Goal: Task Accomplishment & Management: Complete application form

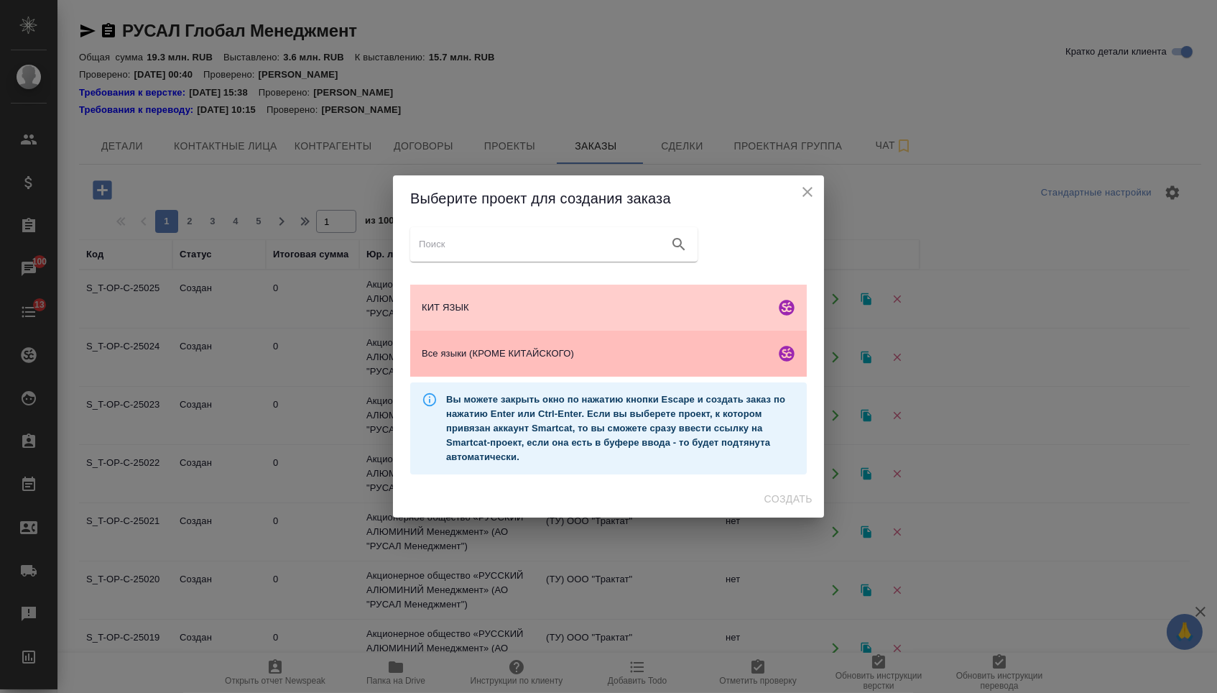
click at [558, 359] on span "Все языки (КРОМЕ КИТАЙСКОГО)" at bounding box center [596, 353] width 348 height 14
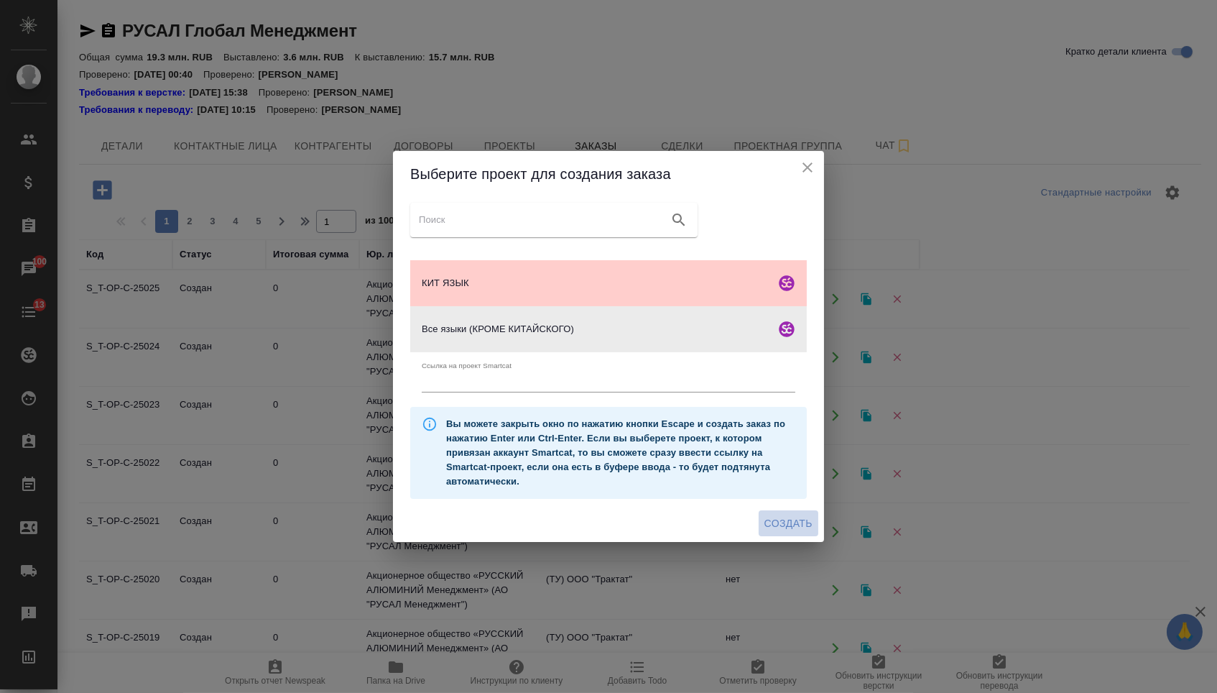
click at [777, 523] on span "Создать" at bounding box center [788, 523] width 48 height 18
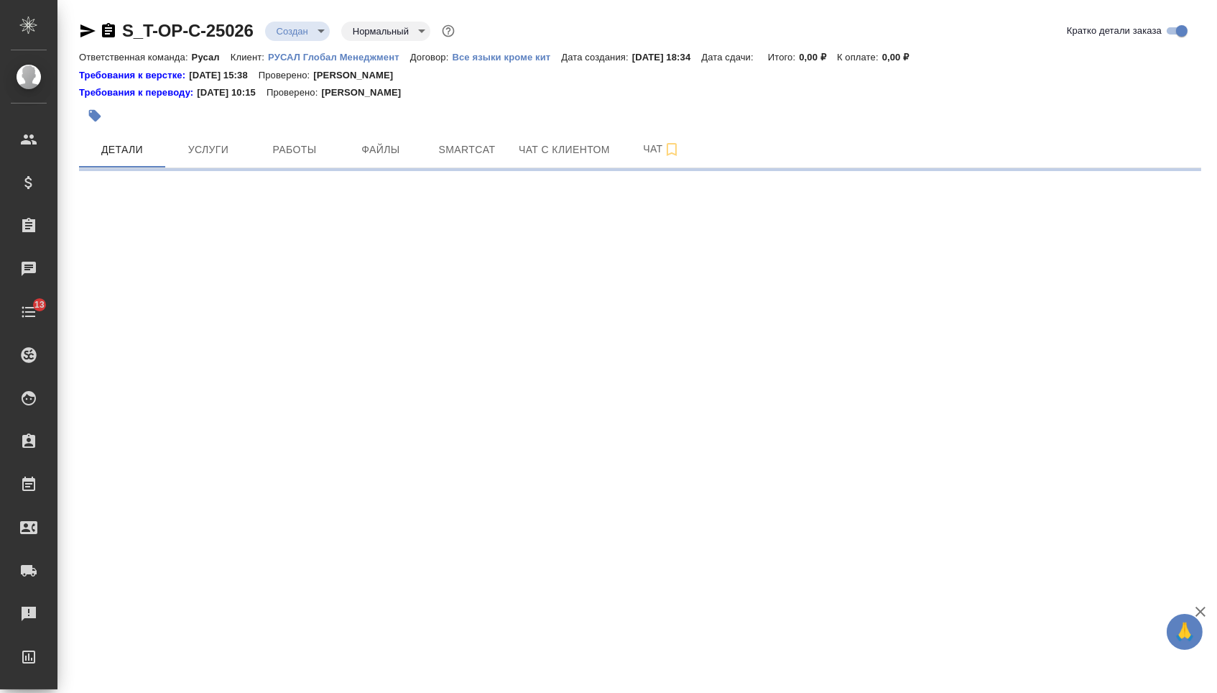
select select "RU"
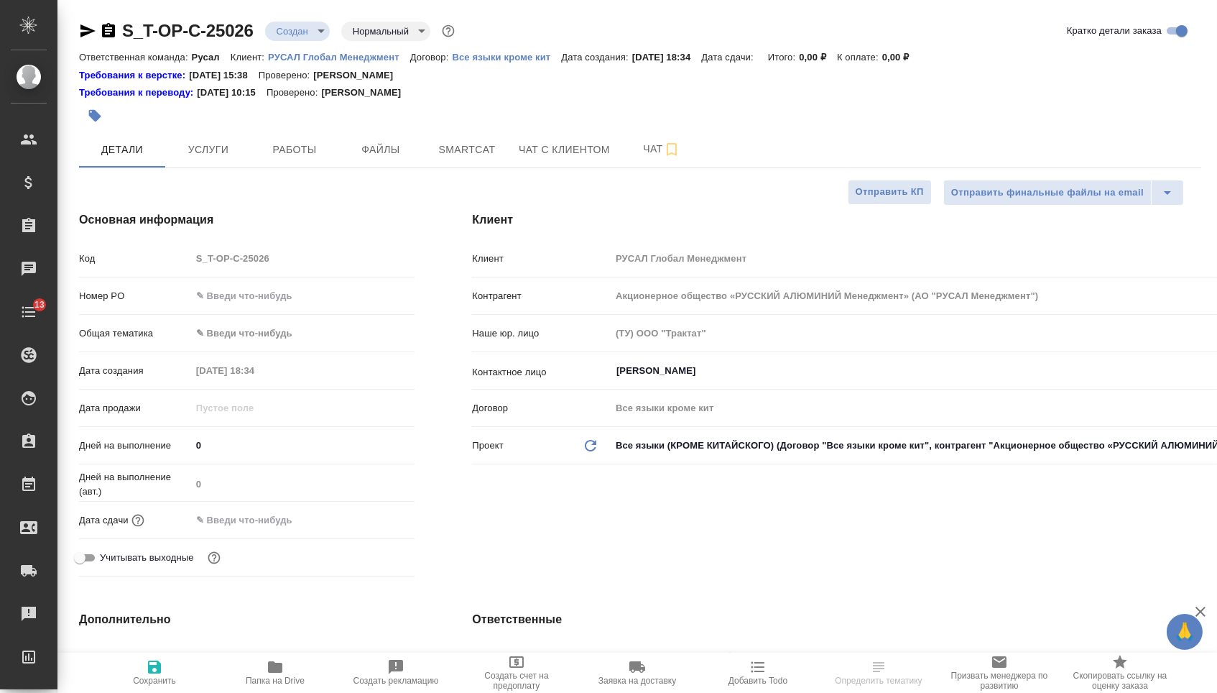
type textarea "x"
type input "Авдеенко Кирилл"
type textarea "x"
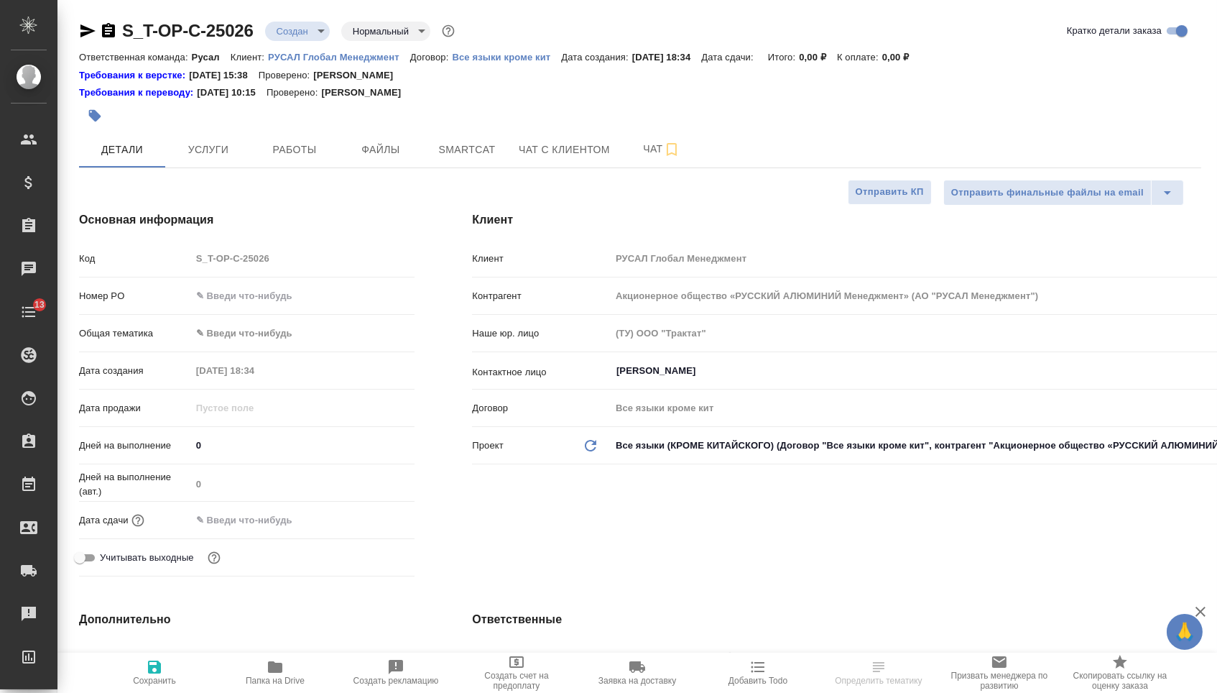
type textarea "x"
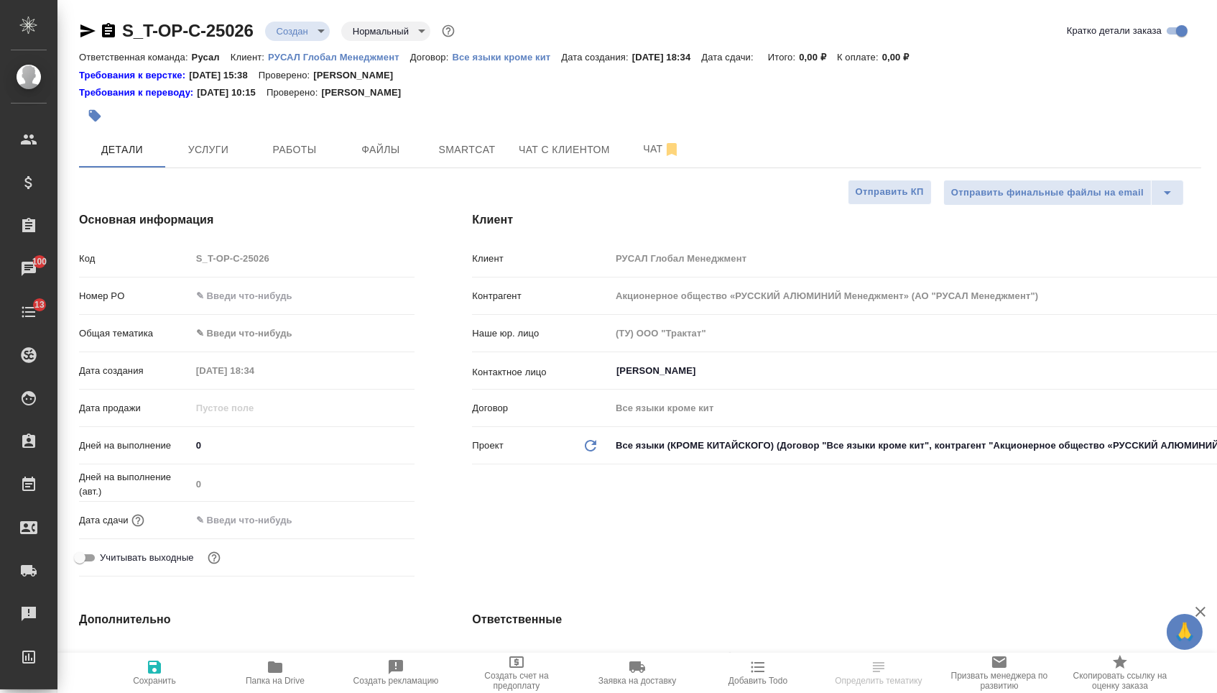
click at [236, 315] on div "Номер PO" at bounding box center [247, 301] width 336 height 37
click at [249, 292] on input "text" at bounding box center [303, 295] width 223 height 21
paste input "Т-ОП-С-46587"
type input "Т-ОП-С-46587"
type textarea "x"
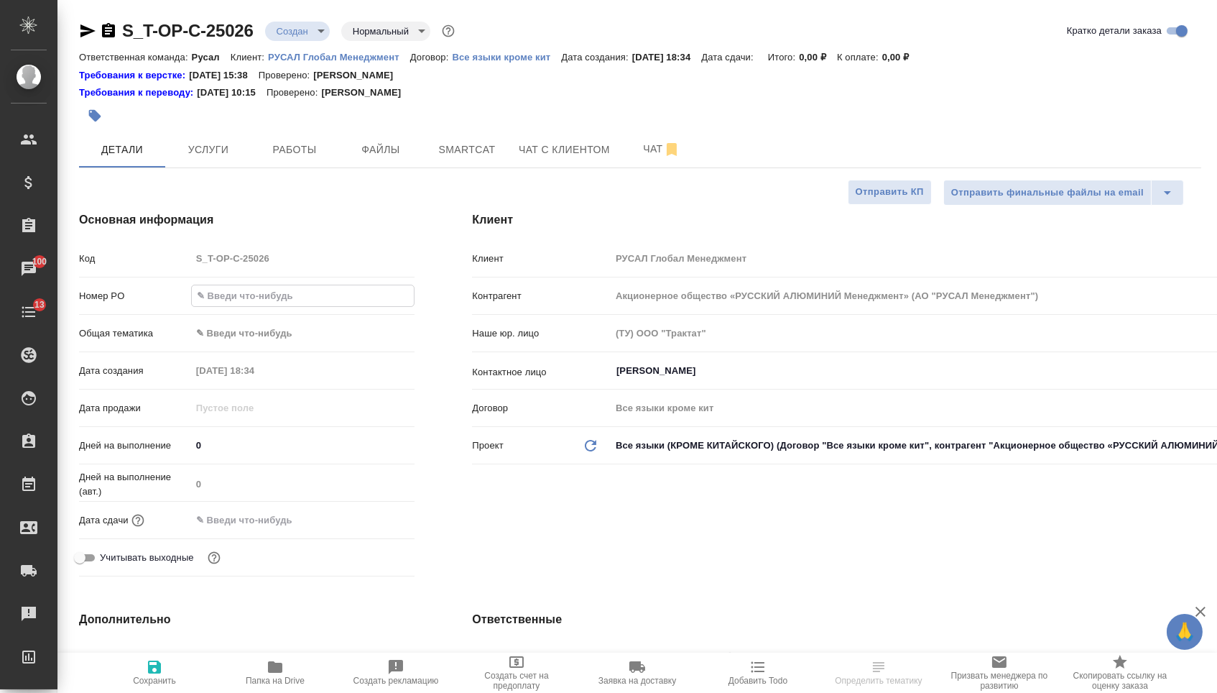
type textarea "x"
type input "Т-ОП-С-46587"
click at [269, 527] on input "text" at bounding box center [255, 519] width 126 height 21
click at [359, 528] on div at bounding box center [303, 520] width 224 height 22
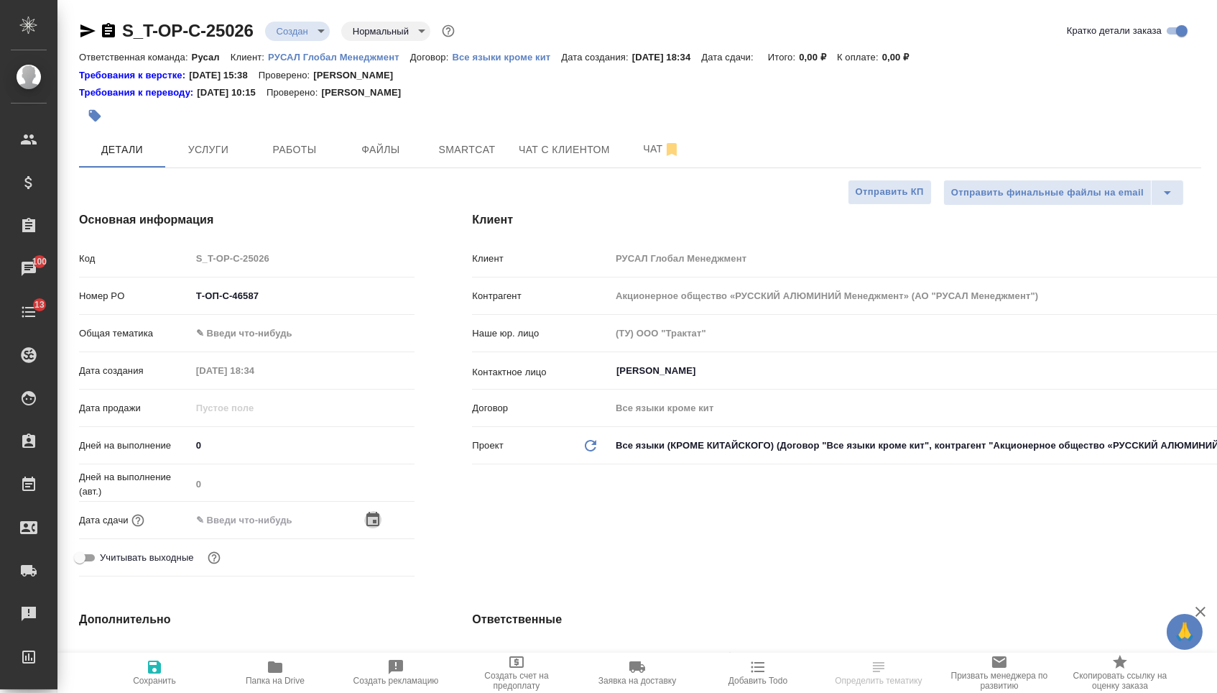
click at [371, 528] on icon "button" at bounding box center [372, 519] width 17 height 17
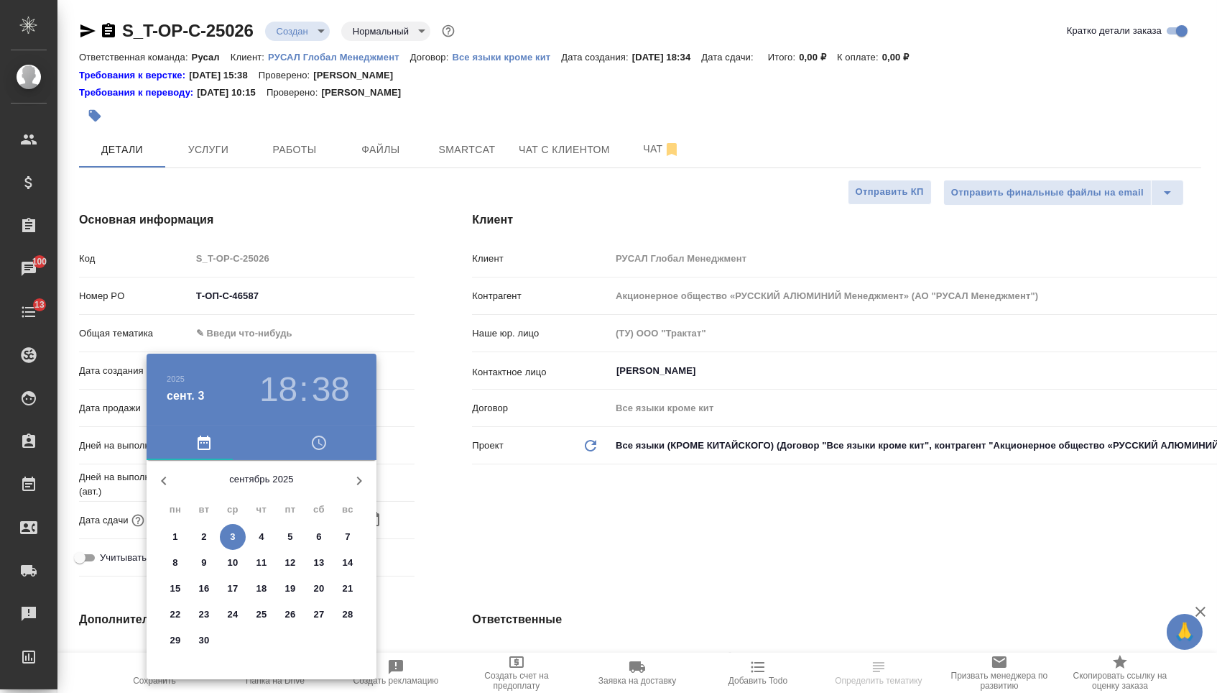
click at [285, 535] on span "5" at bounding box center [290, 537] width 26 height 14
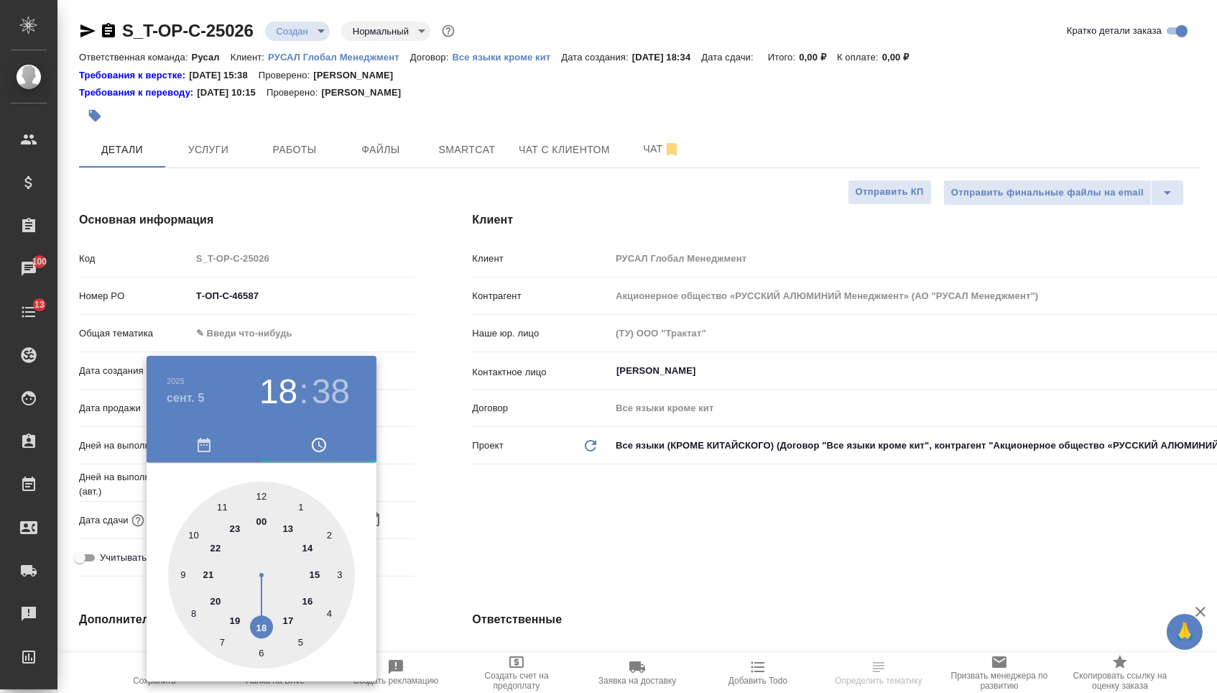
type input "05.09.2025 18:38"
type textarea "x"
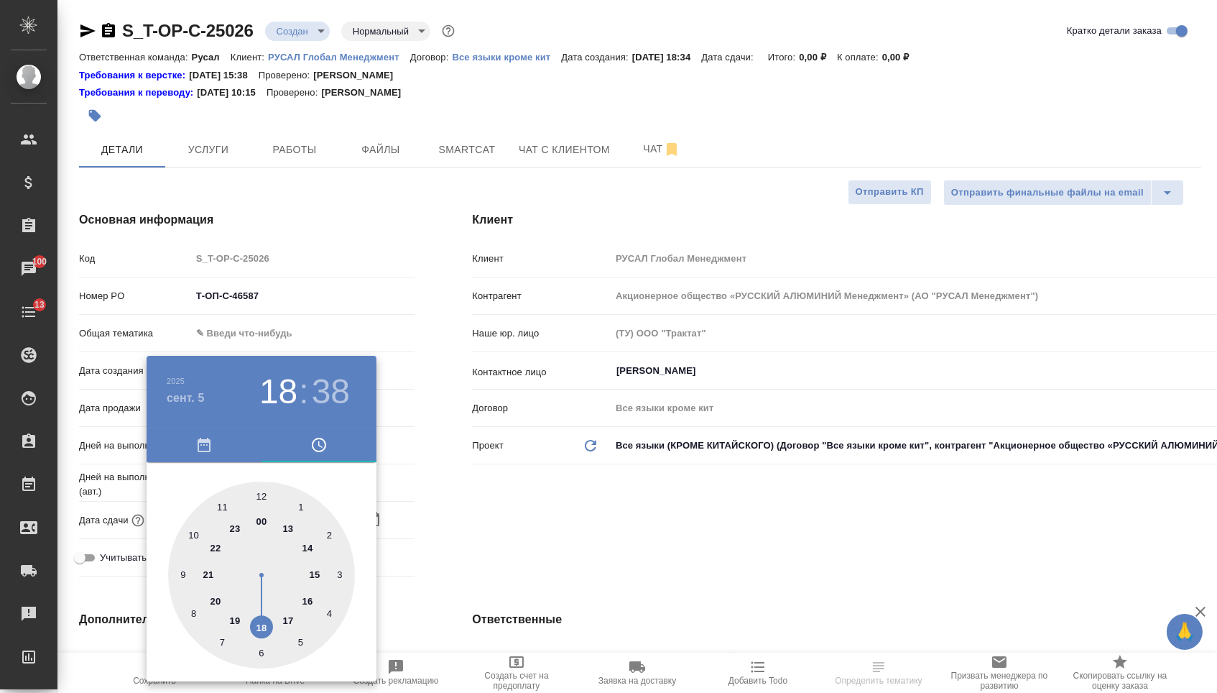
type textarea "x"
click at [288, 617] on div at bounding box center [261, 574] width 187 height 187
type input "05.09.2025 17:38"
type textarea "x"
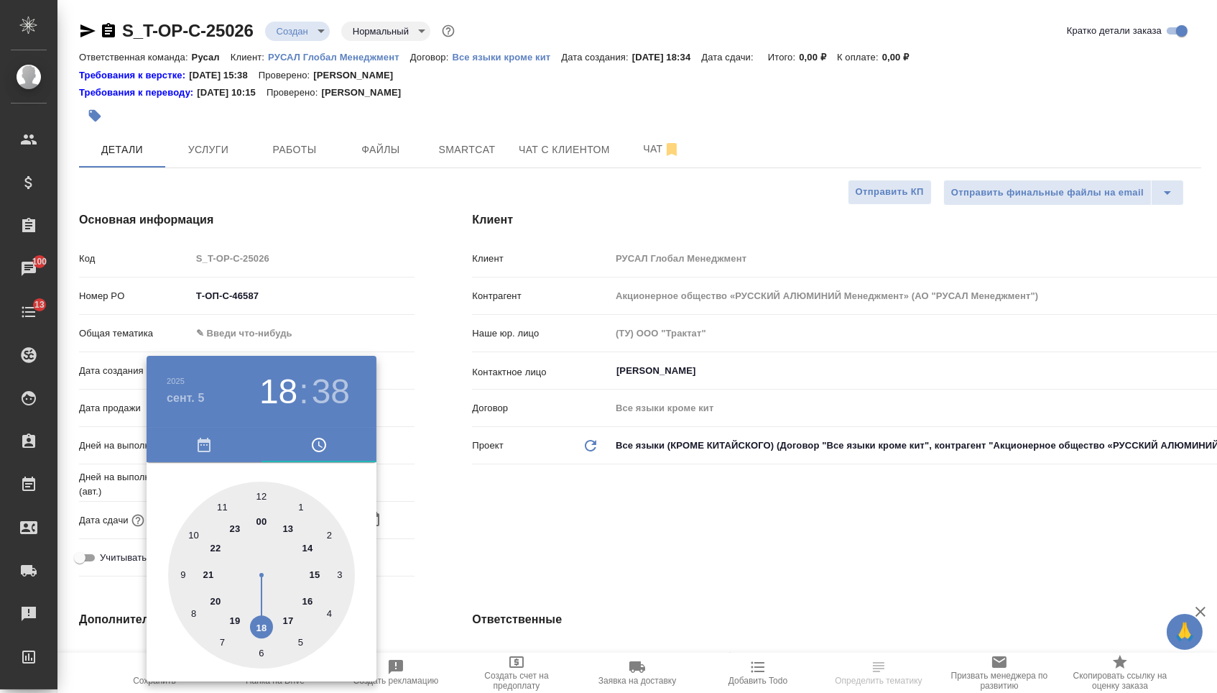
type textarea "x"
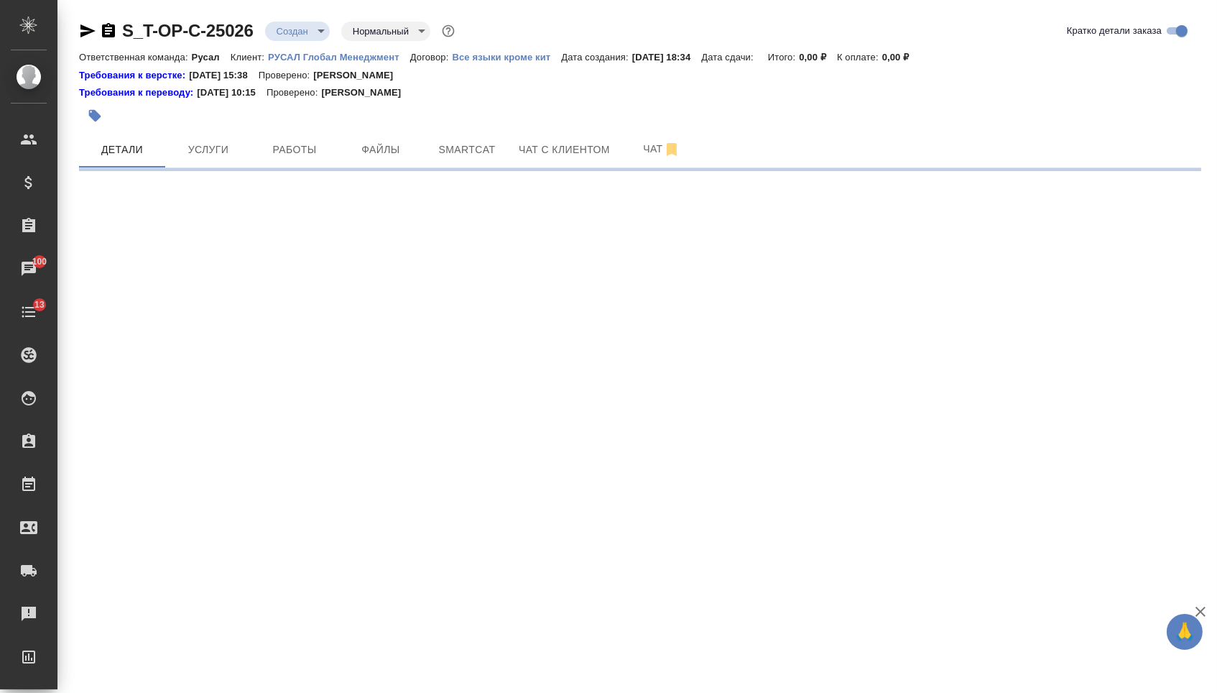
click at [261, 494] on div ".cls-1 fill:#fff; AWATERA Menshikova Aleksandra Клиенты Спецификации Заказы 100…" at bounding box center [608, 346] width 1217 height 693
click at [494, 521] on div ".cls-1 fill:#fff; AWATERA Menshikova Aleksandra Клиенты Спецификации Заказы 100…" at bounding box center [608, 346] width 1217 height 693
select select "RU"
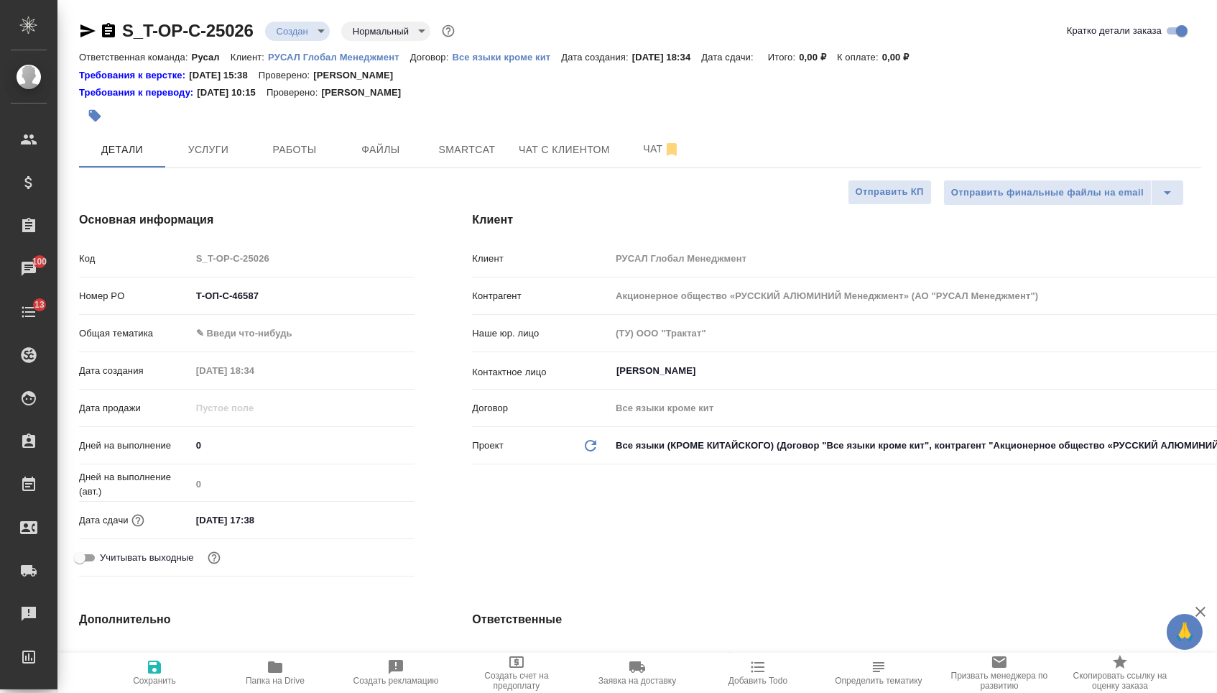
type textarea "x"
click at [290, 521] on input "05.09.2025 17:38" at bounding box center [254, 519] width 126 height 21
type input "05.09.2025 17:3_"
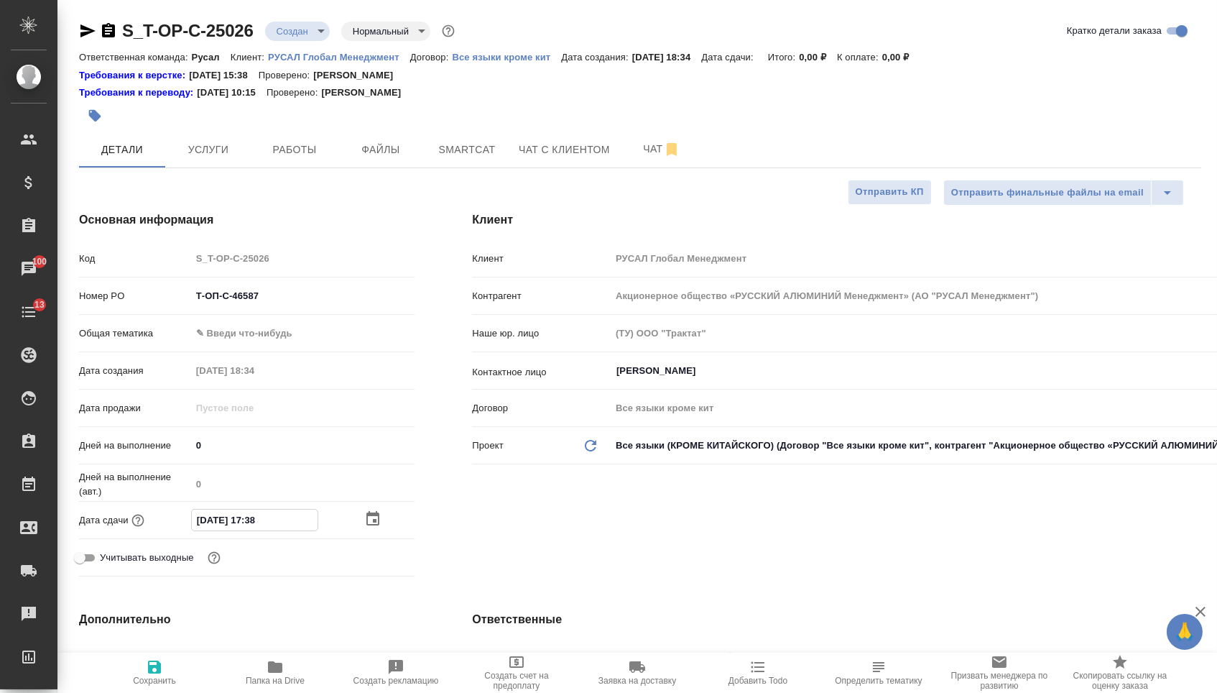
type textarea "x"
type input "05.09.2025 17:__"
type textarea "x"
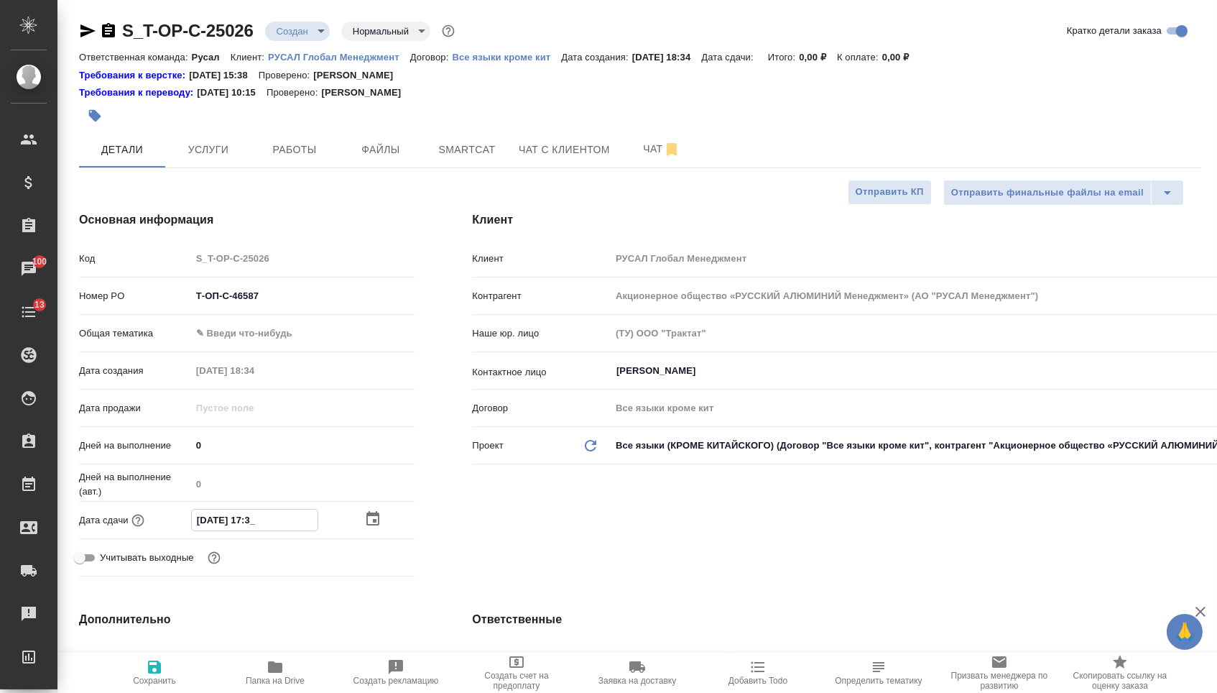
type textarea "x"
type input "05.09.2025 17:0_"
type textarea "x"
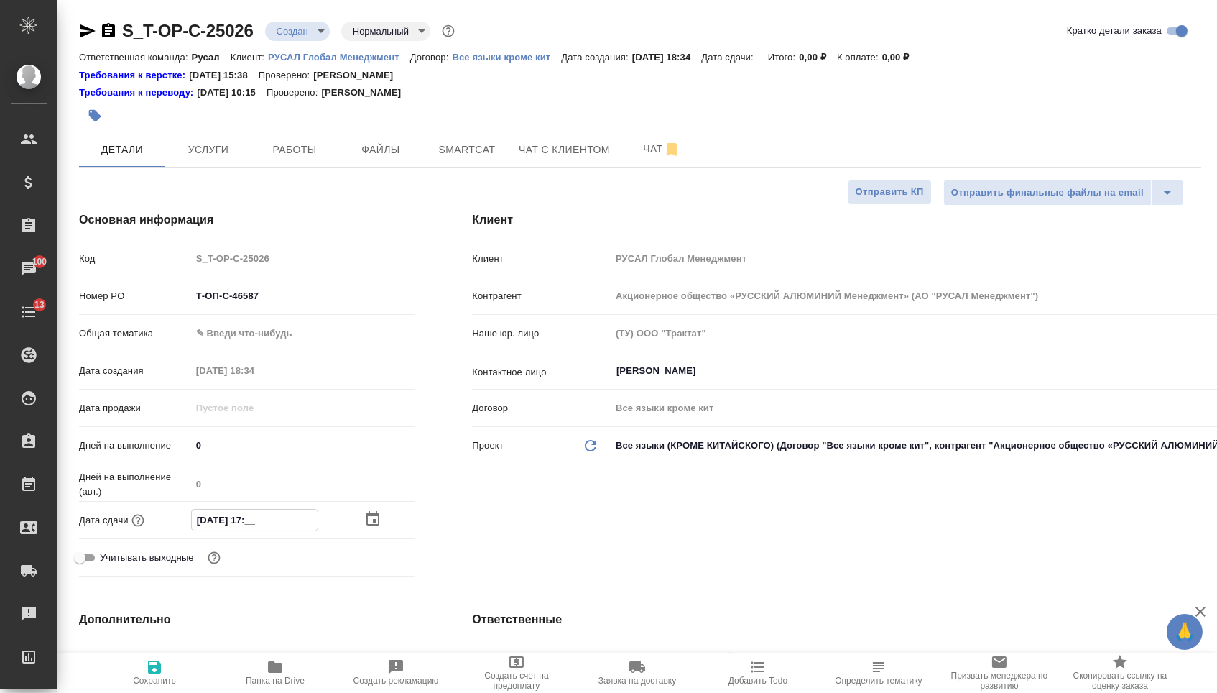
type textarea "x"
type input "05.09.2025 17:00"
type textarea "x"
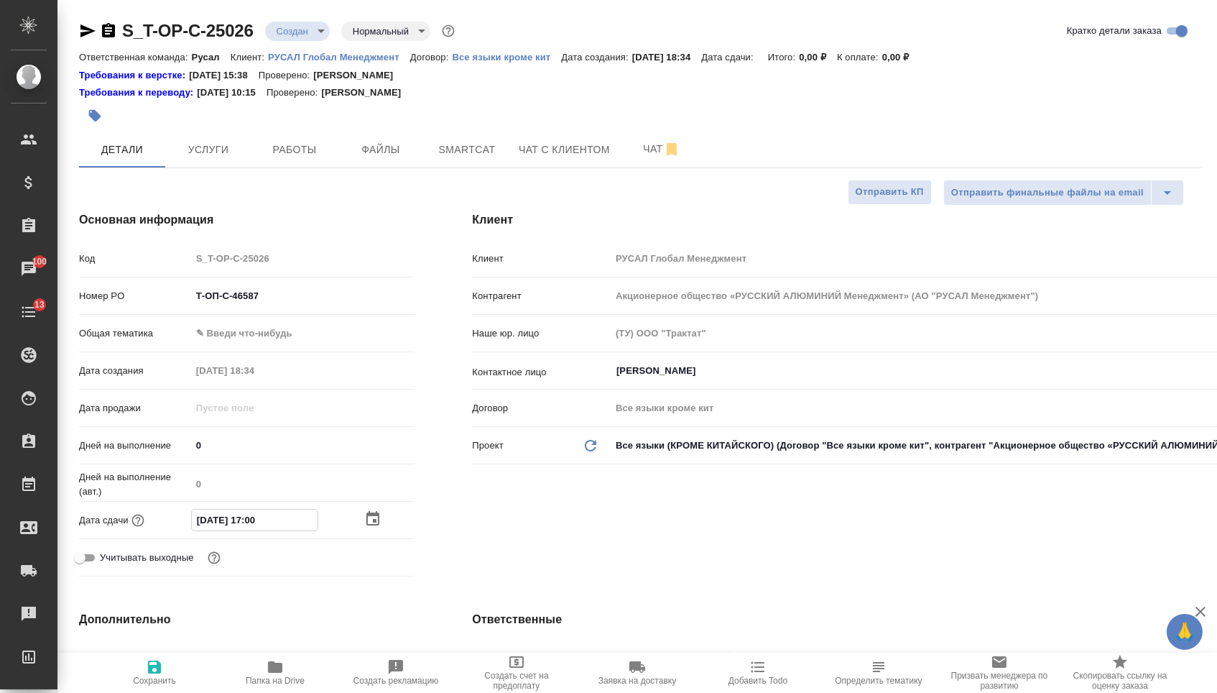
click at [514, 548] on div "Клиент Клиент РУСАЛ Глобал Менеджмент Контрагент Акционерное общество «РУССКИЙ …" at bounding box center [836, 397] width 787 height 428
click at [265, 337] on body "🙏 .cls-1 fill:#fff; AWATERA Menshikova Aleksandra Клиенты Спецификации Заказы 1…" at bounding box center [608, 346] width 1217 height 693
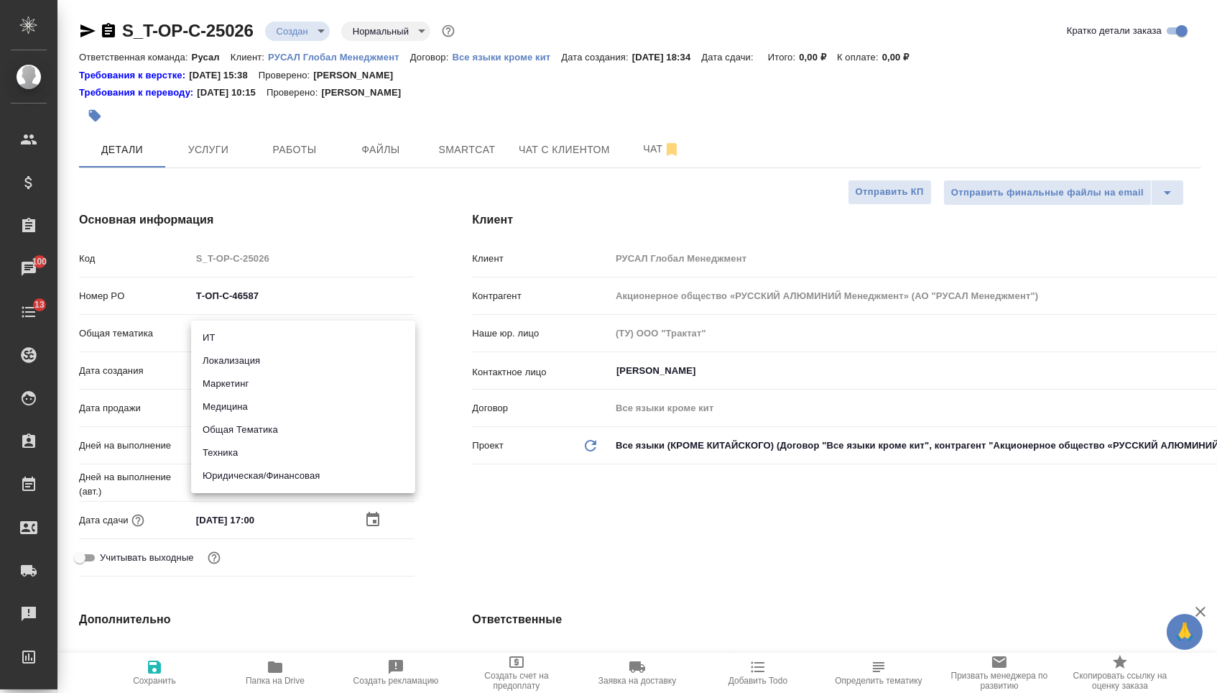
click at [279, 480] on li "Юридическая/Финансовая" at bounding box center [303, 475] width 224 height 23
type input "yr-fn"
type textarea "x"
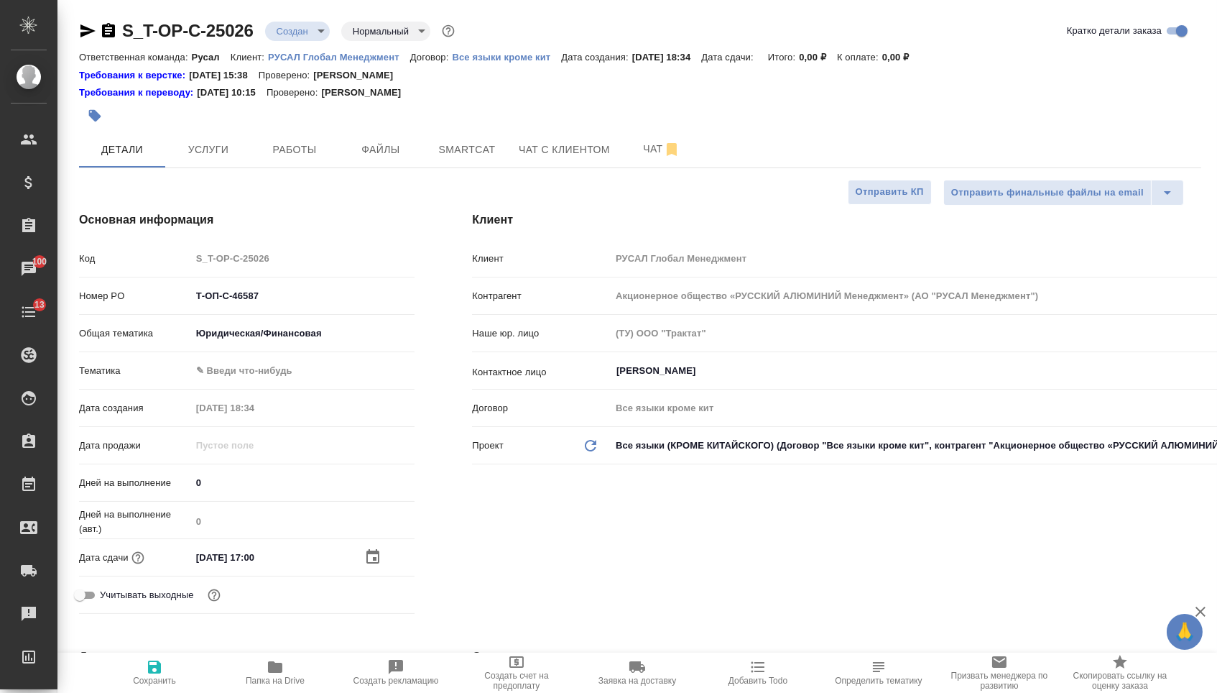
click at [275, 380] on body "🙏 .cls-1 fill:#fff; AWATERA Menshikova Aleksandra Клиенты Спецификации Заказы 1…" at bounding box center [608, 346] width 1217 height 693
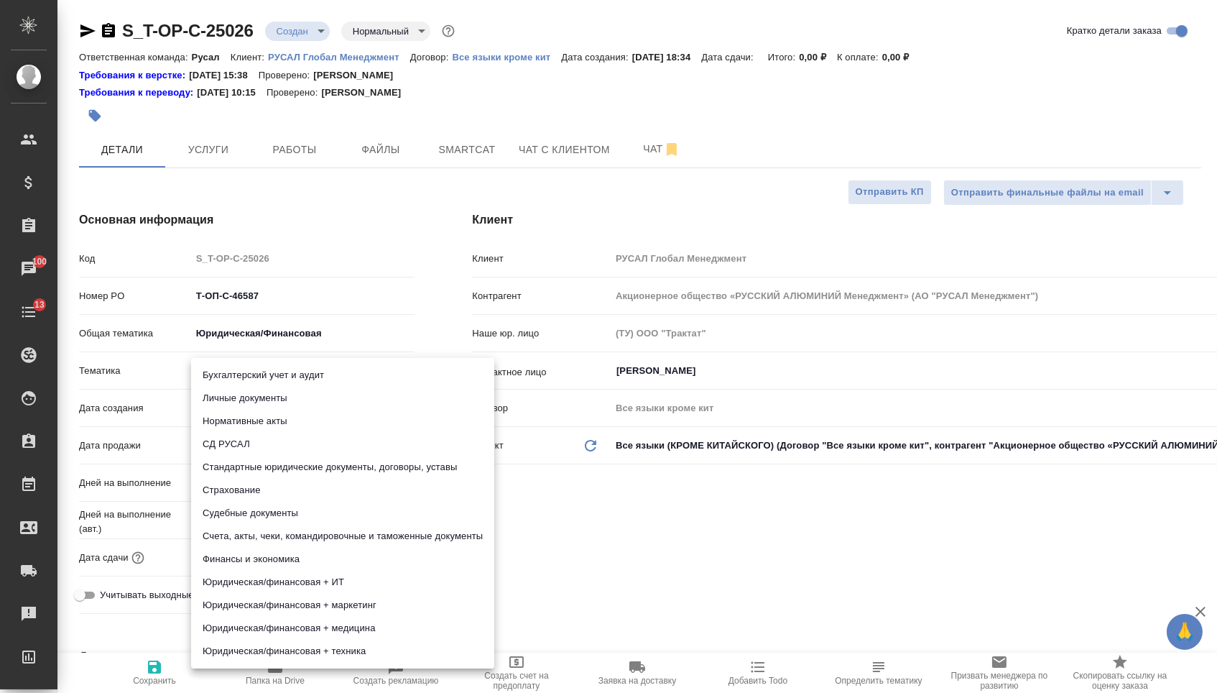
click at [277, 468] on li "Стандартные юридические документы, договоры, уставы" at bounding box center [342, 467] width 303 height 23
type textarea "x"
type input "5f647205b73bc97568ca66bf"
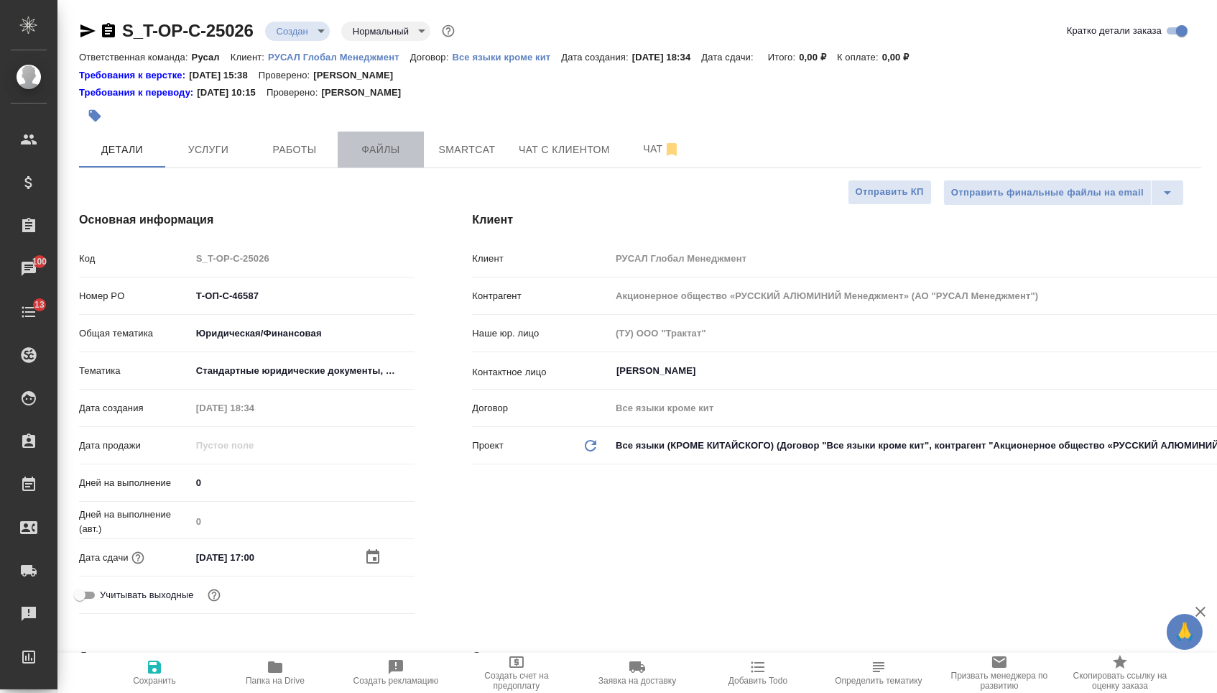
click at [368, 157] on span "Файлы" at bounding box center [380, 150] width 69 height 18
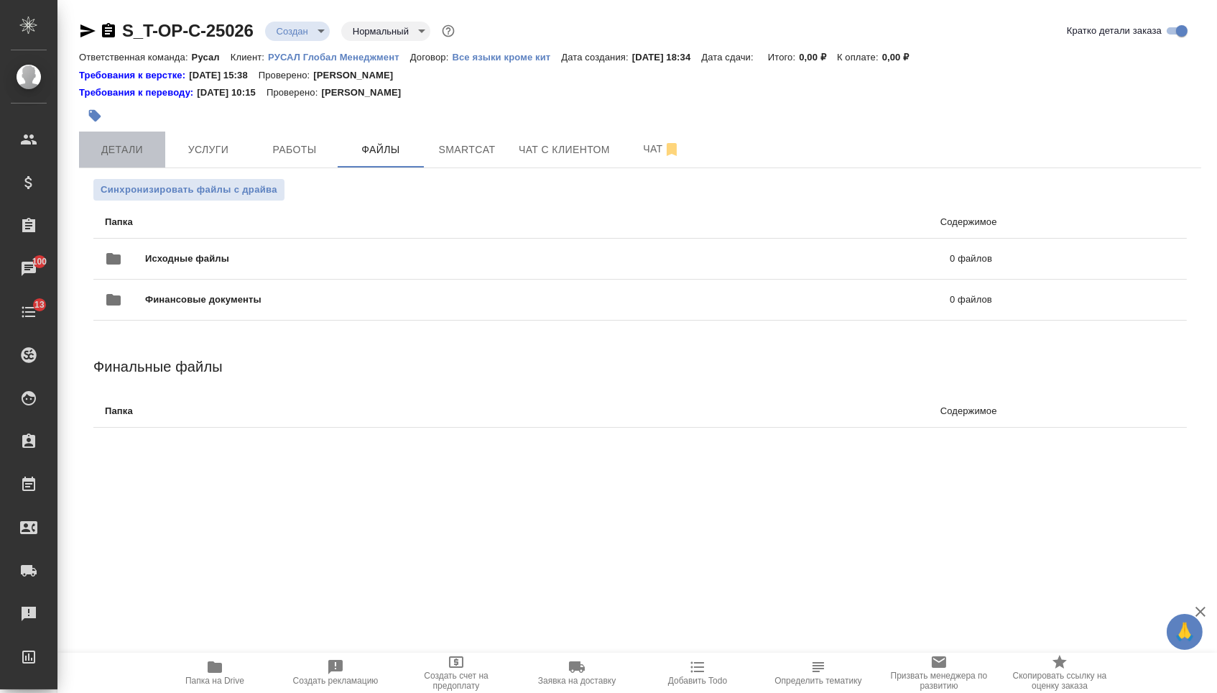
click at [146, 157] on span "Детали" at bounding box center [122, 150] width 69 height 18
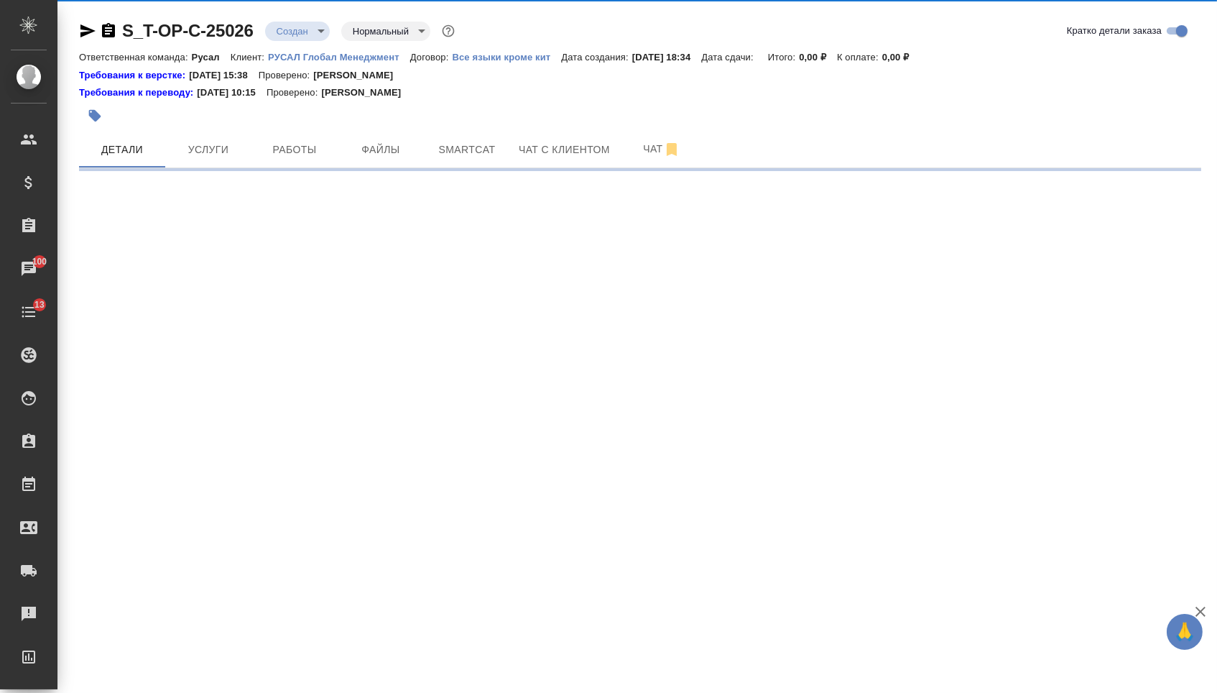
select select "RU"
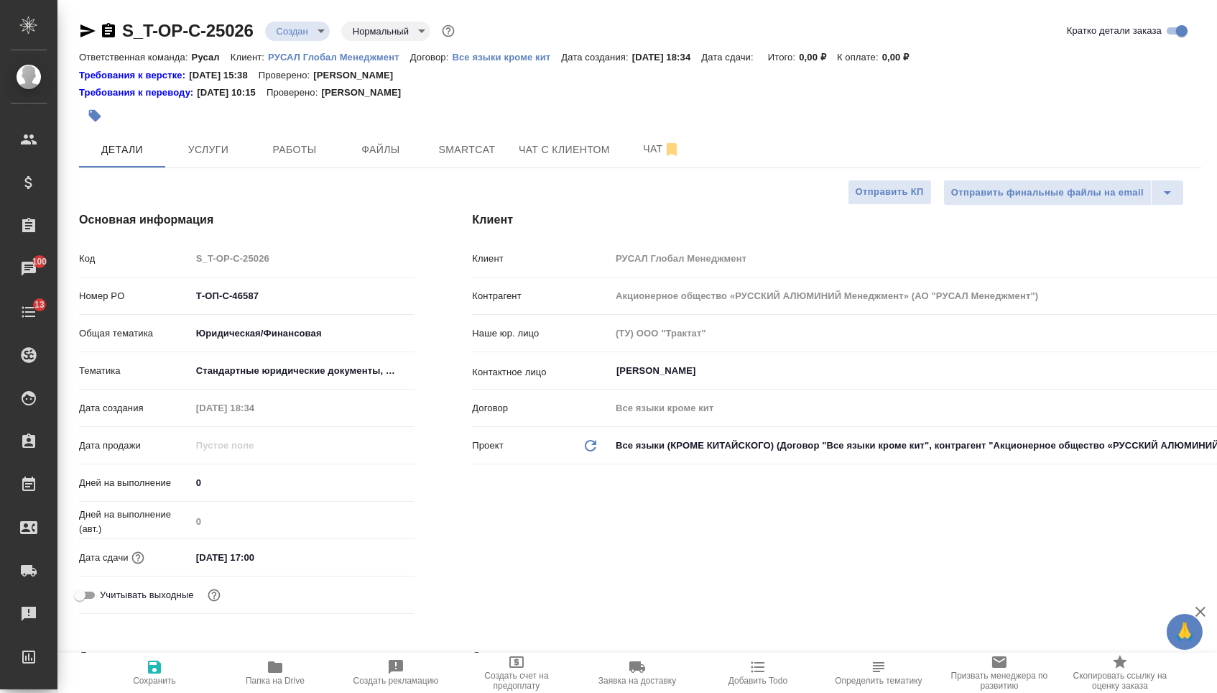
type textarea "x"
click at [168, 658] on span "Сохранить" at bounding box center [154, 671] width 103 height 27
type textarea "x"
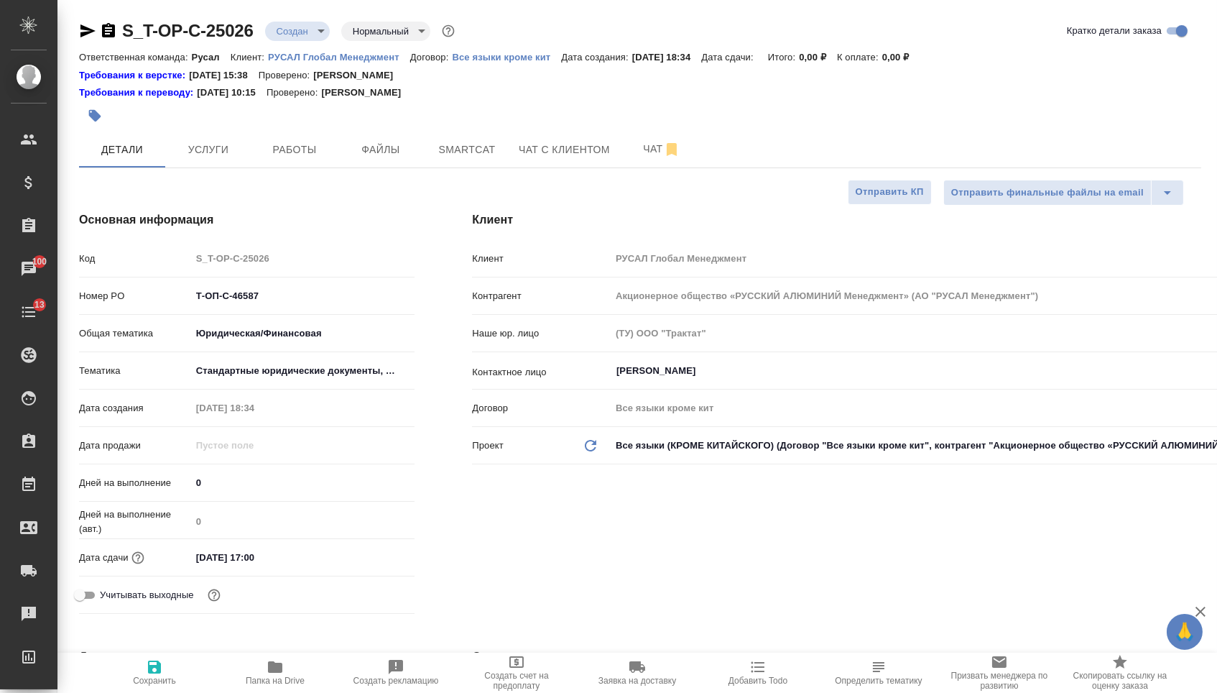
type textarea "x"
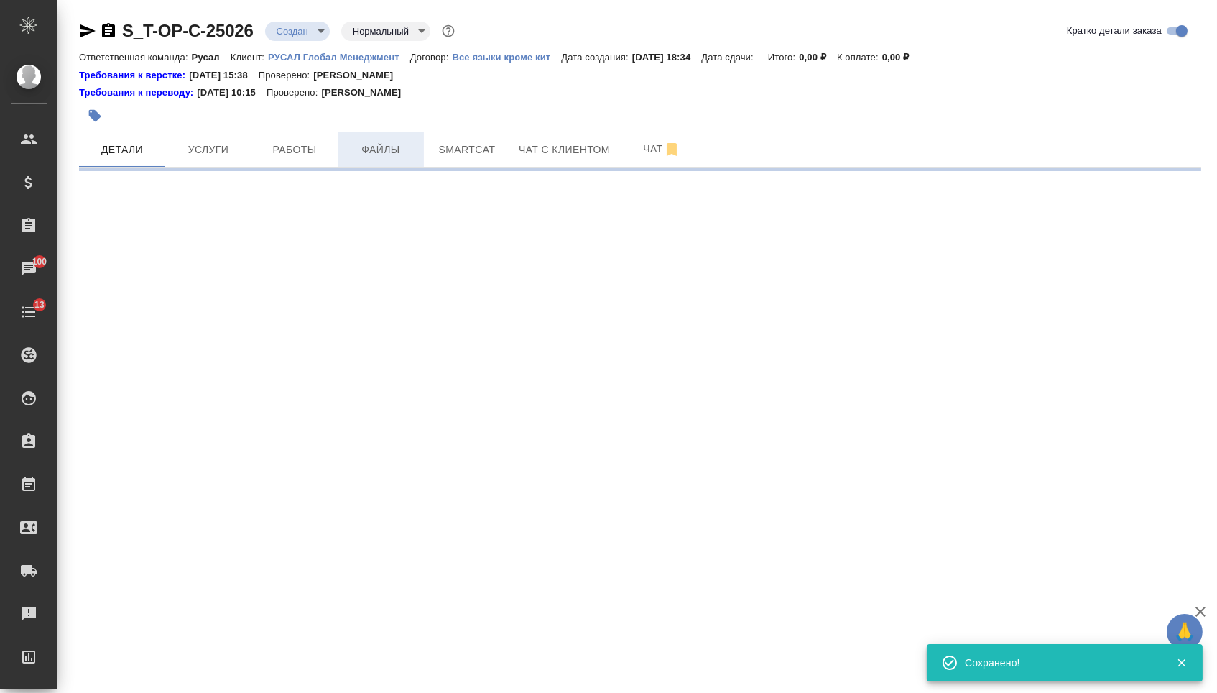
select select "RU"
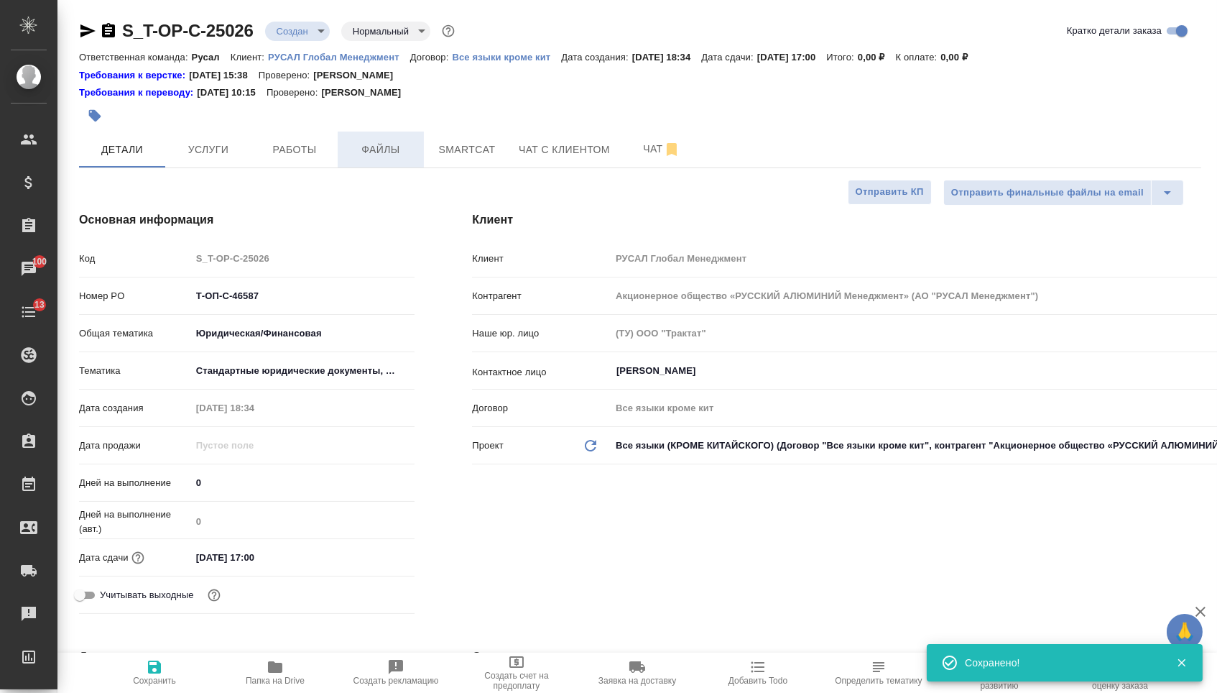
click at [376, 154] on span "Файлы" at bounding box center [380, 150] width 69 height 18
type textarea "x"
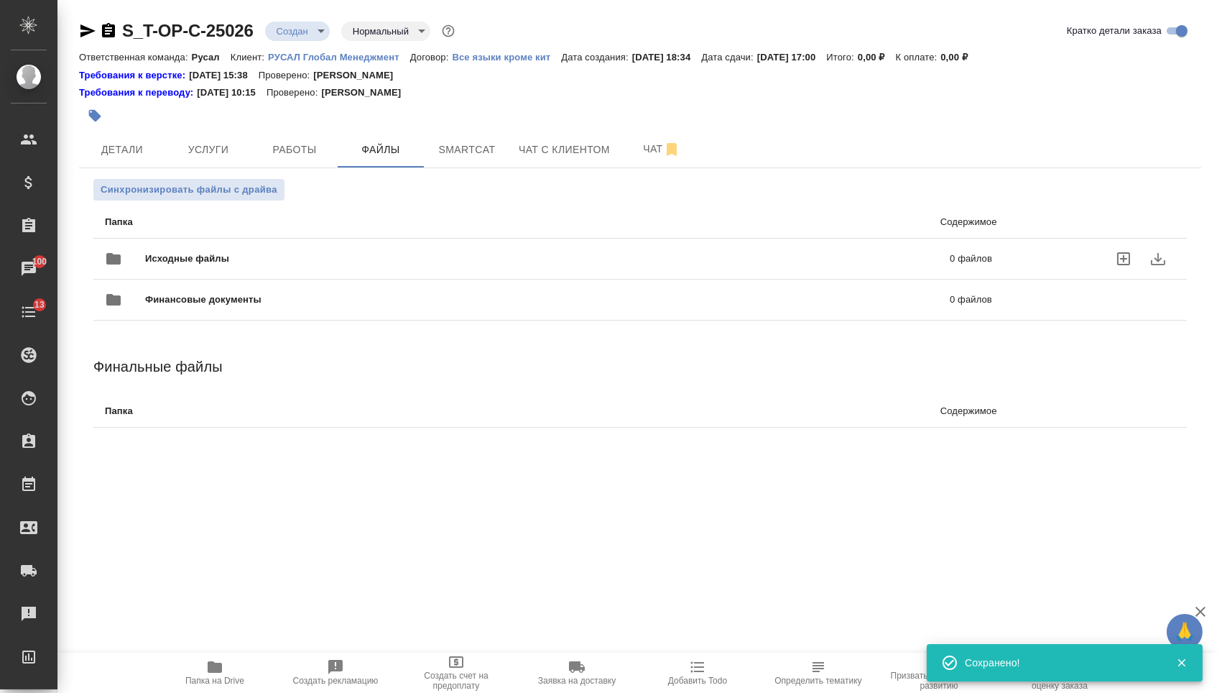
click at [293, 270] on div "Исходные файлы 0 файлов" at bounding box center [548, 258] width 887 height 34
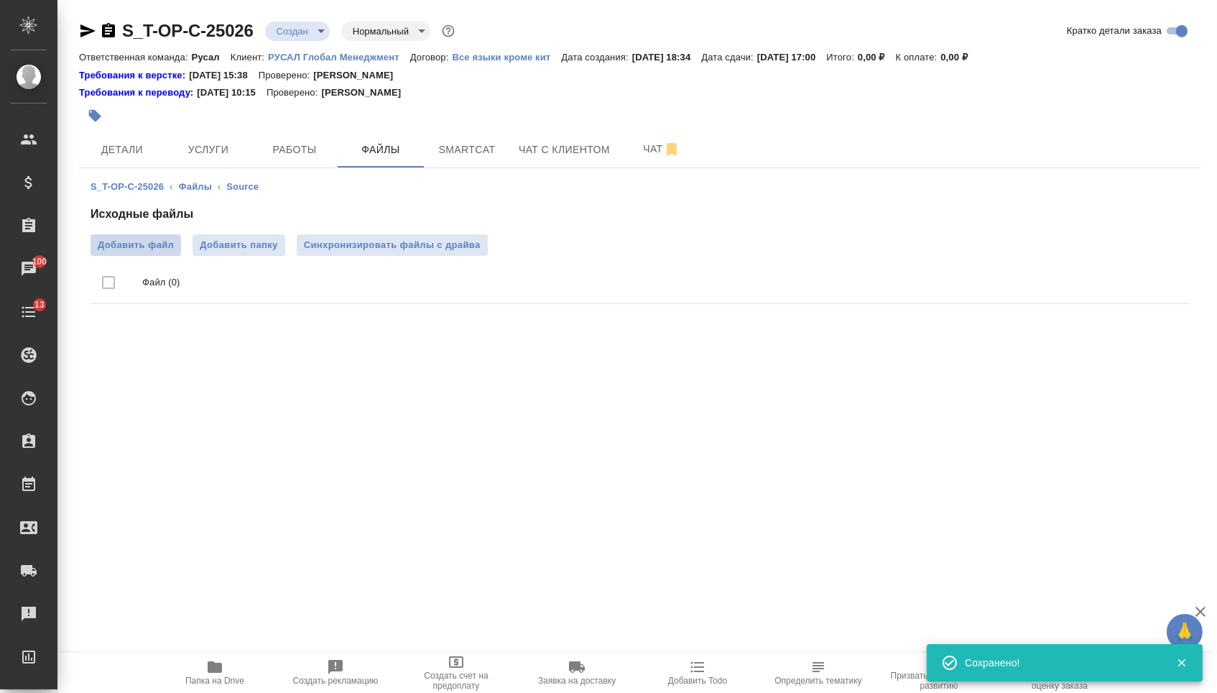
click at [143, 251] on span "Добавить файл" at bounding box center [136, 245] width 76 height 14
click at [0, 0] on input "Добавить файл" at bounding box center [0, 0] width 0 height 0
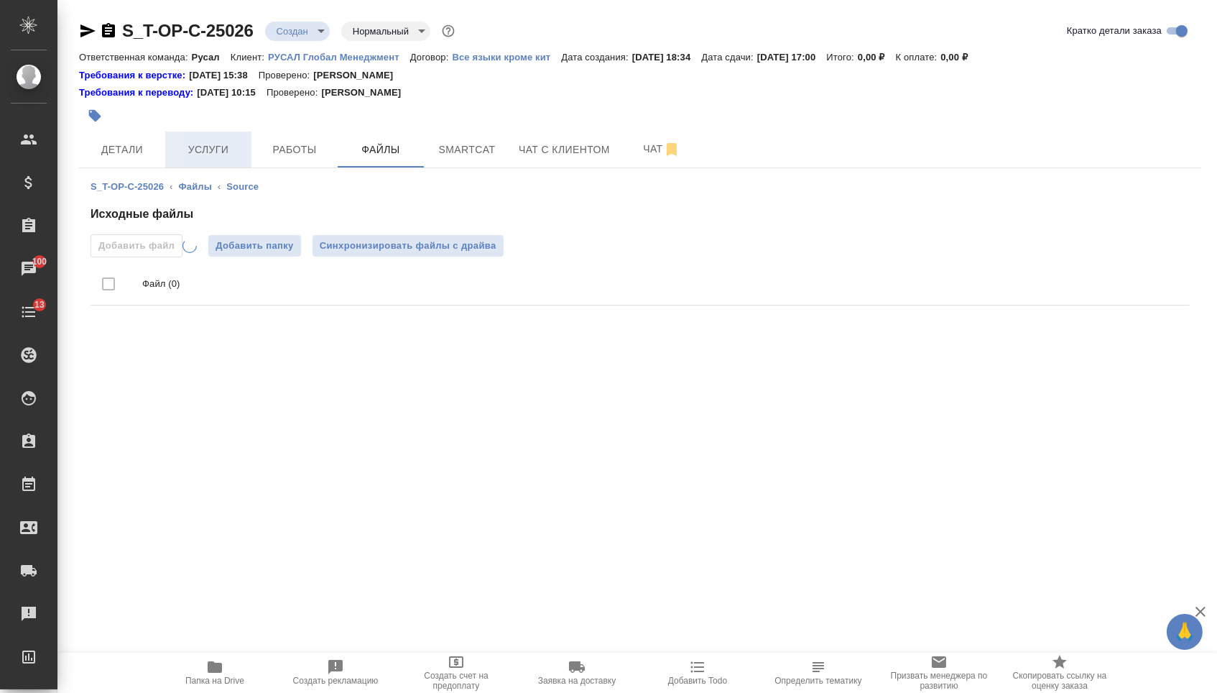
click at [223, 147] on span "Услуги" at bounding box center [208, 150] width 69 height 18
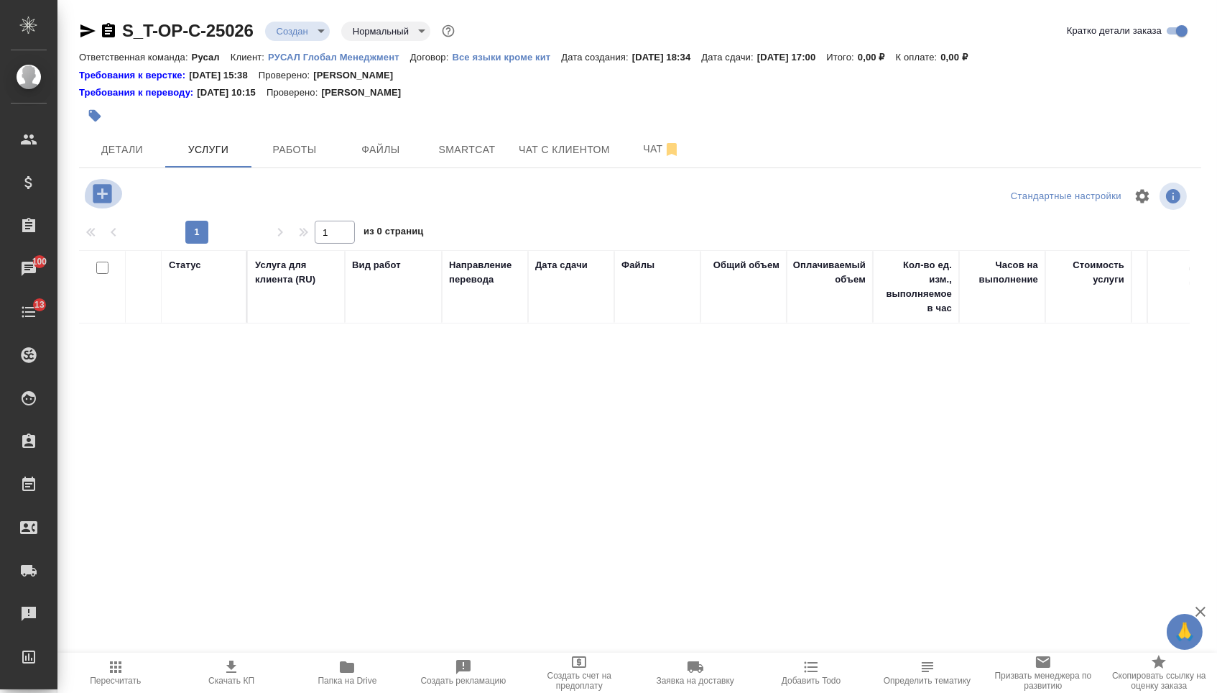
click at [115, 190] on icon "button" at bounding box center [102, 193] width 25 height 25
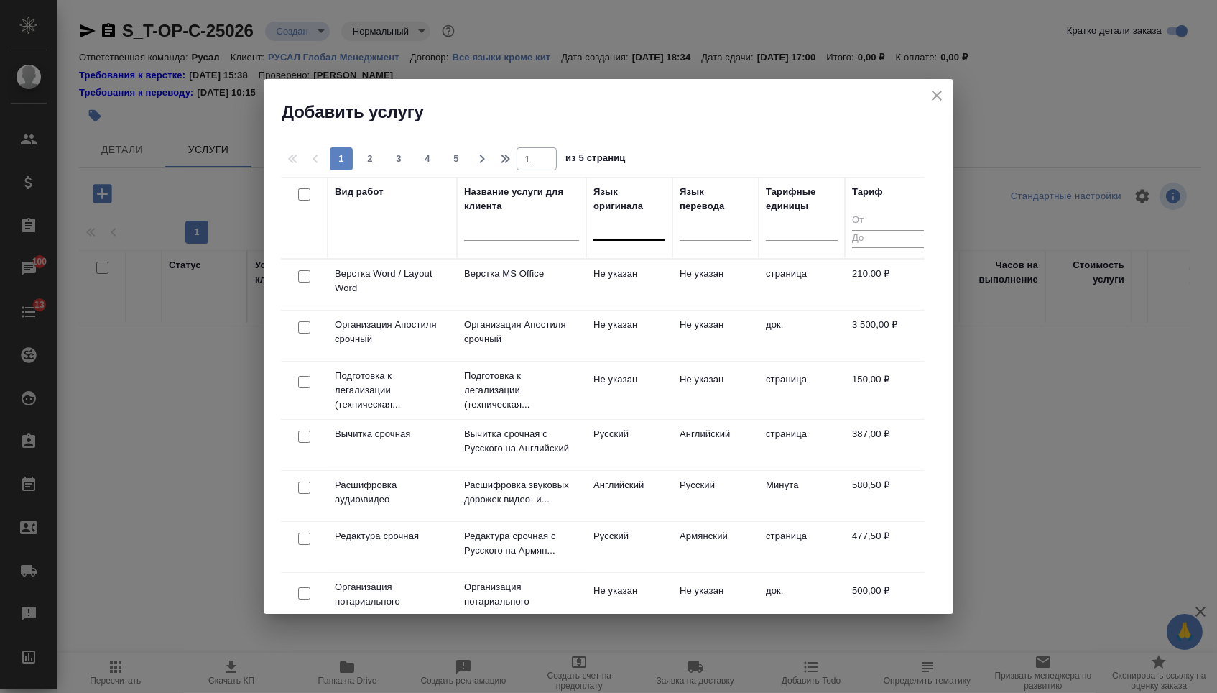
click at [621, 222] on div at bounding box center [629, 226] width 72 height 21
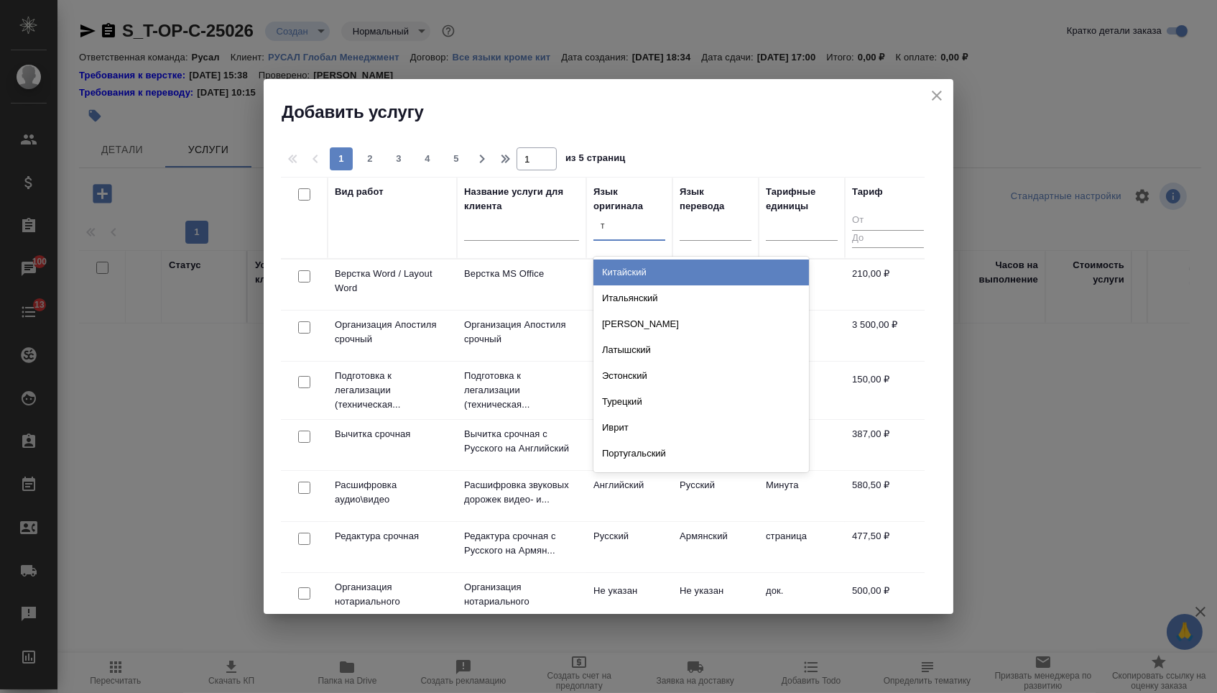
type input "ту"
click at [635, 275] on div "Турецкий" at bounding box center [701, 272] width 216 height 26
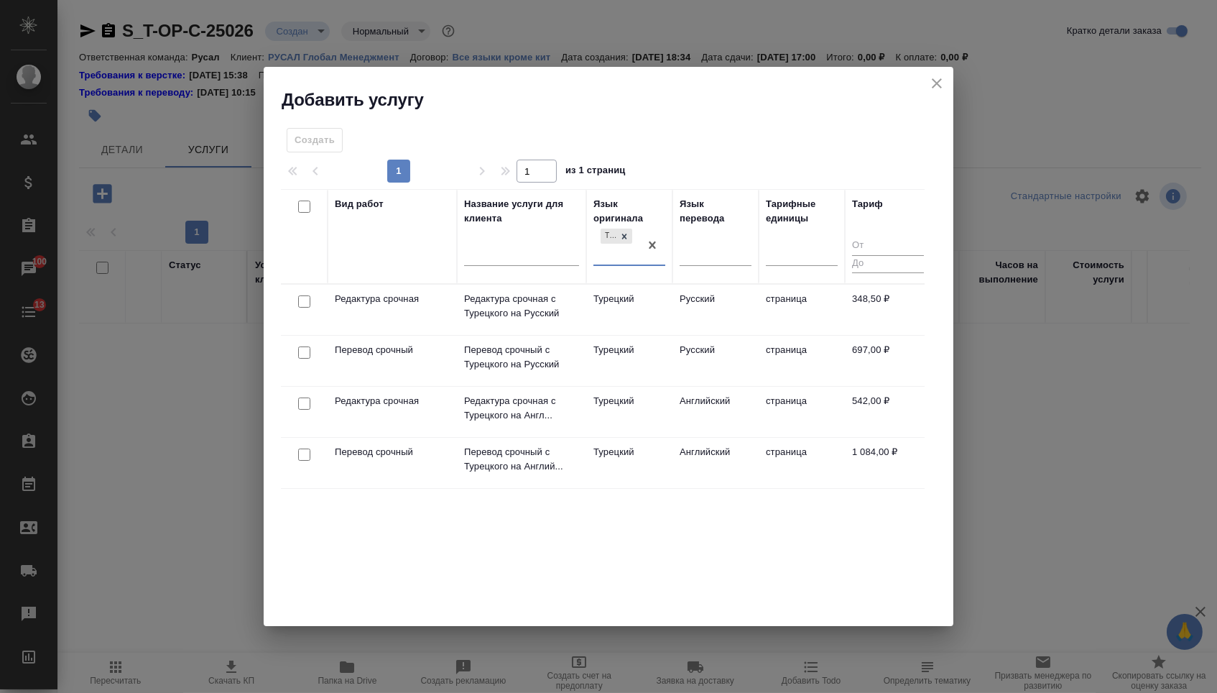
click at [302, 456] on input "checkbox" at bounding box center [304, 454] width 12 height 12
checkbox input "true"
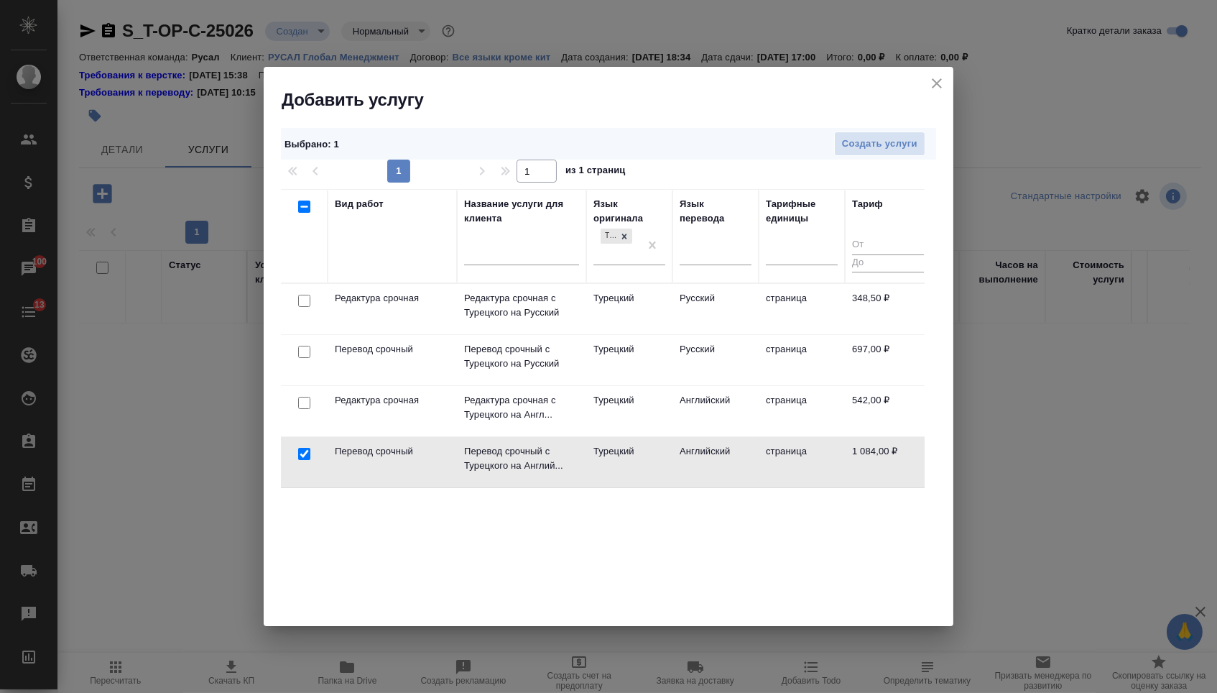
click at [304, 403] on input "checkbox" at bounding box center [304, 403] width 12 height 12
checkbox input "true"
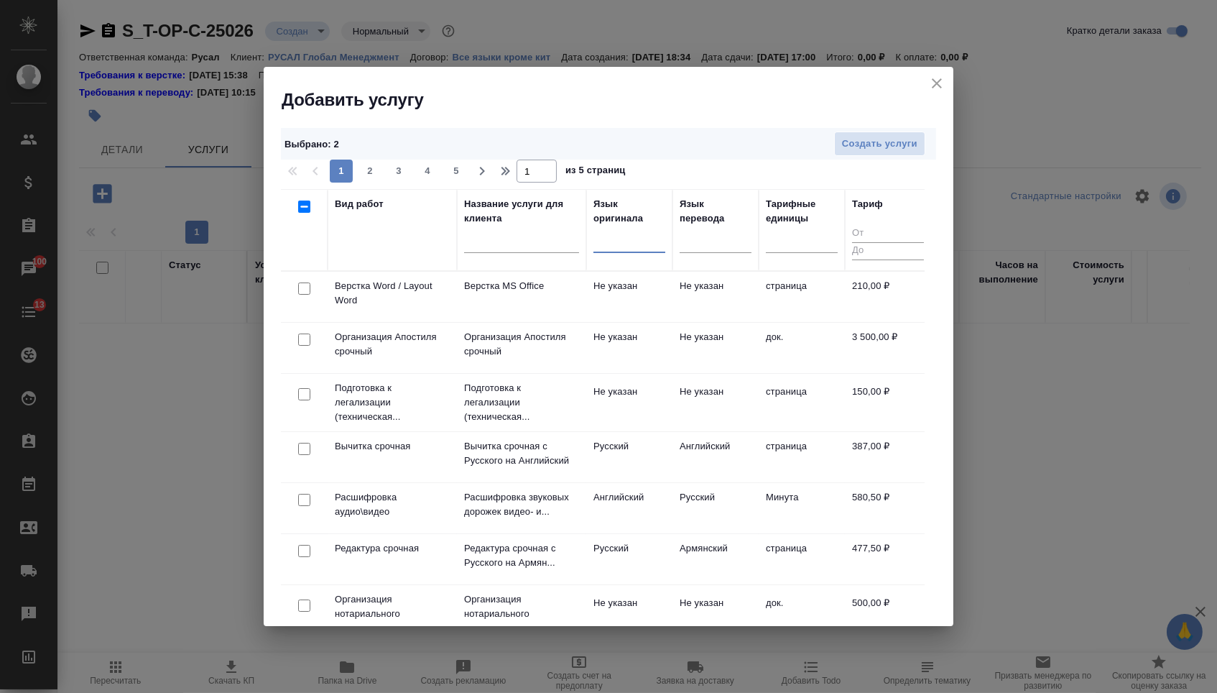
click at [295, 288] on div at bounding box center [304, 289] width 32 height 20
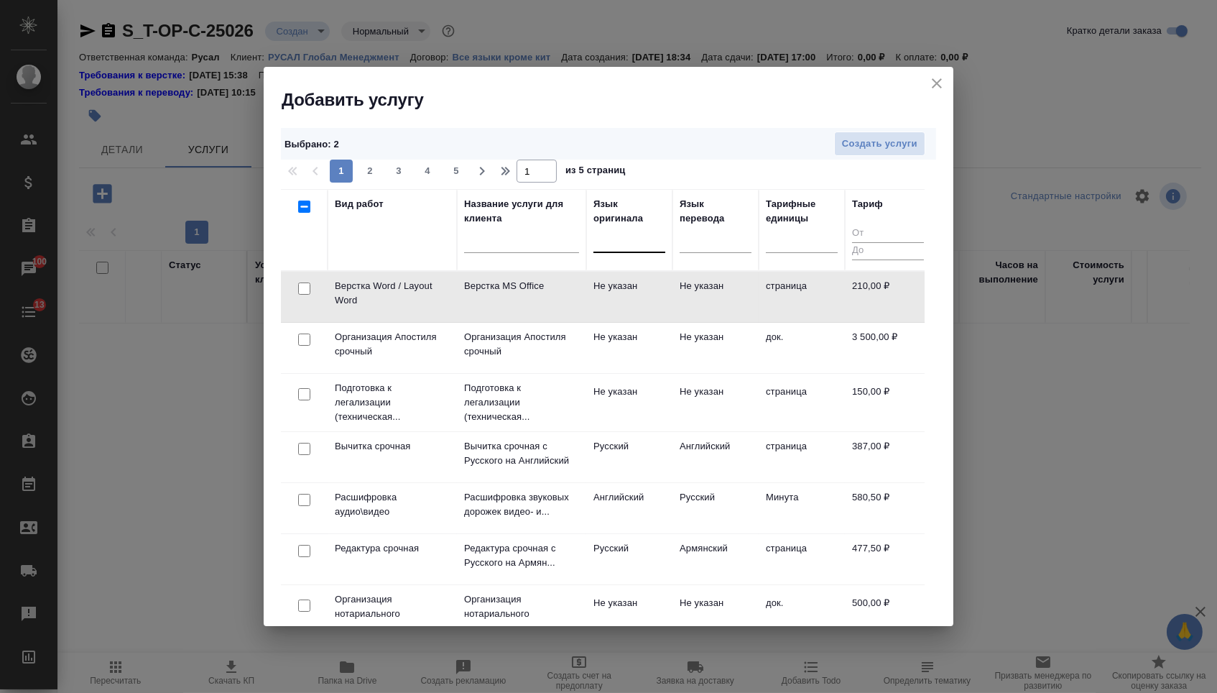
click at [302, 290] on input "checkbox" at bounding box center [304, 288] width 12 height 12
checkbox input "true"
click at [860, 140] on span "Создать услуги" at bounding box center [879, 144] width 75 height 17
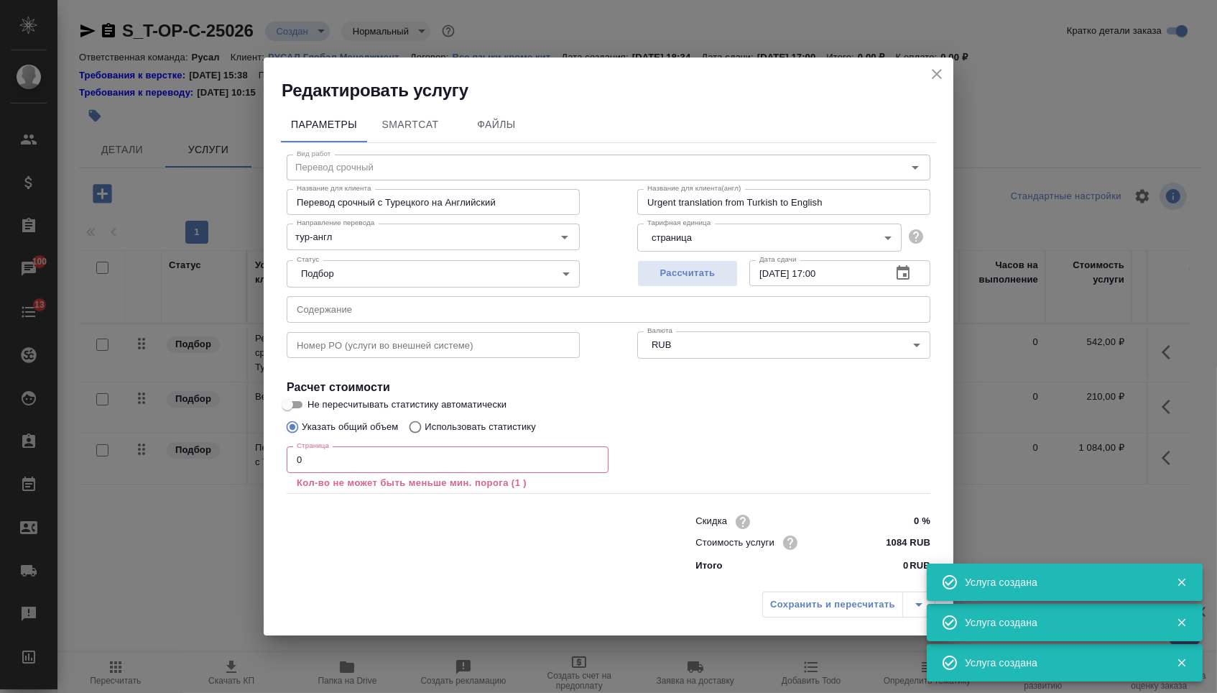
click at [327, 313] on input "text" at bounding box center [609, 309] width 644 height 26
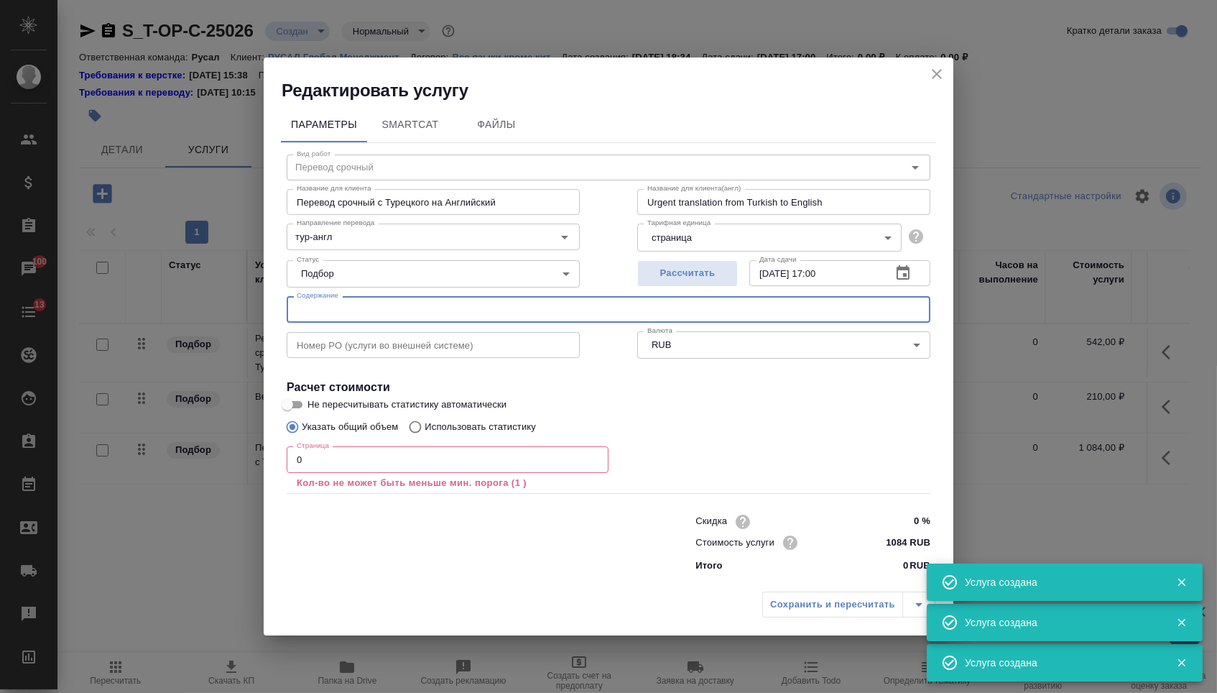
paste input "Договор услуг мобильной связи _ Представительство в Турции"
type input "Договор услуг мобильной связи _ Представительство в Турции"
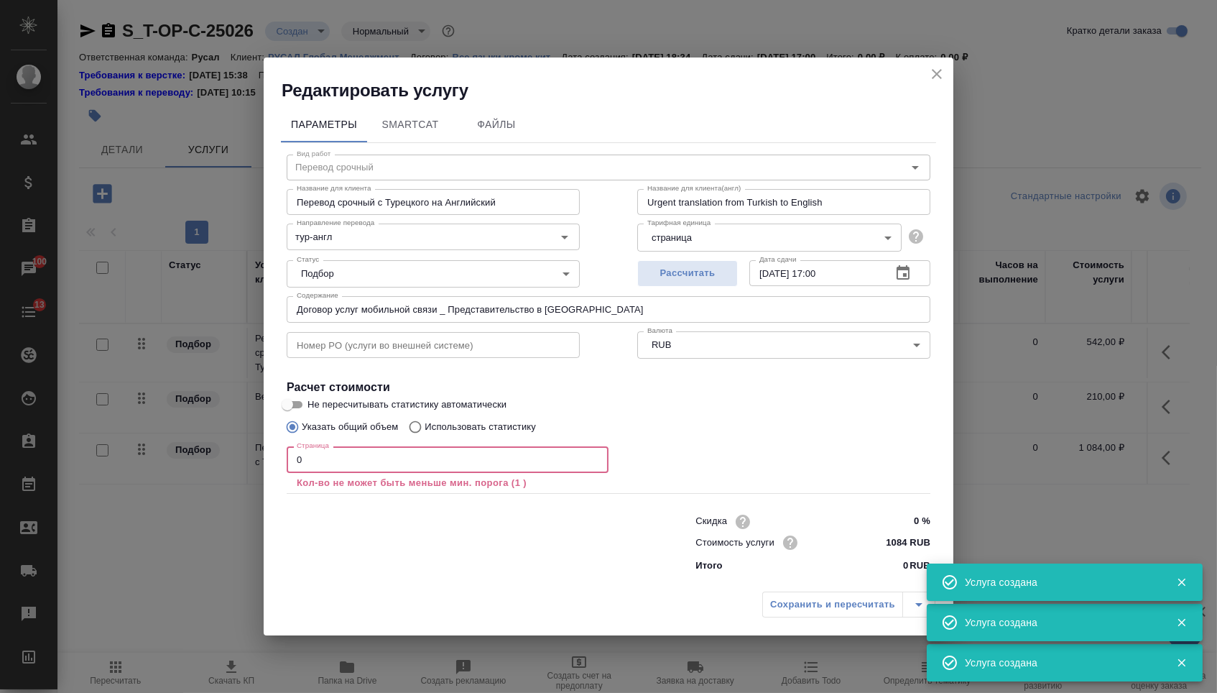
click at [314, 463] on input "0" at bounding box center [448, 459] width 322 height 26
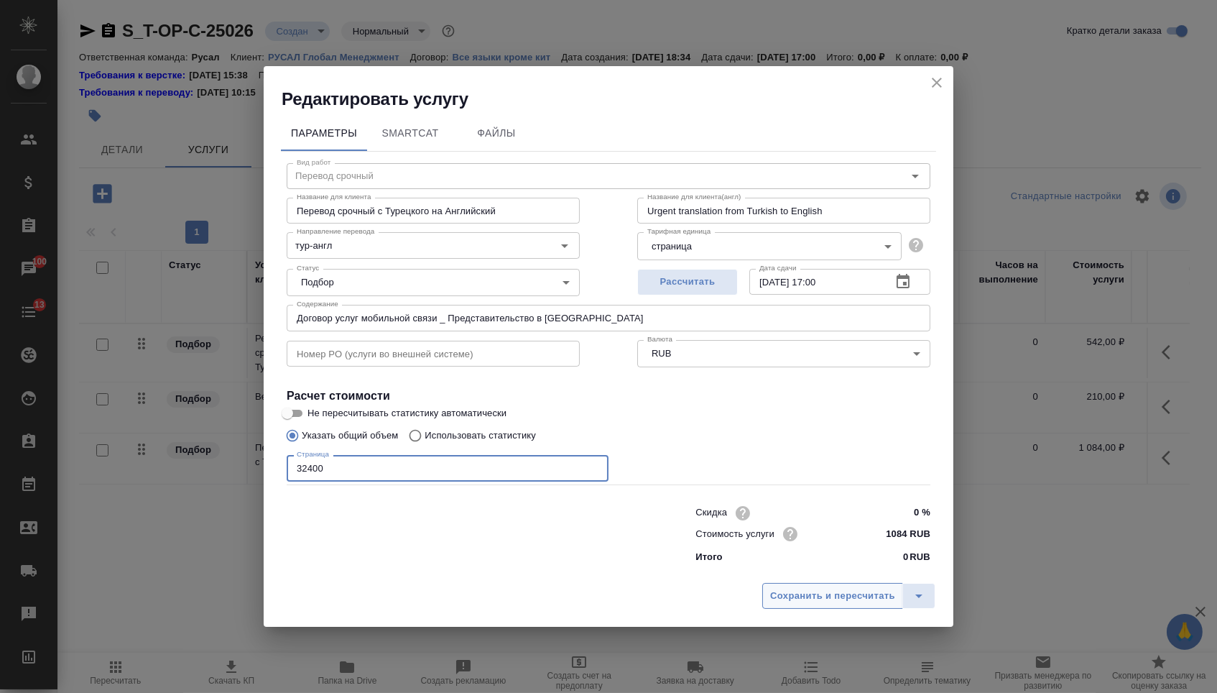
type input "32400"
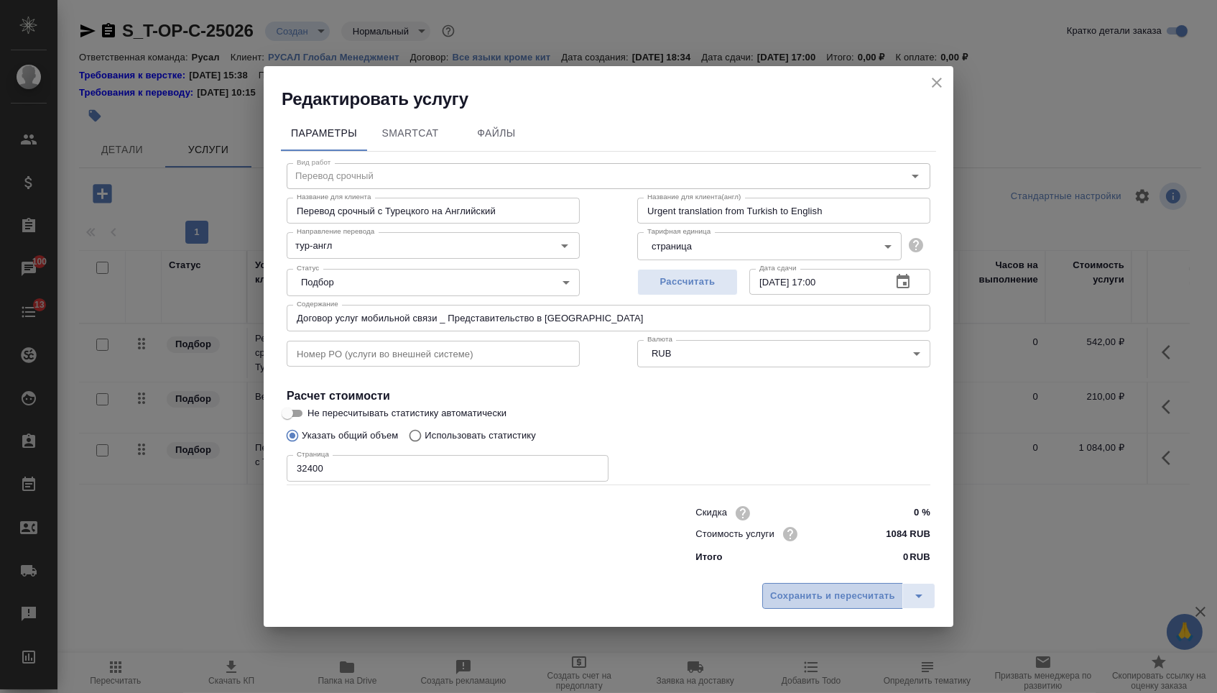
click at [798, 595] on span "Сохранить и пересчитать" at bounding box center [832, 596] width 125 height 17
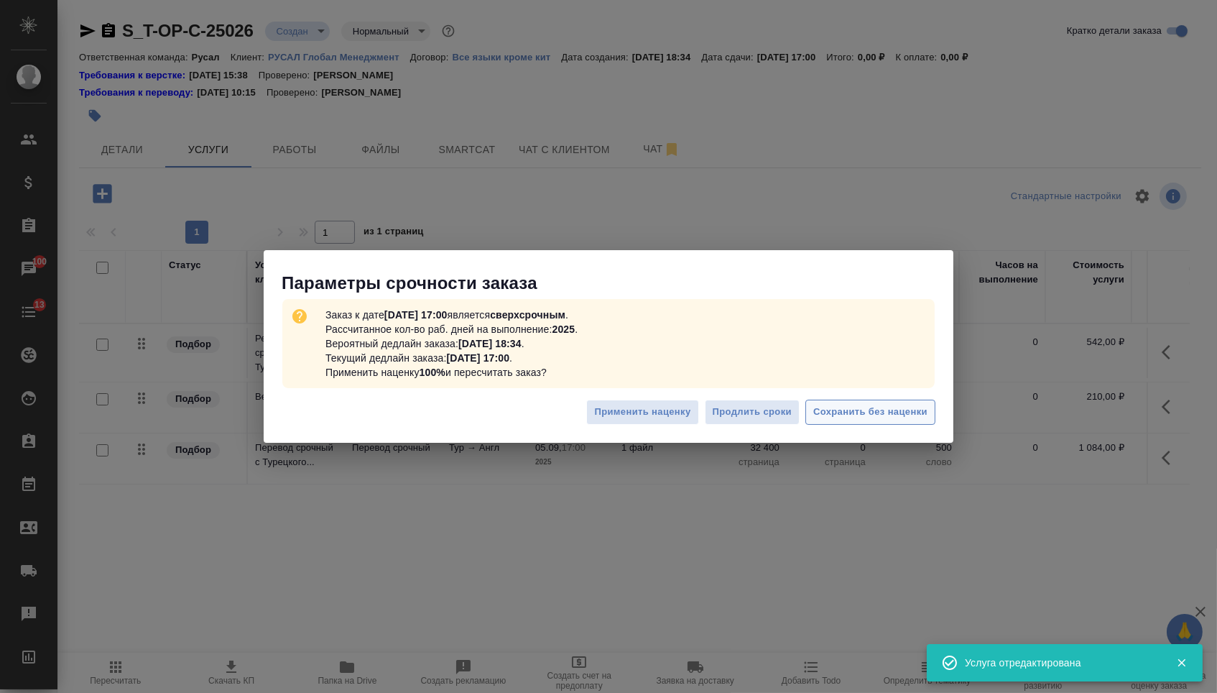
click at [821, 411] on span "Сохранить без наценки" at bounding box center [870, 412] width 114 height 17
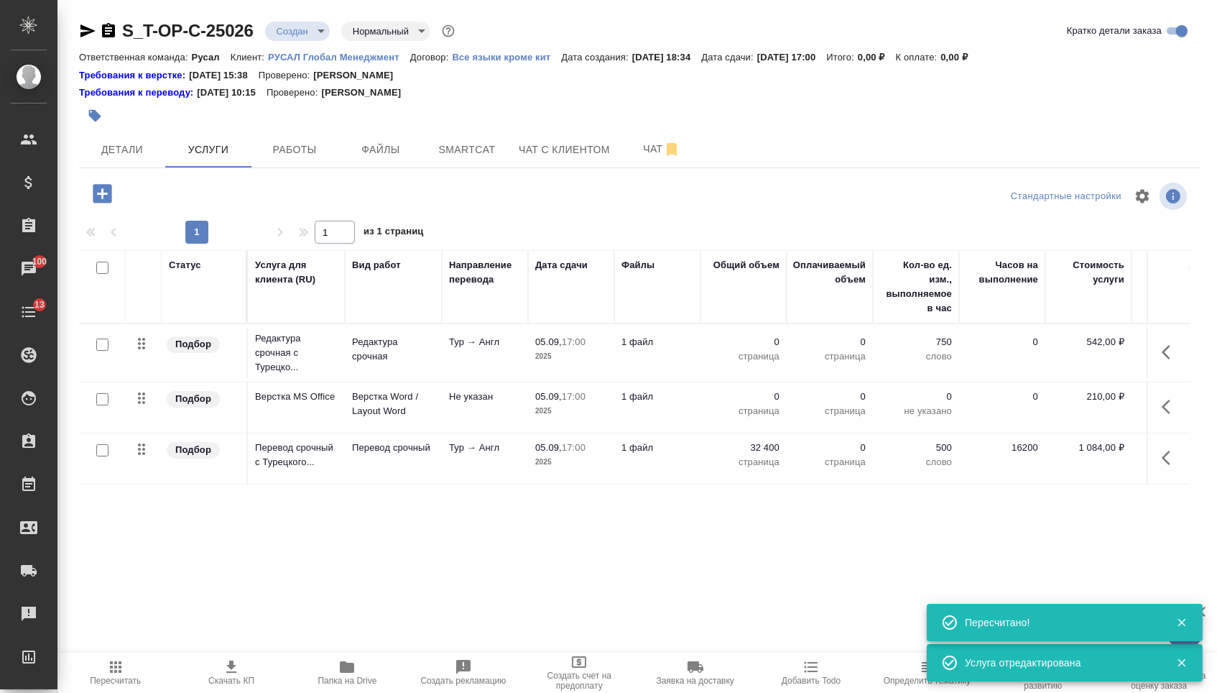
type input "urgent"
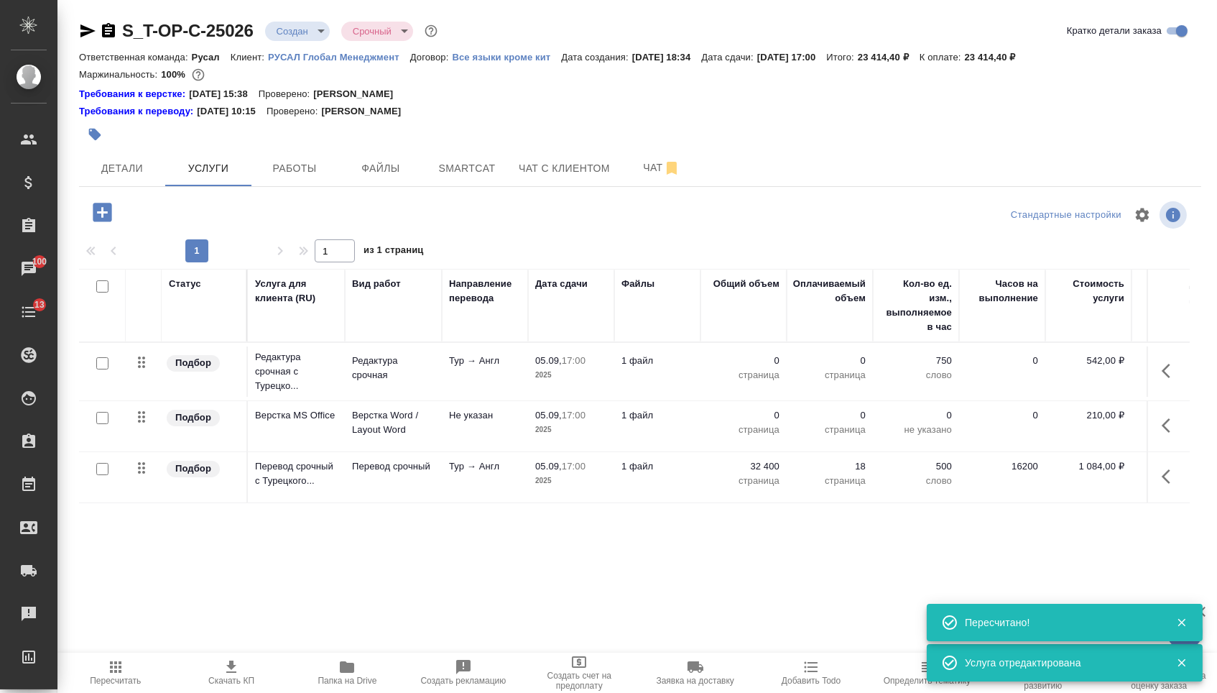
click at [751, 422] on p "0" at bounding box center [744, 415] width 72 height 14
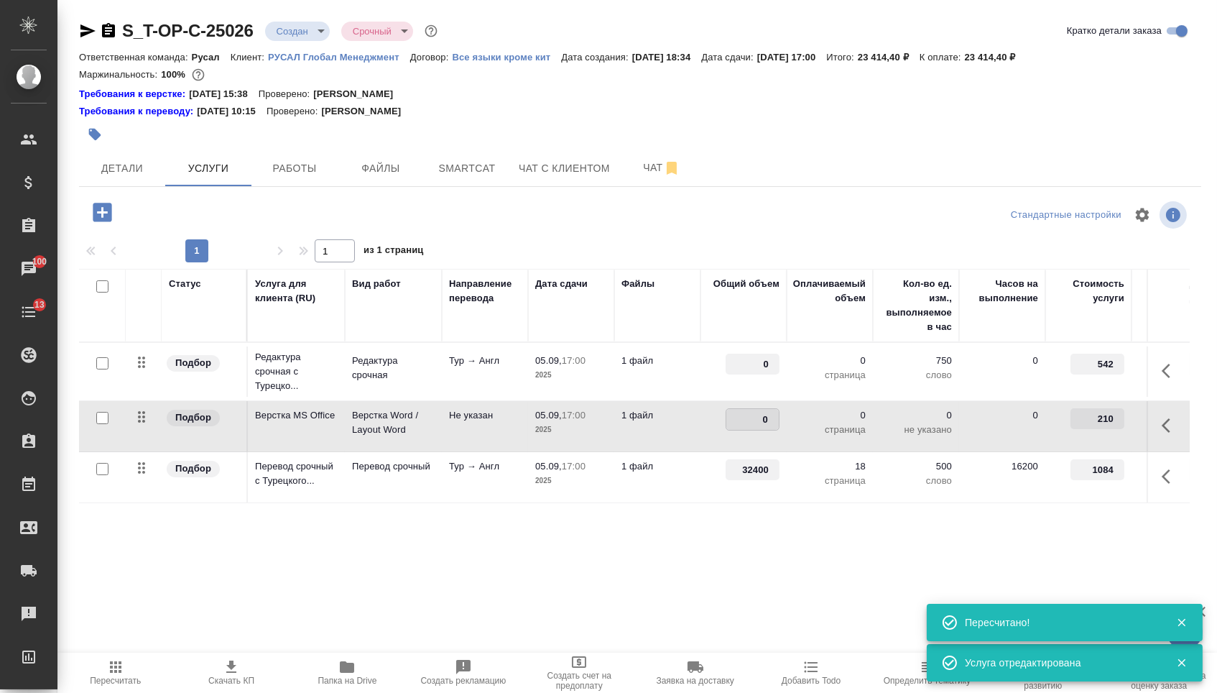
drag, startPoint x: 749, startPoint y: 430, endPoint x: 790, endPoint y: 430, distance: 40.2
click at [790, 430] on tr "Подбор Верстка MS Office Верстка Word / Layout Word Не указан 05.09, 17:00 2025…" at bounding box center [756, 426] width 1354 height 51
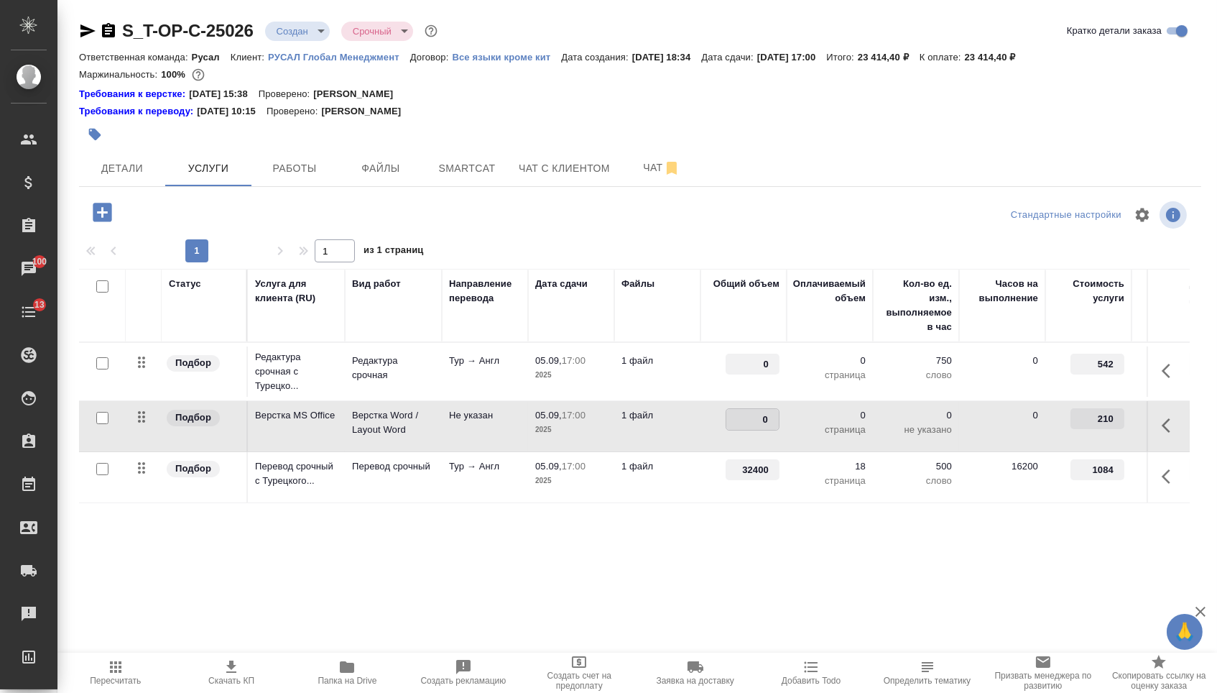
type input "8"
drag, startPoint x: 745, startPoint y: 374, endPoint x: 812, endPoint y: 371, distance: 66.9
drag, startPoint x: 738, startPoint y: 370, endPoint x: 772, endPoint y: 370, distance: 33.8
click at [772, 370] on input "8" at bounding box center [752, 364] width 52 height 21
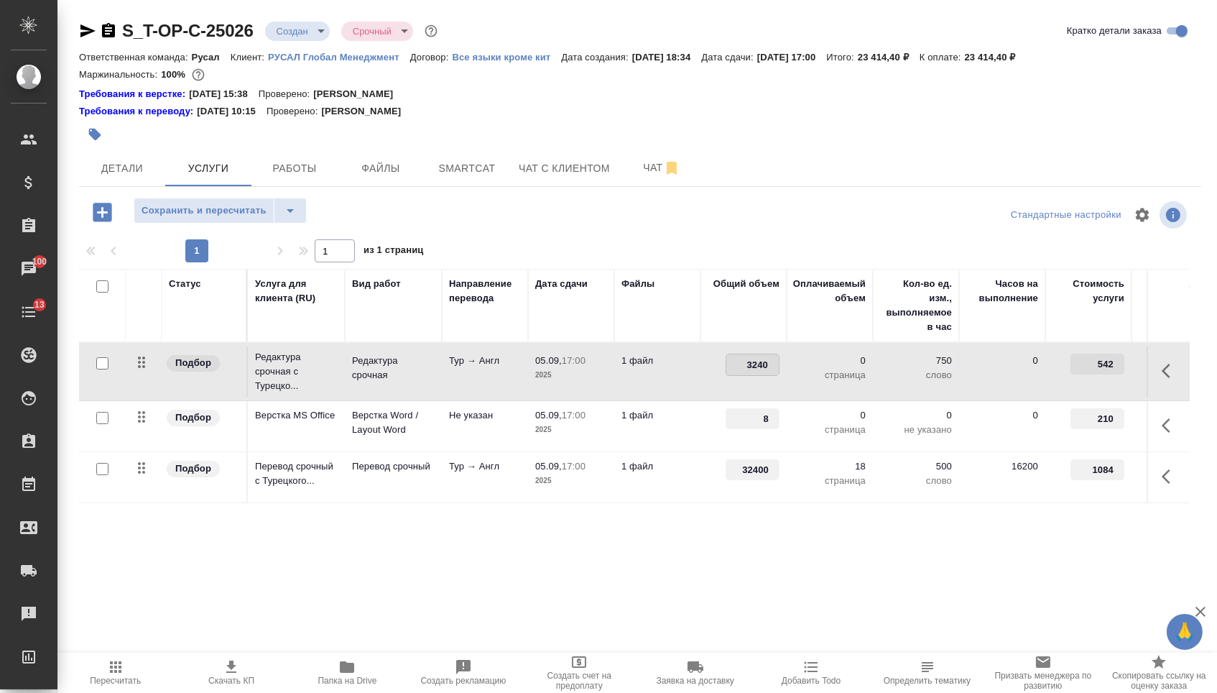
type input "32400"
click at [232, 223] on button "Сохранить и пересчитать" at bounding box center [204, 211] width 141 height 26
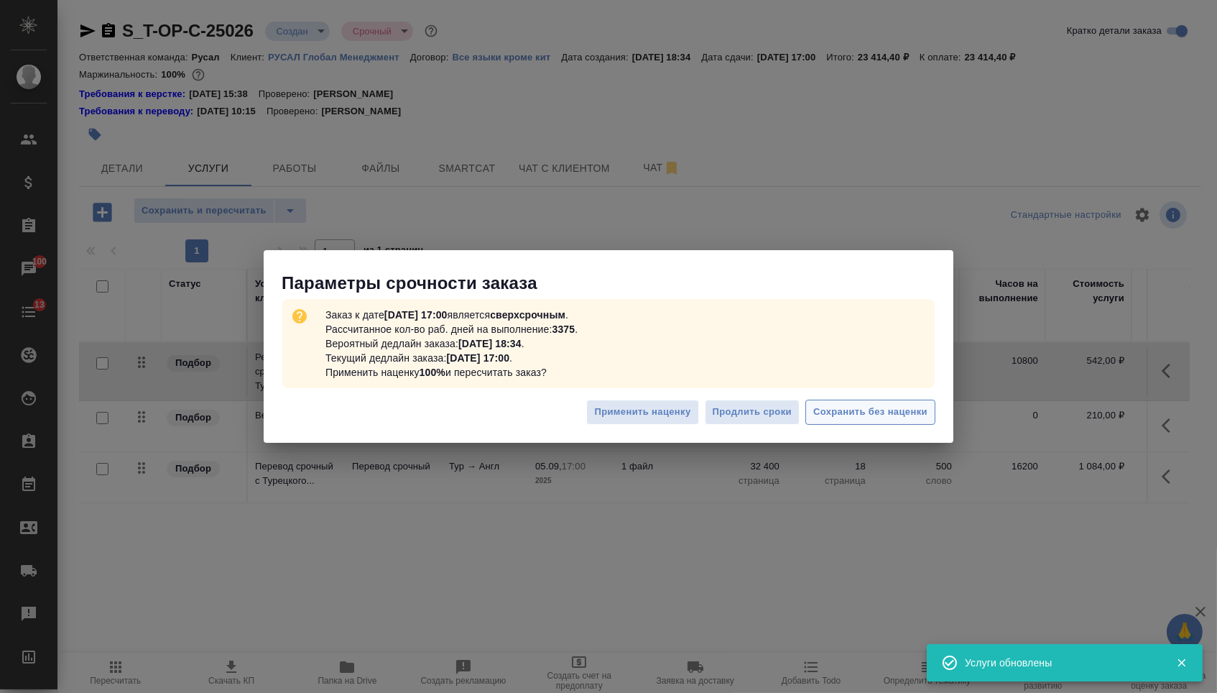
click at [880, 417] on span "Сохранить без наценки" at bounding box center [870, 412] width 114 height 17
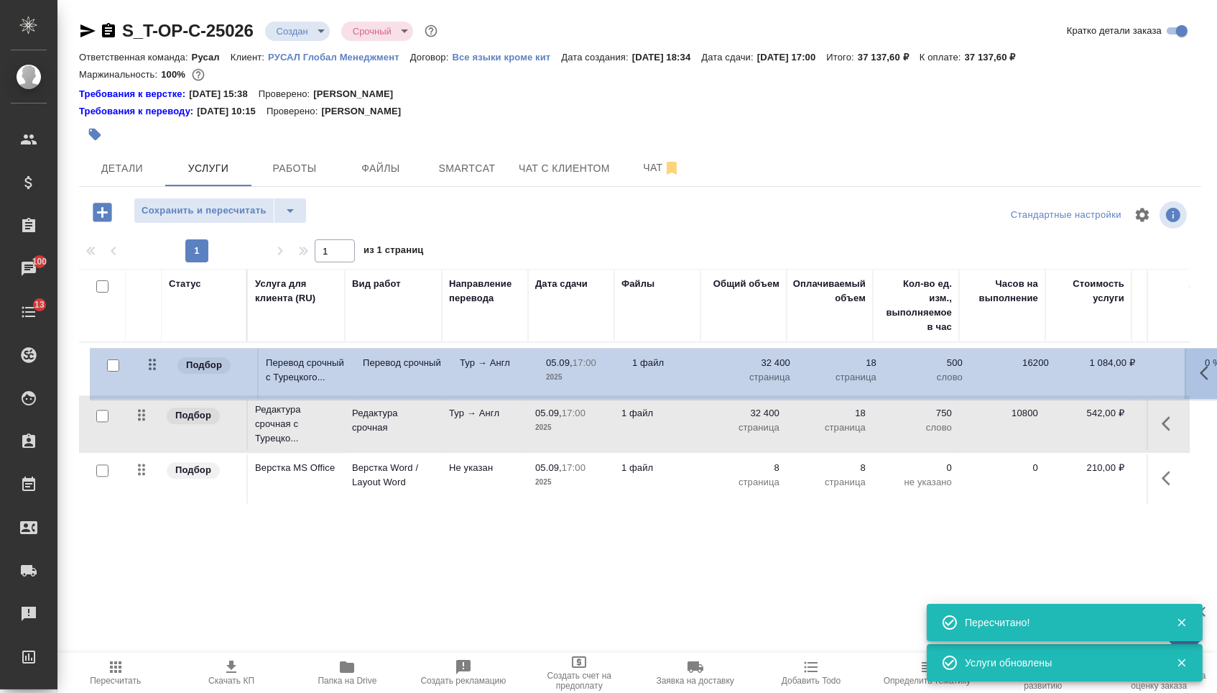
drag, startPoint x: 137, startPoint y: 471, endPoint x: 147, endPoint y: 352, distance: 119.8
click at [147, 352] on tbody "Подбор Редактура срочная с Турецко... Редактура срочная Тур → Англ 05.09, 17:00…" at bounding box center [756, 424] width 1354 height 162
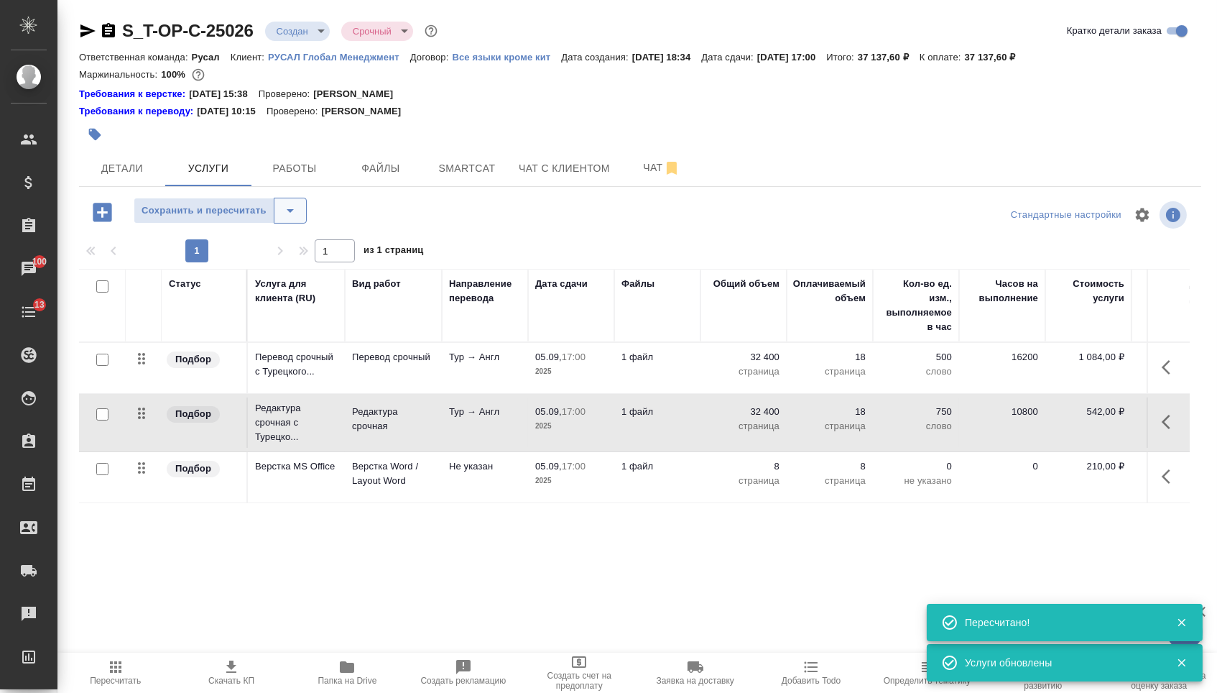
click at [299, 213] on icon "split button" at bounding box center [290, 210] width 17 height 17
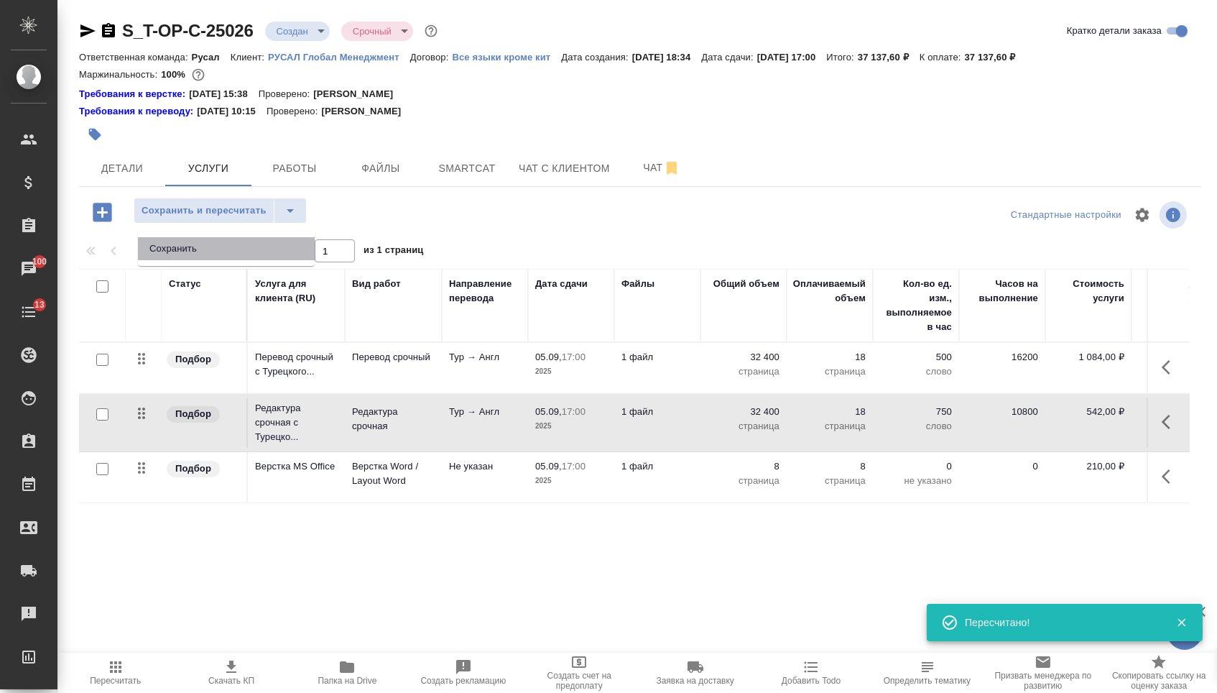
click at [287, 256] on li "Сохранить" at bounding box center [226, 248] width 177 height 23
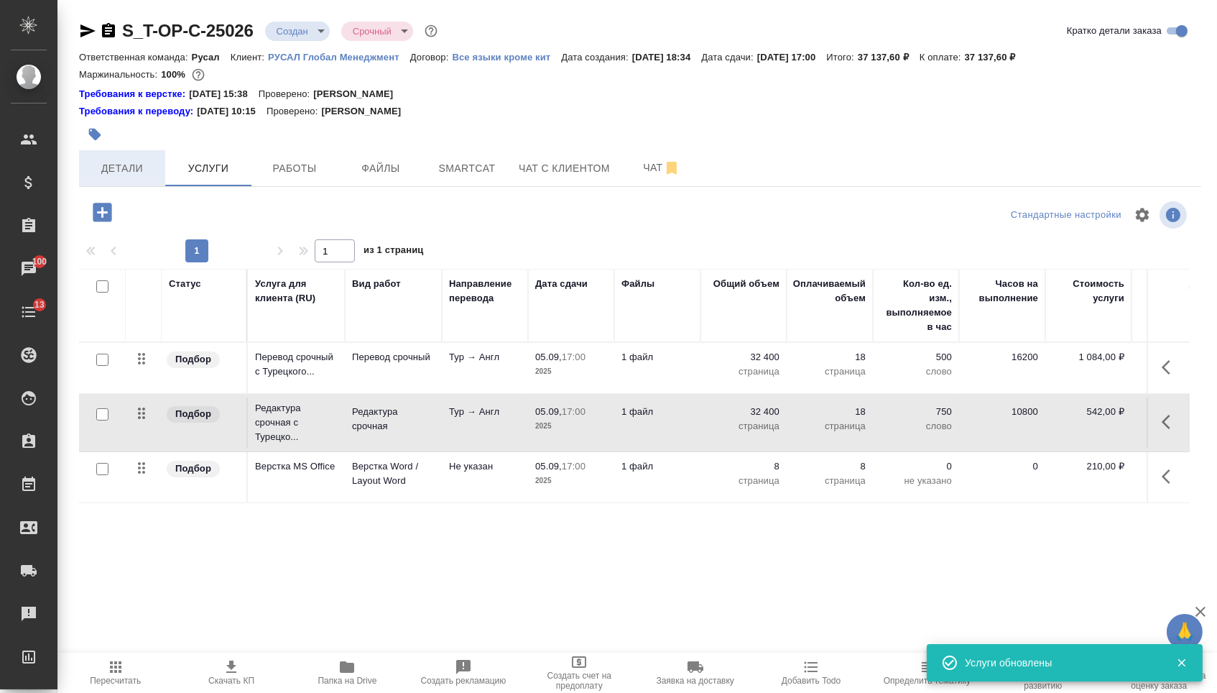
click at [131, 165] on span "Детали" at bounding box center [122, 169] width 69 height 18
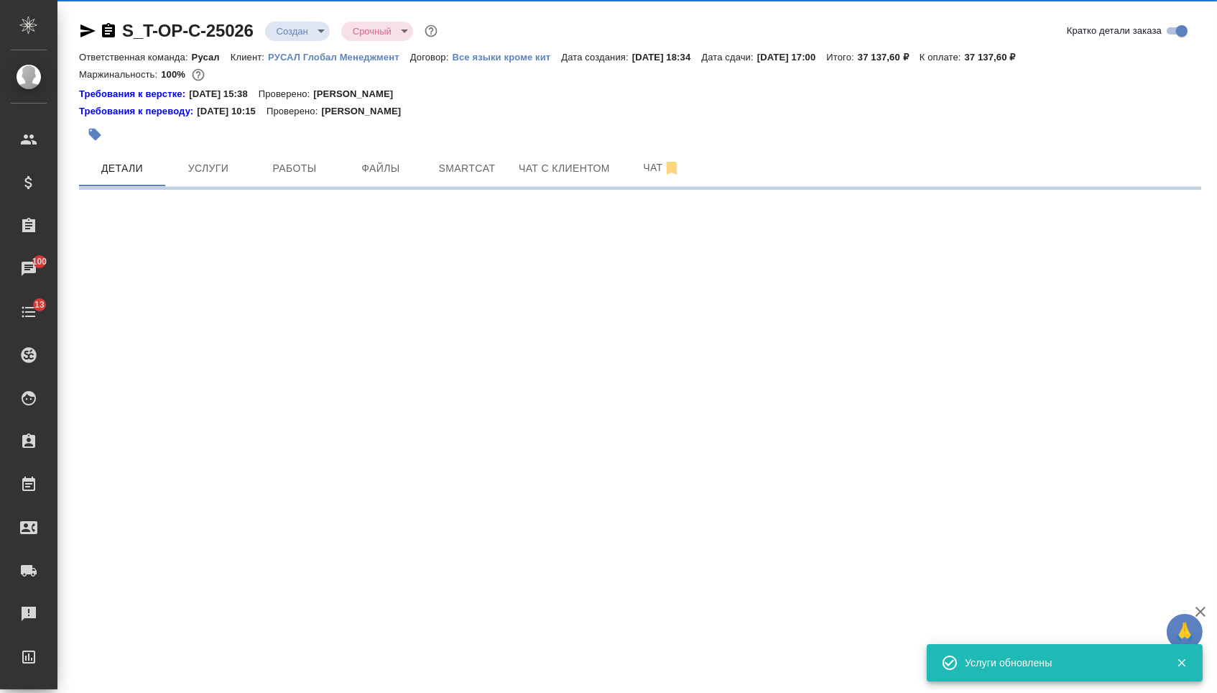
select select "RU"
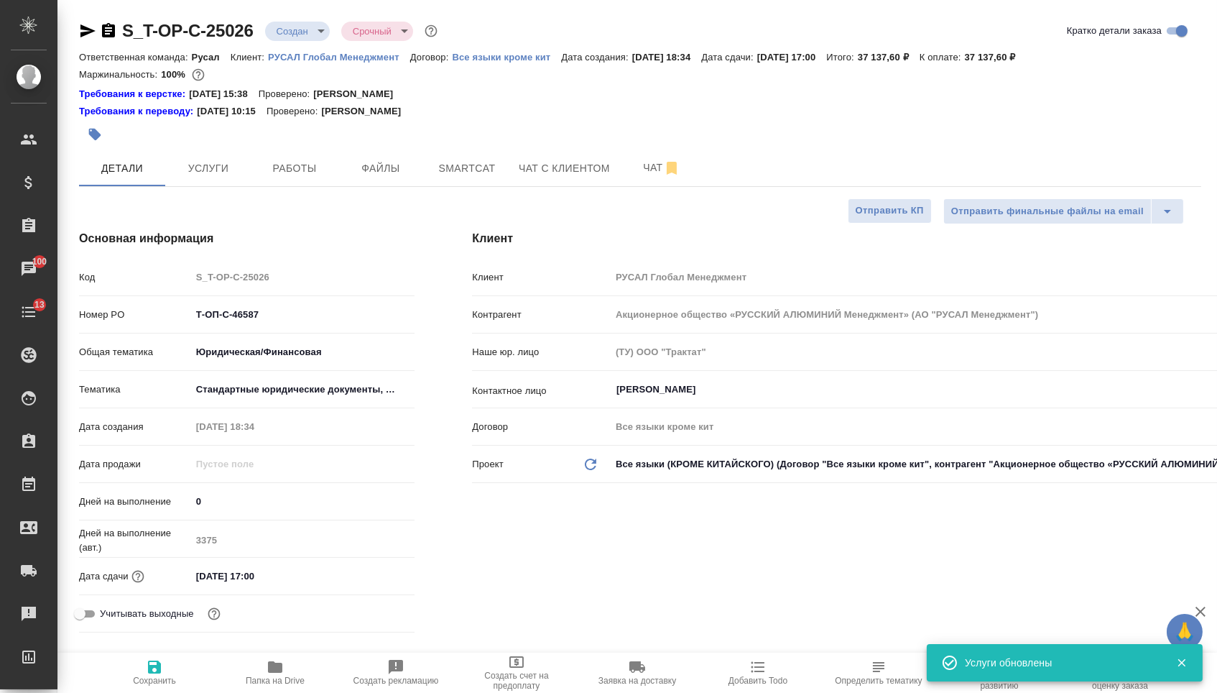
click at [308, 36] on body "🙏 .cls-1 fill:#fff; AWATERA Menshikova Aleksandra Клиенты Спецификации Заказы 1…" at bounding box center [608, 346] width 1217 height 693
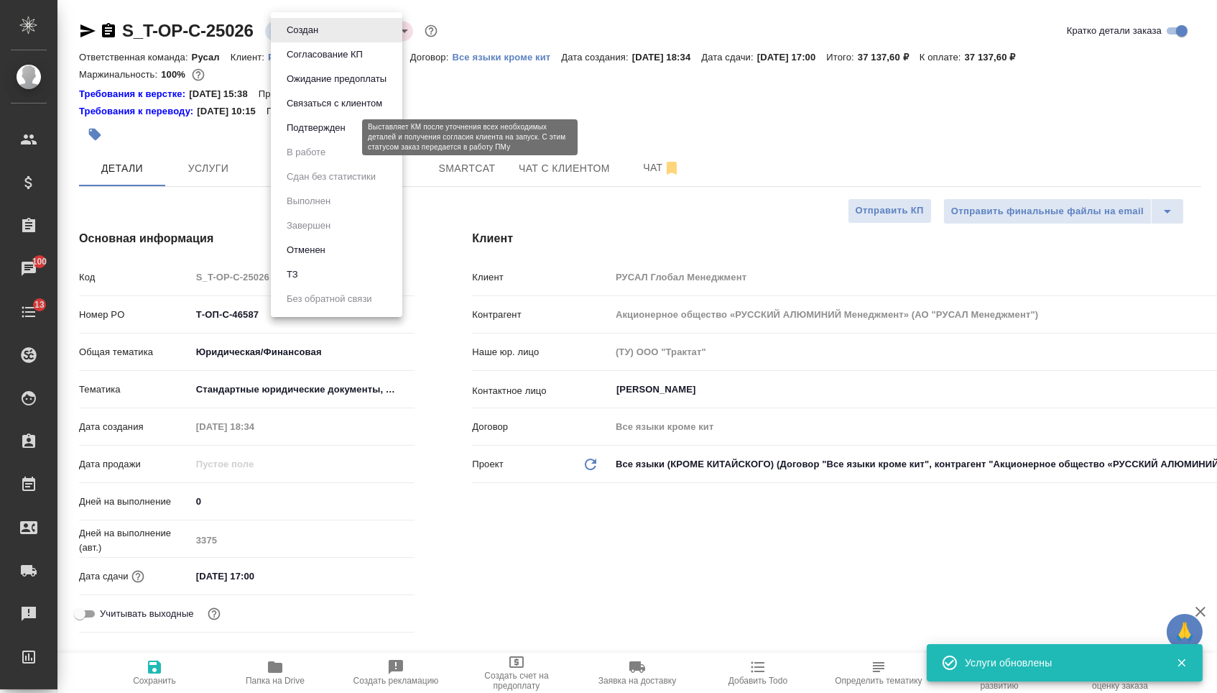
click at [307, 132] on button "Подтвержден" at bounding box center [316, 128] width 68 height 16
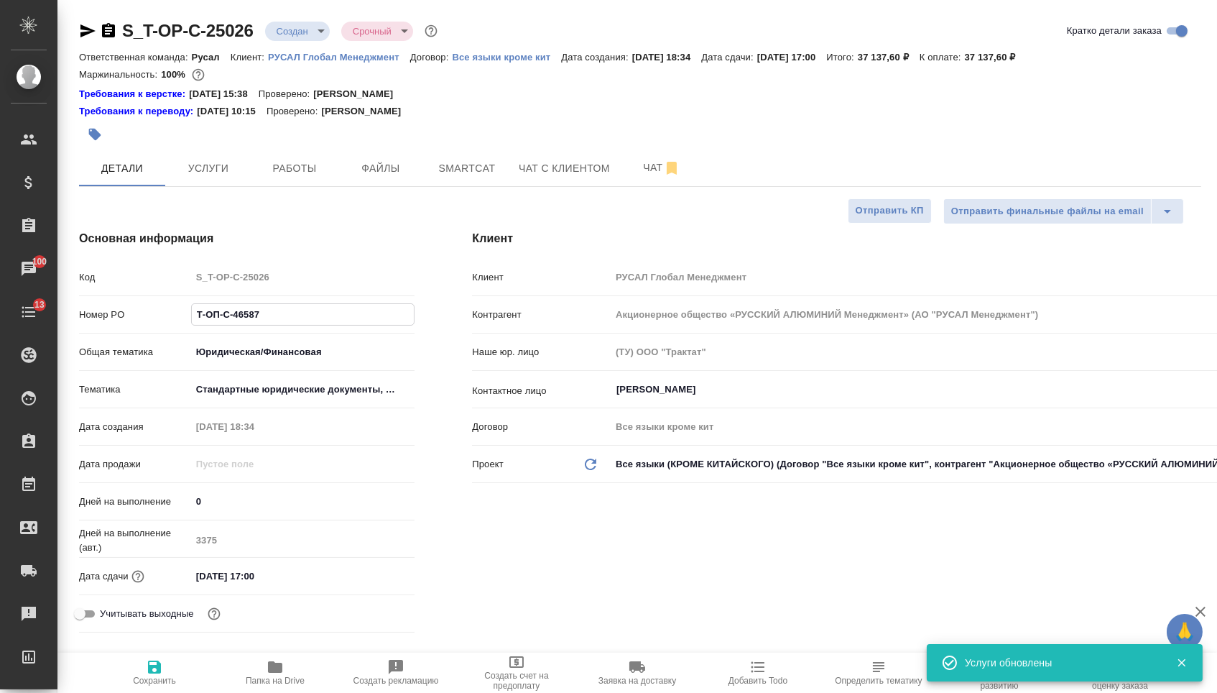
drag, startPoint x: 264, startPoint y: 318, endPoint x: 146, endPoint y: 305, distance: 118.5
click at [150, 312] on div "Номер PO Т-ОП-С-46587" at bounding box center [247, 314] width 336 height 25
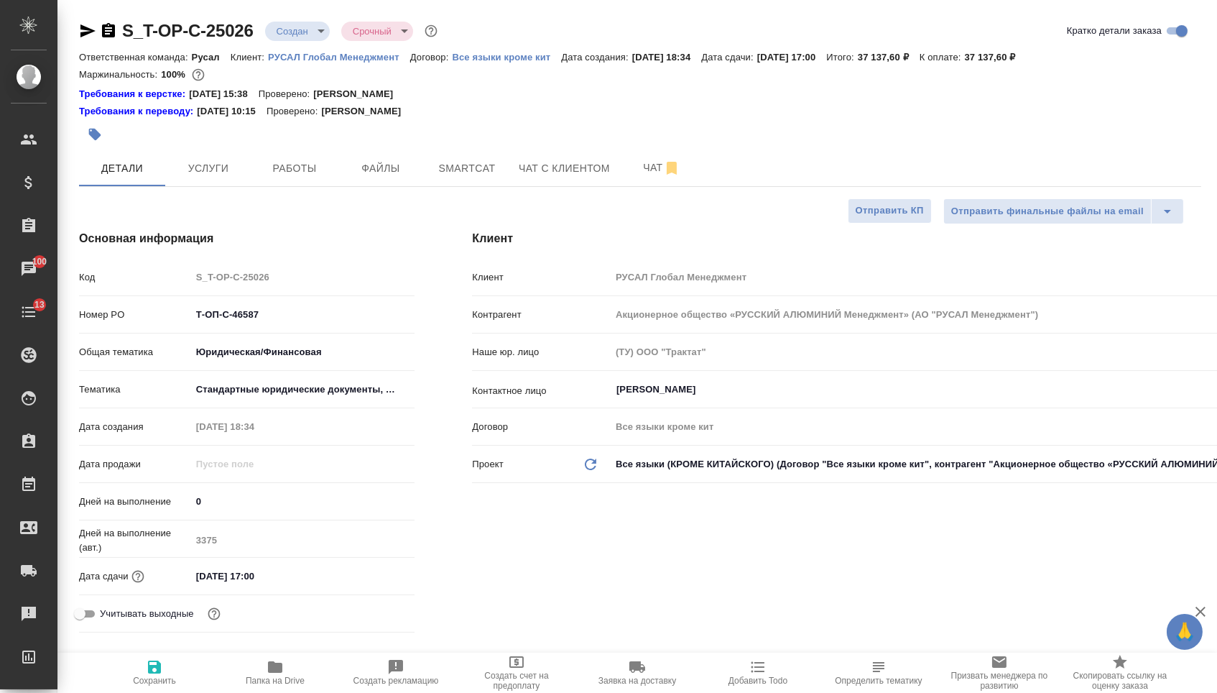
select select "RU"
type textarea "x"
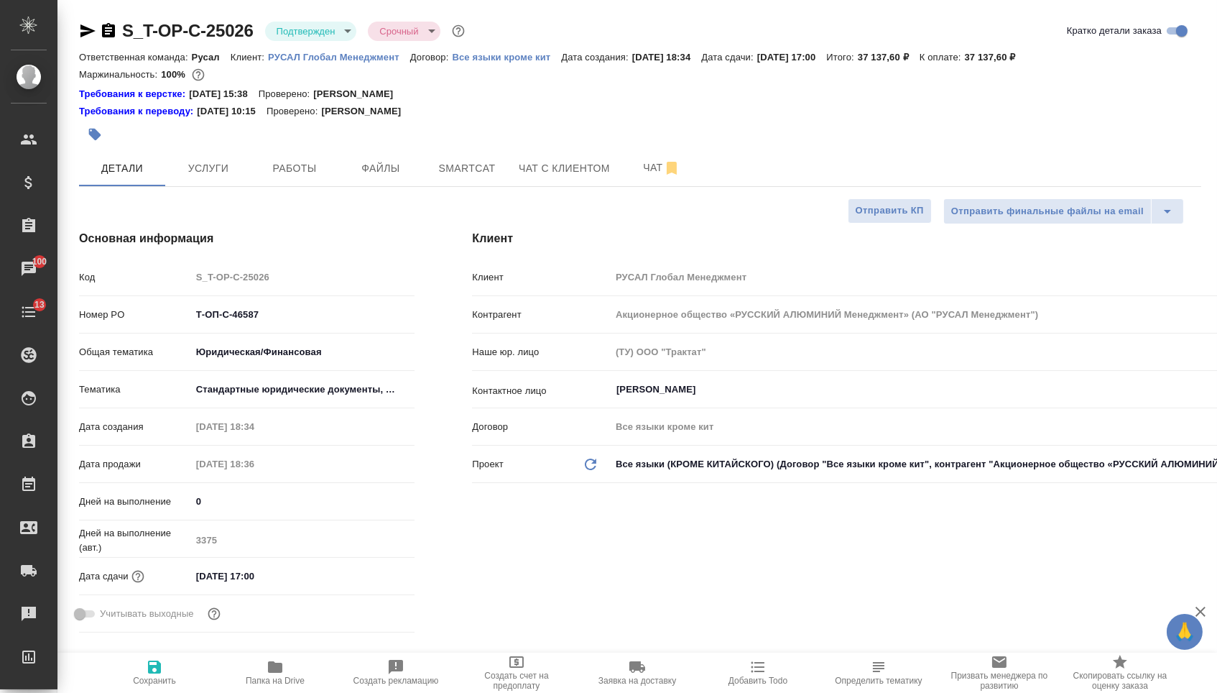
type textarea "x"
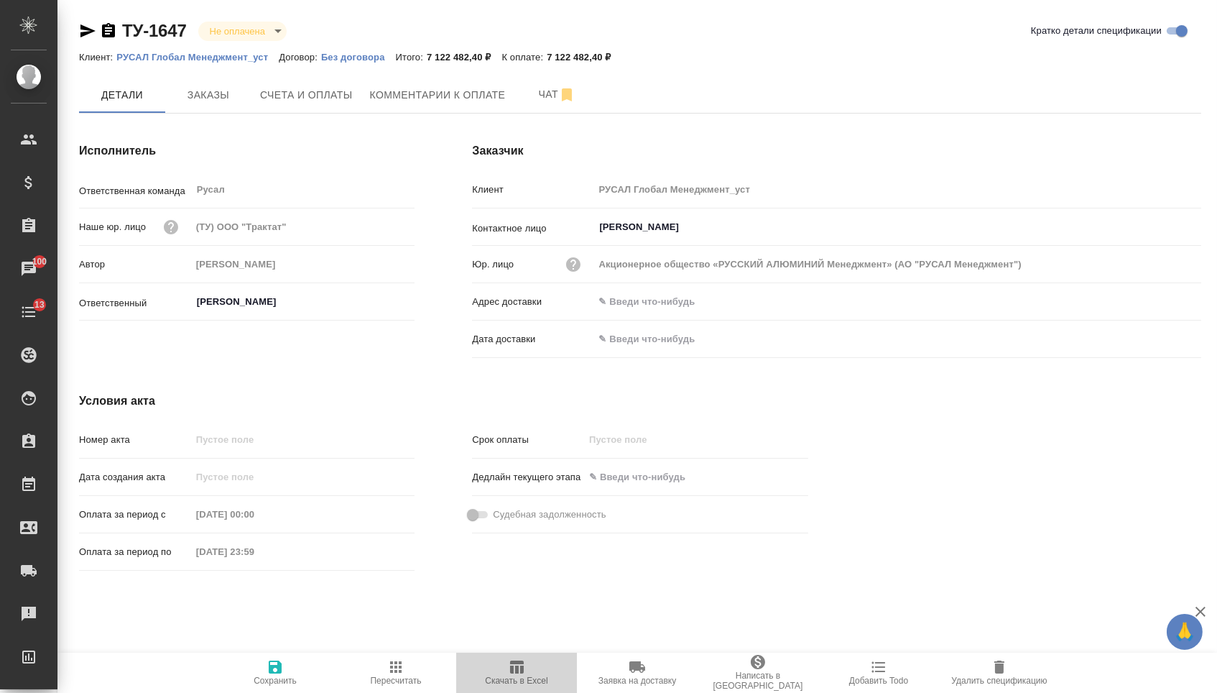
click at [501, 667] on span "Скачать в Excel" at bounding box center [516, 671] width 103 height 27
click at [207, 90] on span "Заказы" at bounding box center [208, 95] width 69 height 18
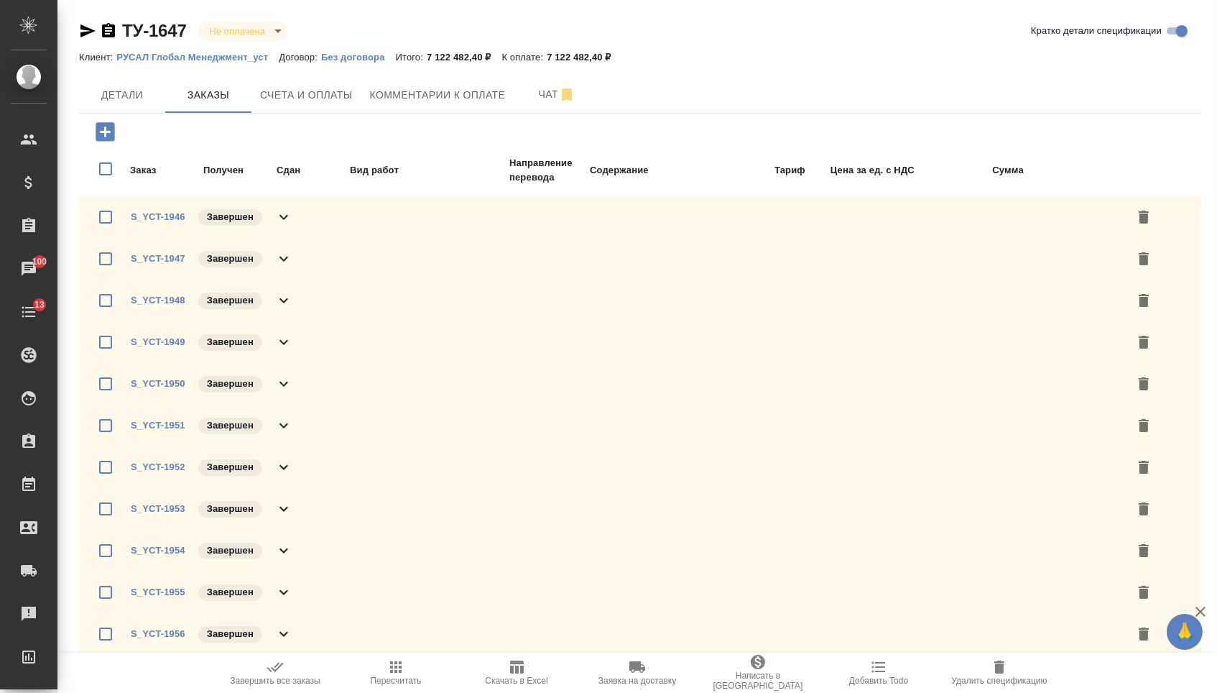
click at [292, 226] on icon at bounding box center [283, 216] width 17 height 17
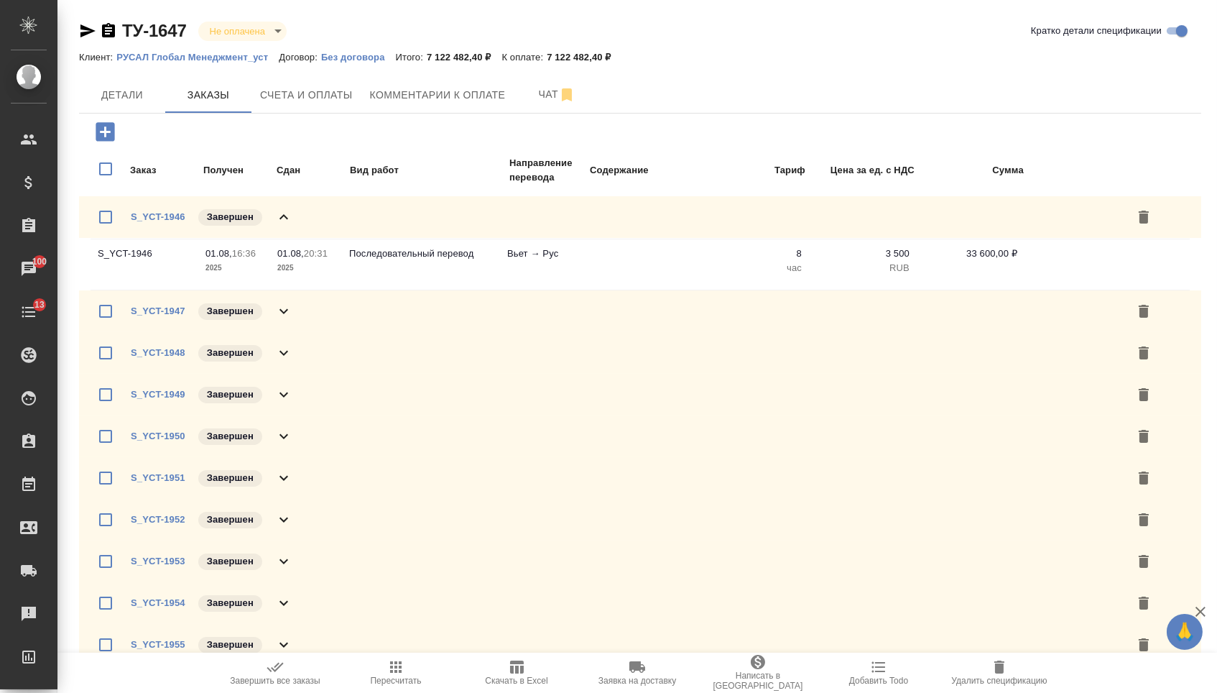
click at [289, 313] on icon at bounding box center [283, 310] width 17 height 17
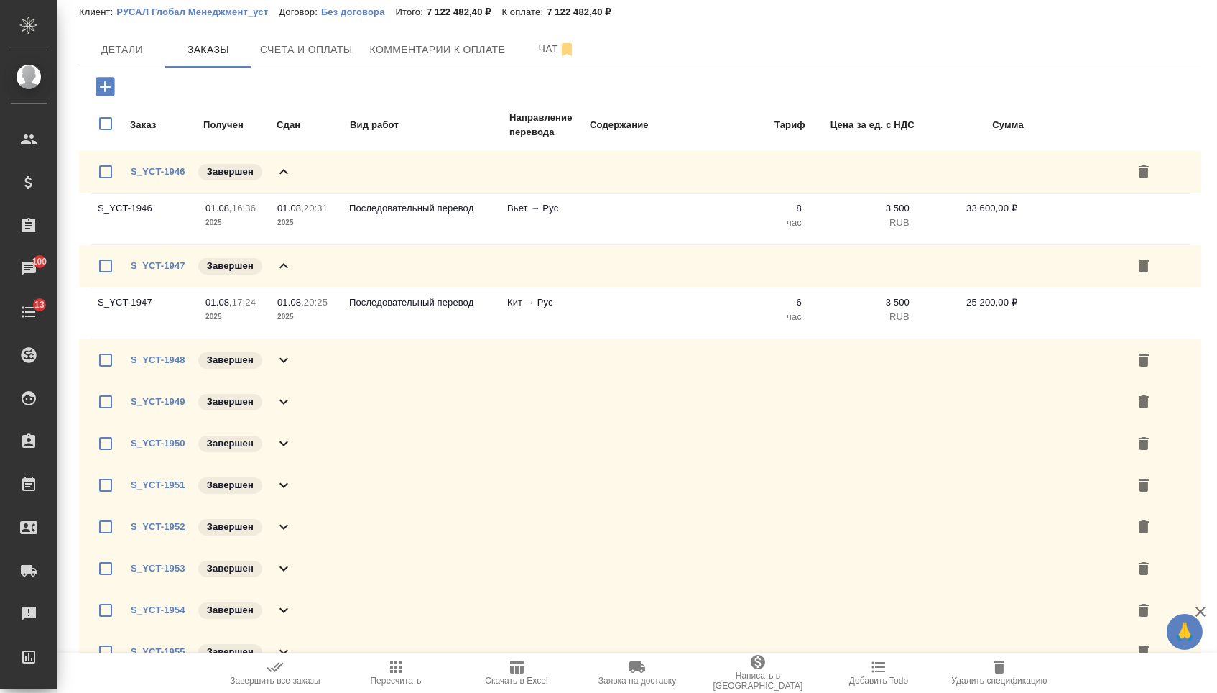
scroll to position [134, 0]
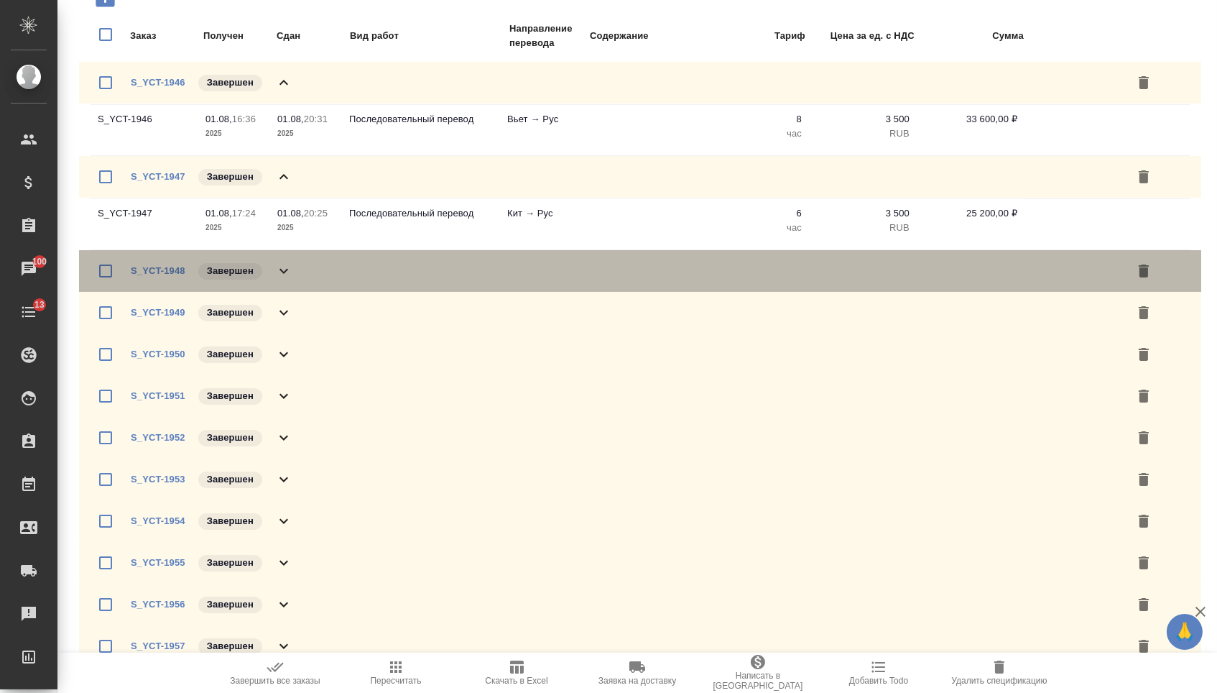
click at [282, 274] on icon at bounding box center [283, 271] width 9 height 5
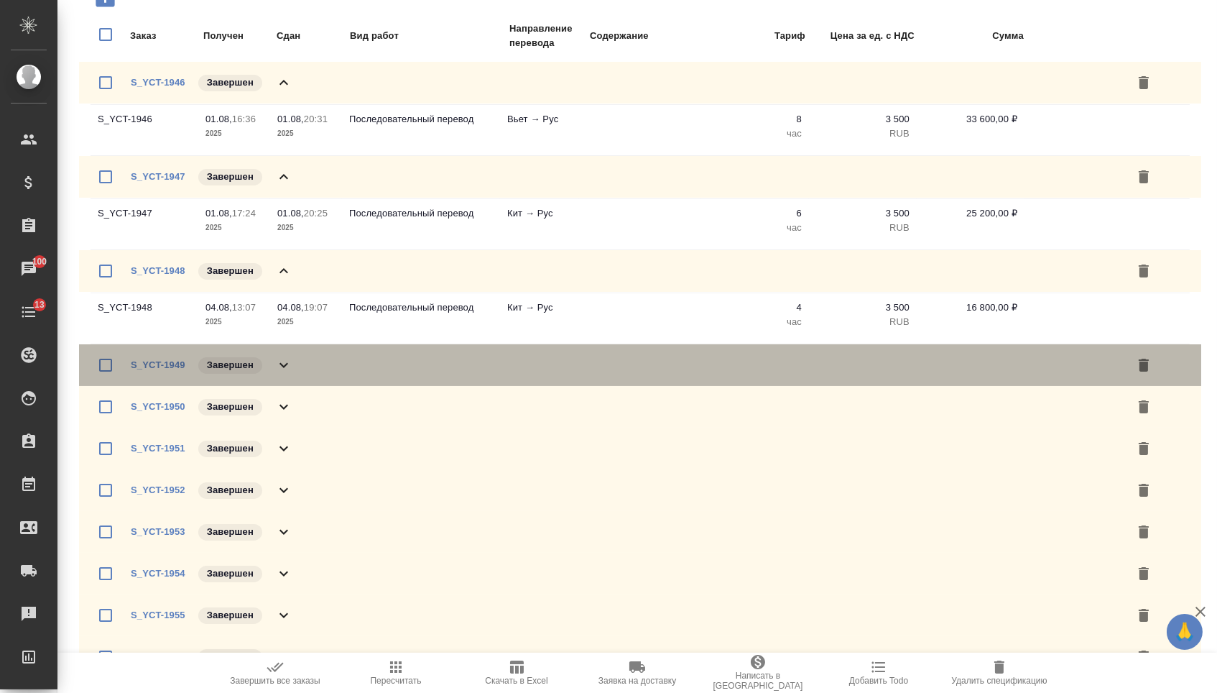
click at [284, 368] on icon at bounding box center [283, 365] width 9 height 5
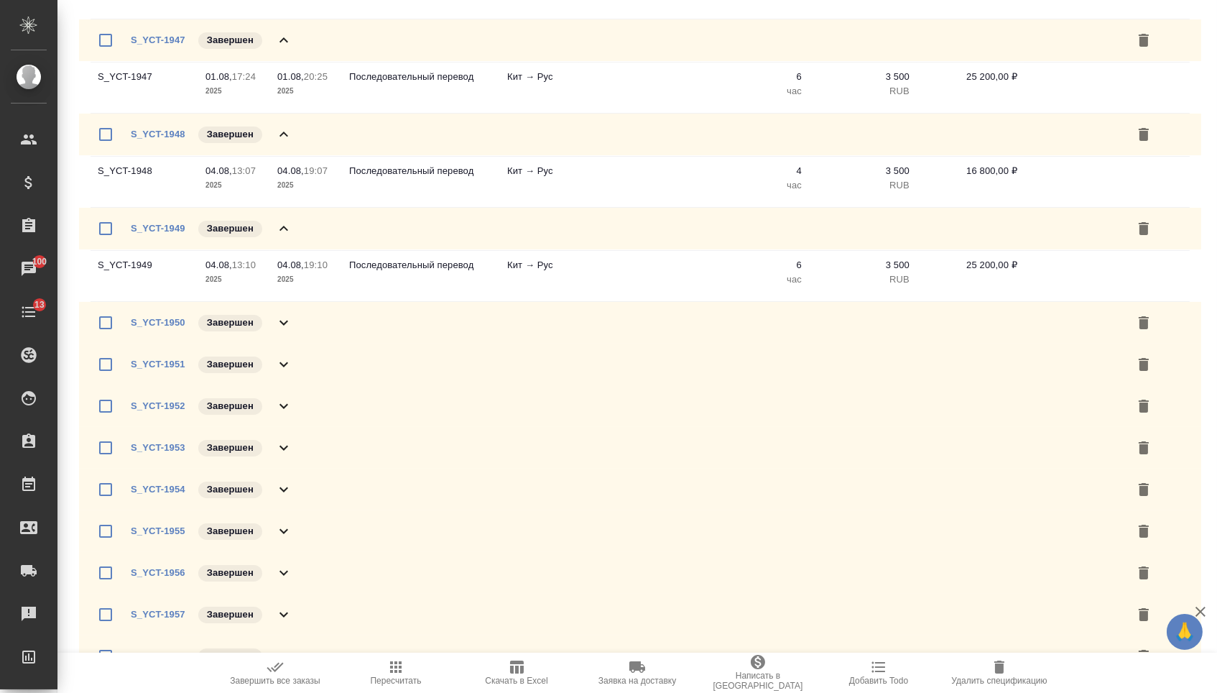
scroll to position [384, 0]
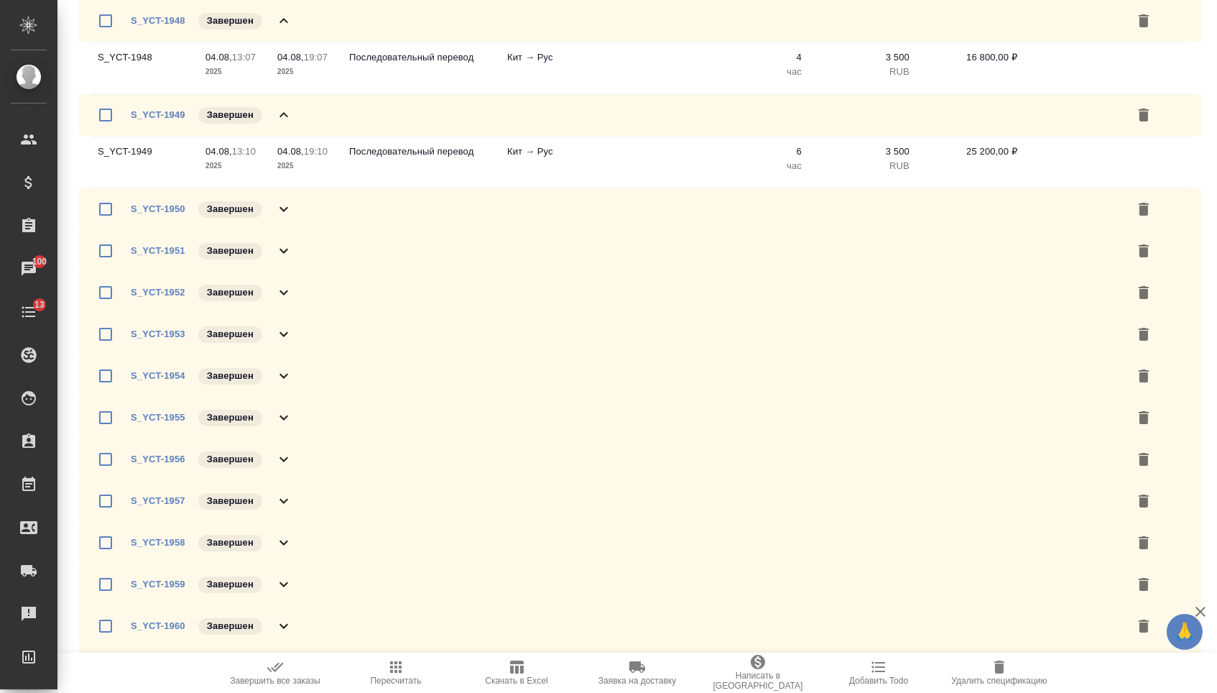
click at [282, 230] on div "S_YCT-1950 Завершен" at bounding box center [640, 209] width 1122 height 42
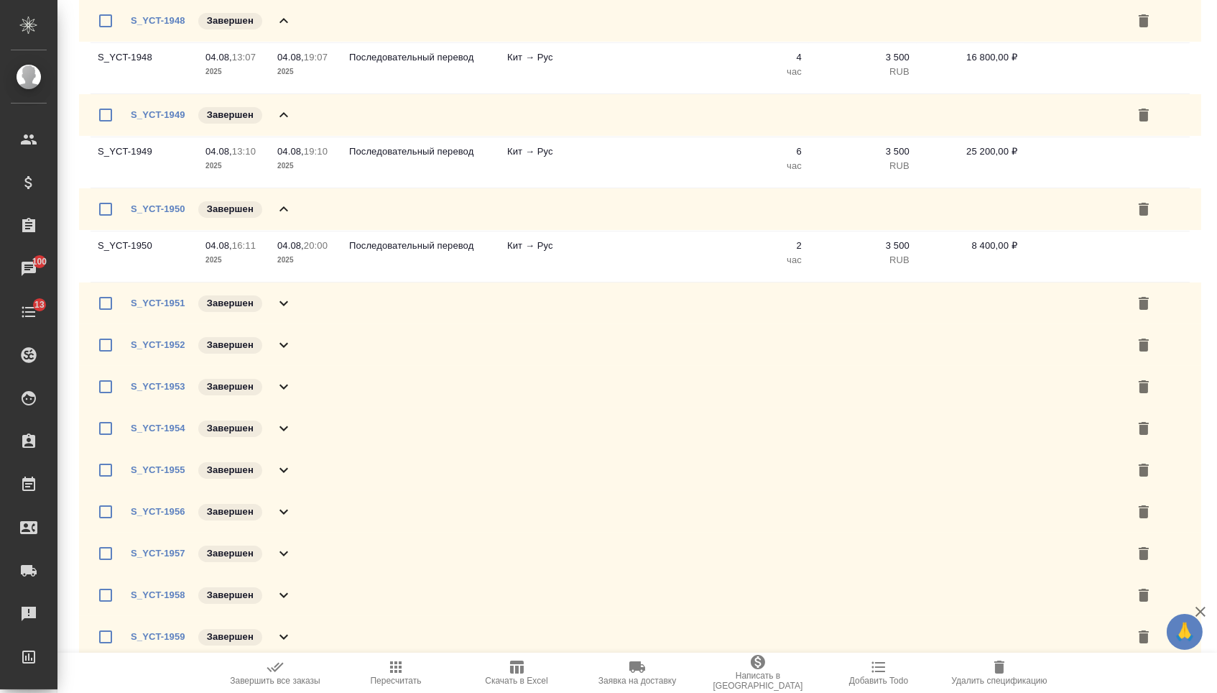
click at [283, 312] on icon at bounding box center [283, 303] width 17 height 17
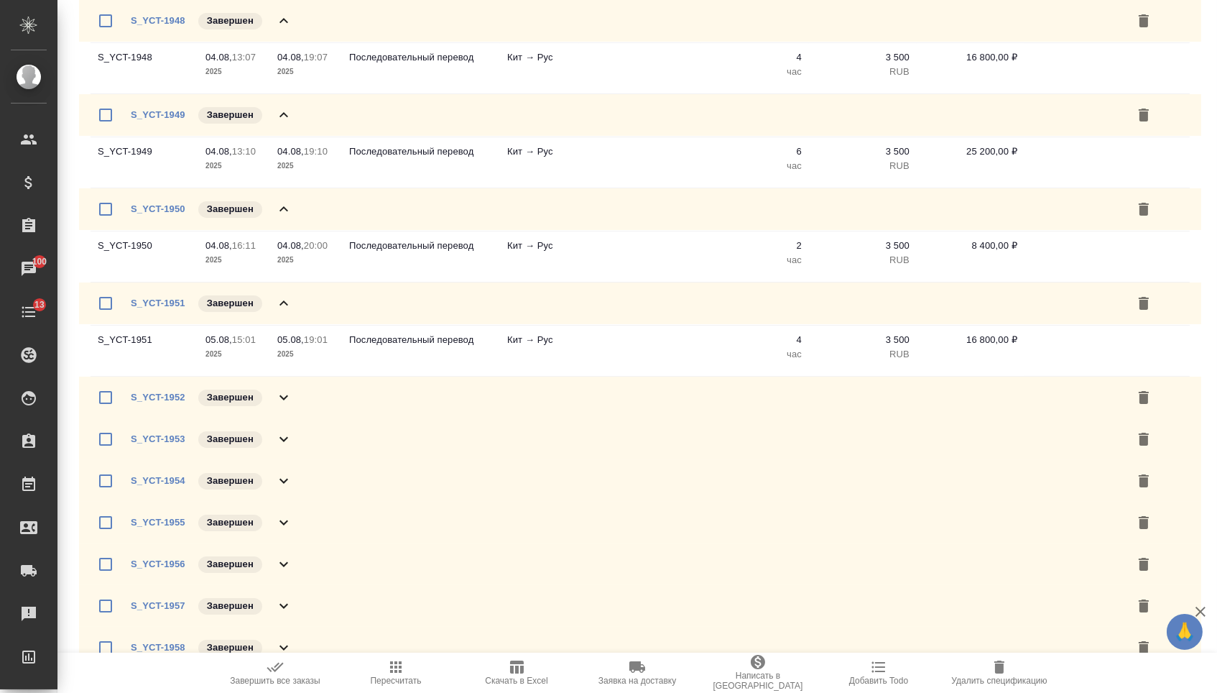
click at [286, 406] on icon at bounding box center [283, 397] width 17 height 17
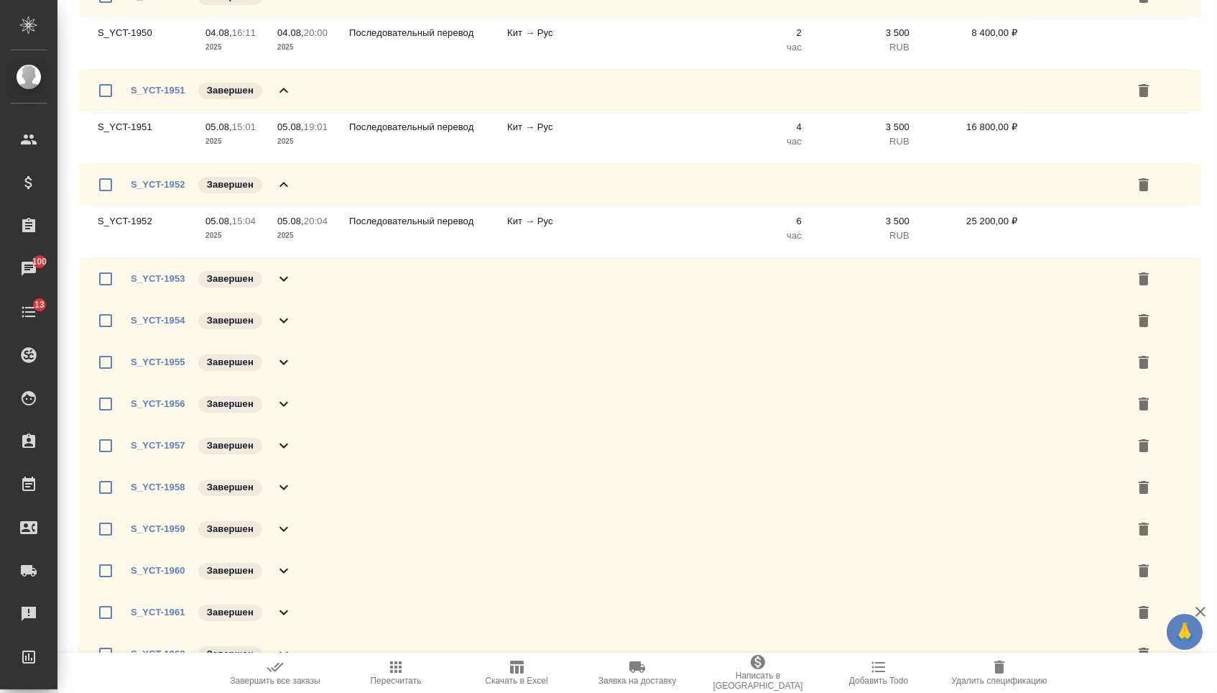
scroll to position [616, 0]
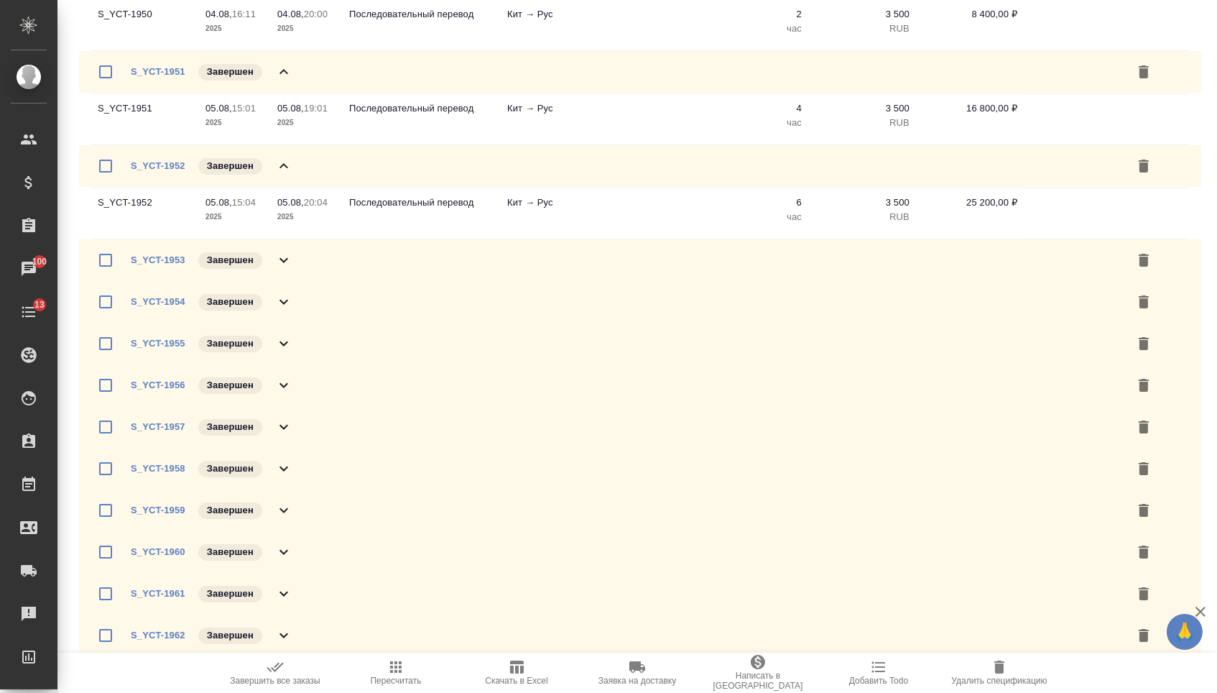
click at [282, 281] on div "S_YCT-1953 Завершен" at bounding box center [640, 260] width 1122 height 42
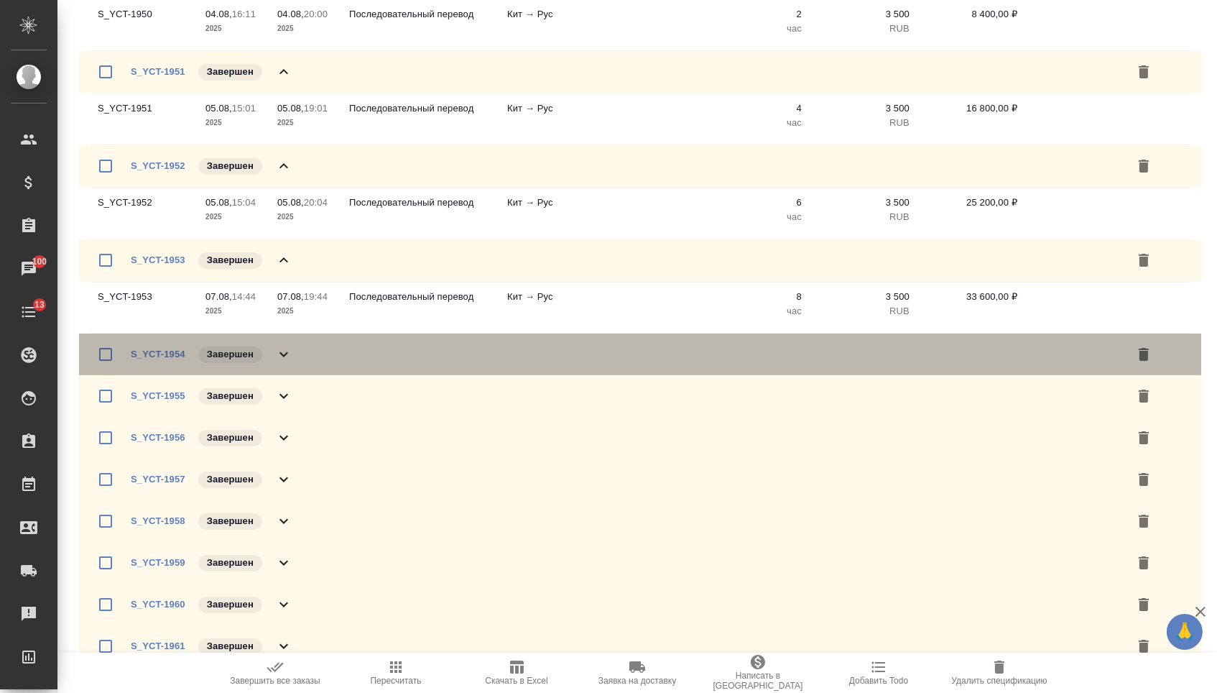
click at [282, 357] on icon at bounding box center [283, 354] width 9 height 5
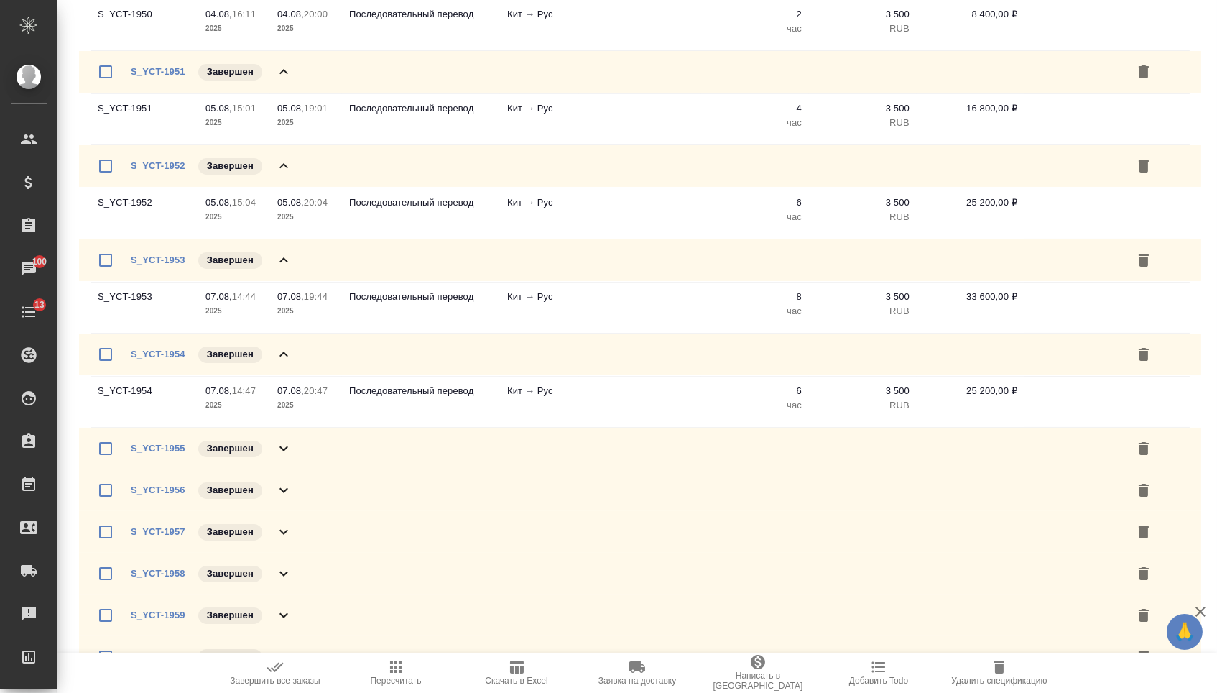
click at [287, 457] on icon at bounding box center [283, 448] width 17 height 17
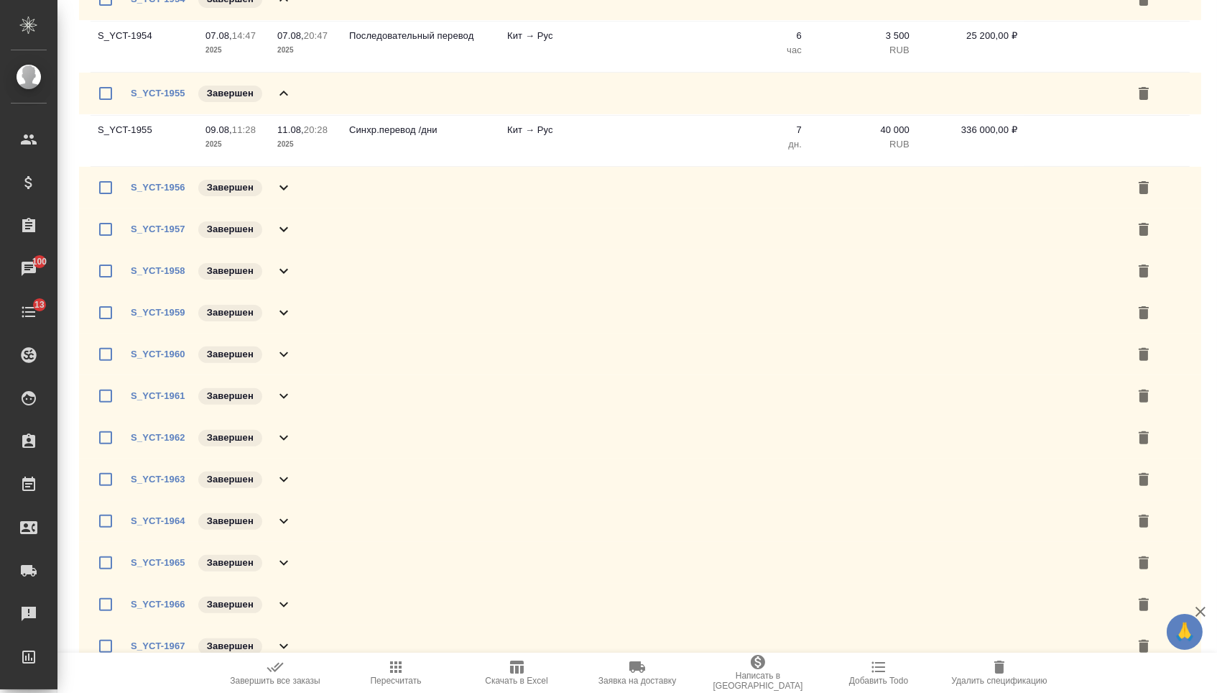
scroll to position [1018, 0]
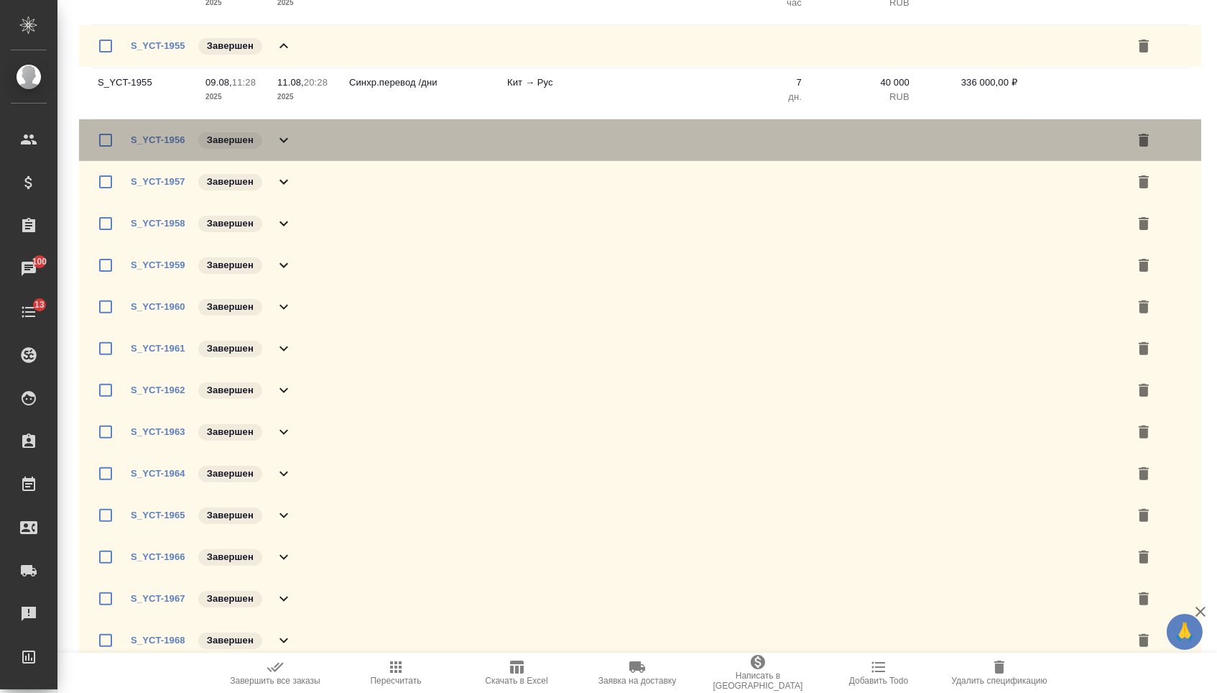
click at [292, 149] on icon at bounding box center [283, 139] width 17 height 17
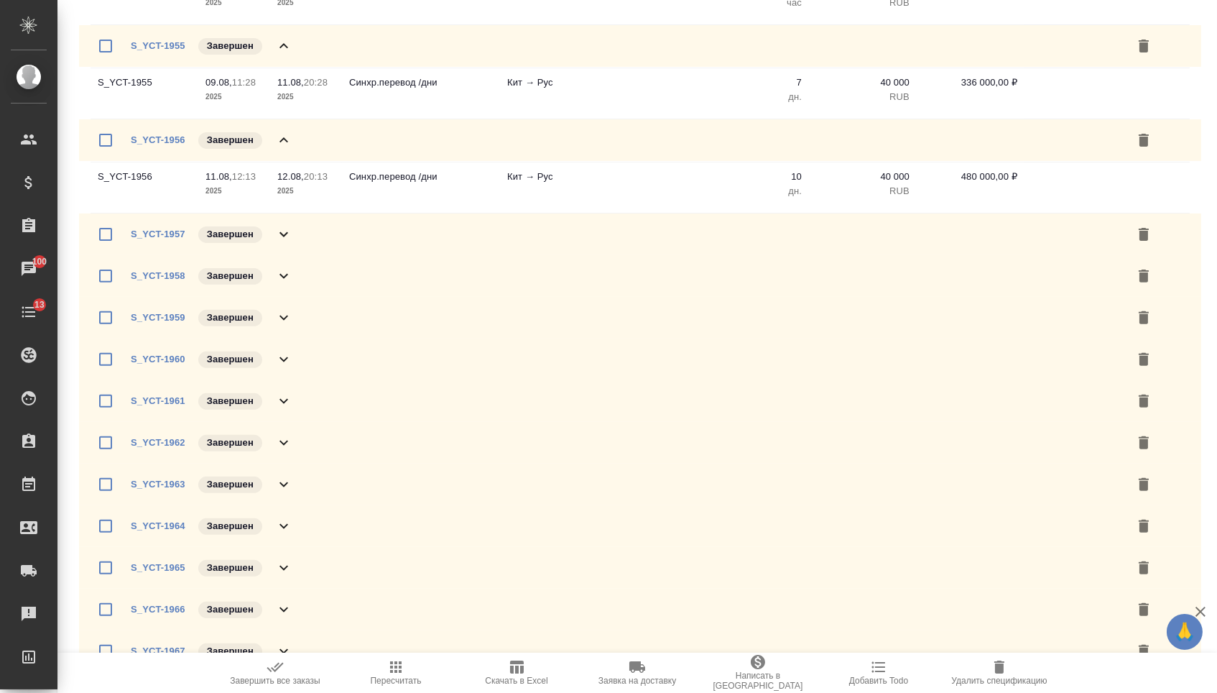
click at [286, 237] on icon at bounding box center [283, 234] width 9 height 5
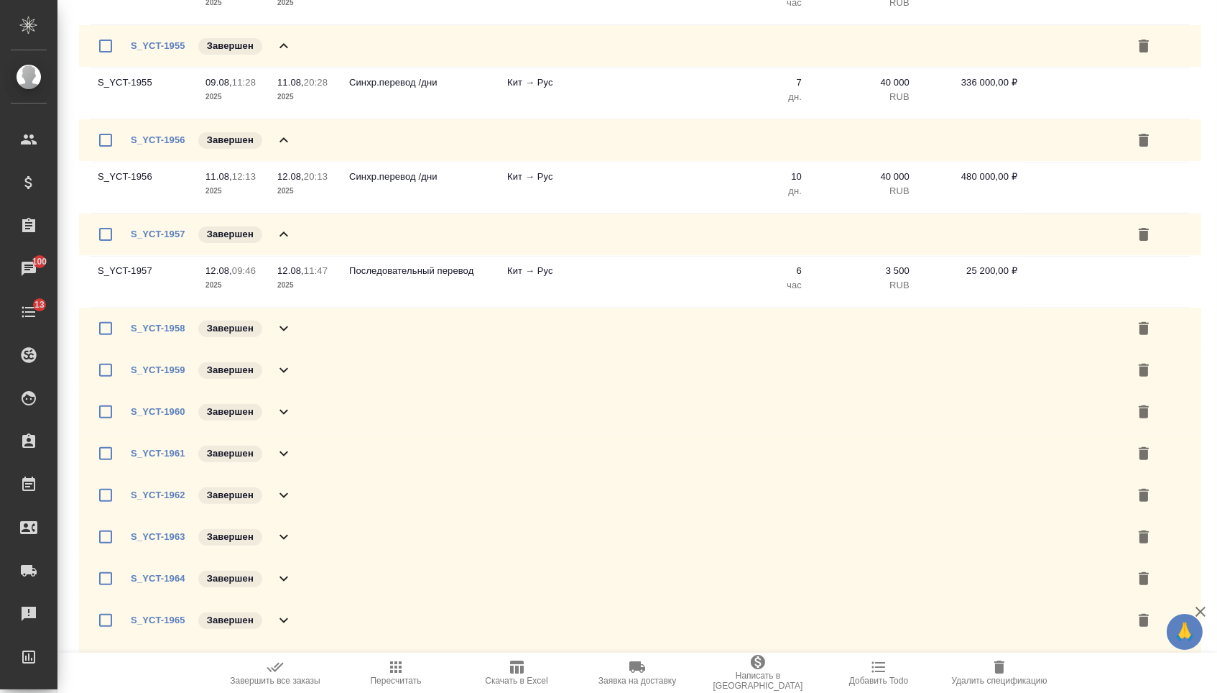
click at [279, 292] on p "2025" at bounding box center [305, 285] width 57 height 14
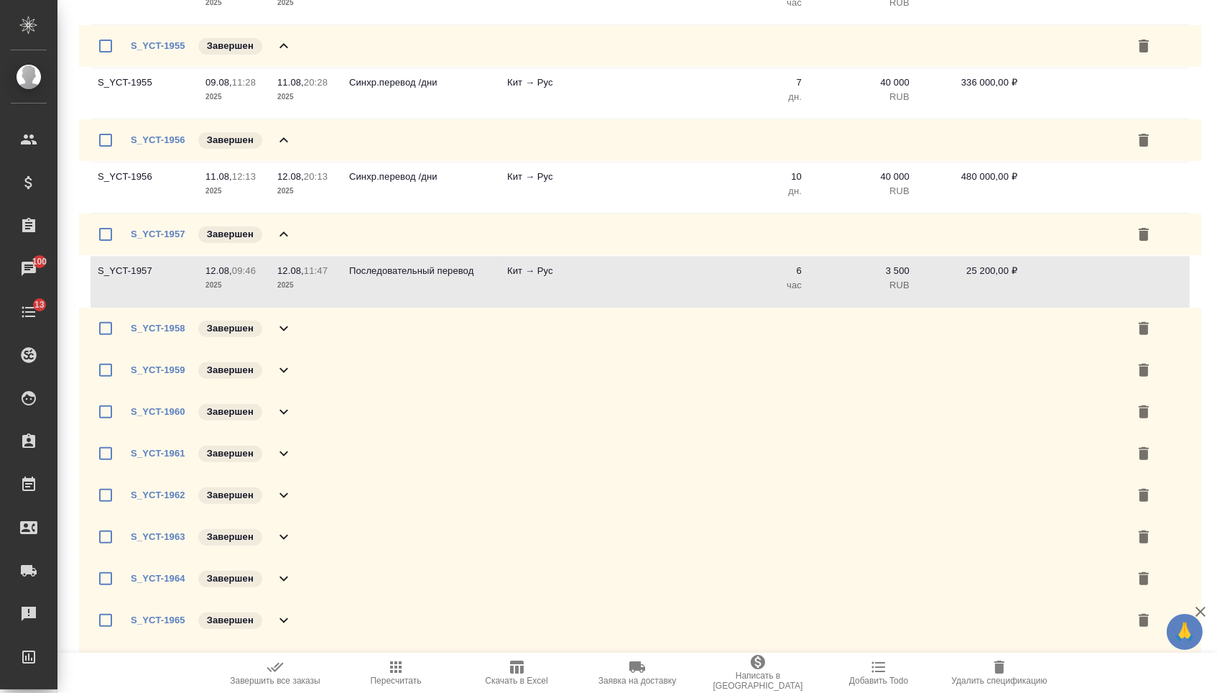
click at [278, 349] on div "S_YCT-1958 Завершен" at bounding box center [640, 329] width 1122 height 42
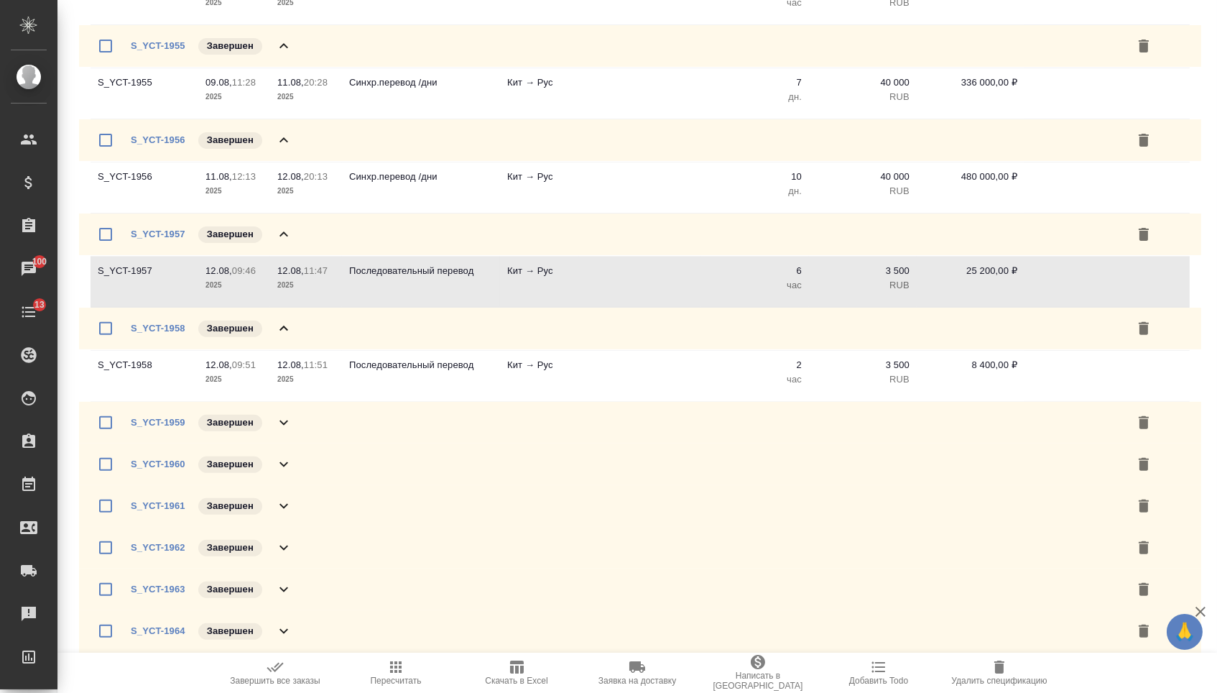
click at [286, 443] on div "S_YCT-1959 Завершен" at bounding box center [640, 423] width 1122 height 42
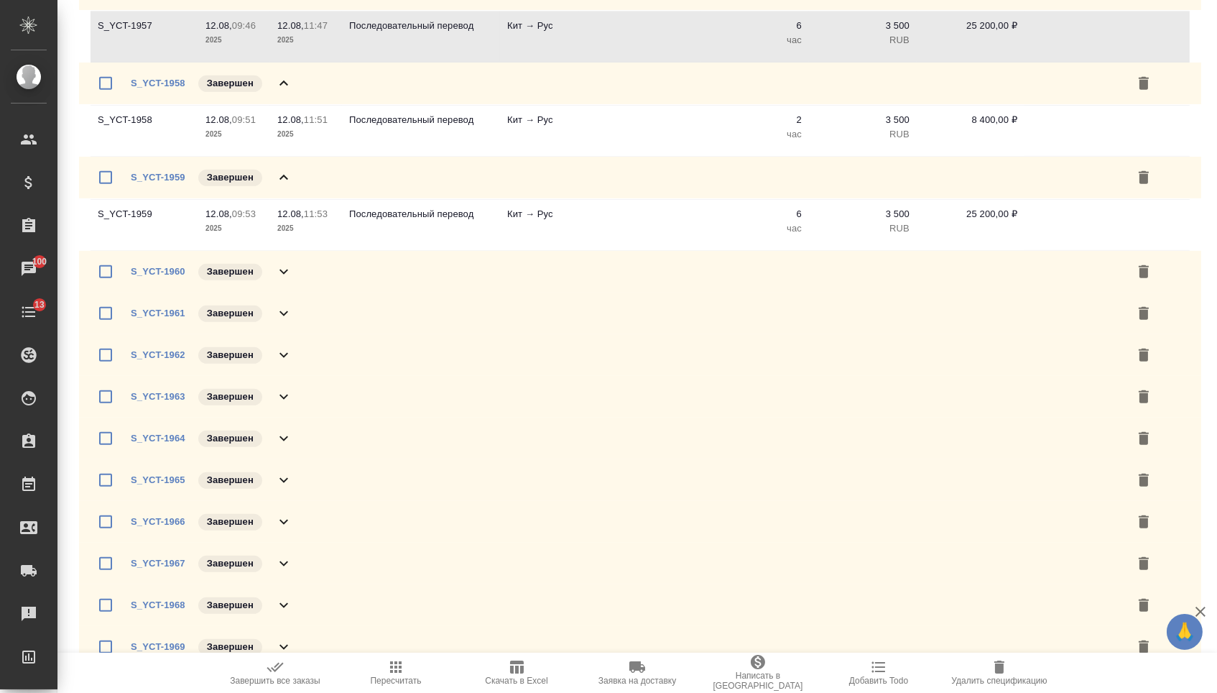
scroll to position [1348, 0]
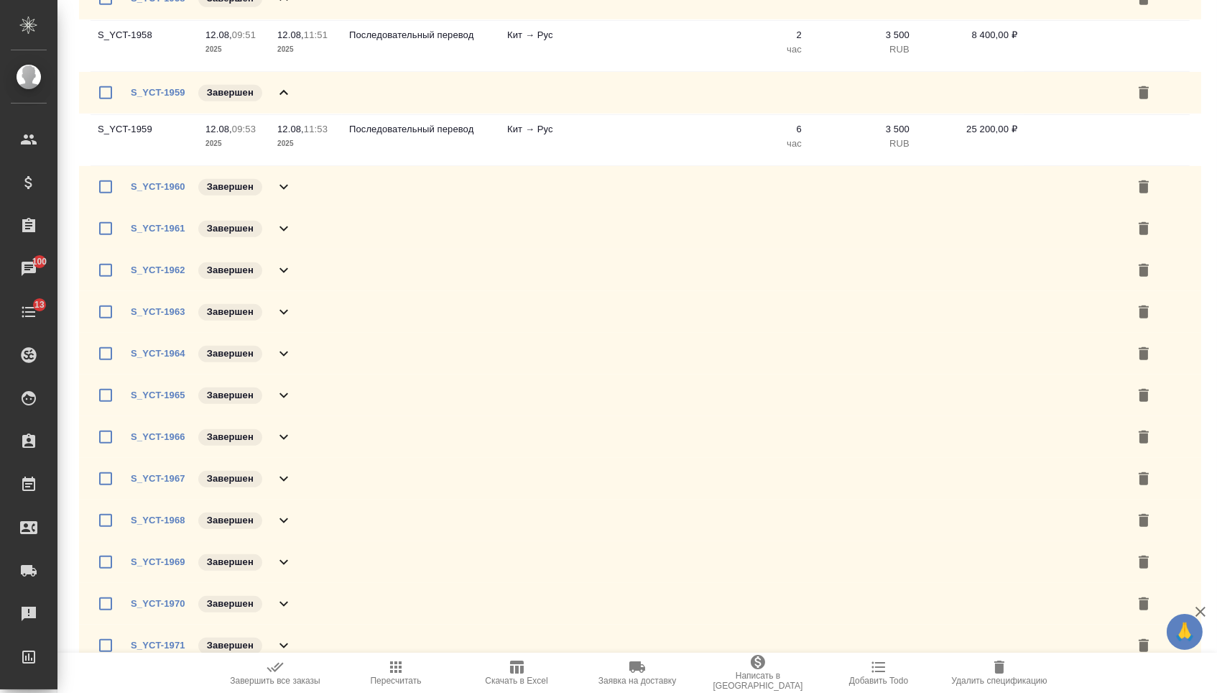
click at [285, 195] on icon at bounding box center [283, 186] width 17 height 17
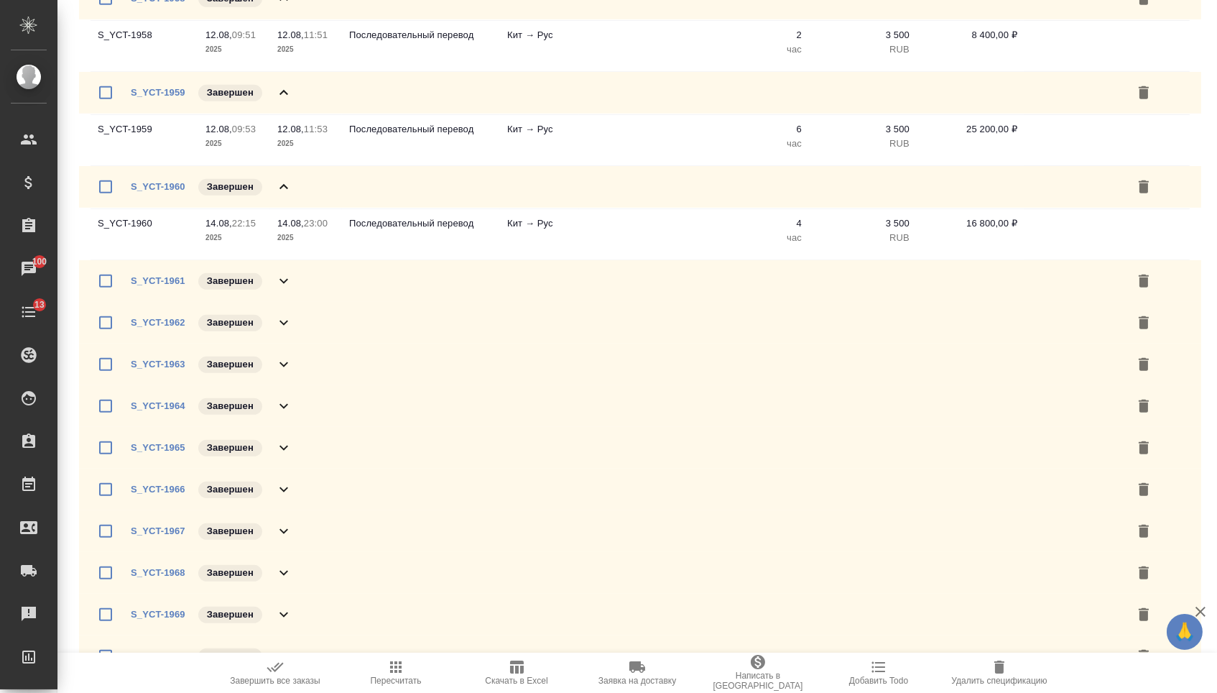
click at [290, 290] on icon at bounding box center [283, 280] width 17 height 17
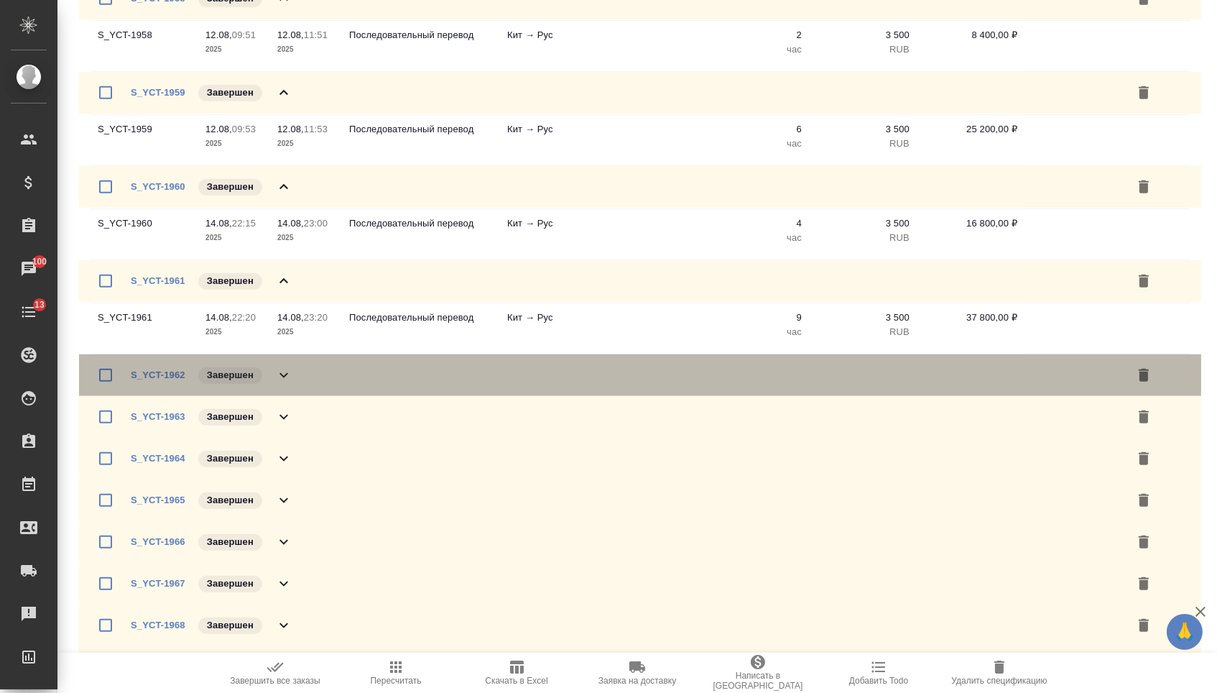
click at [285, 396] on div "S_YCT-1962 Завершен" at bounding box center [640, 375] width 1122 height 42
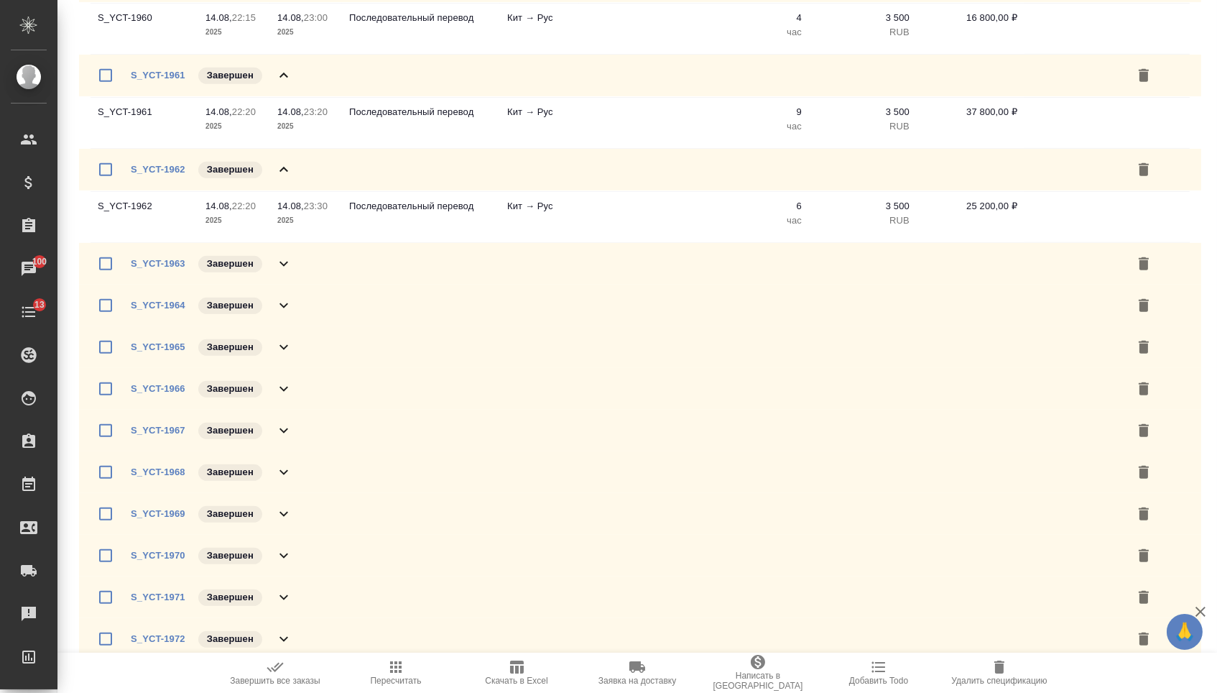
scroll to position [1710, 0]
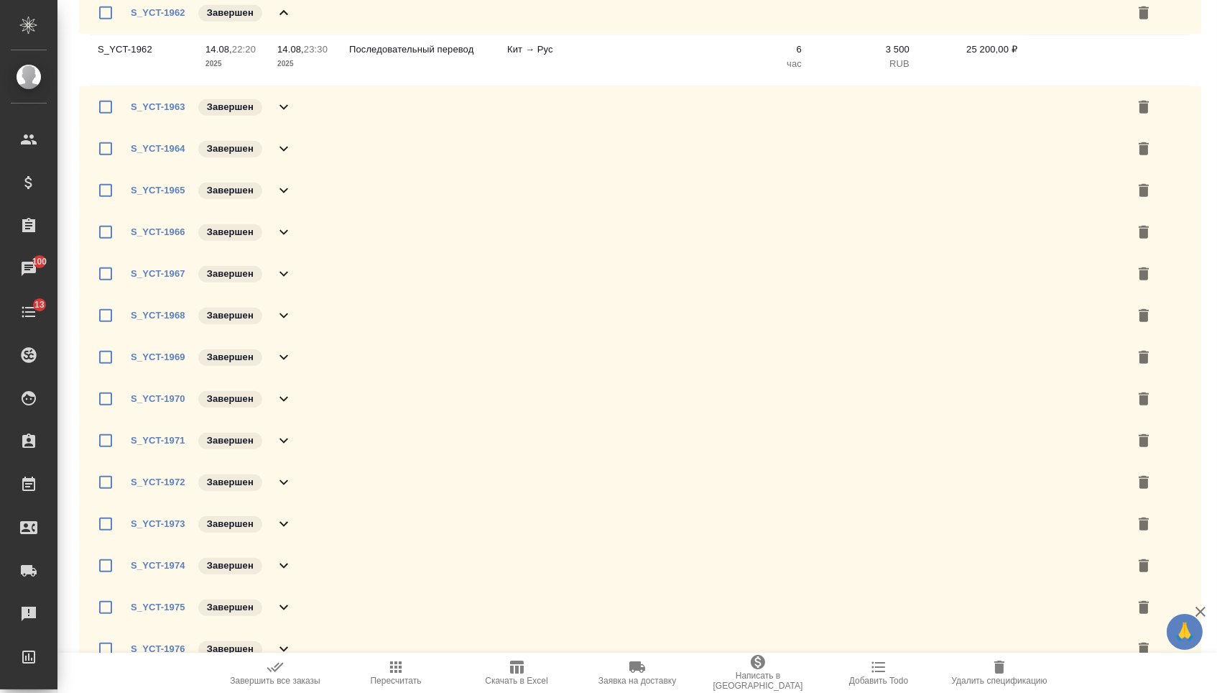
click at [288, 116] on icon at bounding box center [283, 106] width 17 height 17
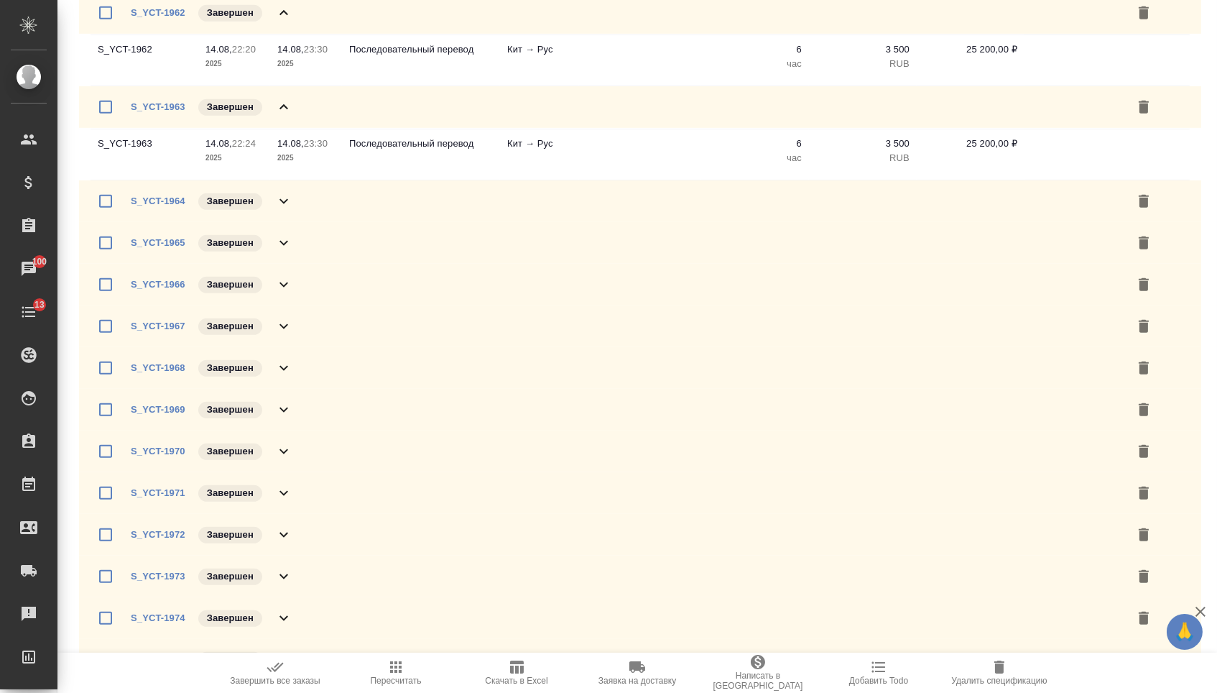
click at [288, 210] on icon at bounding box center [283, 201] width 17 height 17
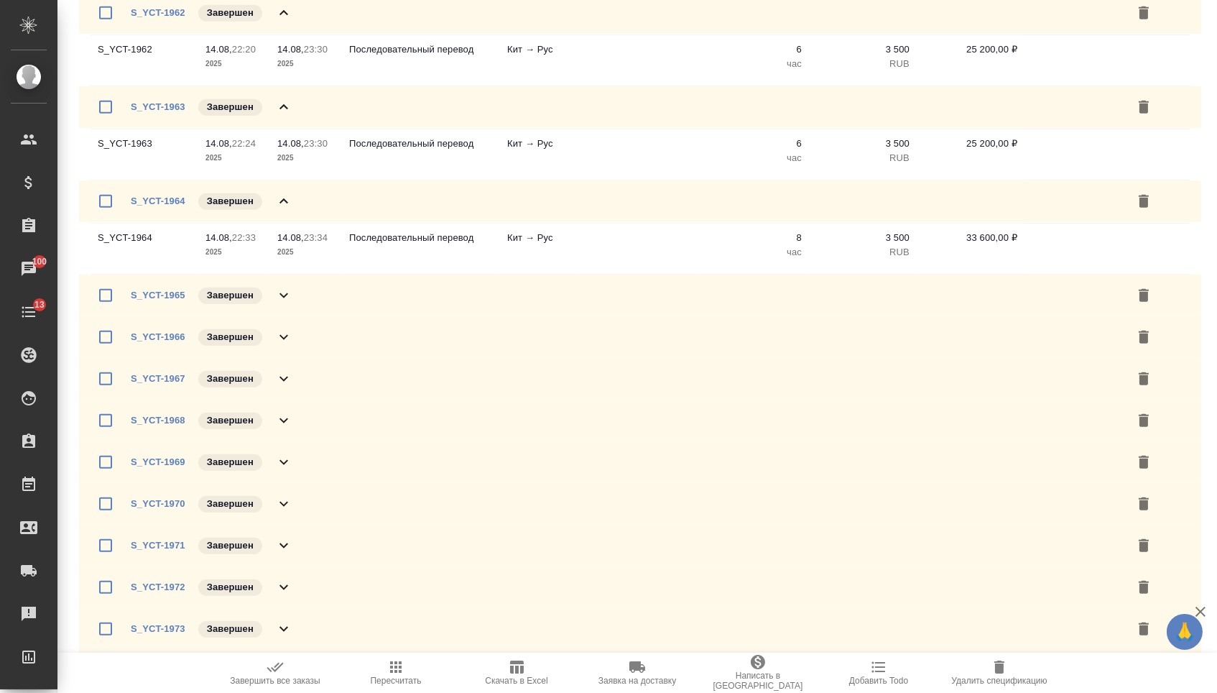
click at [284, 304] on icon at bounding box center [283, 295] width 17 height 17
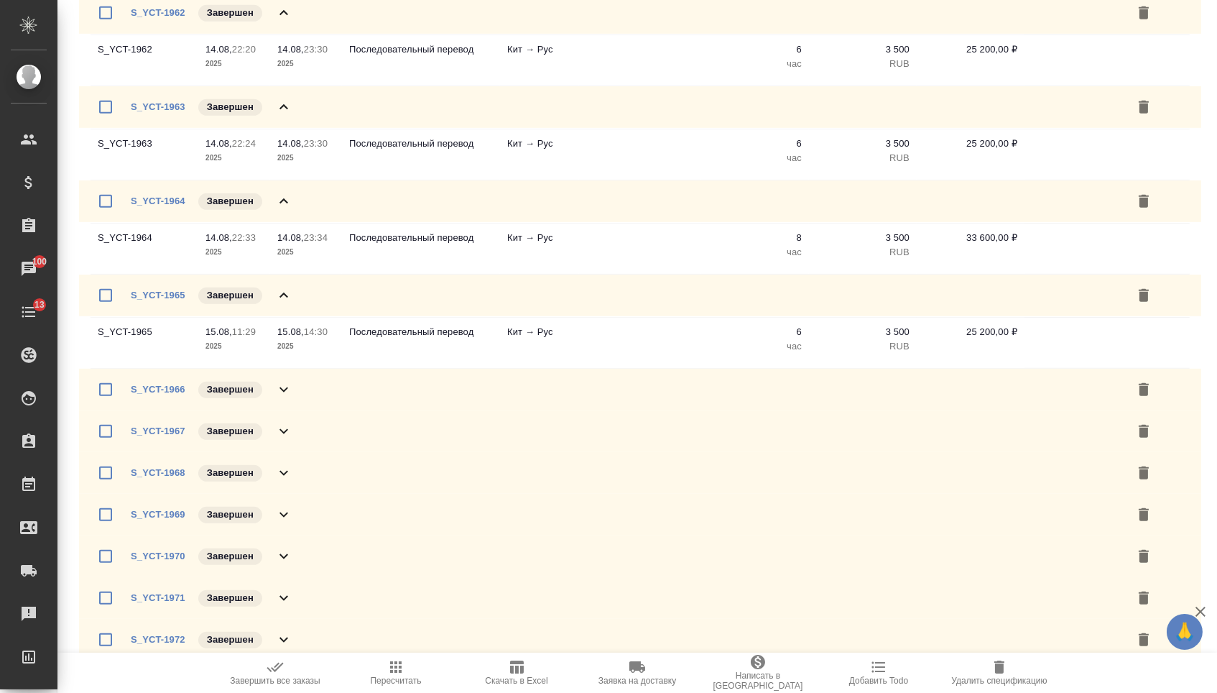
click at [276, 410] on div "S_YCT-1966 Завершен" at bounding box center [640, 390] width 1122 height 42
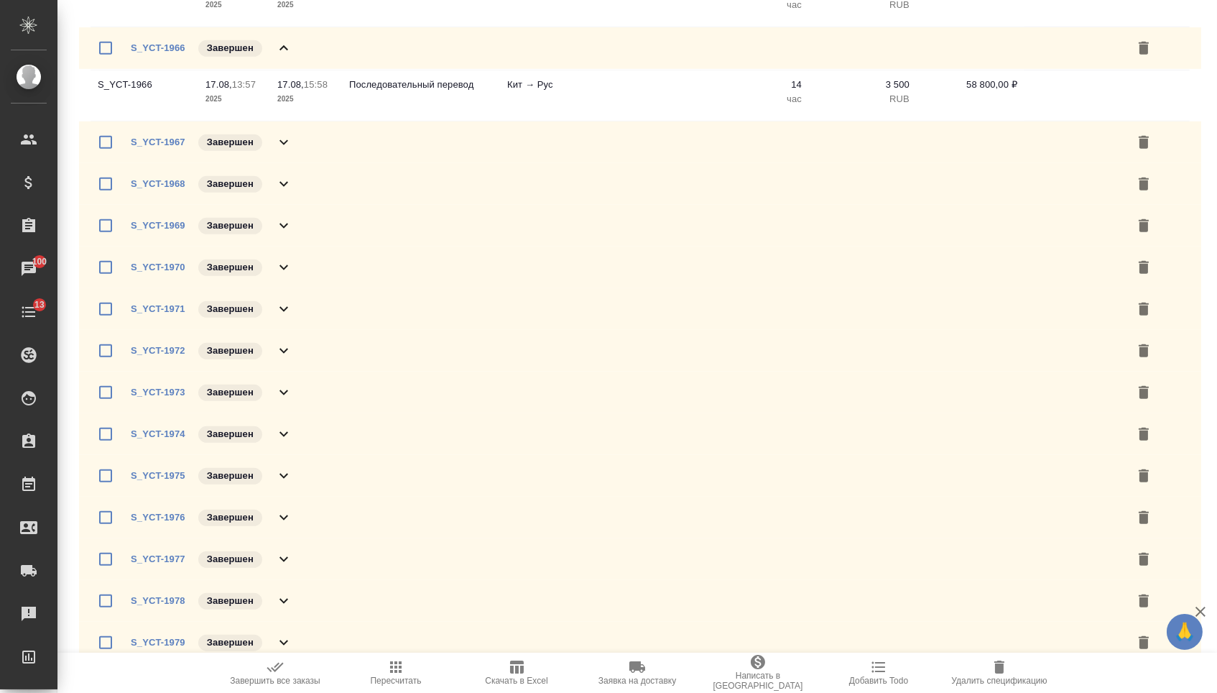
scroll to position [2163, 0]
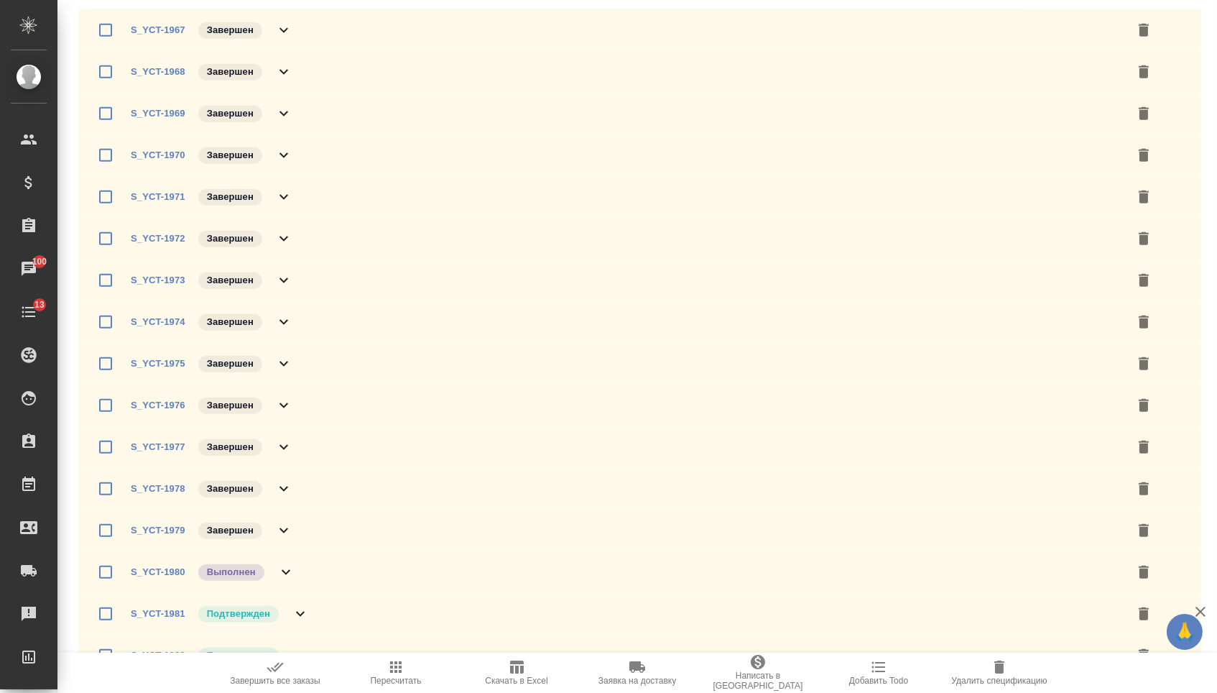
click at [284, 51] on div "S_YCT-1967 Завершен" at bounding box center [640, 30] width 1122 height 42
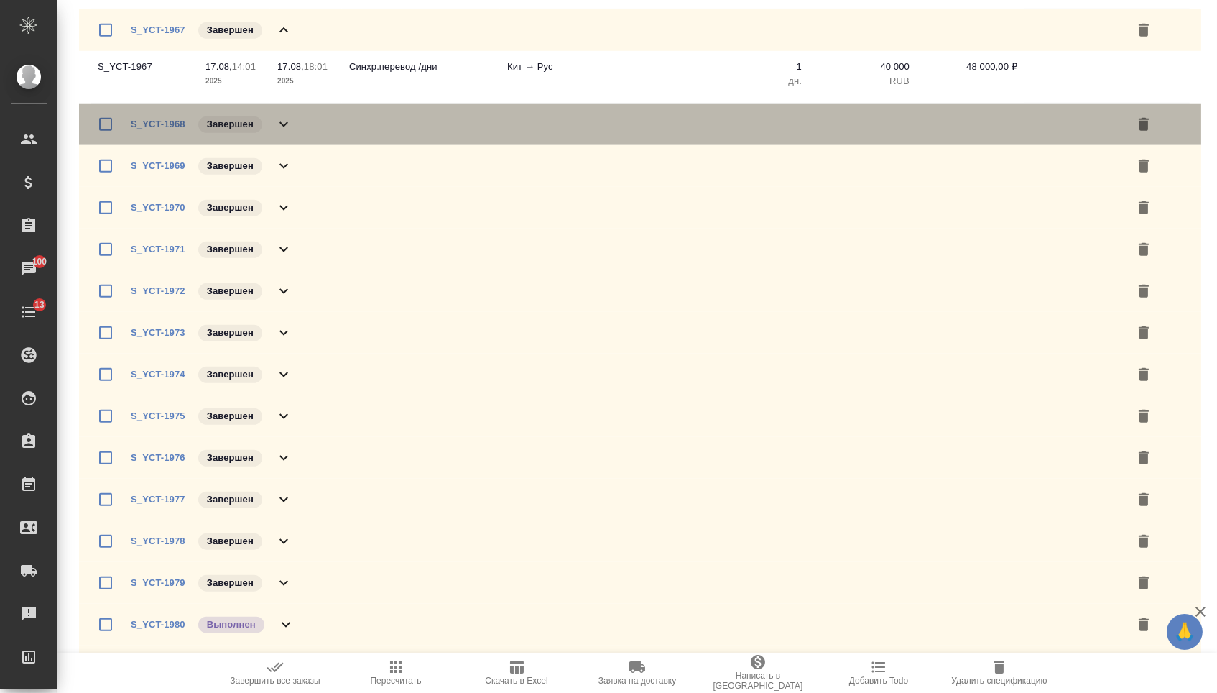
click at [285, 127] on icon at bounding box center [283, 124] width 9 height 5
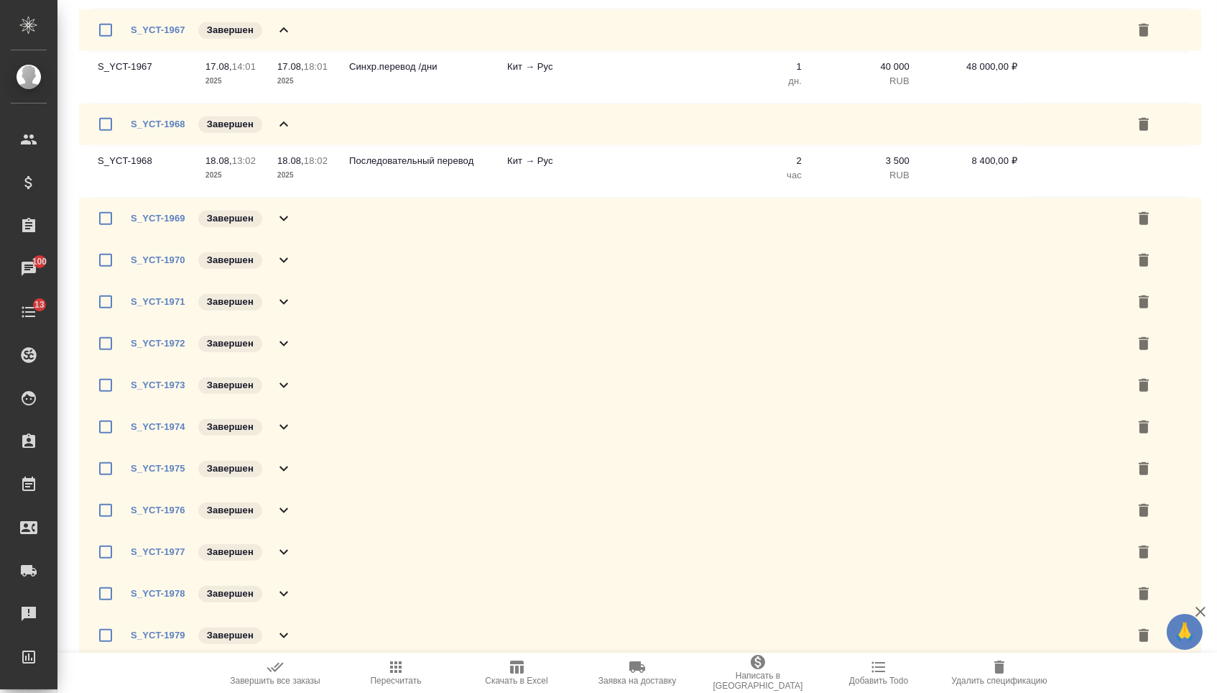
click at [287, 227] on icon at bounding box center [283, 218] width 17 height 17
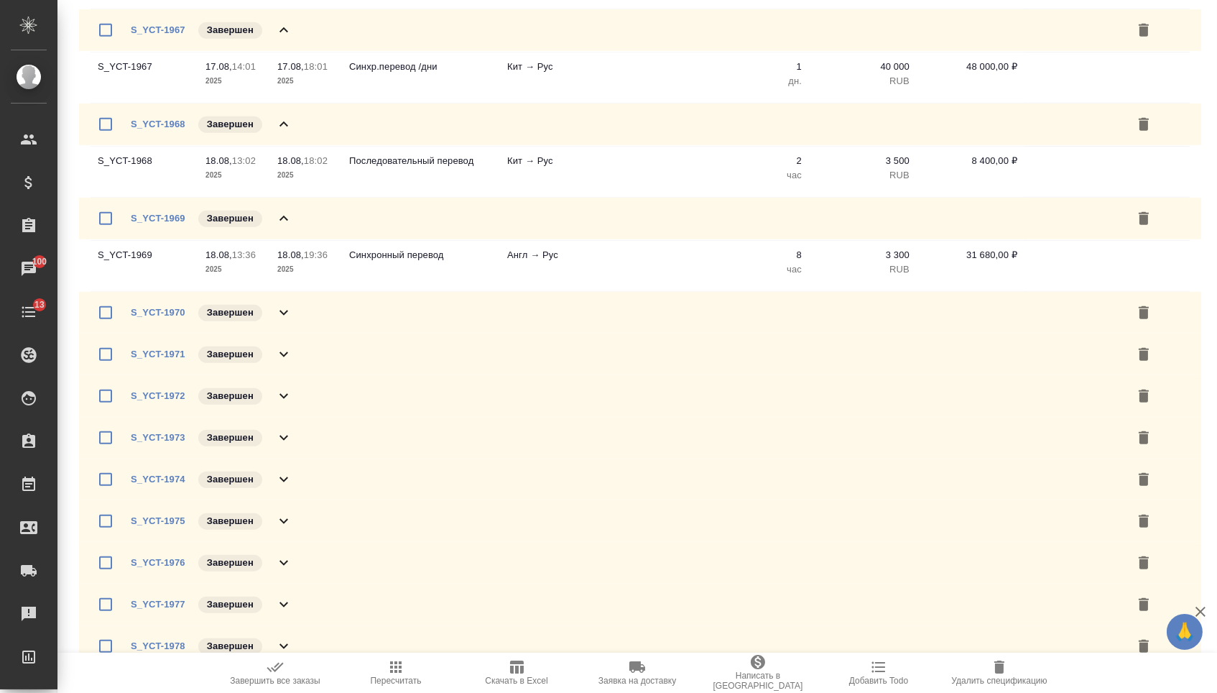
click at [287, 321] on icon at bounding box center [283, 312] width 17 height 17
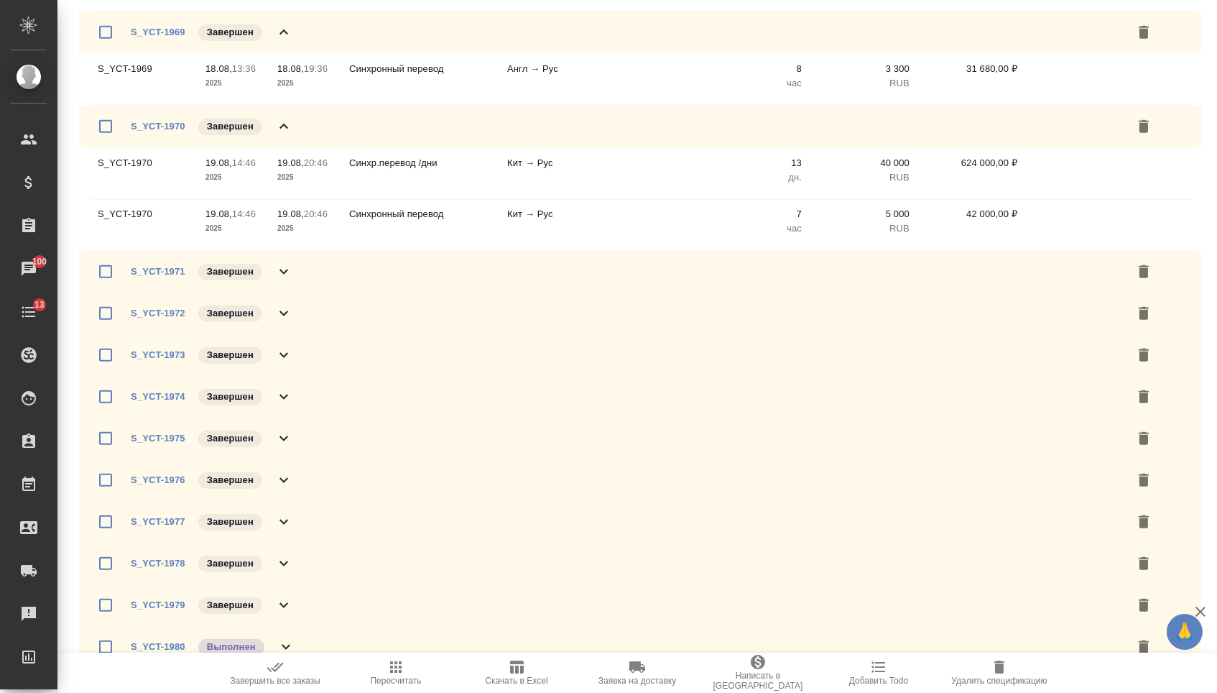
scroll to position [2370, 0]
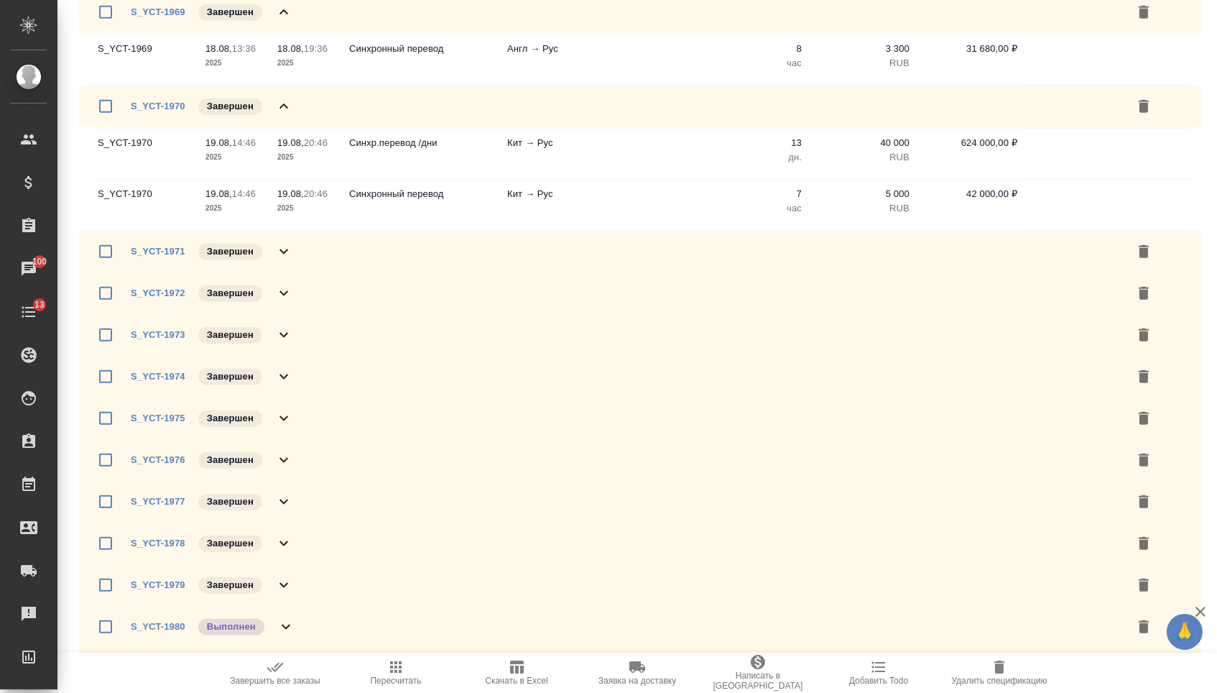
click at [283, 260] on icon at bounding box center [283, 251] width 17 height 17
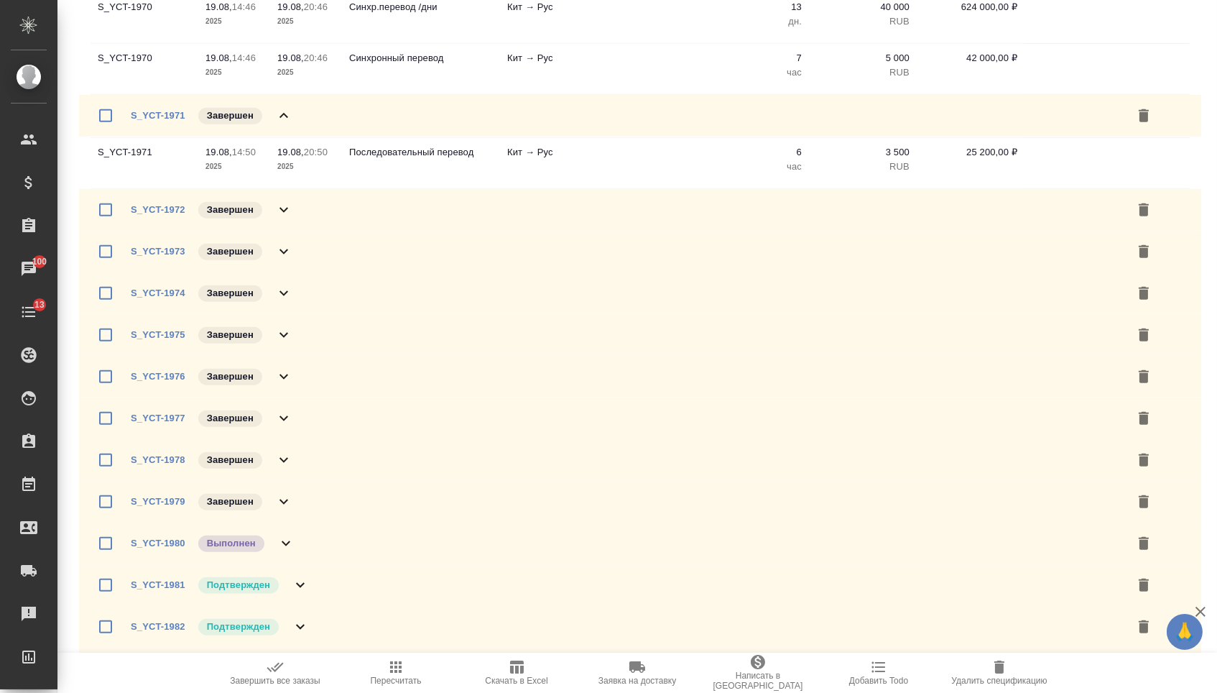
scroll to position [2534, 0]
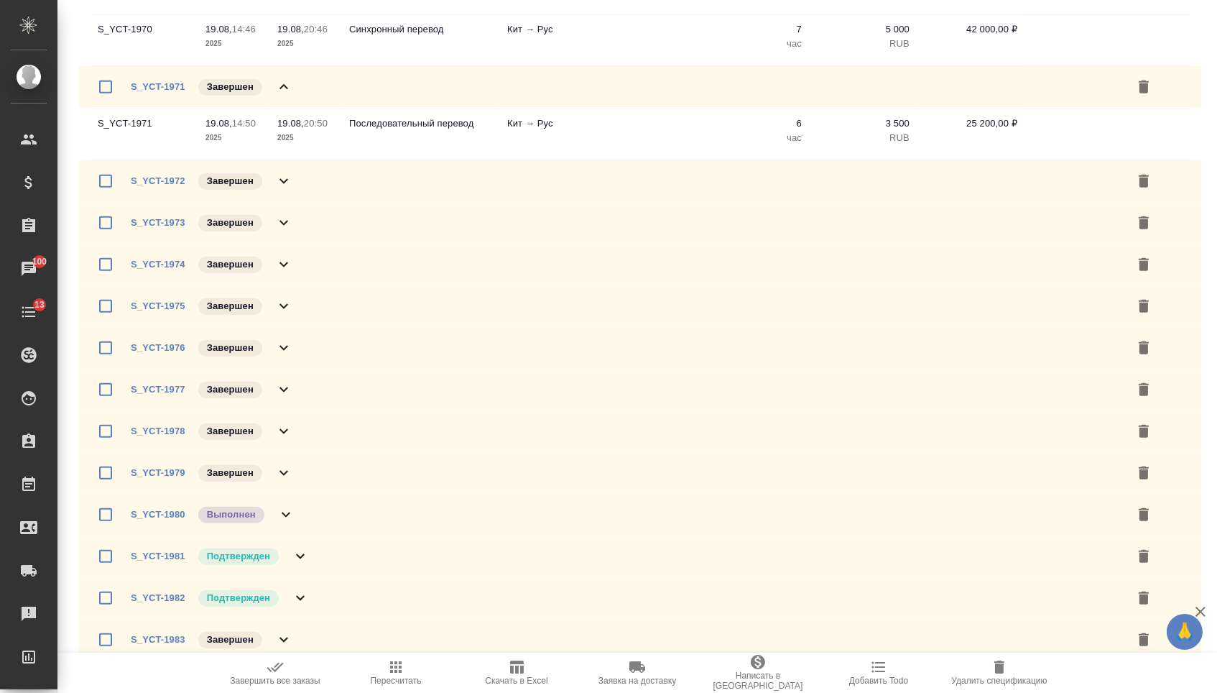
click at [288, 190] on icon at bounding box center [283, 180] width 17 height 17
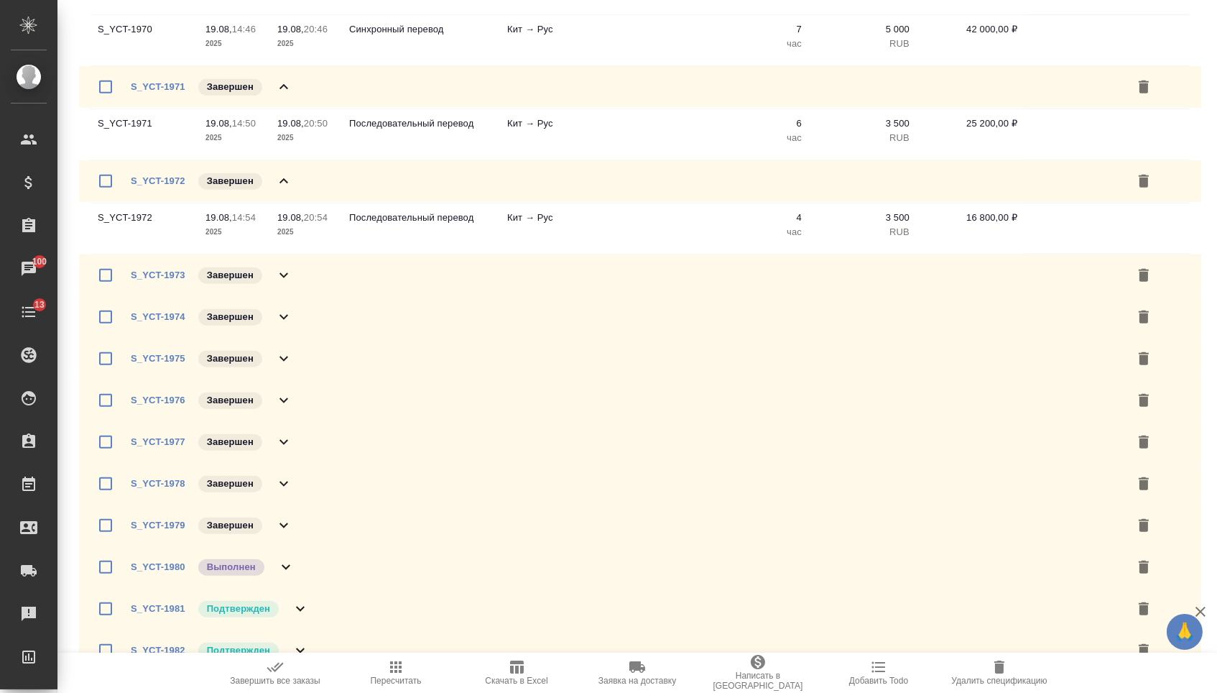
click at [287, 278] on icon at bounding box center [283, 275] width 9 height 5
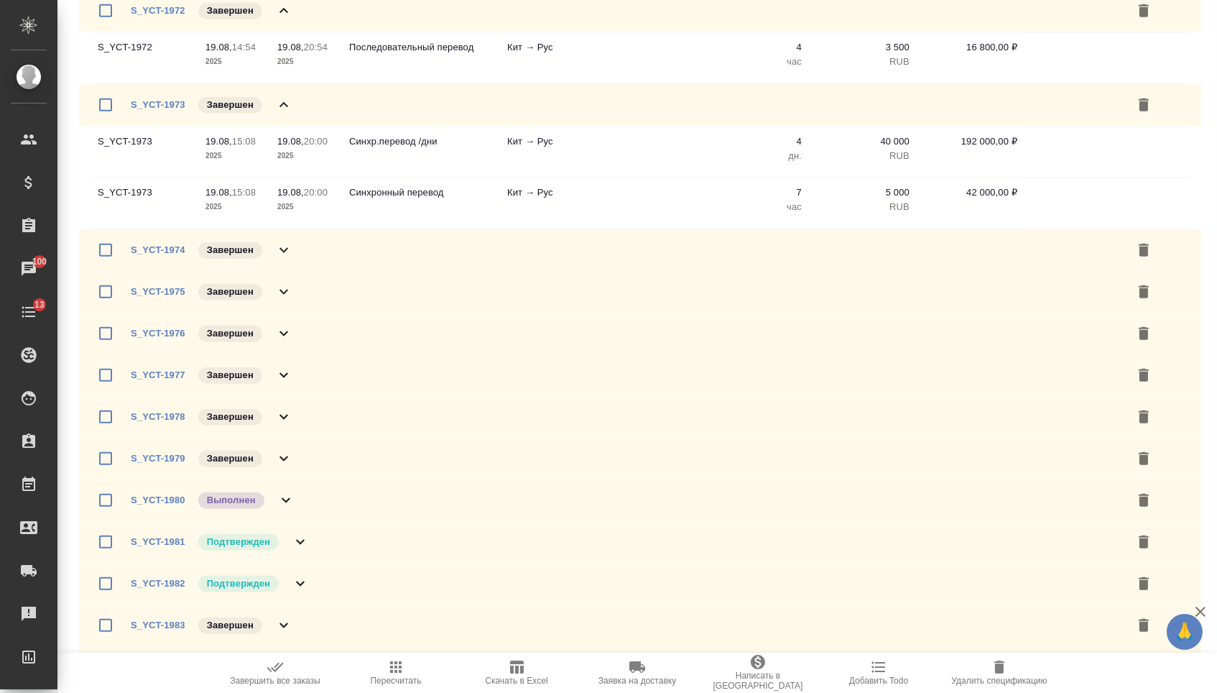
scroll to position [2712, 0]
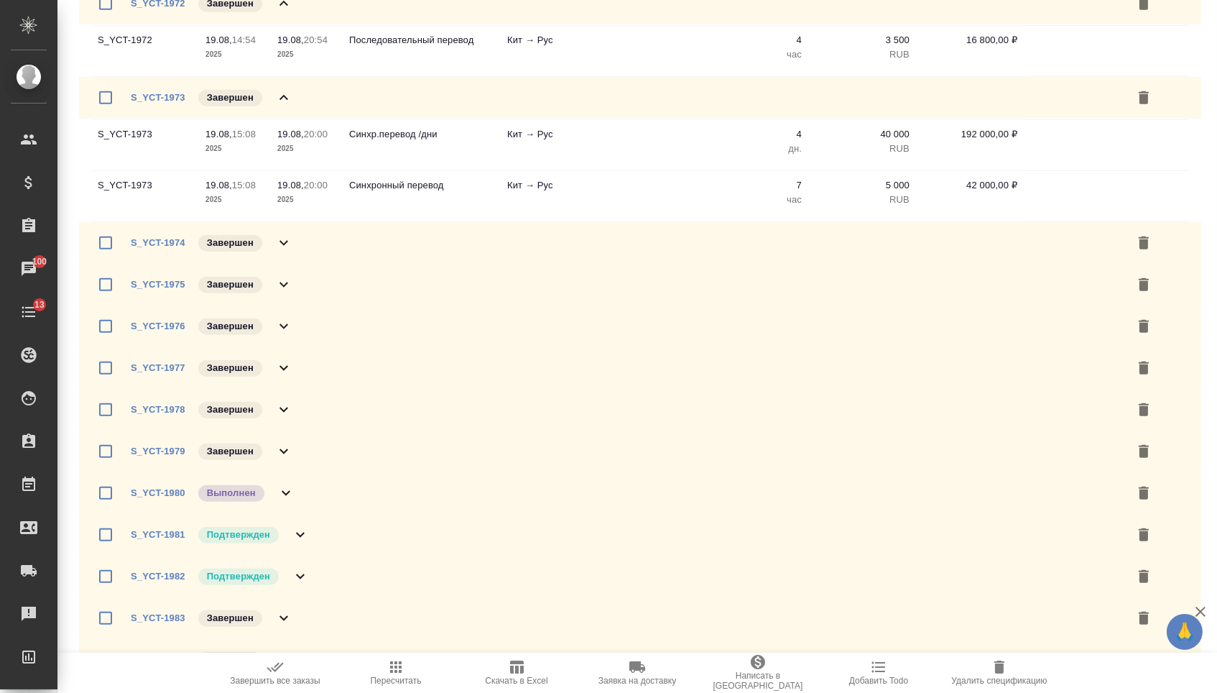
click at [290, 251] on icon at bounding box center [283, 242] width 17 height 17
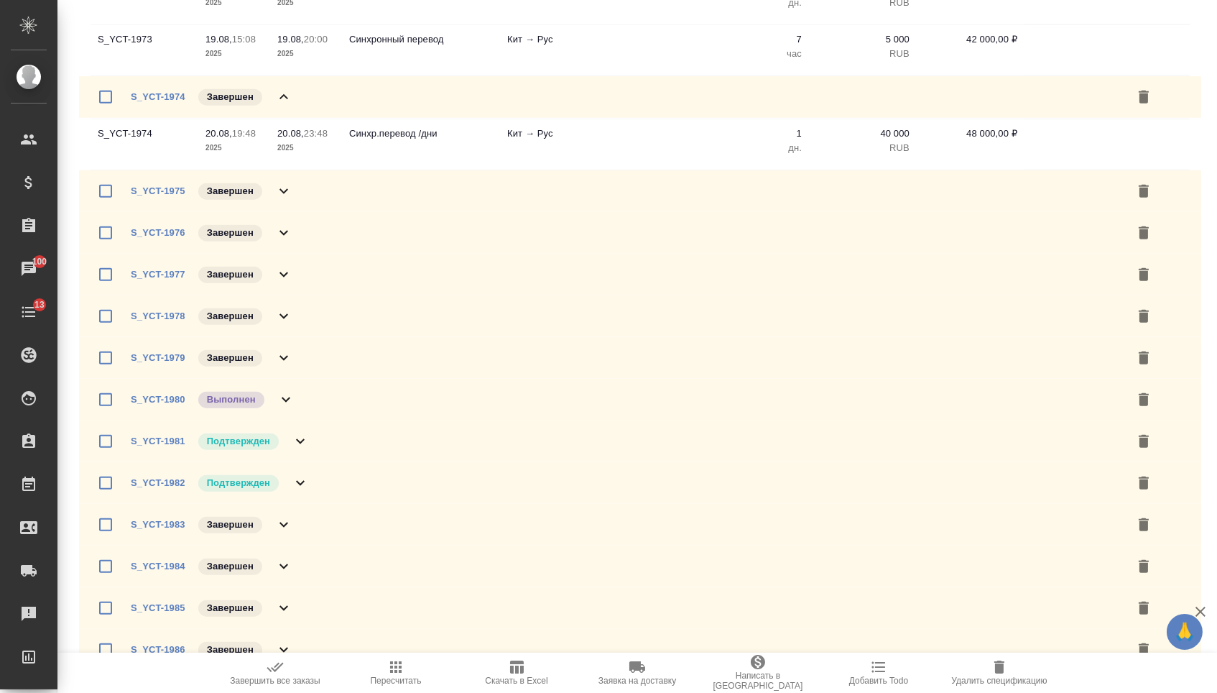
scroll to position [2868, 0]
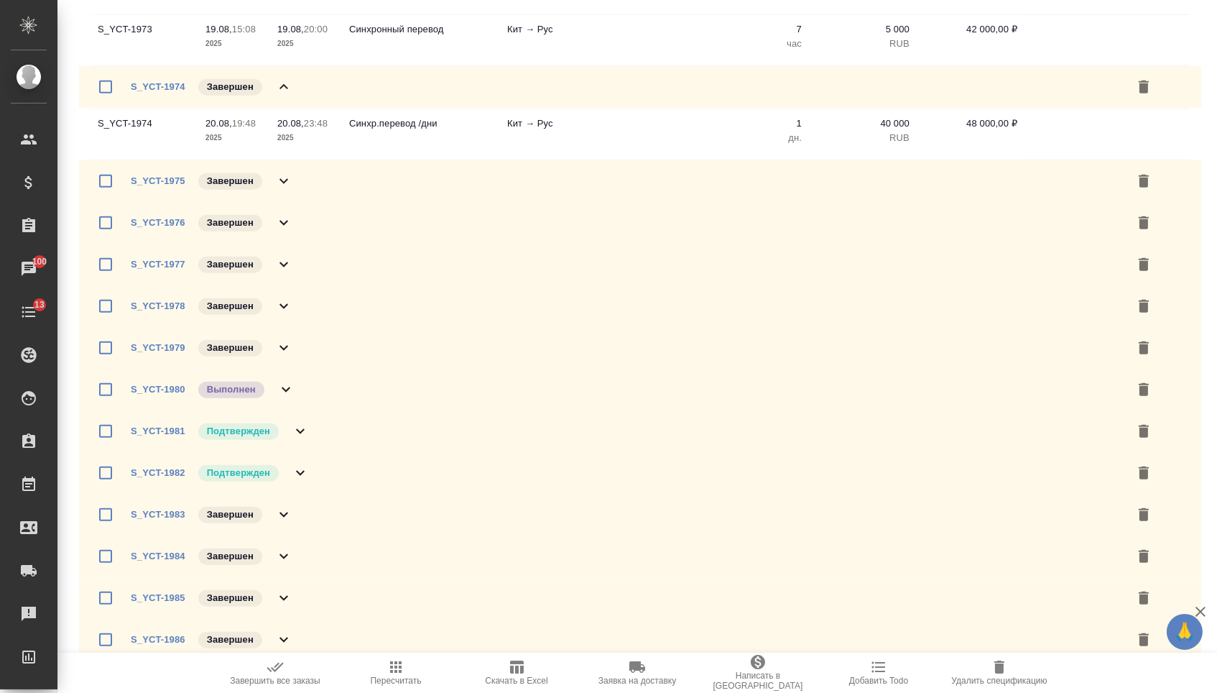
click at [292, 202] on div "S_YCT-1975 Завершен" at bounding box center [640, 181] width 1122 height 42
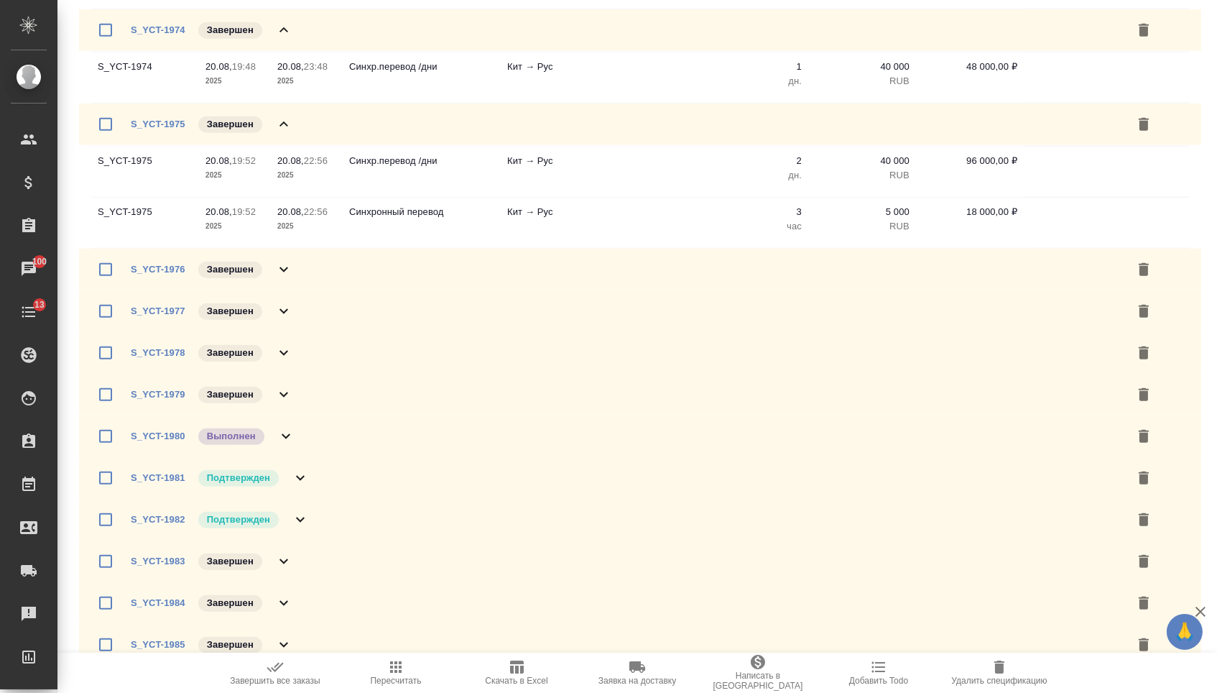
scroll to position [2947, 0]
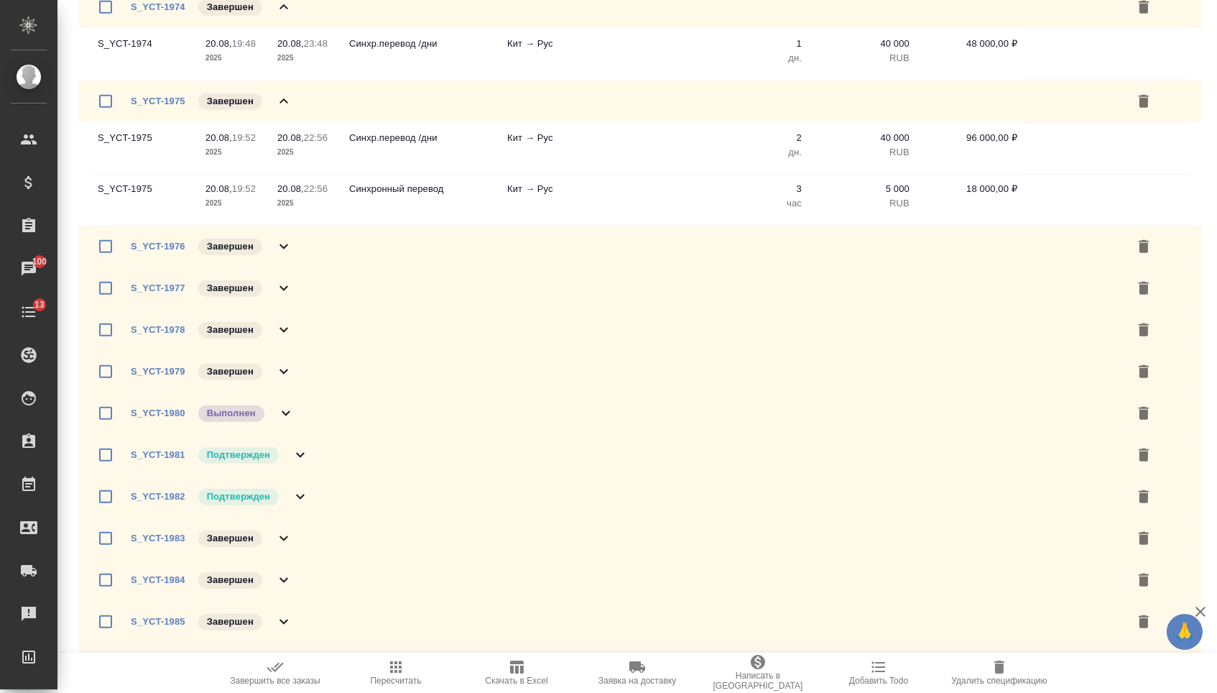
click at [285, 255] on icon at bounding box center [283, 246] width 17 height 17
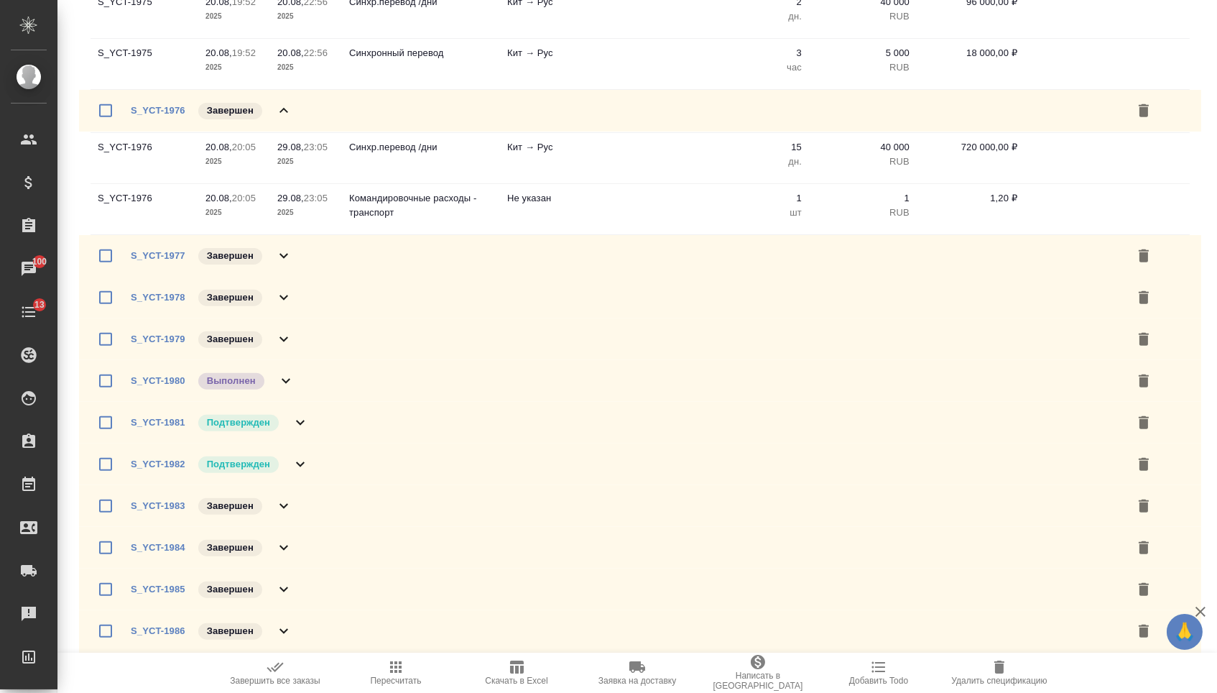
scroll to position [3093, 0]
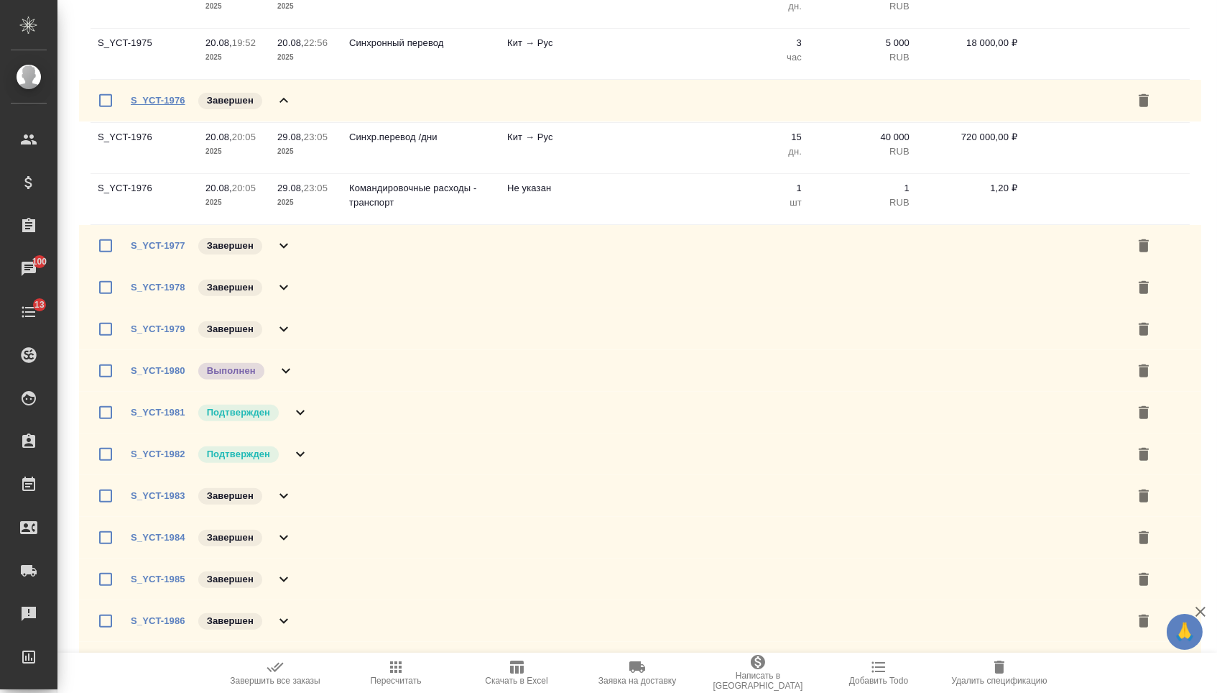
click at [175, 106] on link "S_YCT-1976" at bounding box center [158, 100] width 55 height 11
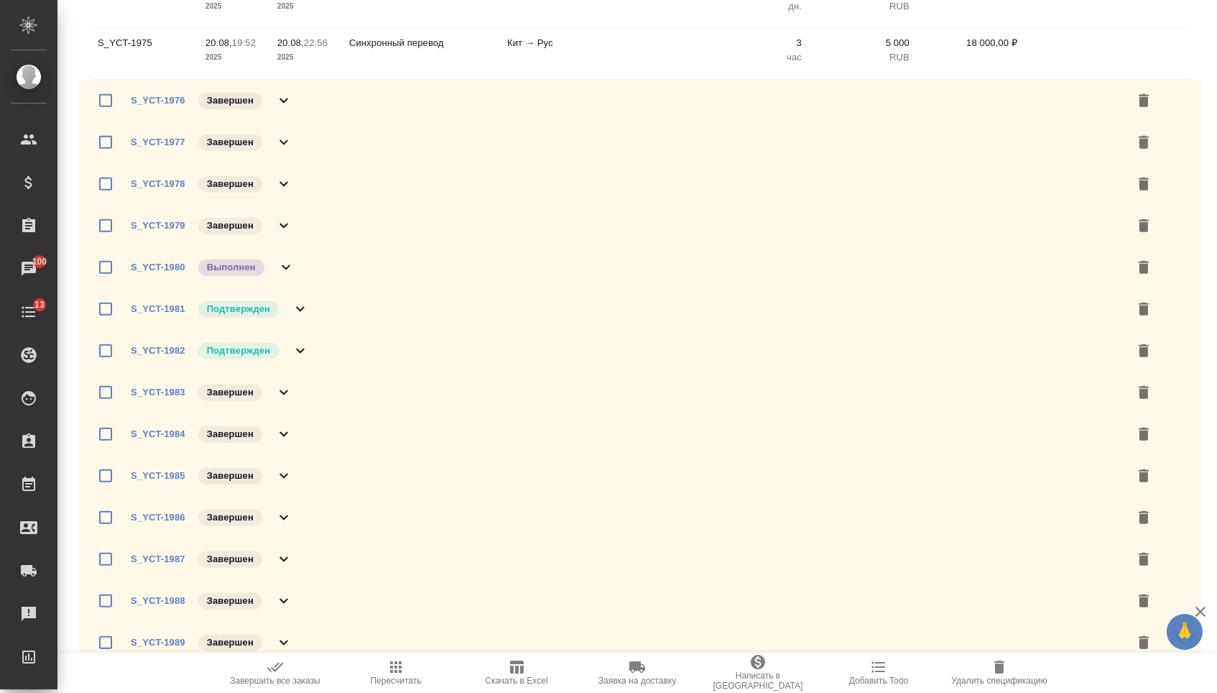
scroll to position [3095, 0]
click at [286, 107] on icon at bounding box center [283, 98] width 17 height 17
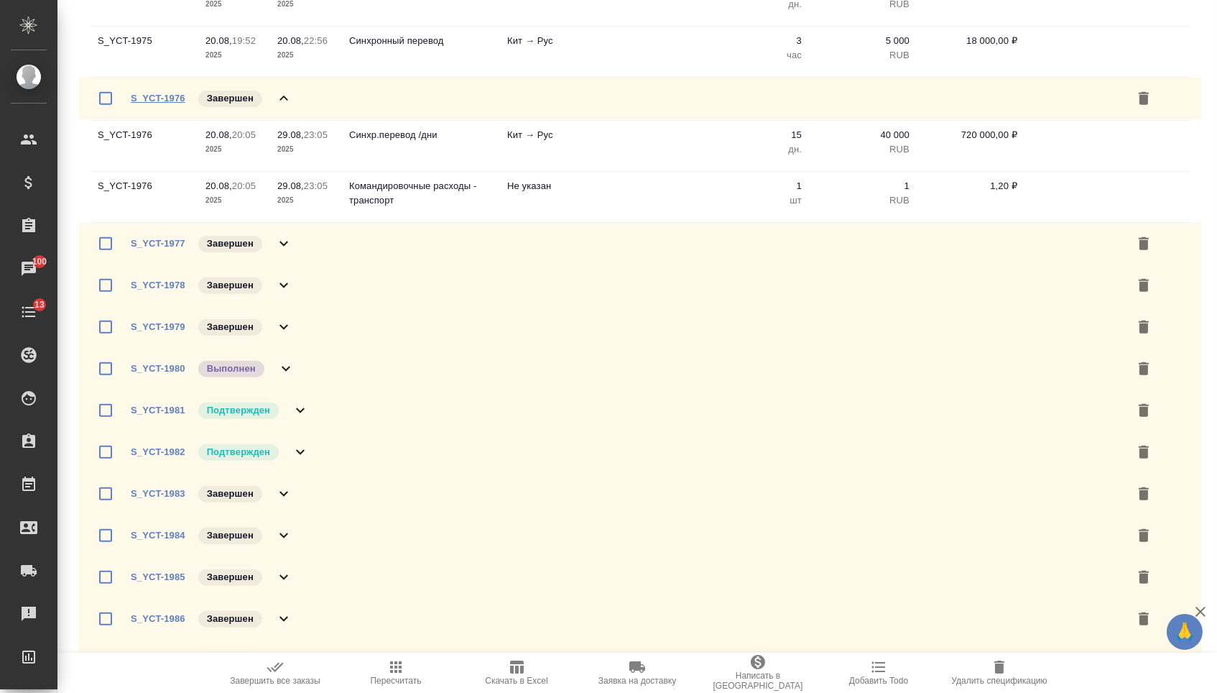
click at [177, 103] on link "S_YCT-1976" at bounding box center [158, 98] width 55 height 11
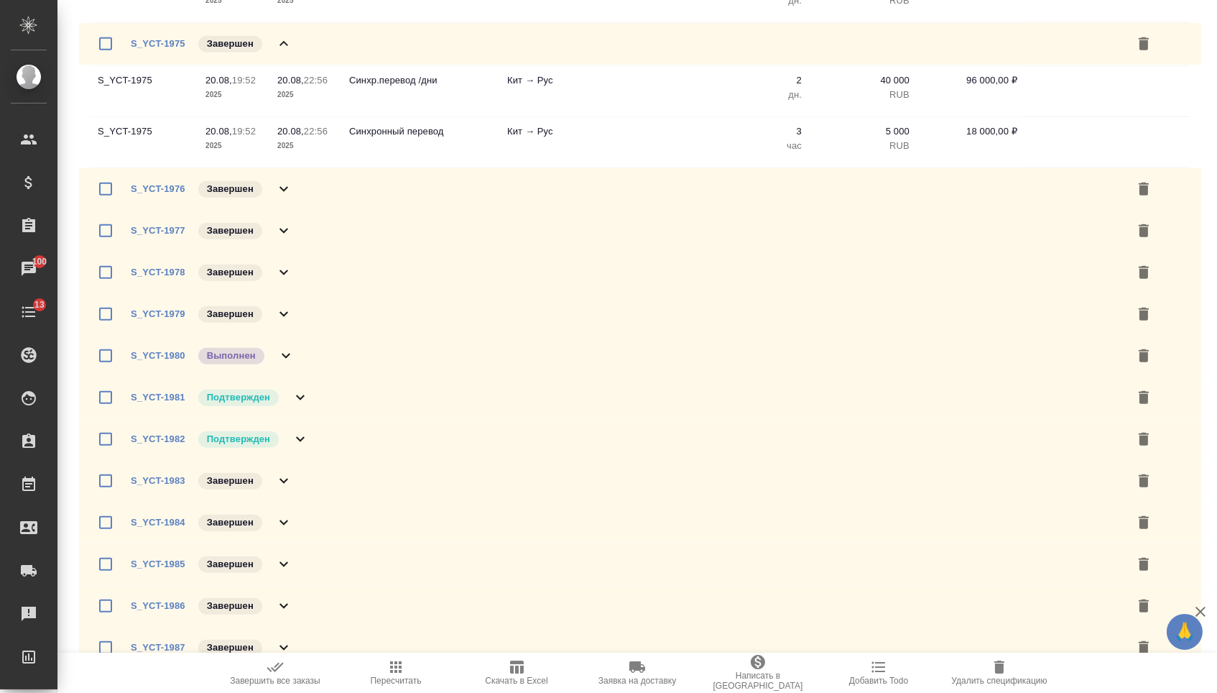
scroll to position [3006, 0]
click at [288, 197] on icon at bounding box center [283, 188] width 17 height 17
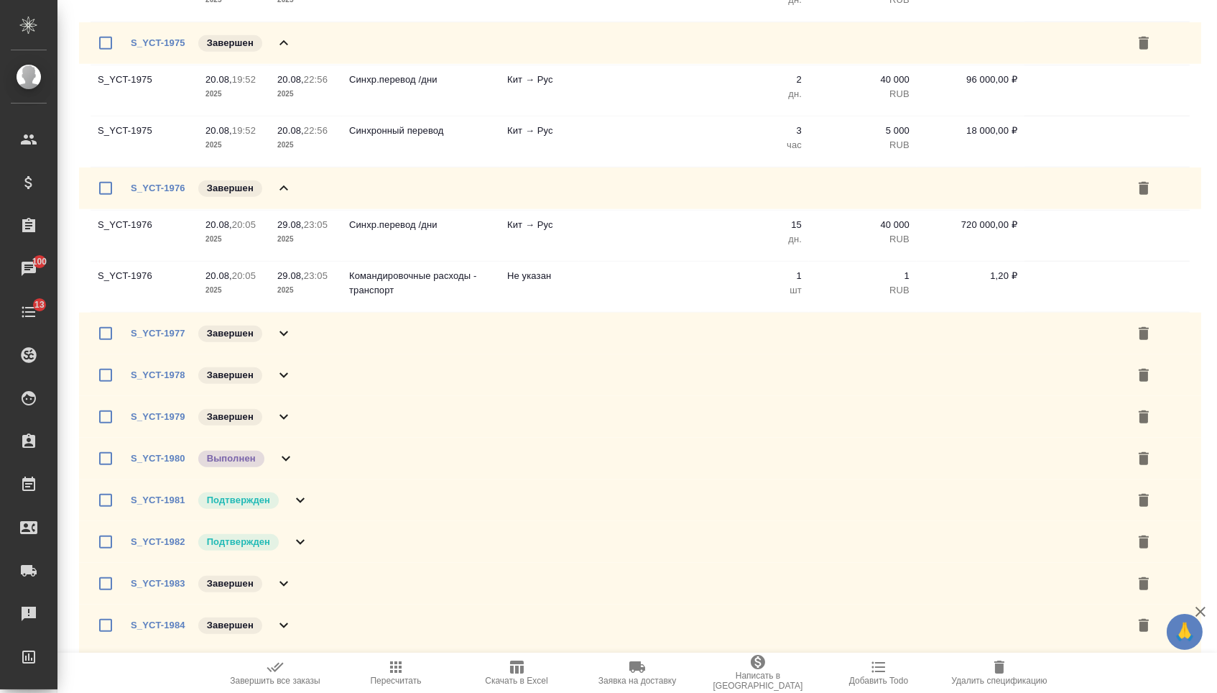
scroll to position [3075, 0]
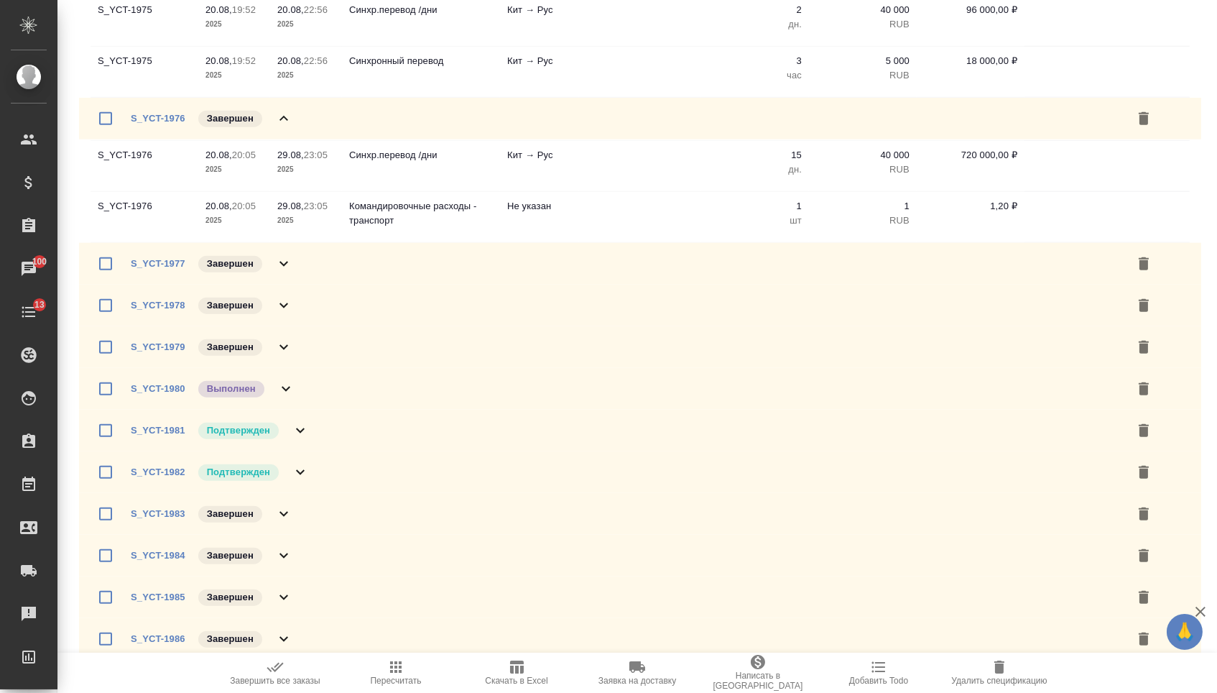
click at [284, 272] on icon at bounding box center [283, 263] width 17 height 17
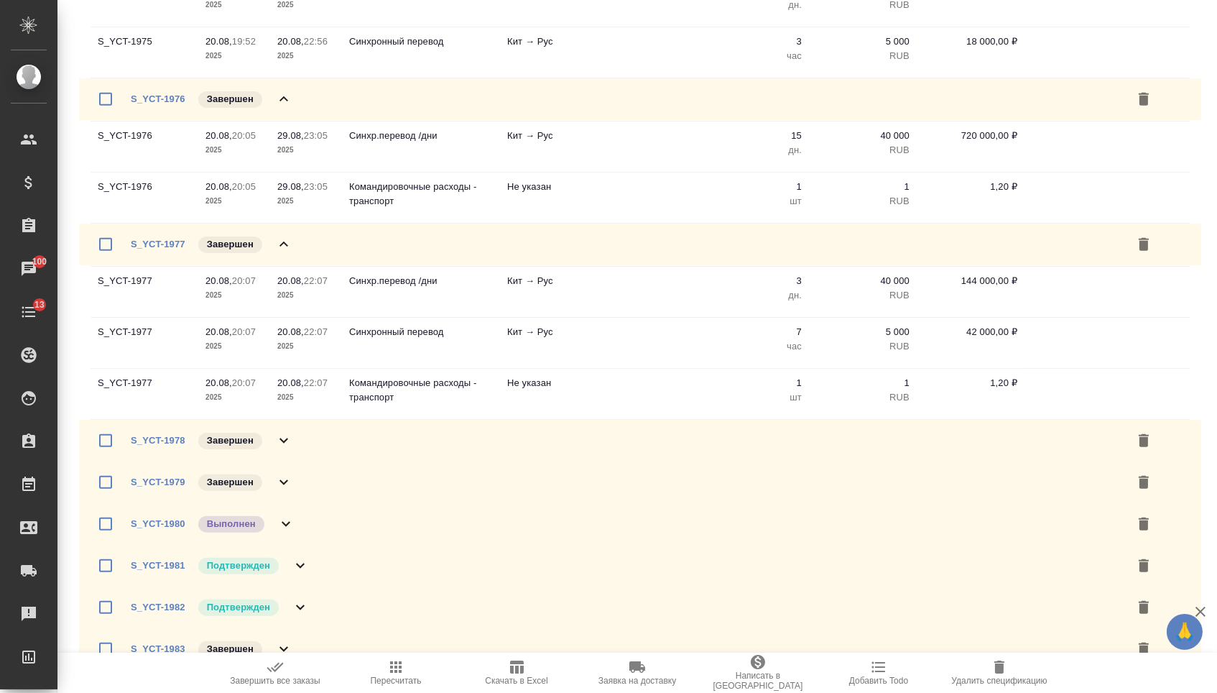
scroll to position [3102, 0]
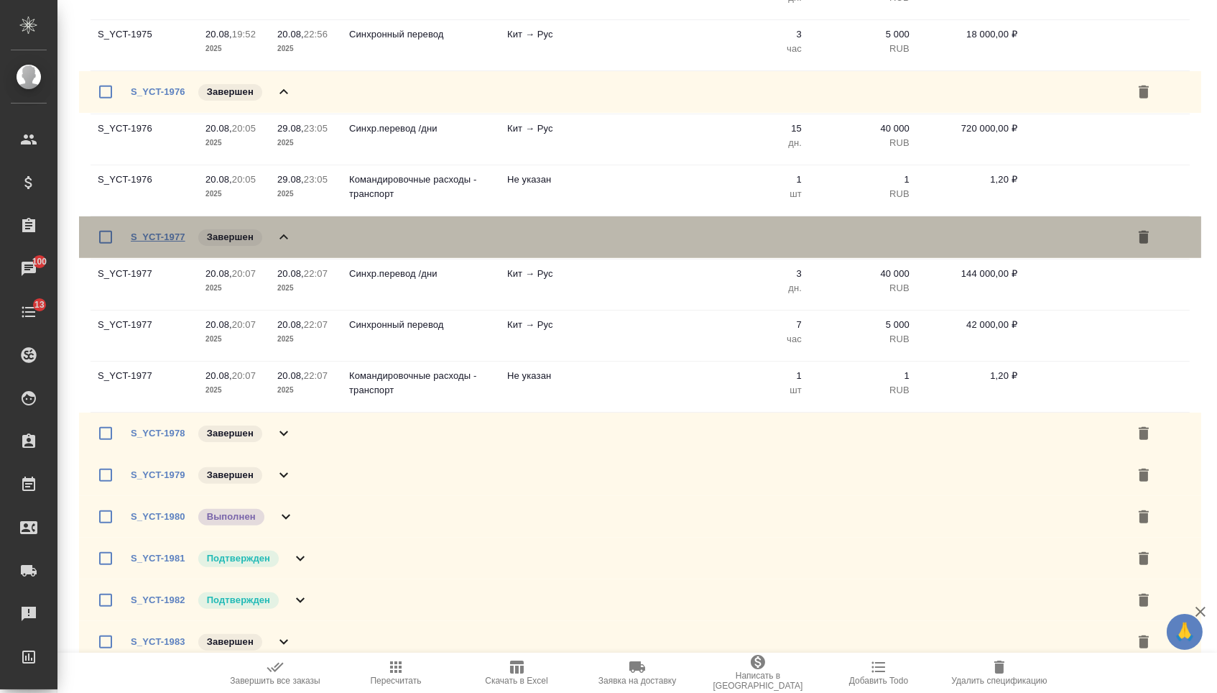
click at [152, 242] on link "S_YCT-1977" at bounding box center [158, 236] width 55 height 11
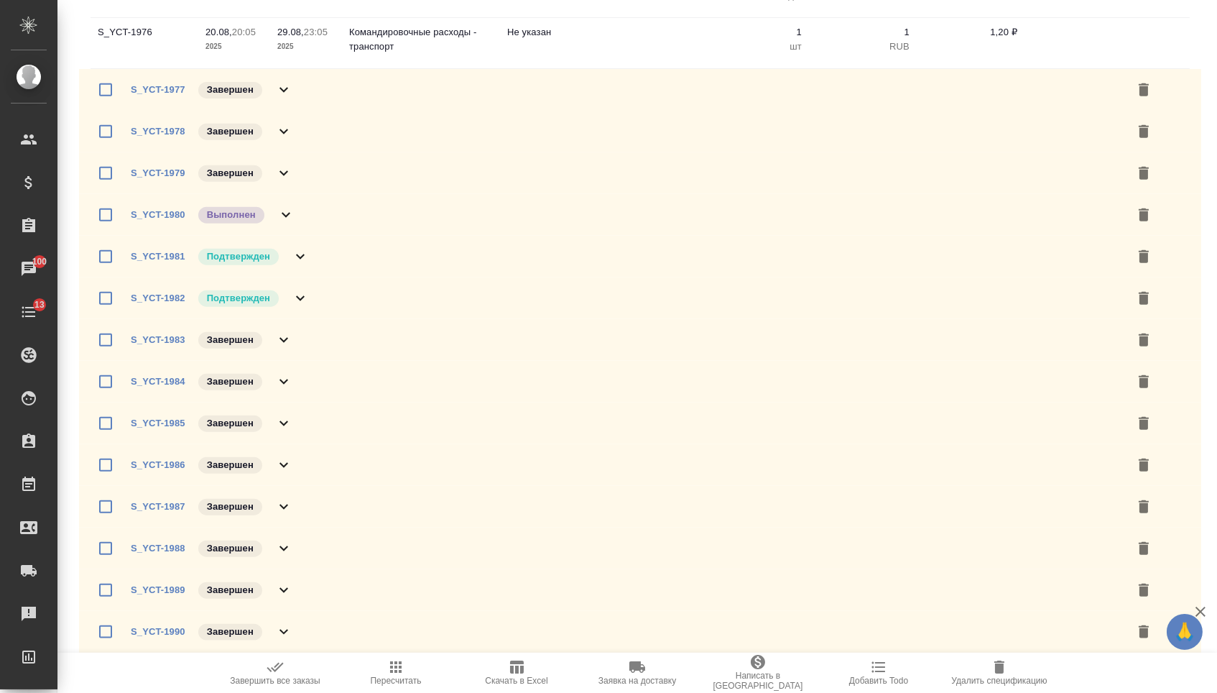
scroll to position [3312, 0]
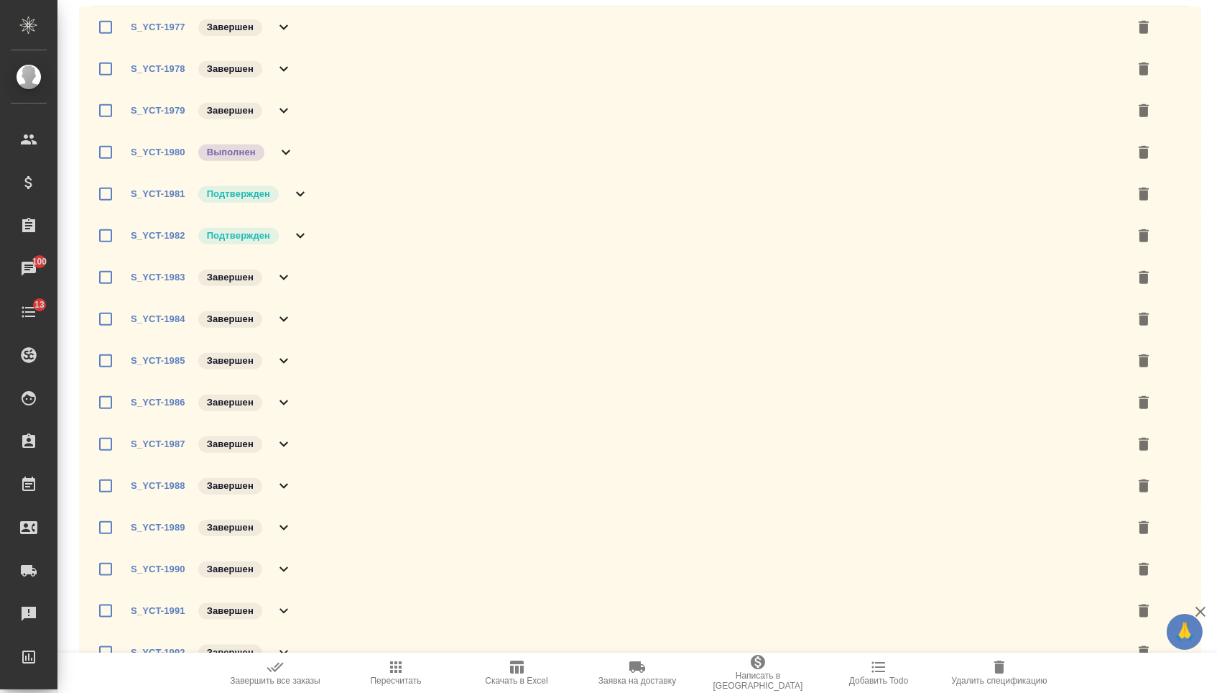
click at [291, 36] on icon at bounding box center [283, 27] width 17 height 17
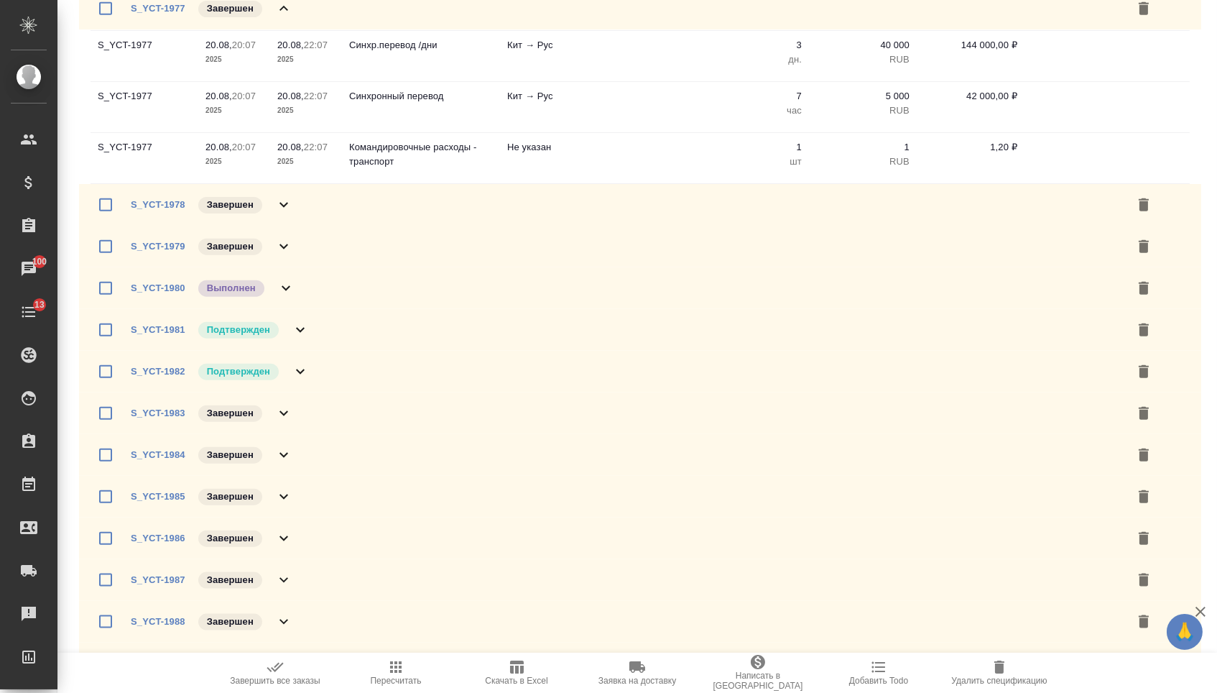
scroll to position [3449, 0]
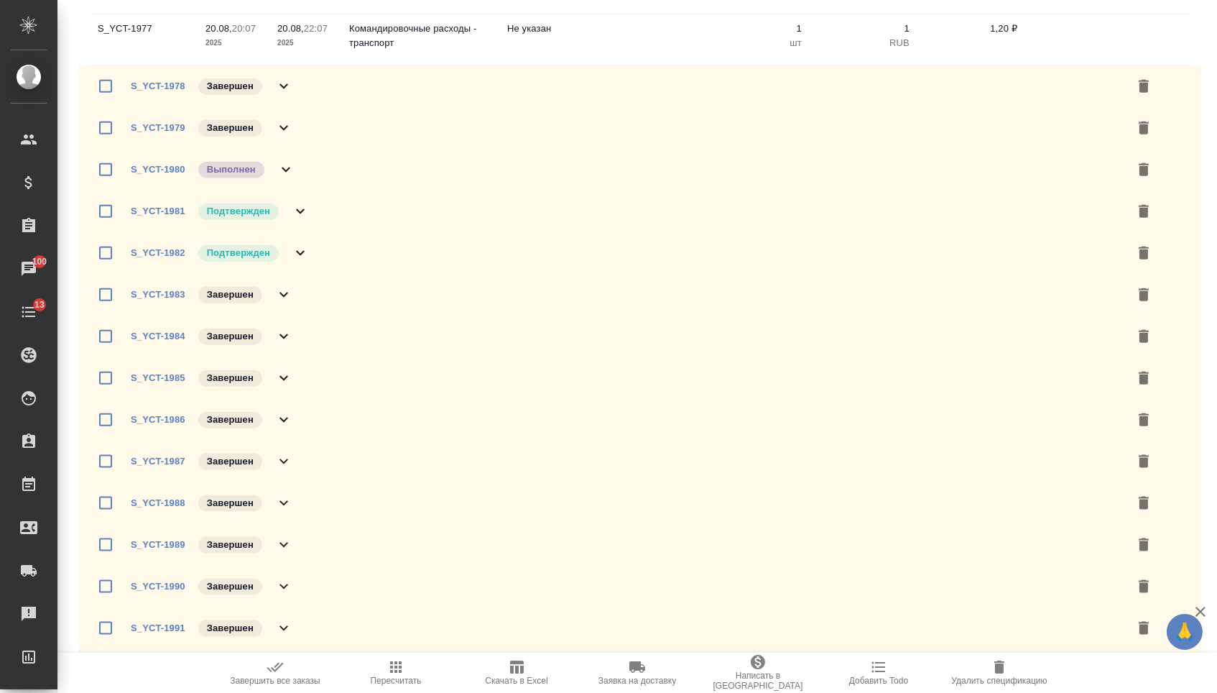
click at [275, 107] on div "S_YCT-1978 Завершен" at bounding box center [640, 86] width 1122 height 42
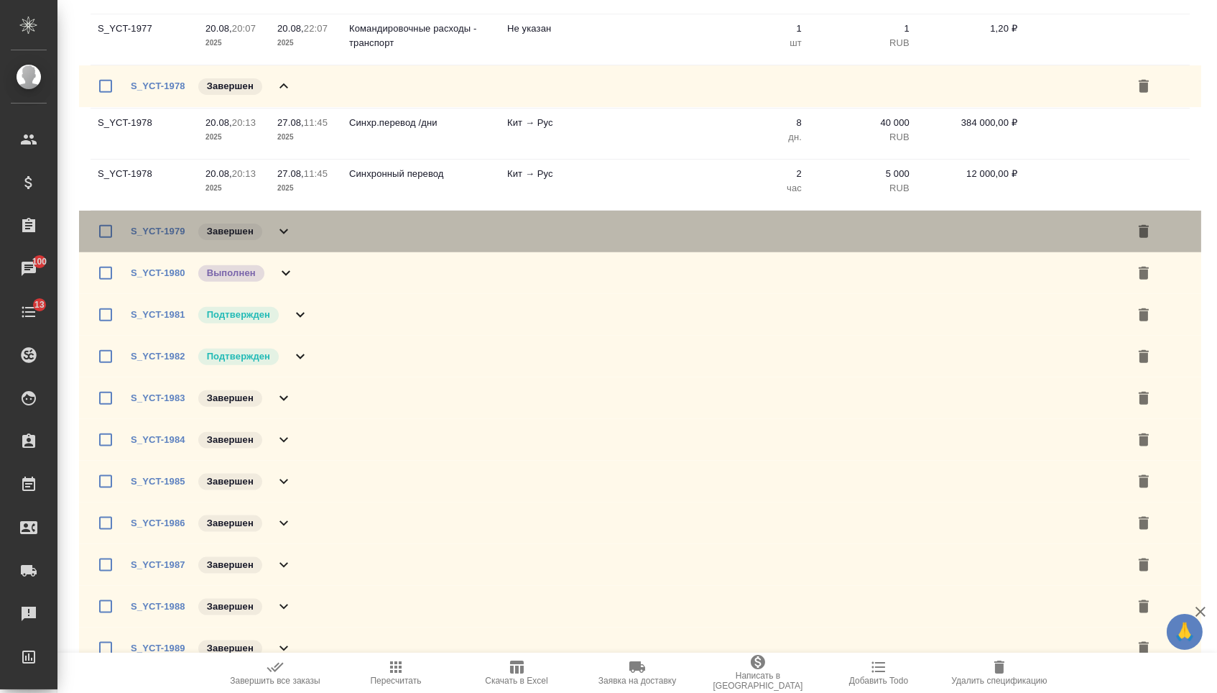
click at [277, 240] on icon at bounding box center [283, 231] width 17 height 17
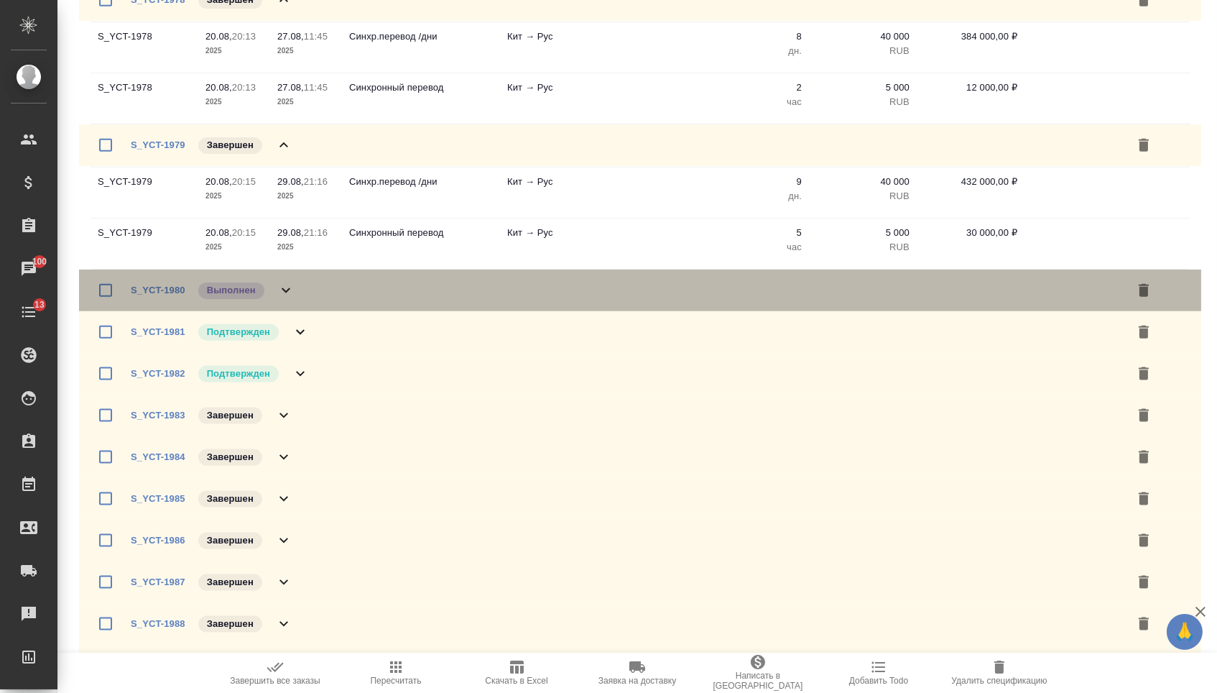
click at [288, 299] on icon at bounding box center [285, 290] width 17 height 17
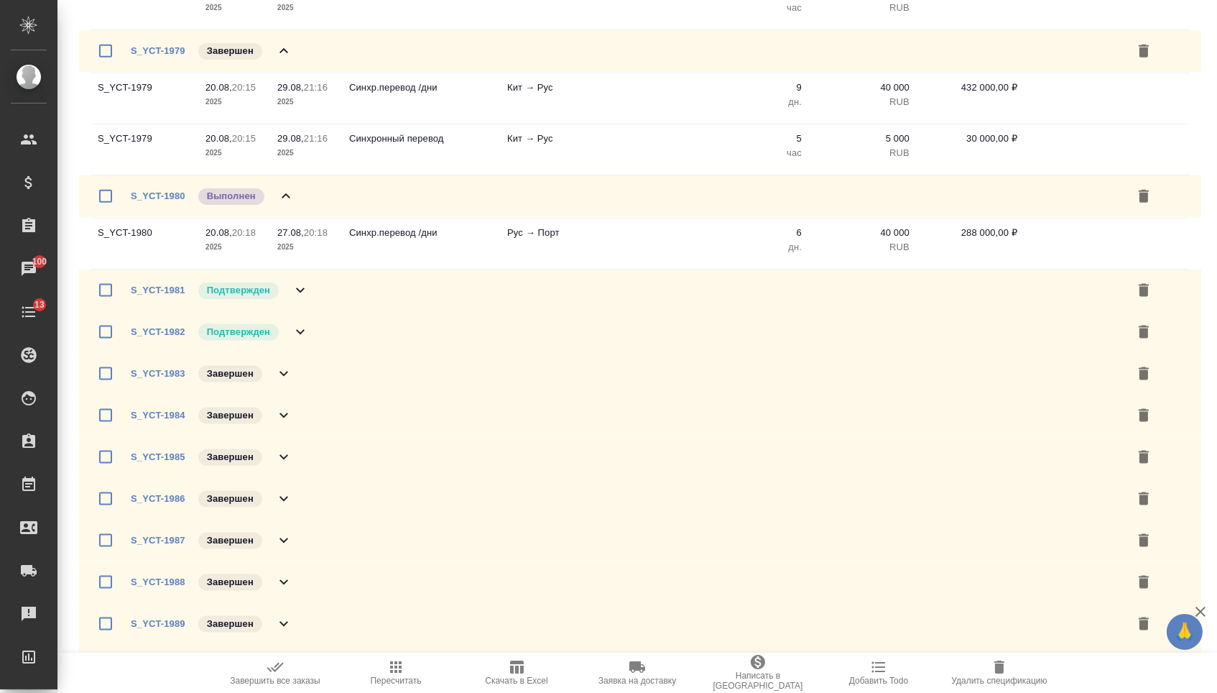
click at [298, 299] on icon at bounding box center [300, 290] width 17 height 17
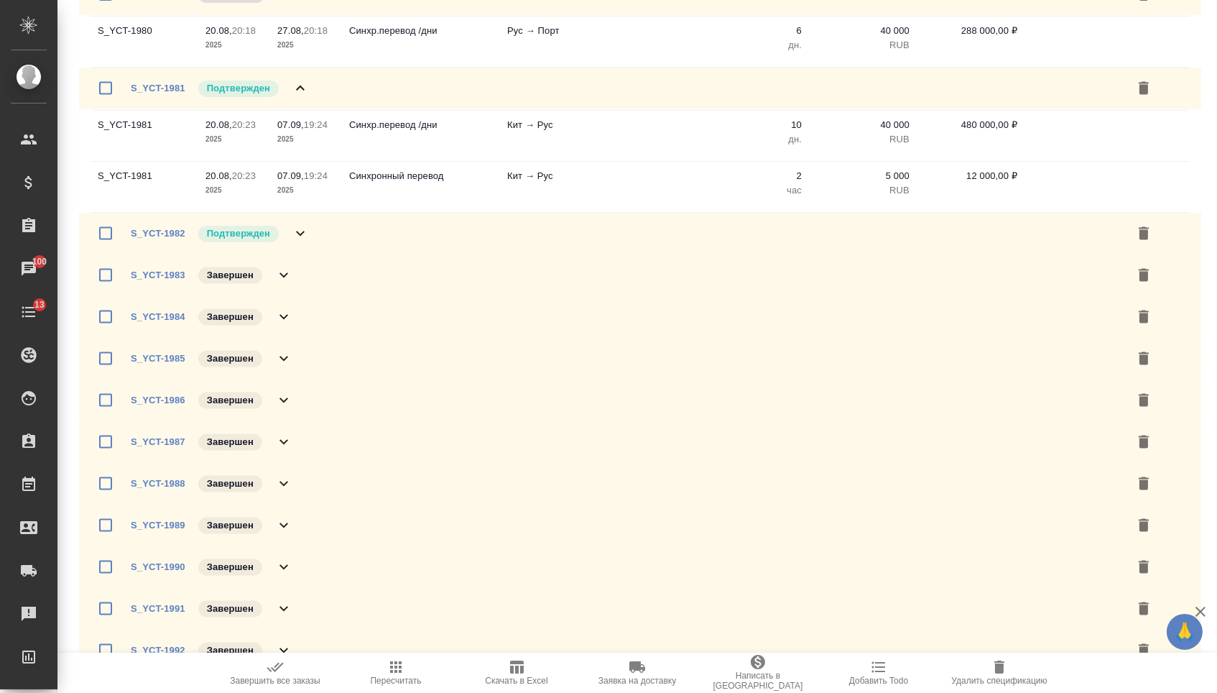
scroll to position [3973, 0]
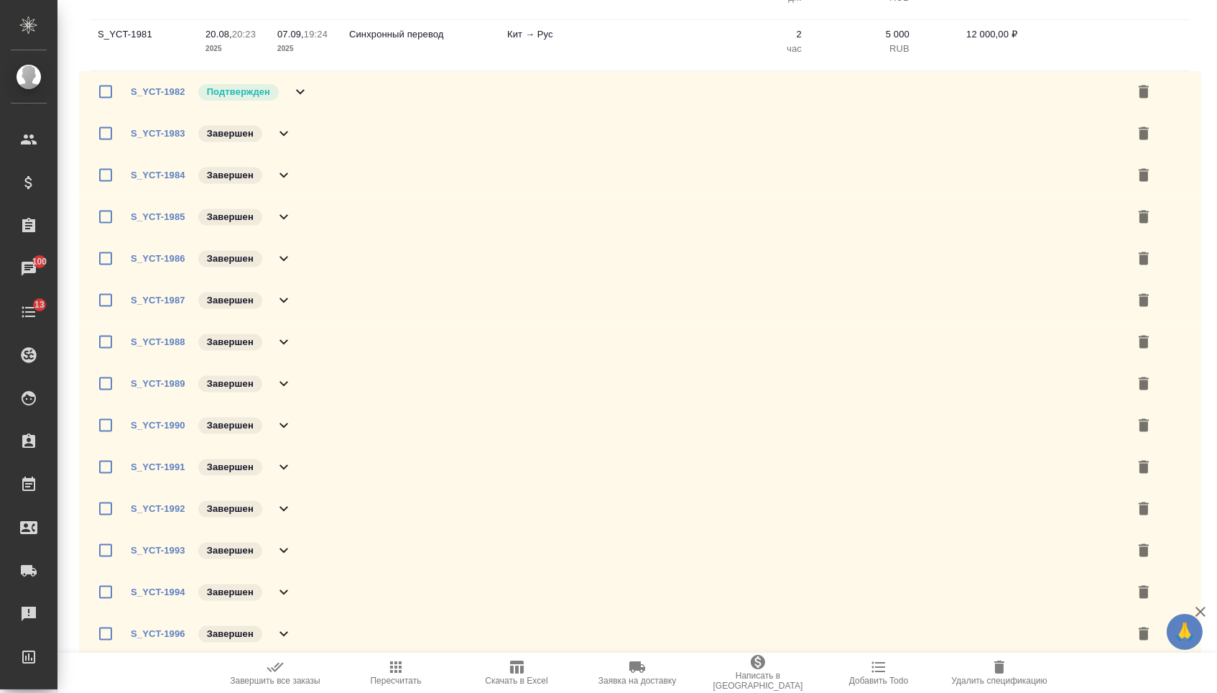
click at [290, 102] on div "S_YCT-1982 Подтвержден" at bounding box center [220, 92] width 178 height 20
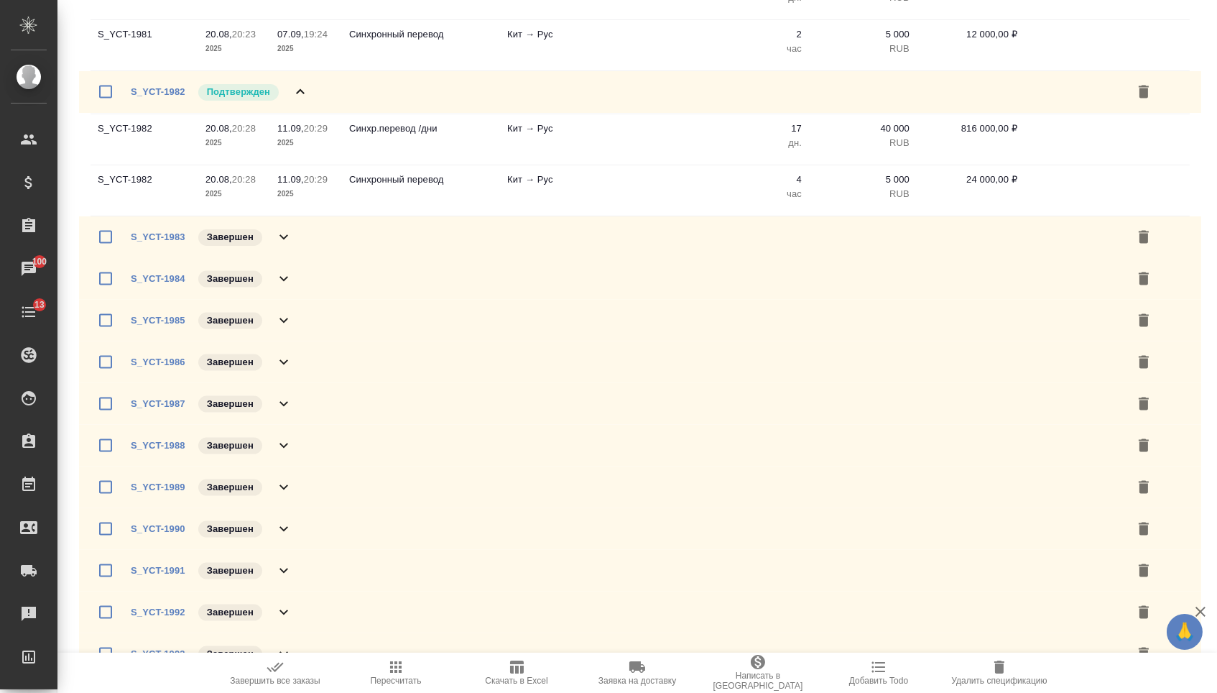
click at [289, 246] on icon at bounding box center [283, 236] width 17 height 17
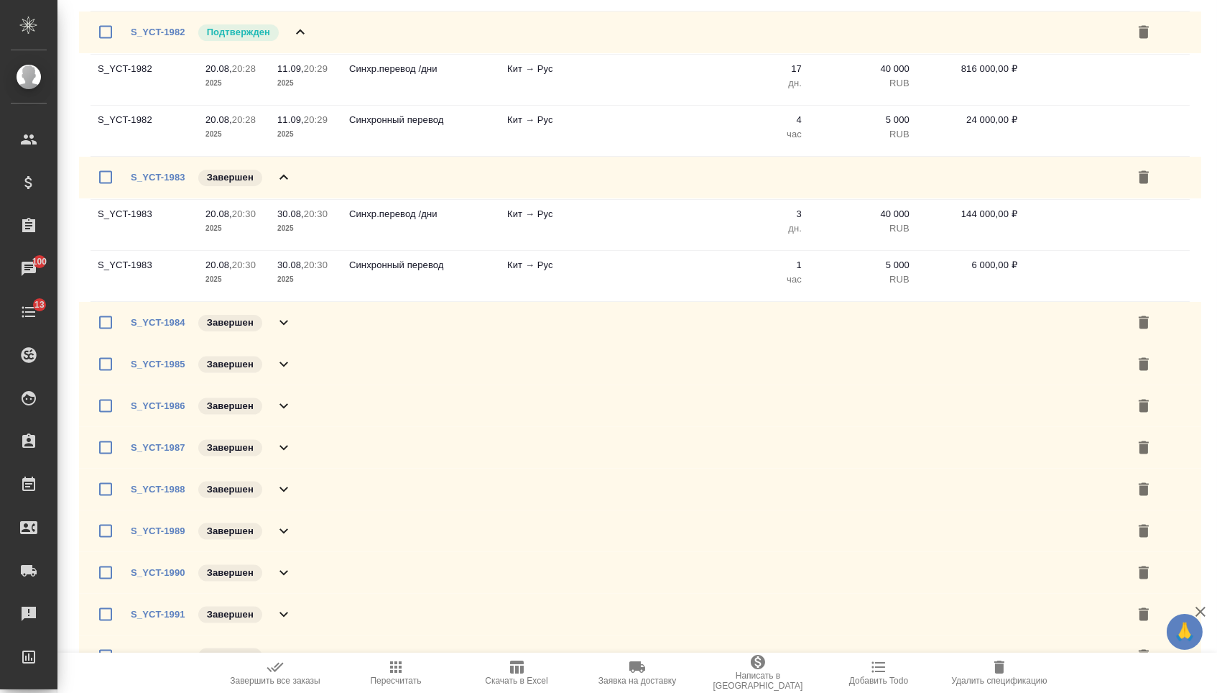
scroll to position [4101, 0]
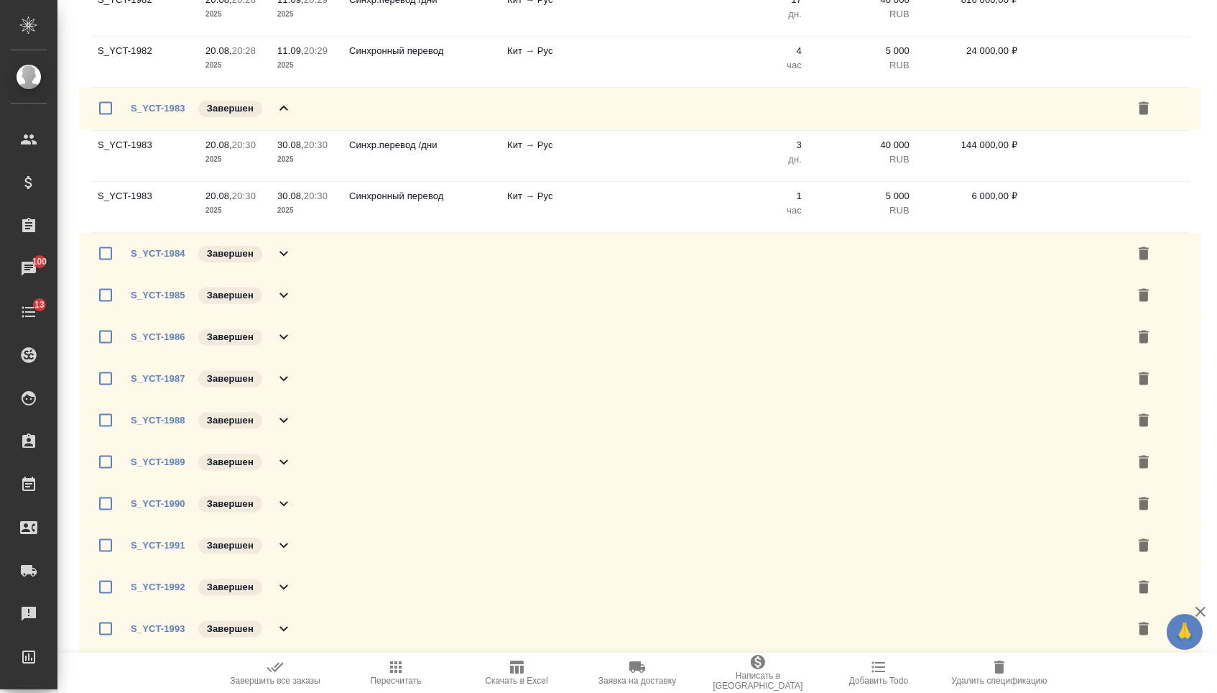
click at [286, 262] on icon at bounding box center [283, 253] width 17 height 17
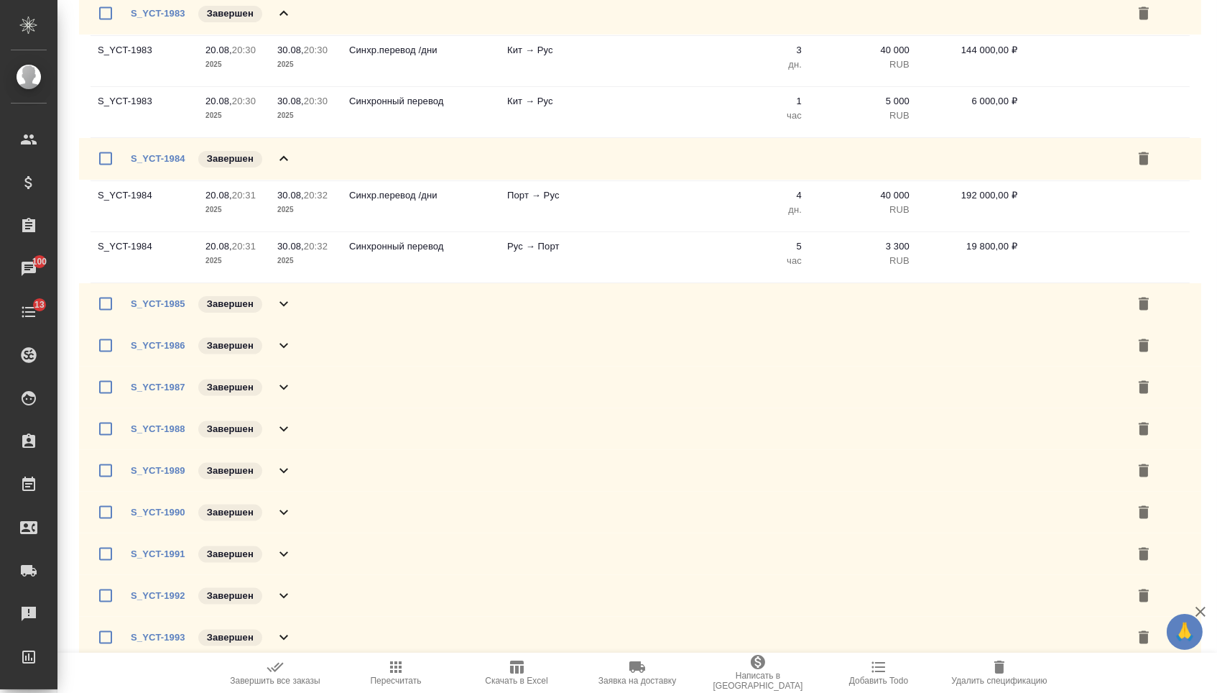
click at [287, 313] on icon at bounding box center [283, 303] width 17 height 17
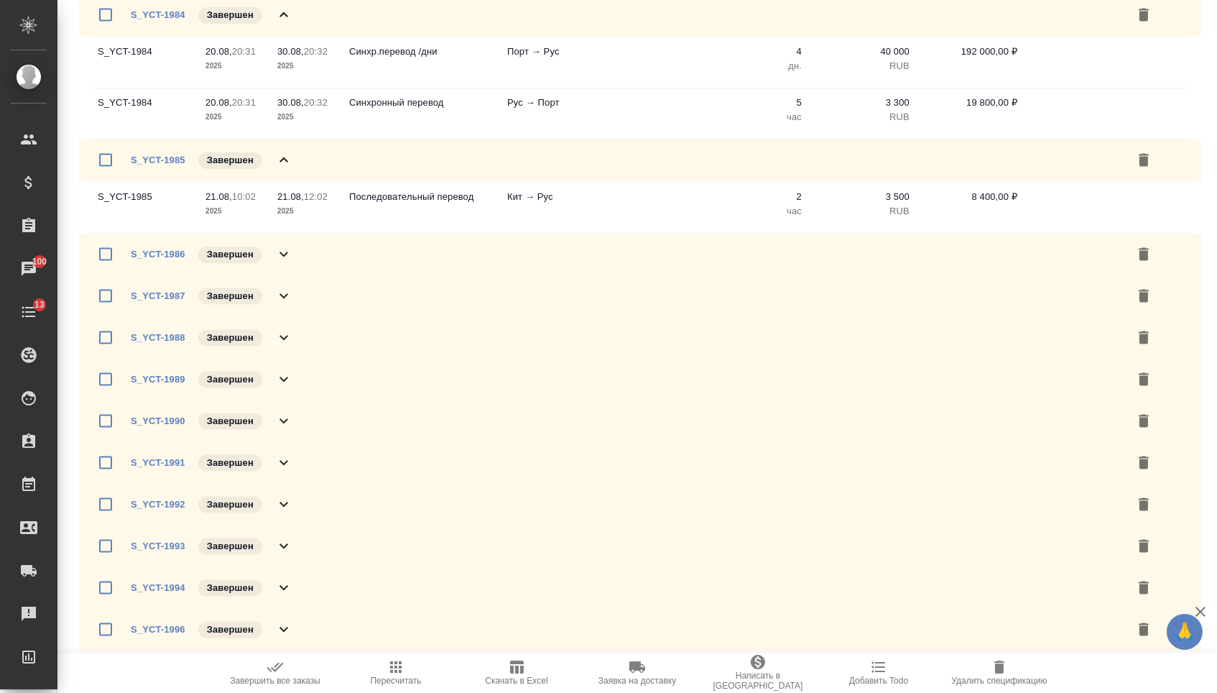
scroll to position [4442, 0]
click at [288, 275] on div "S_YCT-1986 Завершен" at bounding box center [640, 255] width 1122 height 42
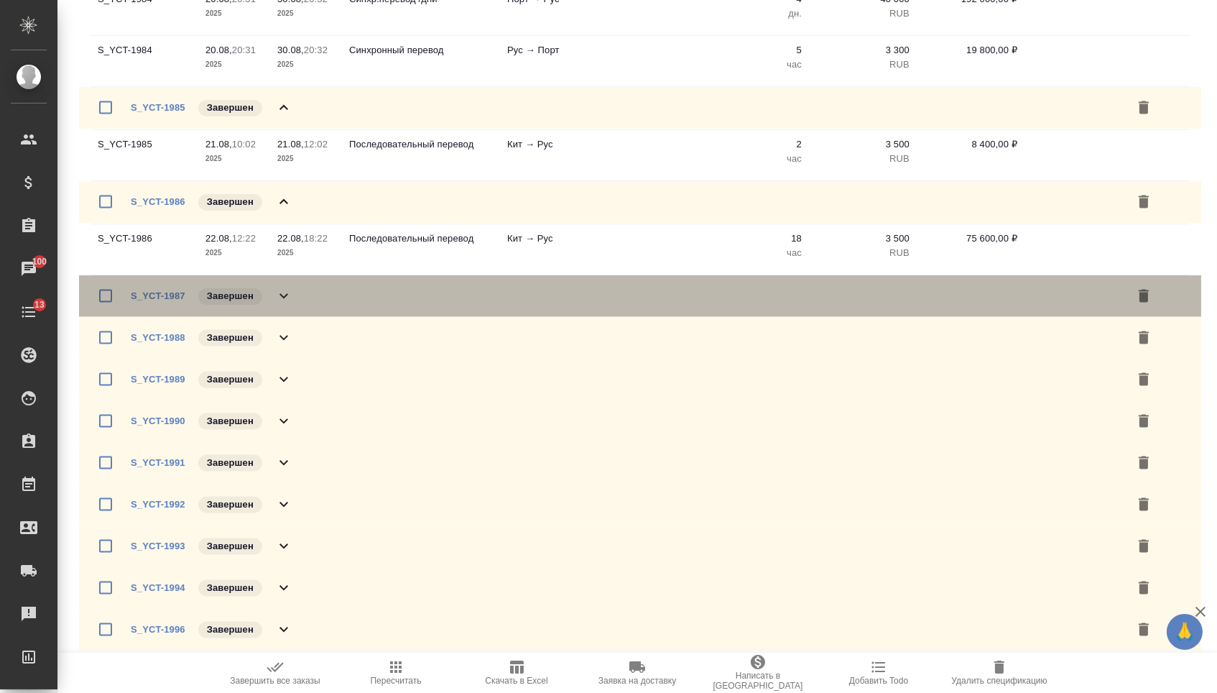
click at [289, 305] on icon at bounding box center [283, 295] width 17 height 17
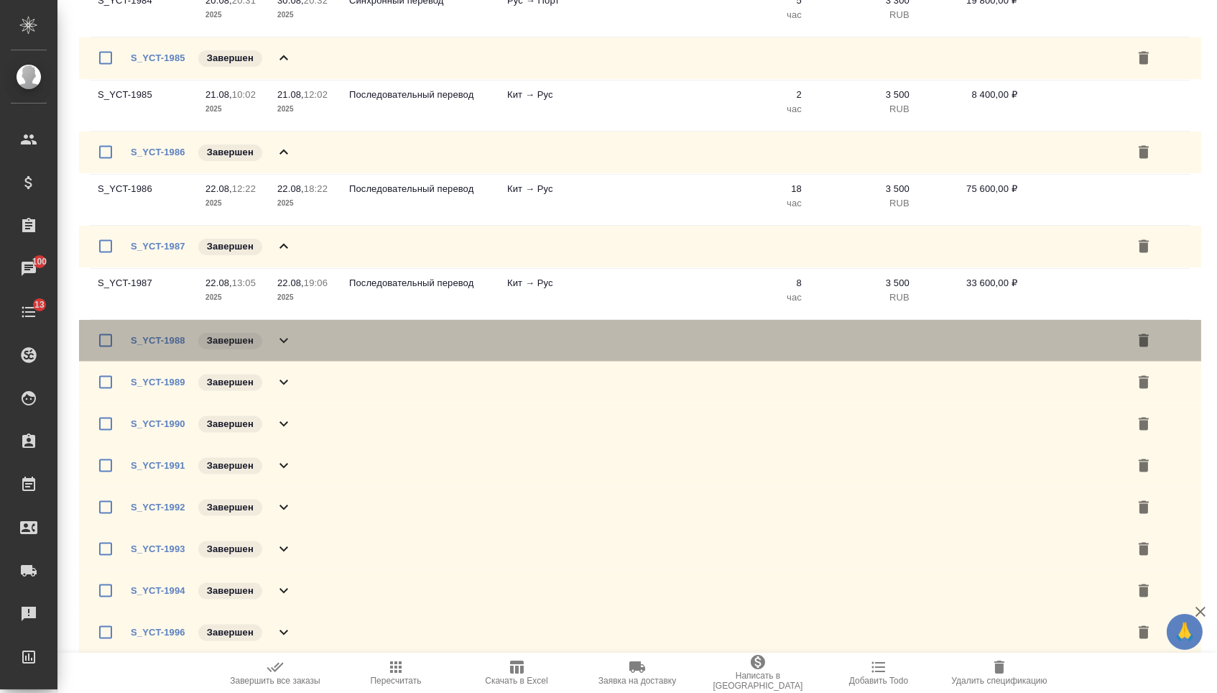
click at [285, 343] on icon at bounding box center [283, 340] width 9 height 5
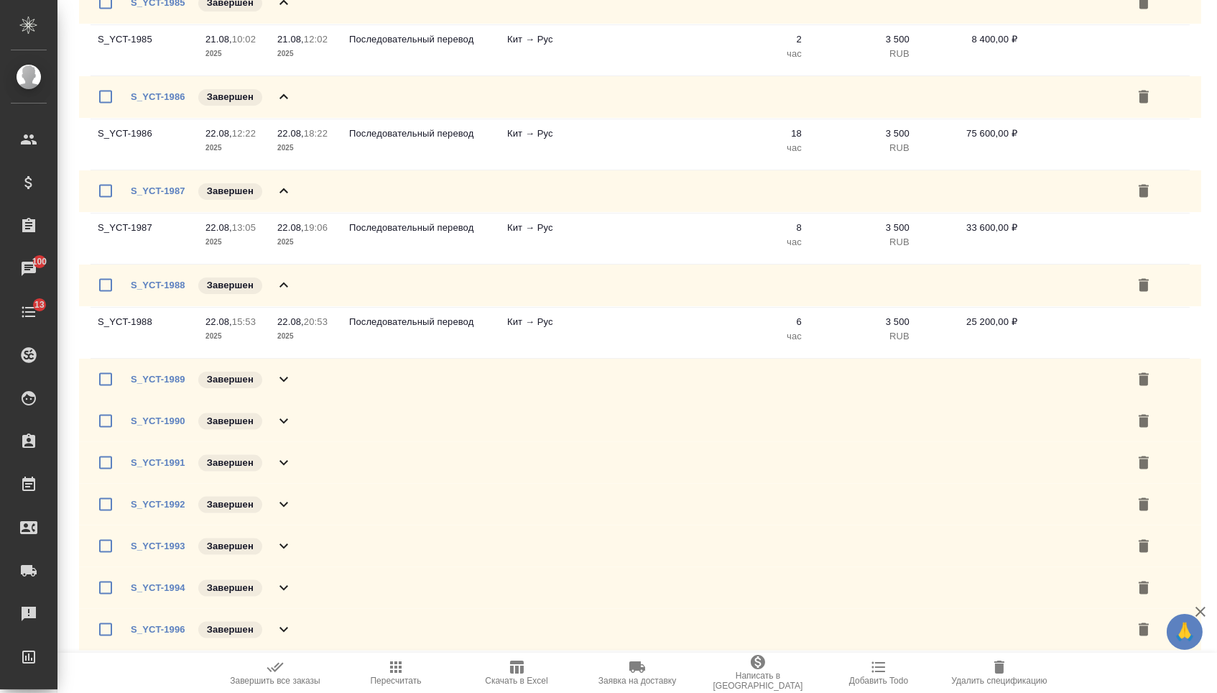
scroll to position [4643, 0]
click at [280, 379] on icon at bounding box center [283, 379] width 9 height 5
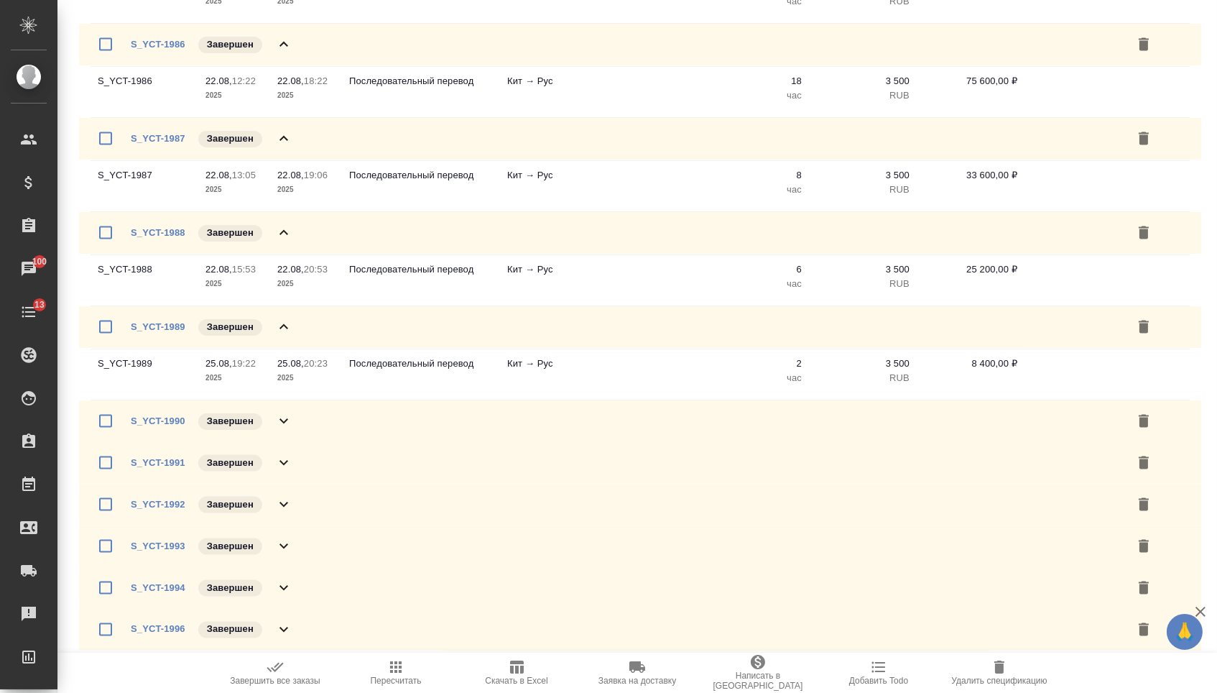
click at [285, 442] on div "S_YCT-1990 Завершен" at bounding box center [640, 421] width 1122 height 42
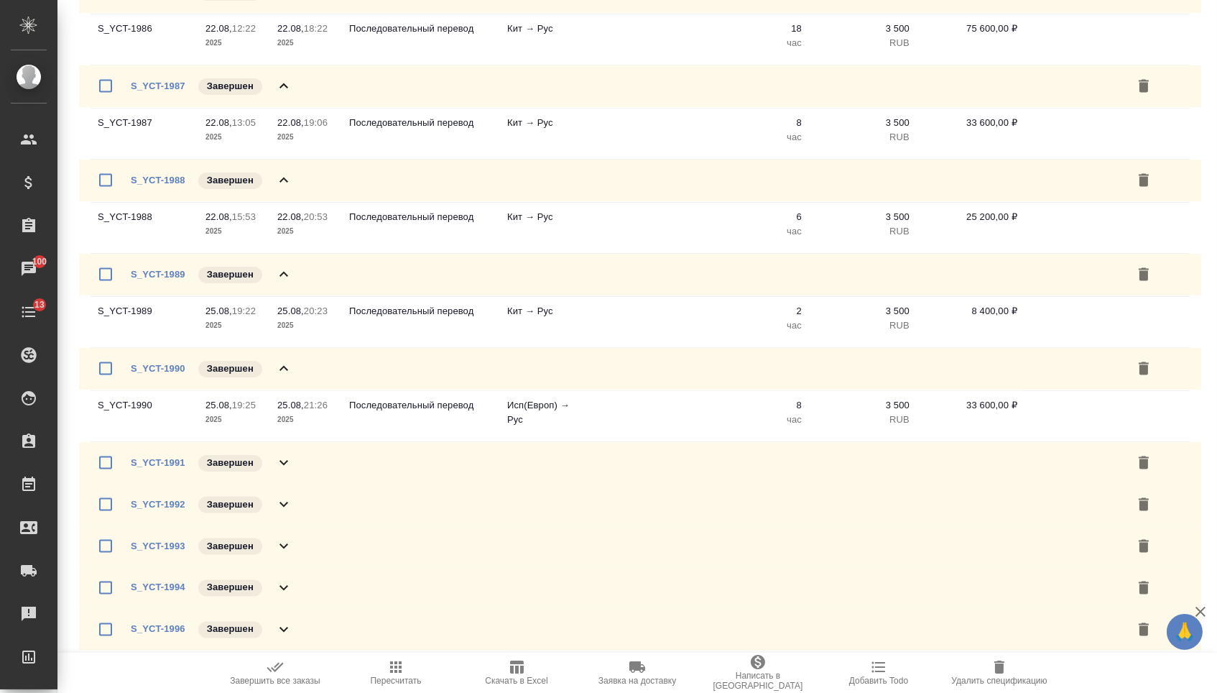
click at [283, 423] on td "25.08, 21:26 2025" at bounding box center [306, 416] width 72 height 50
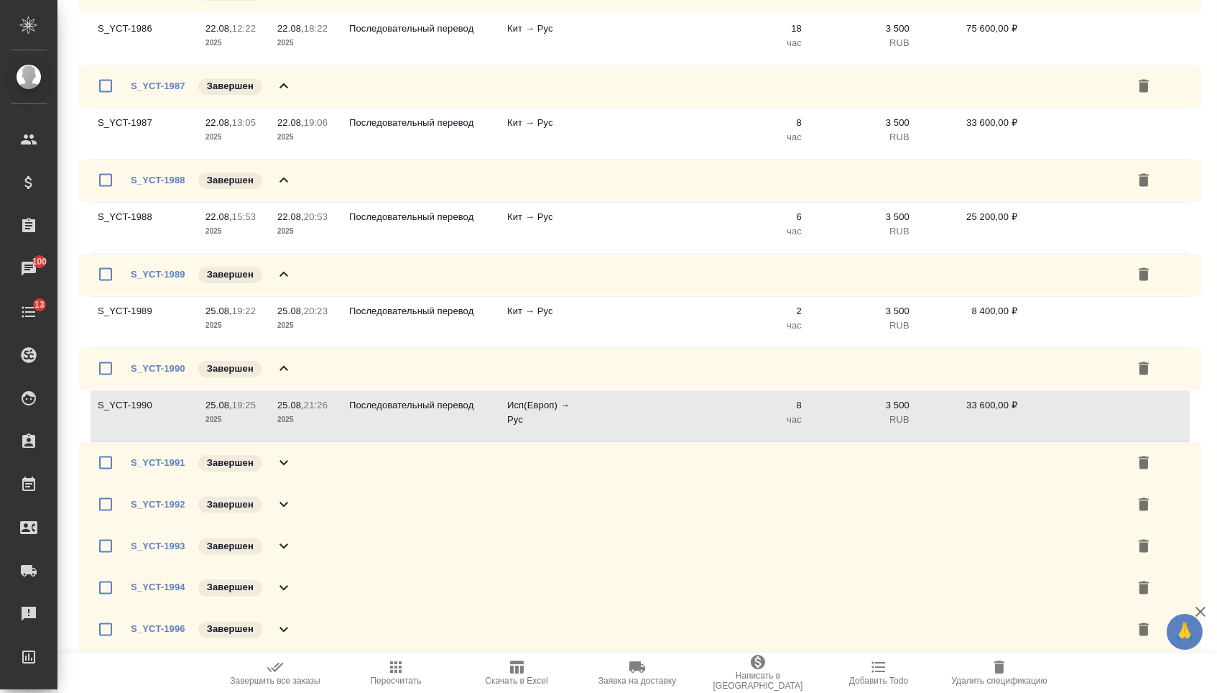
click at [287, 456] on icon at bounding box center [283, 462] width 17 height 17
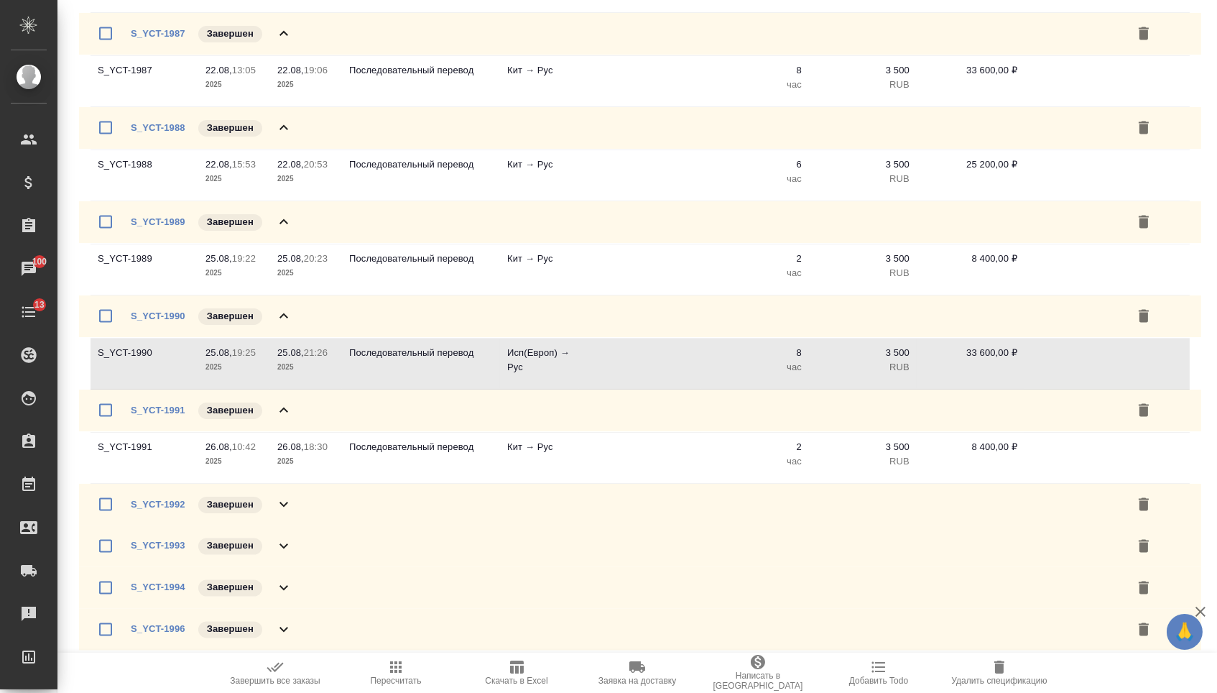
click at [285, 496] on icon at bounding box center [283, 504] width 17 height 17
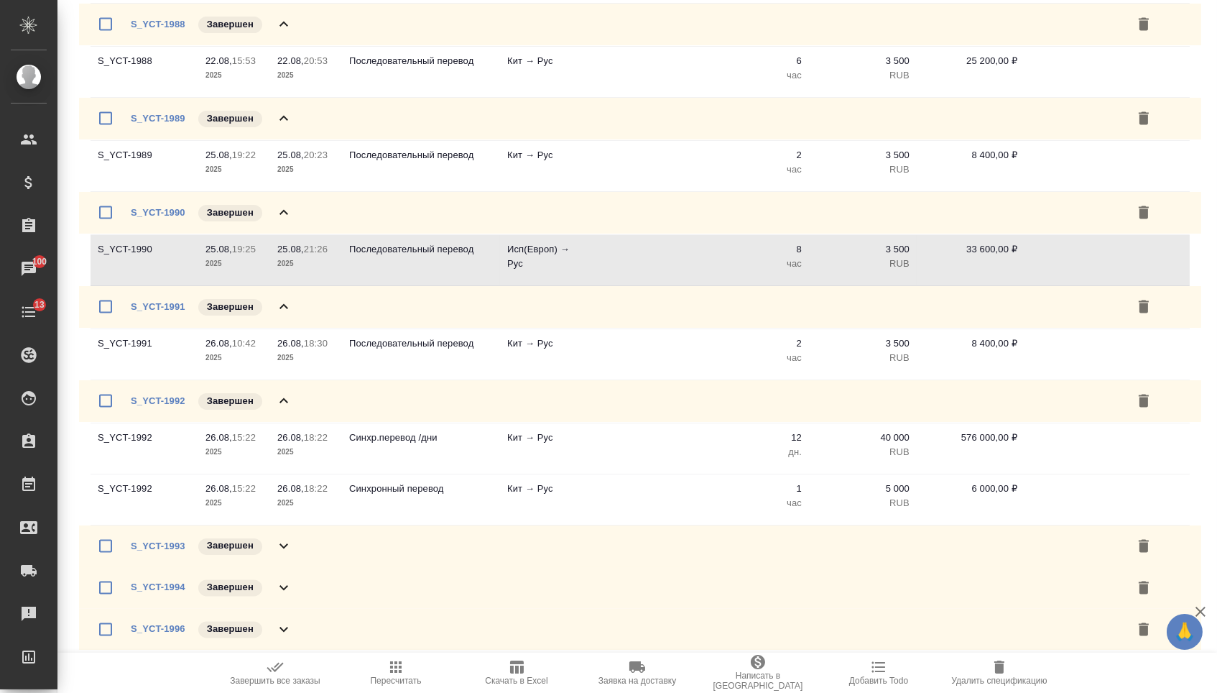
click at [284, 548] on icon at bounding box center [283, 545] width 17 height 17
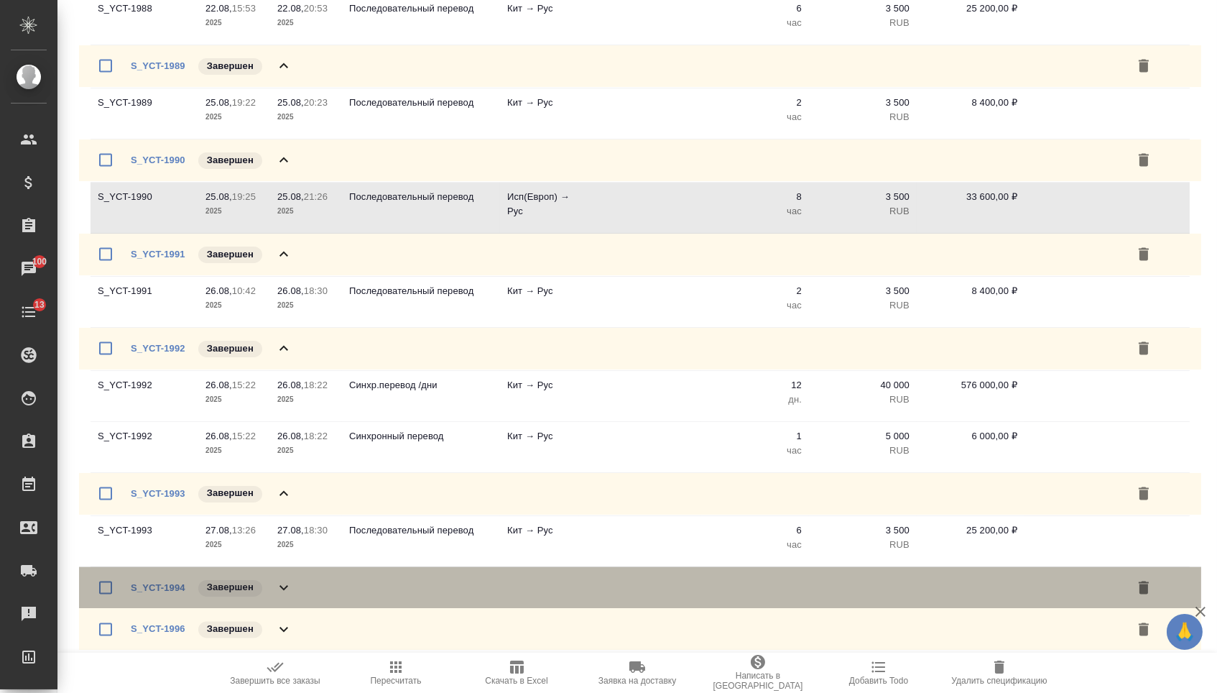
click at [288, 588] on icon at bounding box center [283, 587] width 17 height 17
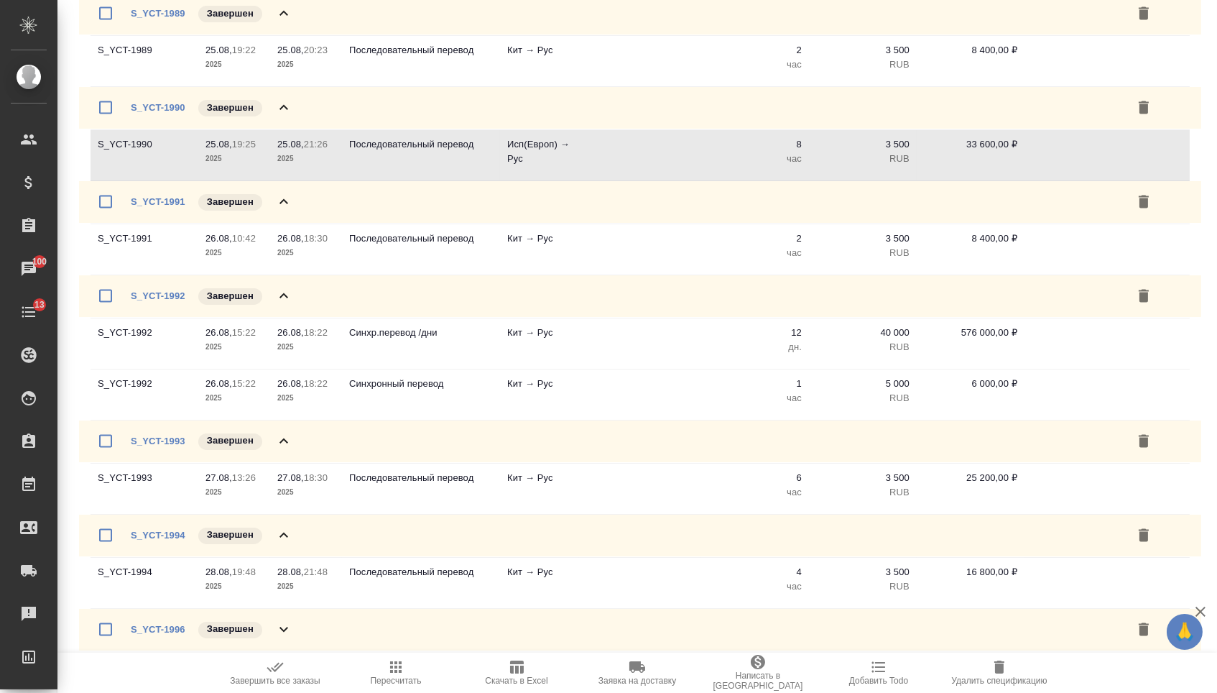
click at [284, 627] on icon at bounding box center [283, 629] width 17 height 17
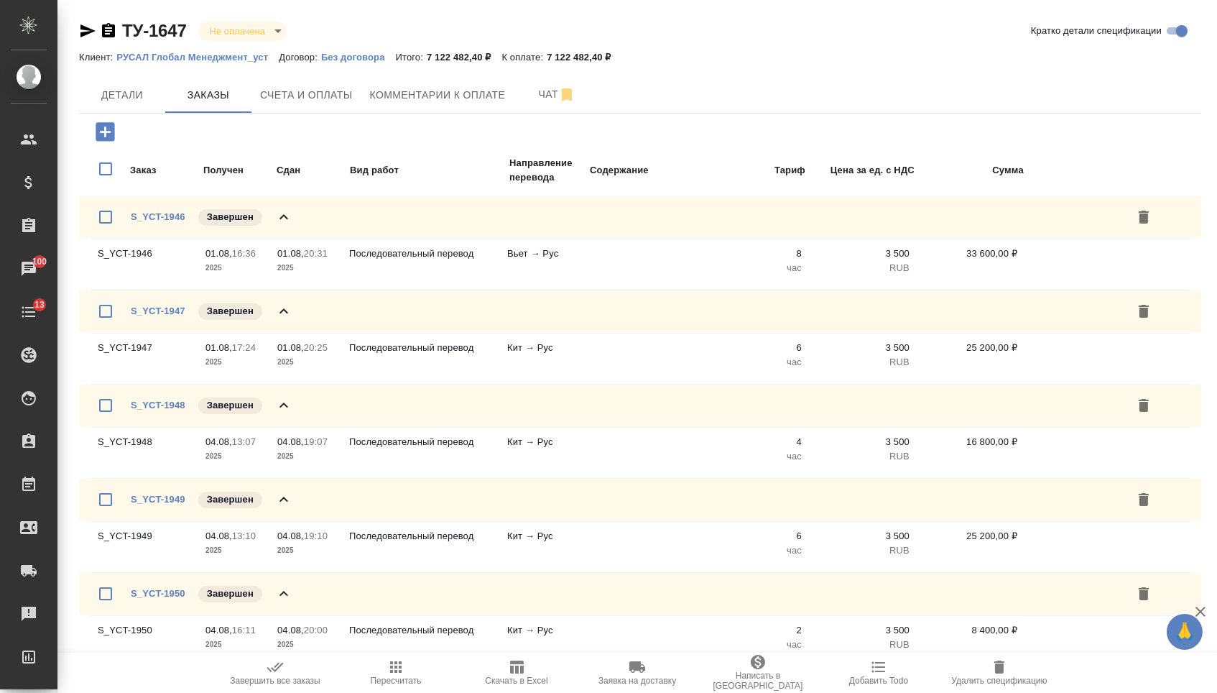
scroll to position [0, 0]
click at [396, 662] on icon "button" at bounding box center [395, 666] width 11 height 11
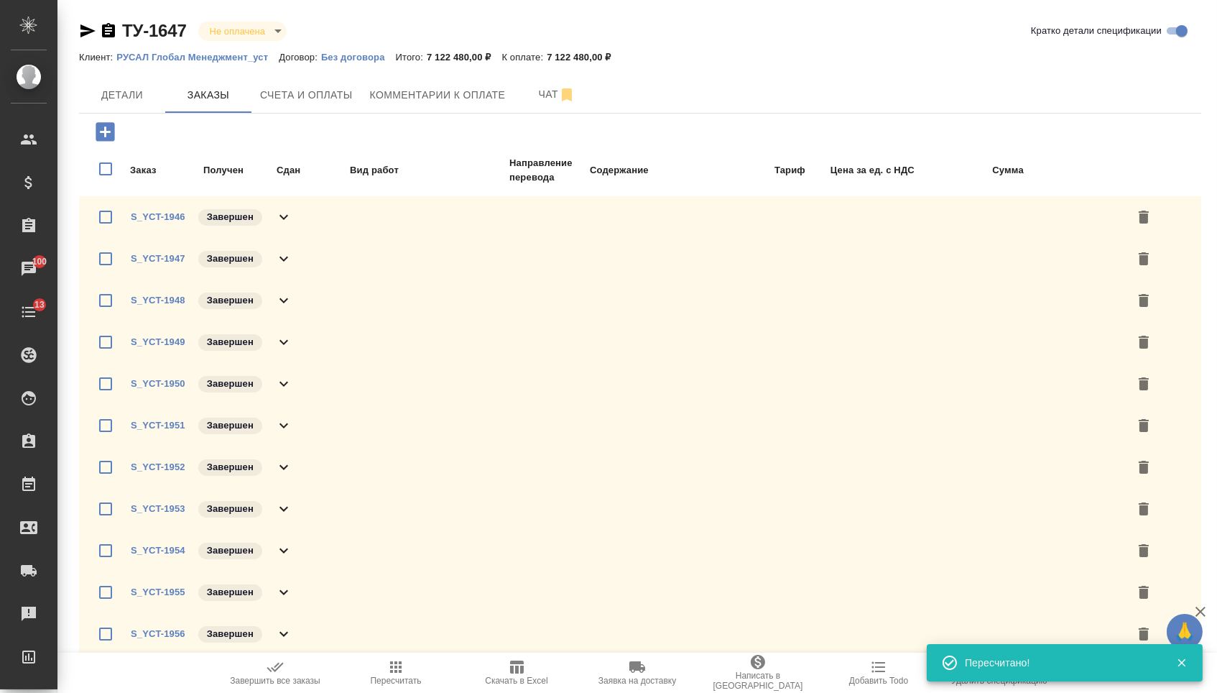
click at [508, 669] on icon "button" at bounding box center [516, 666] width 17 height 17
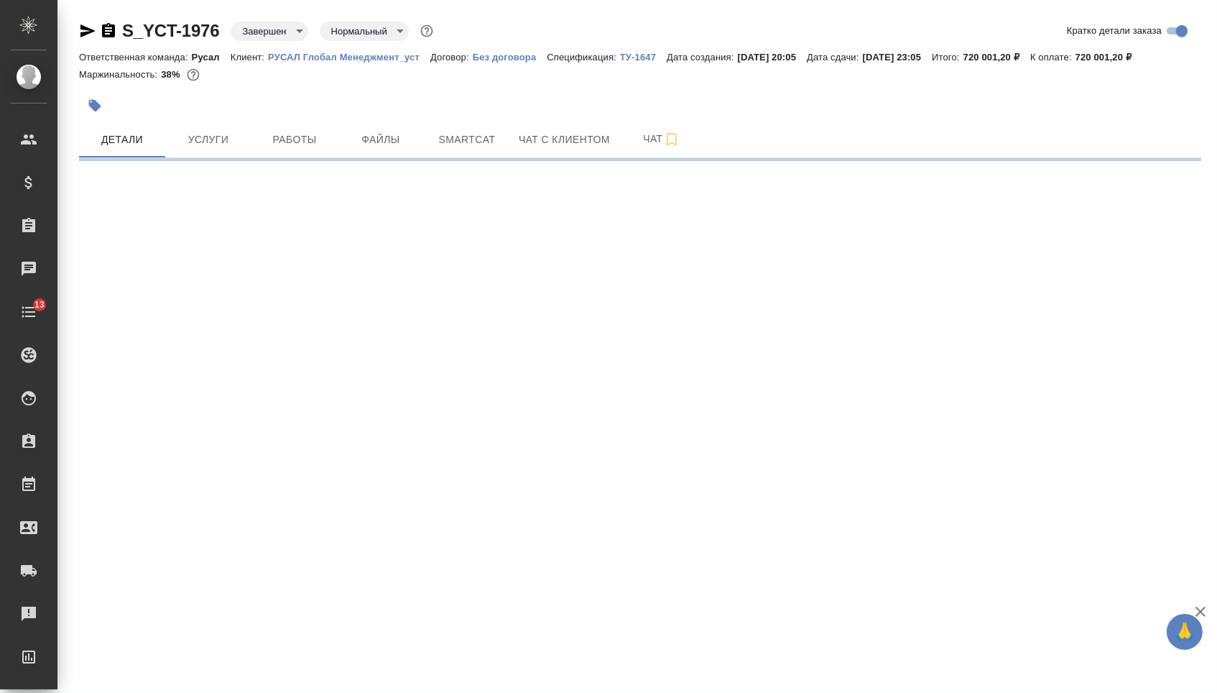
select select "RU"
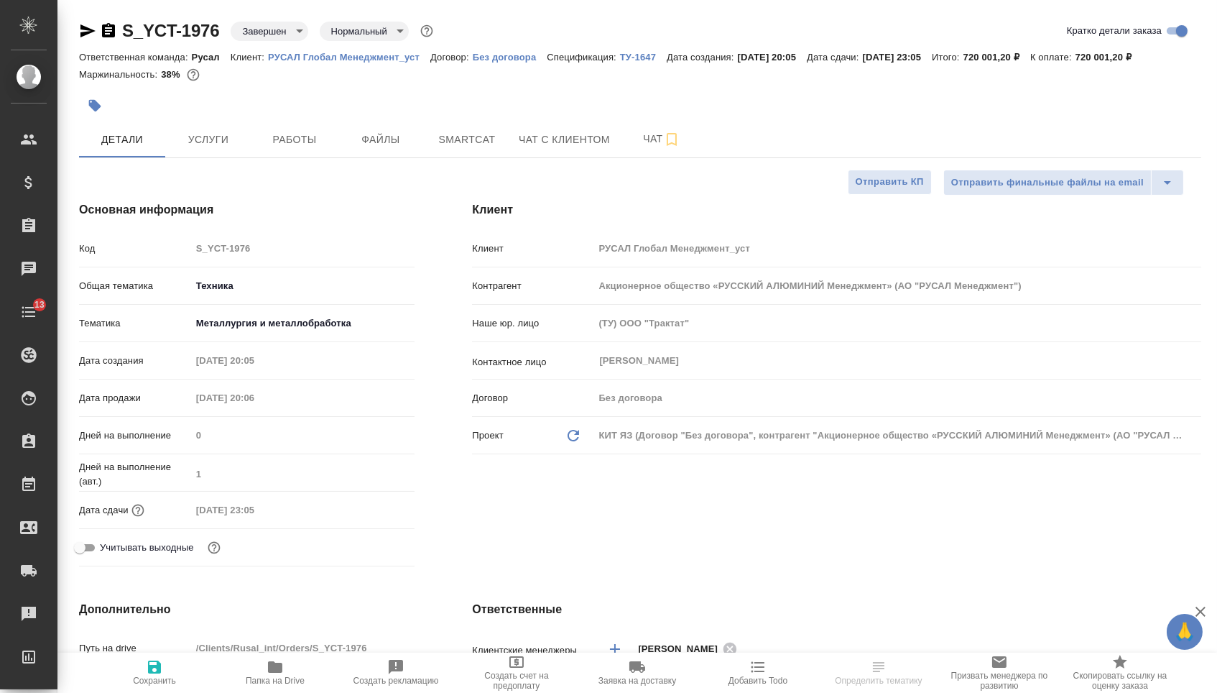
type textarea "x"
click at [88, 42] on div "S_YCT-1976 Завершен closed Нормальный normal Кратко детали заказа" at bounding box center [640, 33] width 1122 height 29
click at [88, 32] on icon "button" at bounding box center [87, 30] width 15 height 13
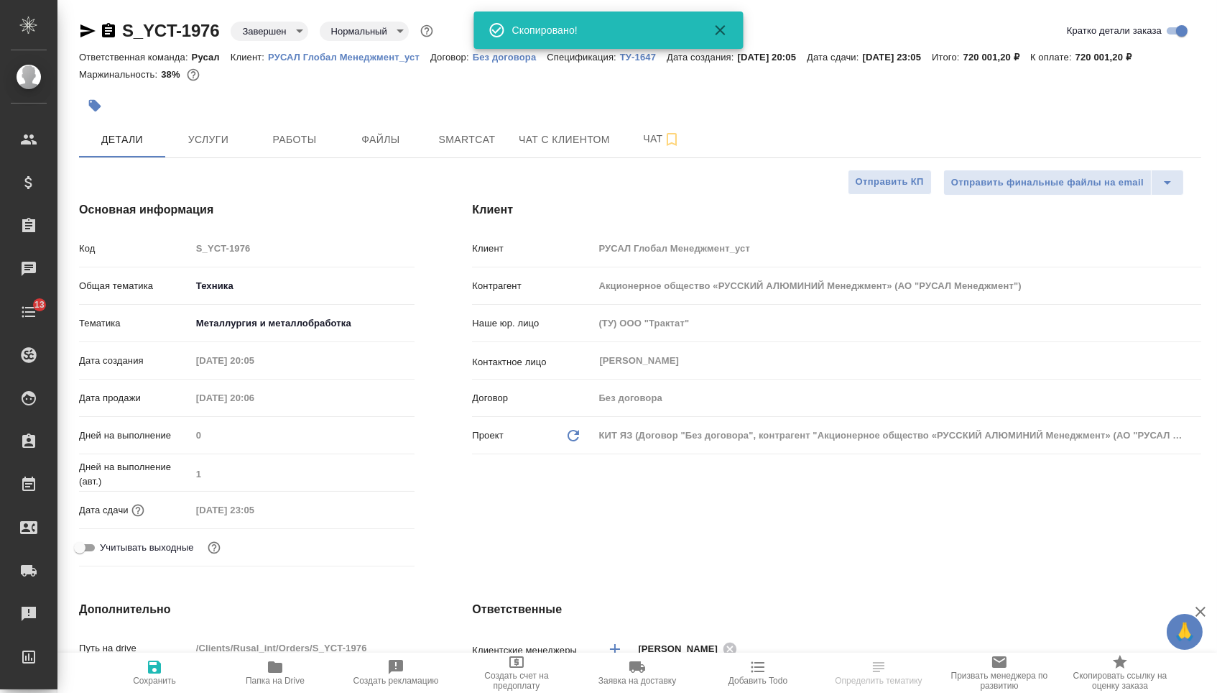
type textarea "x"
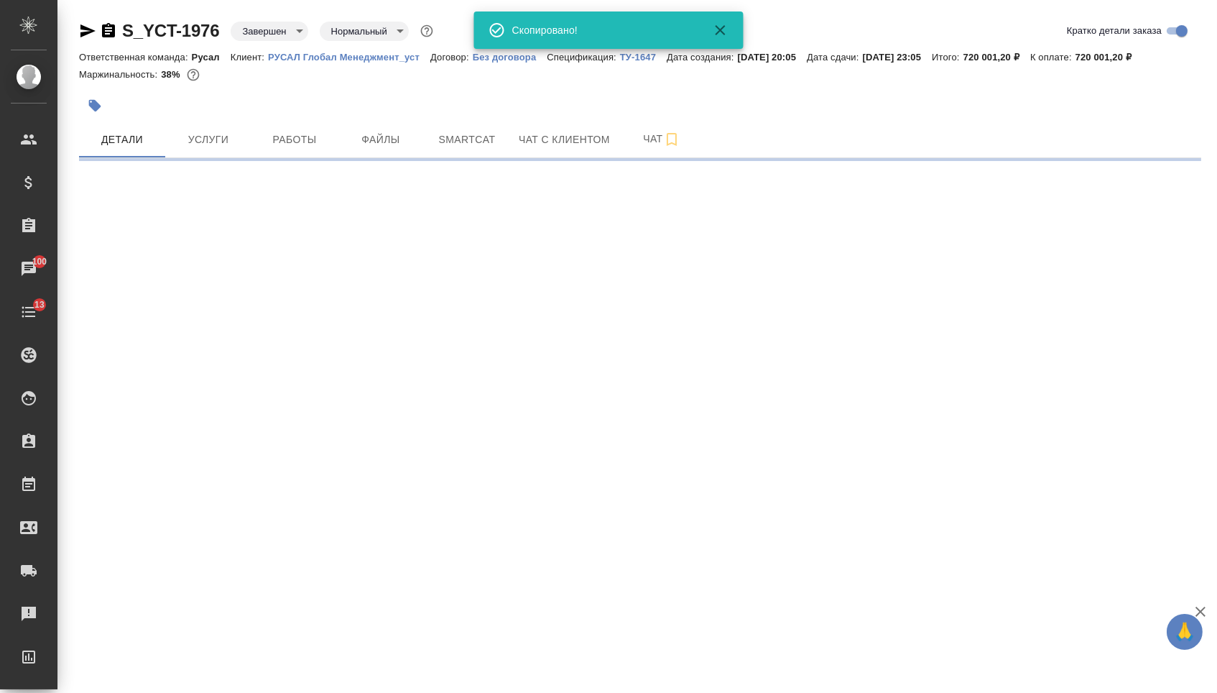
select select "RU"
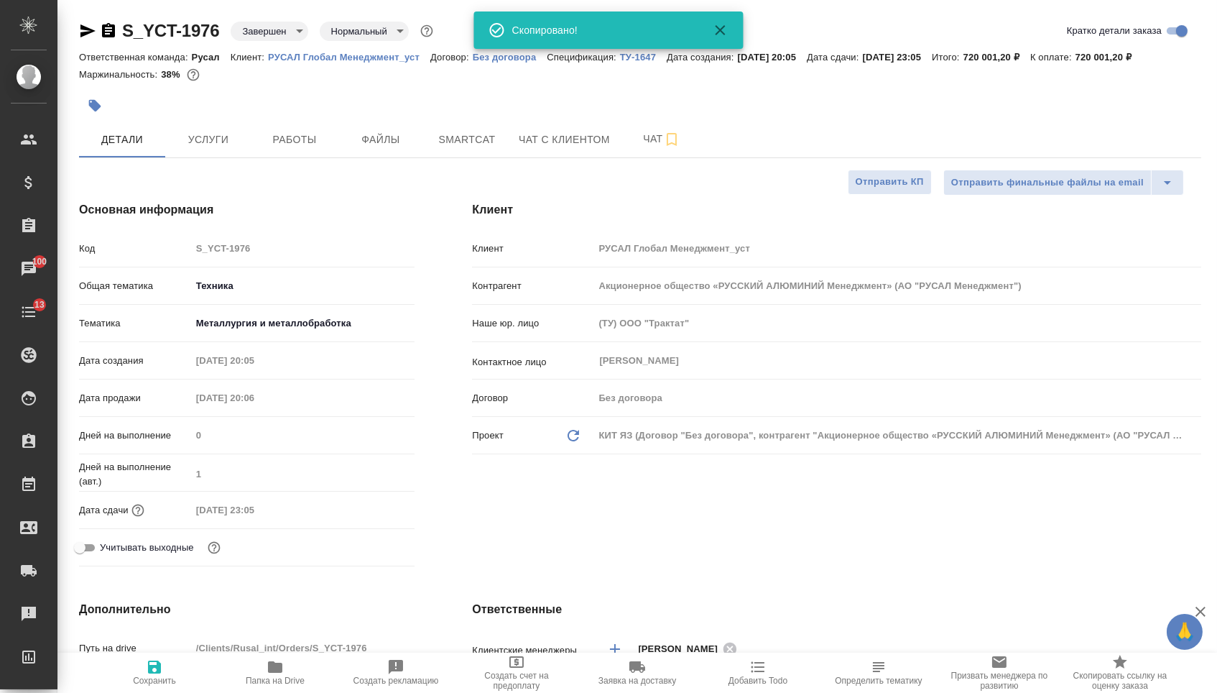
type textarea "x"
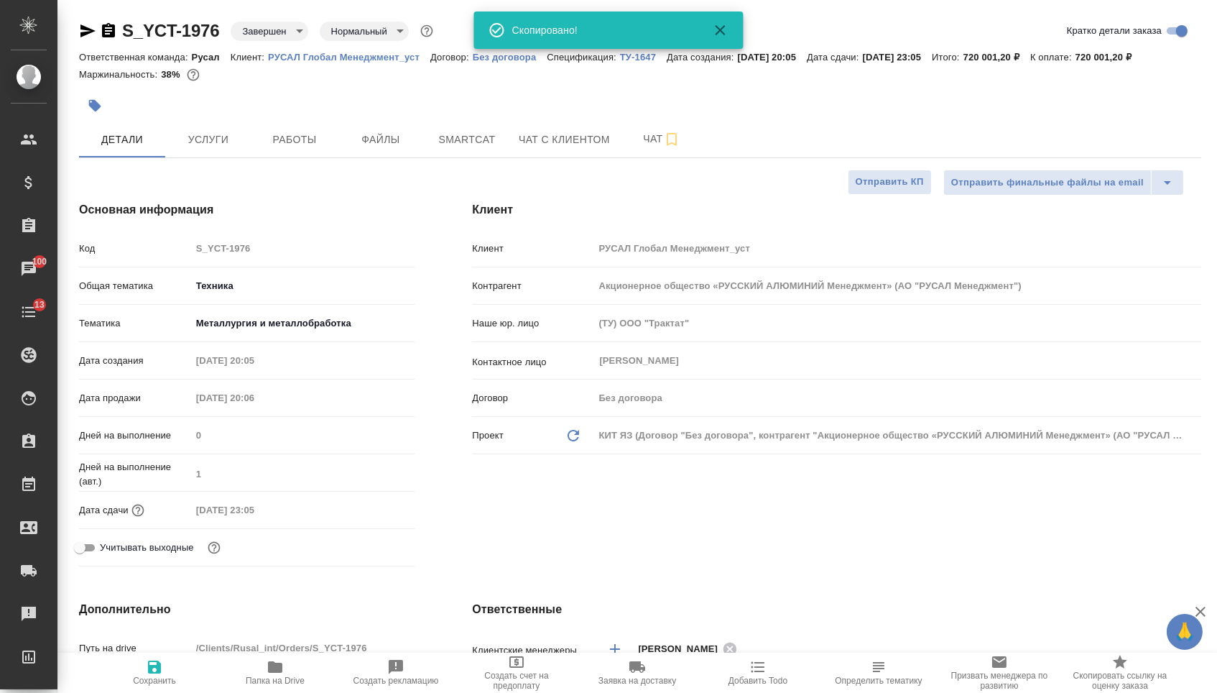
type textarea "x"
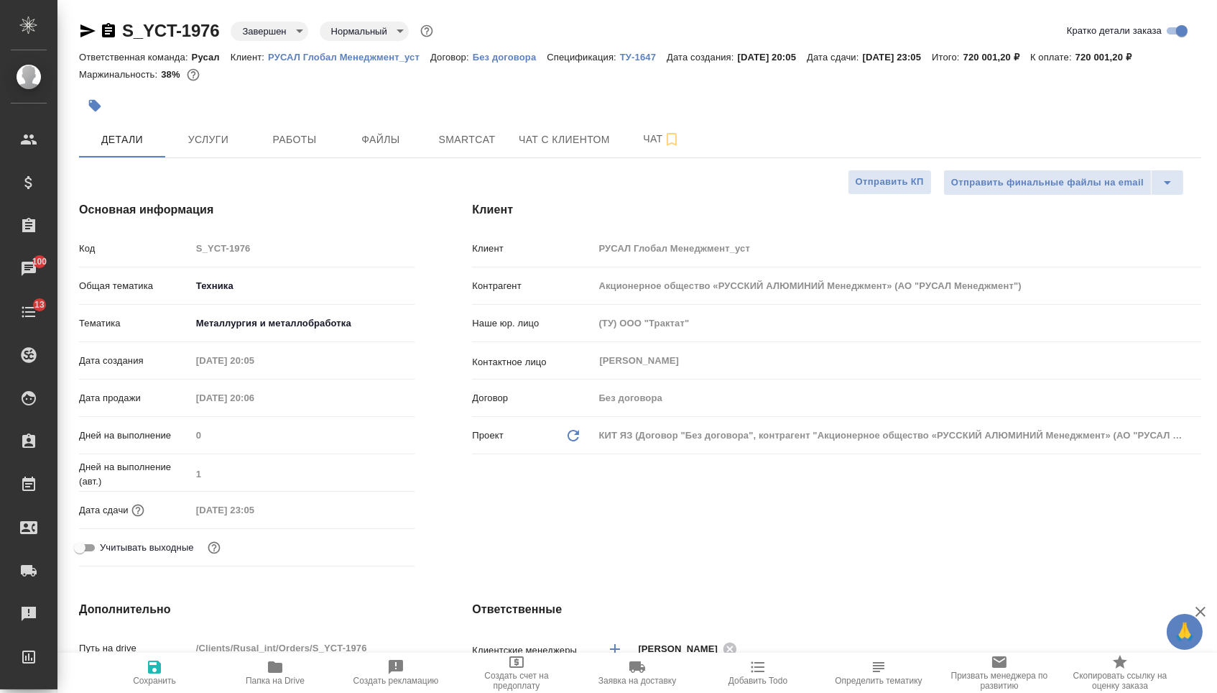
type textarea "x"
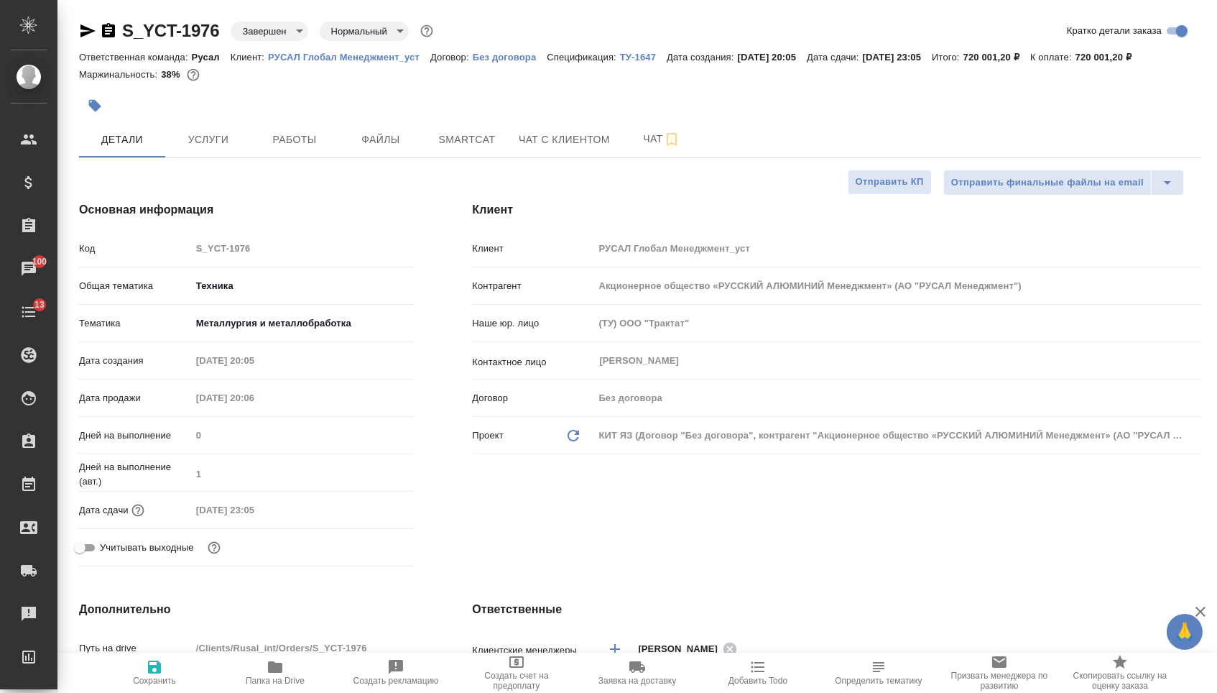
type textarea "x"
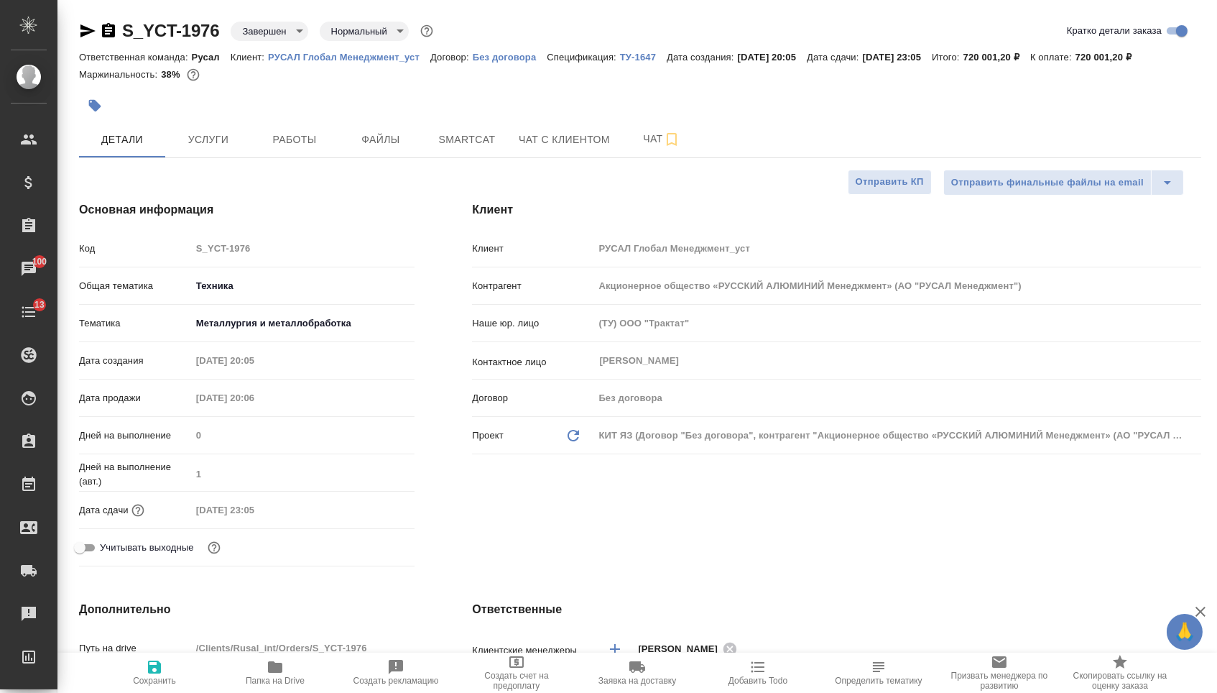
type textarea "x"
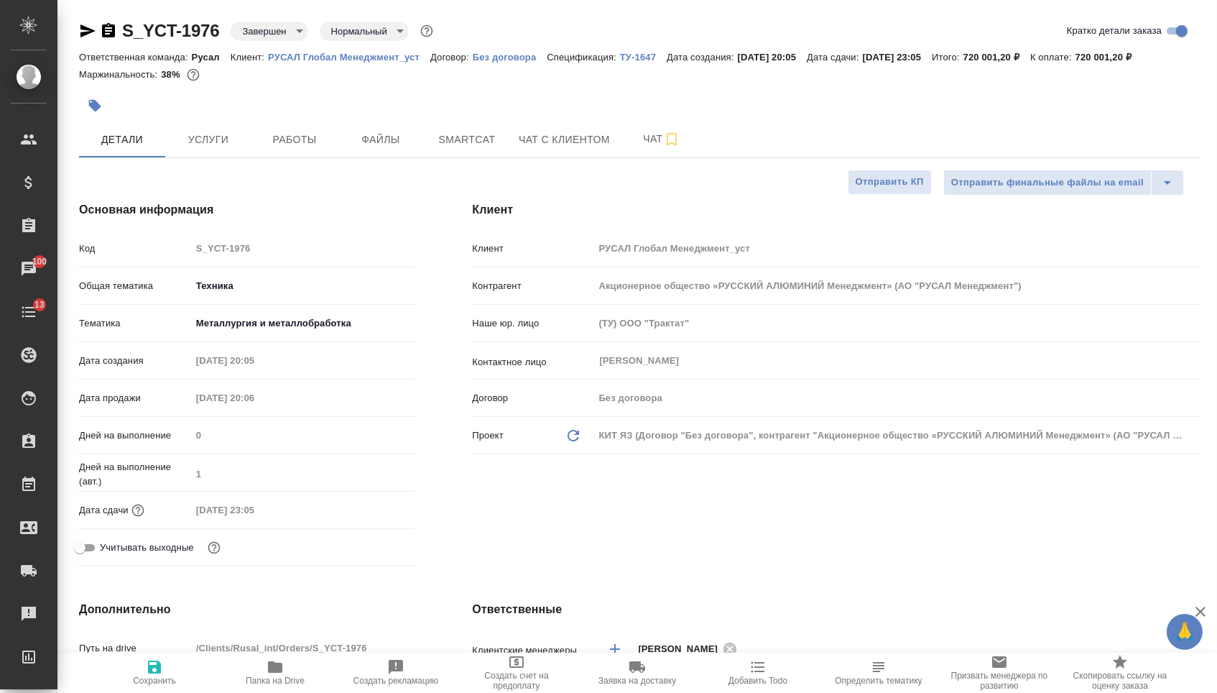
type textarea "x"
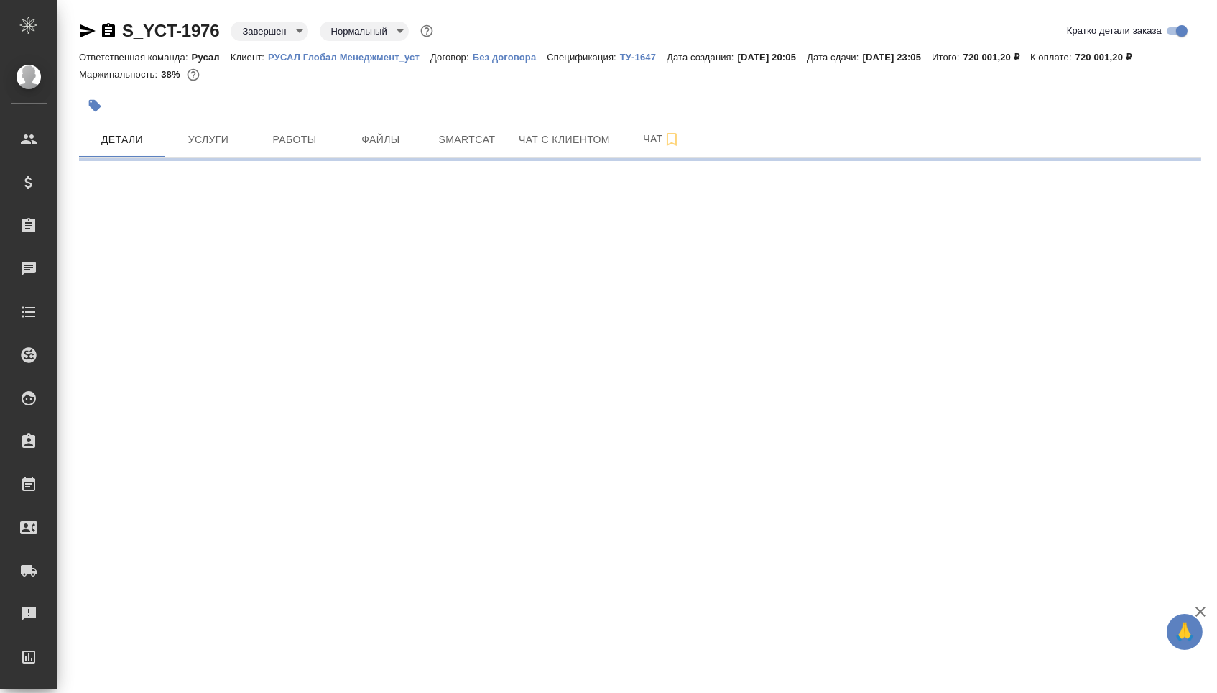
select select "RU"
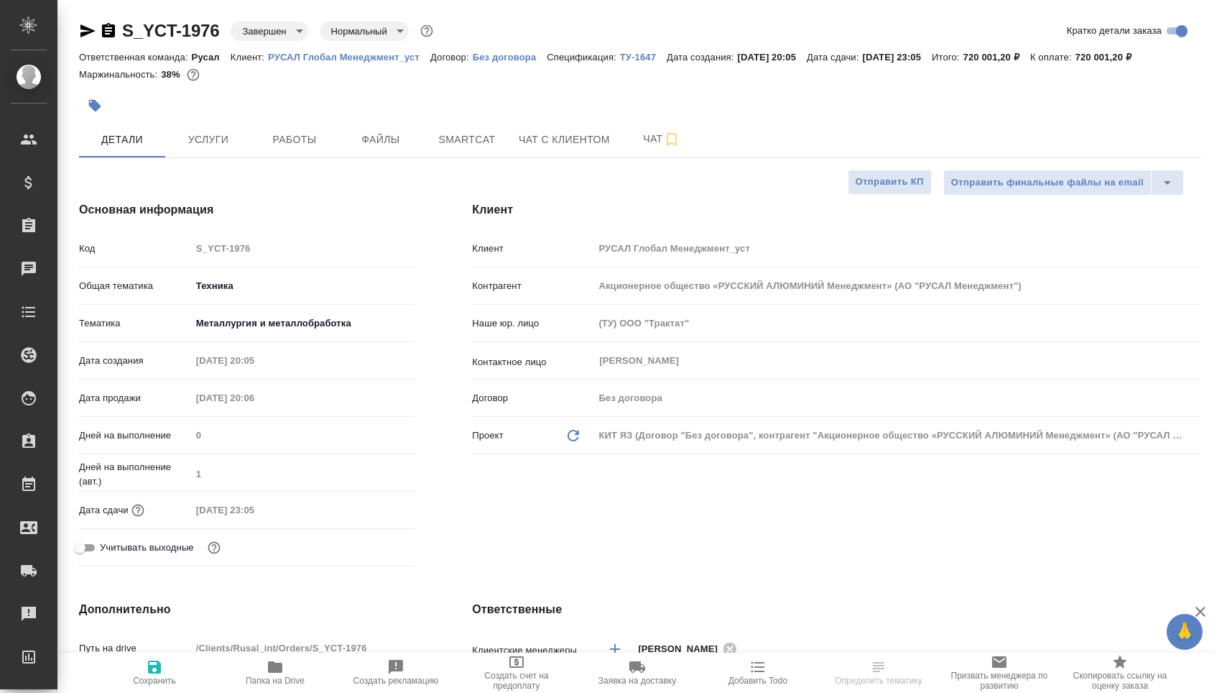
type textarea "x"
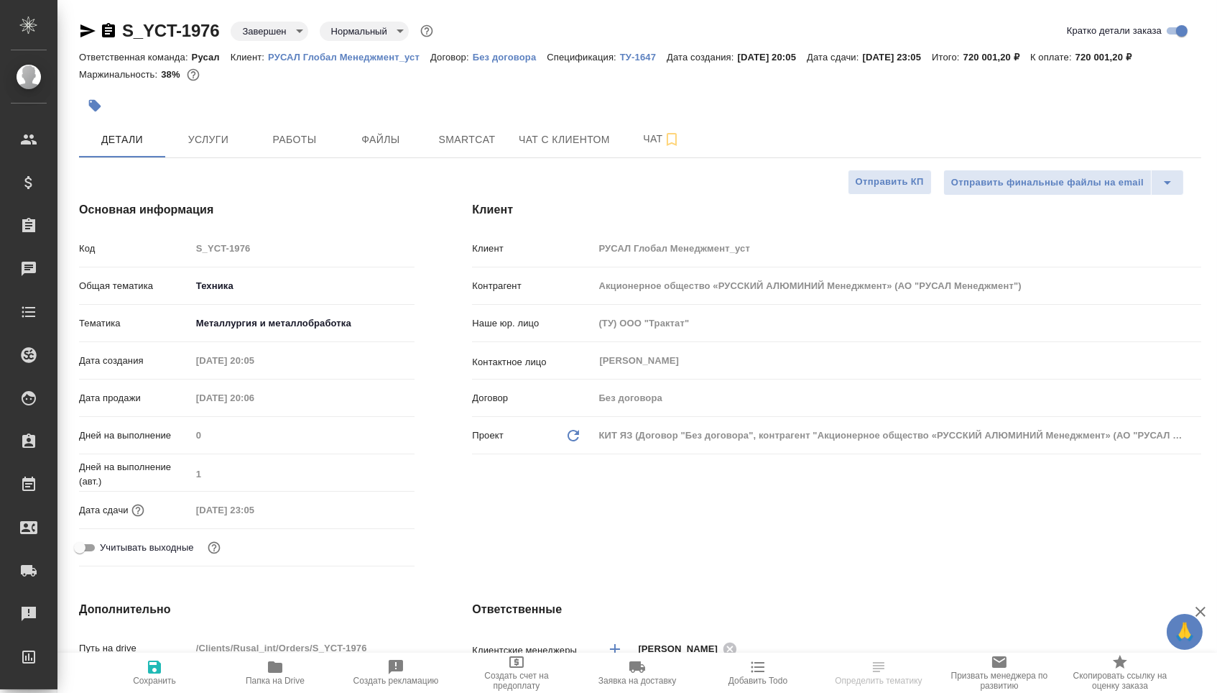
type textarea "x"
click at [89, 27] on icon "button" at bounding box center [87, 30] width 15 height 13
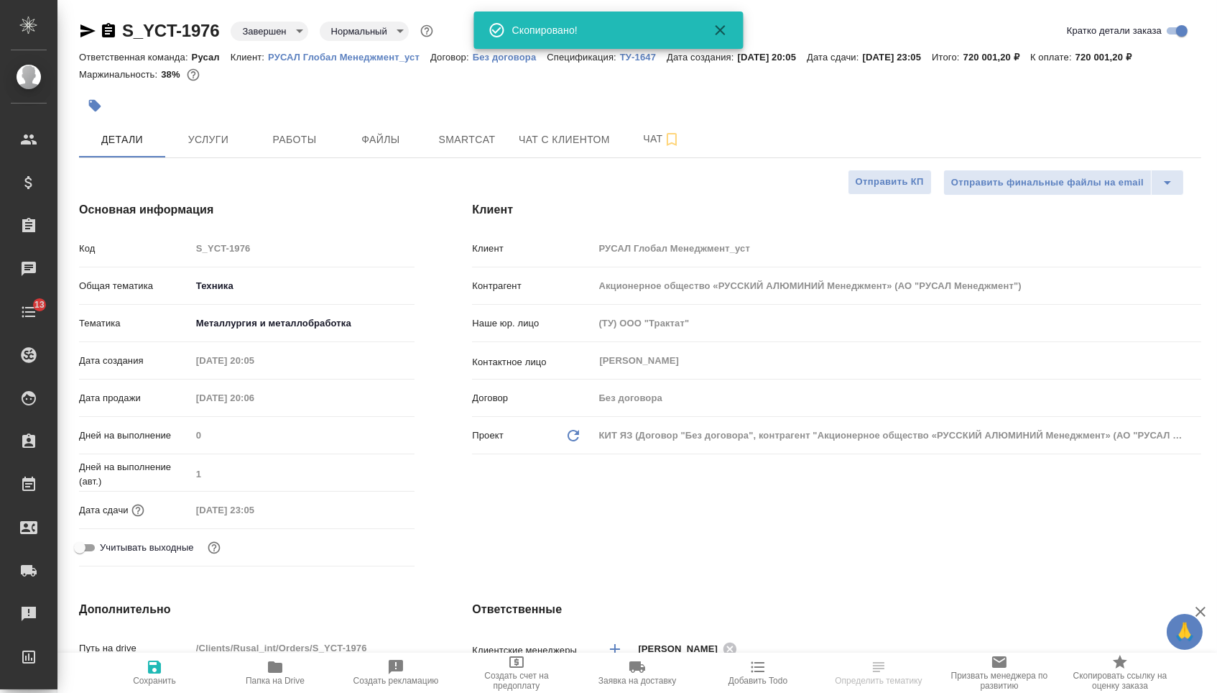
type textarea "x"
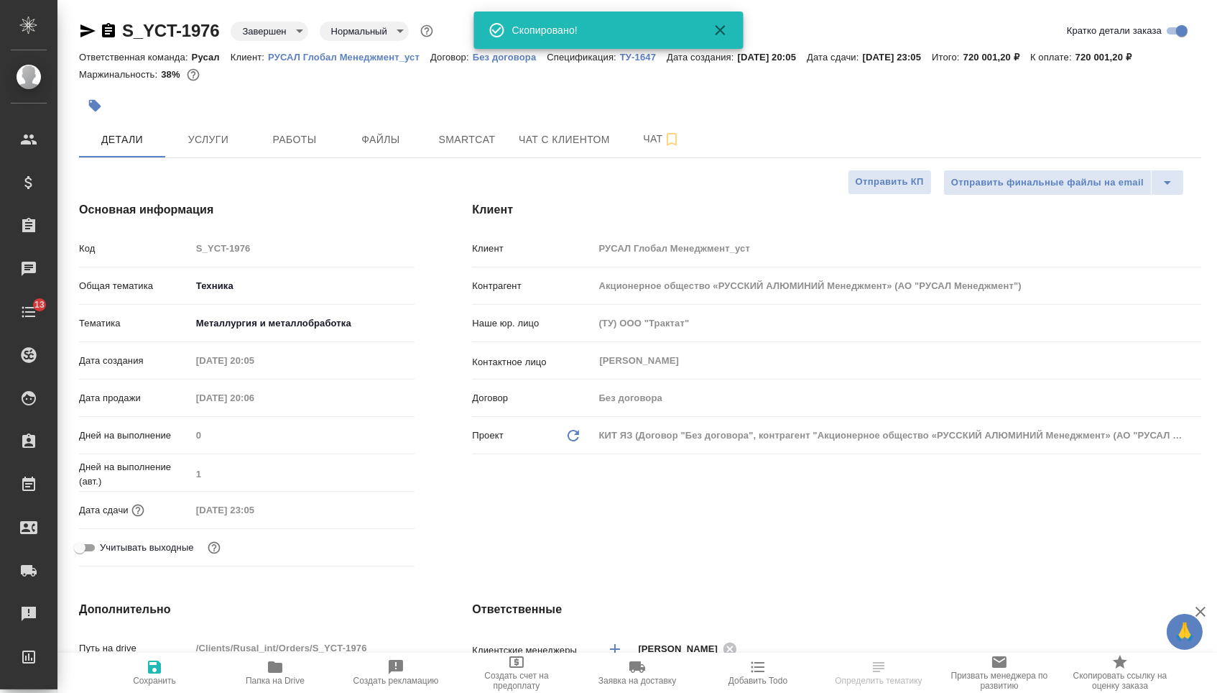
type textarea "x"
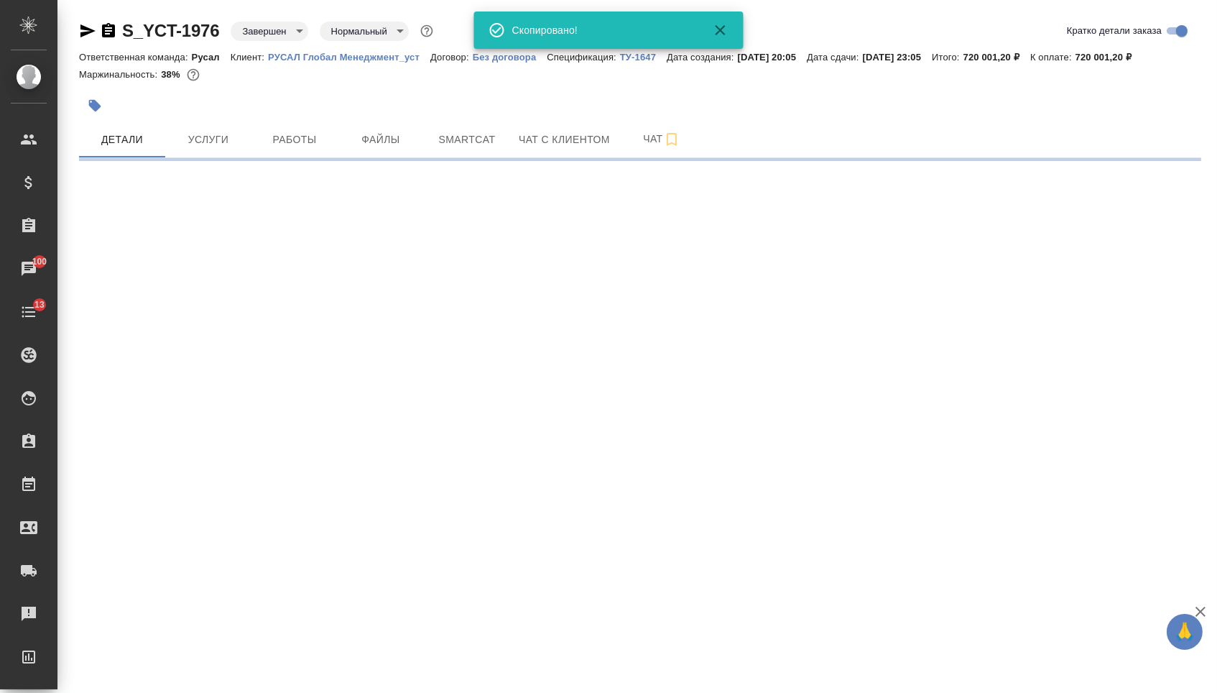
select select "RU"
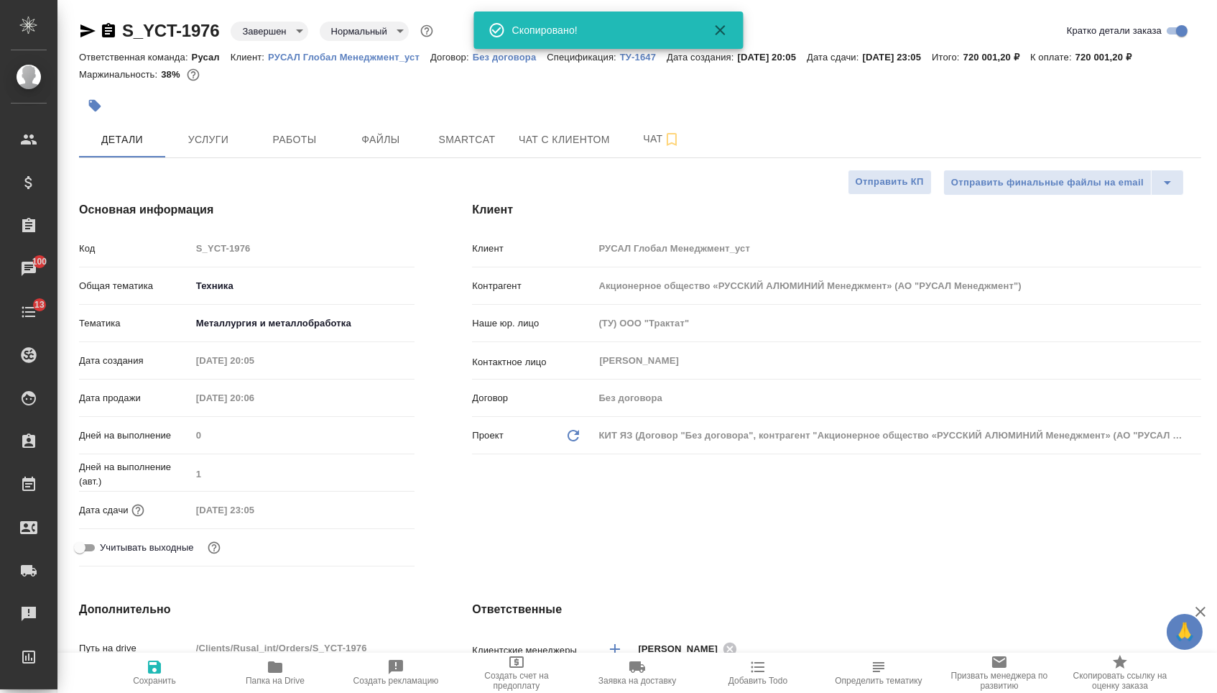
type textarea "x"
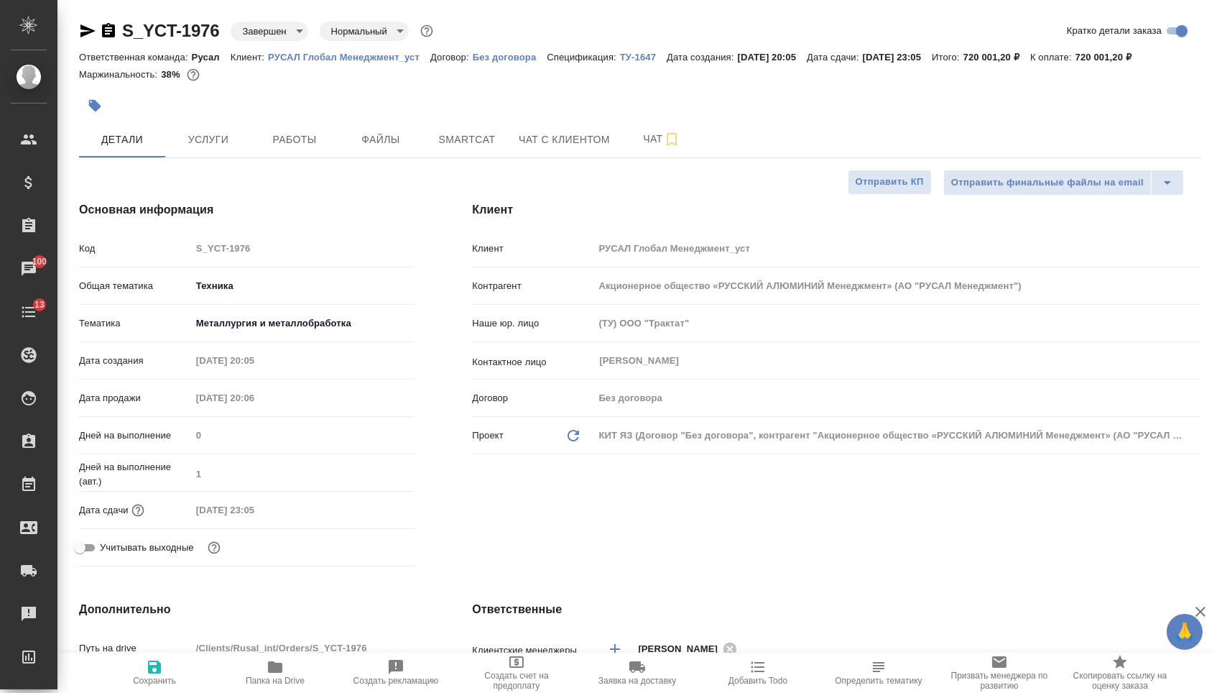
type textarea "x"
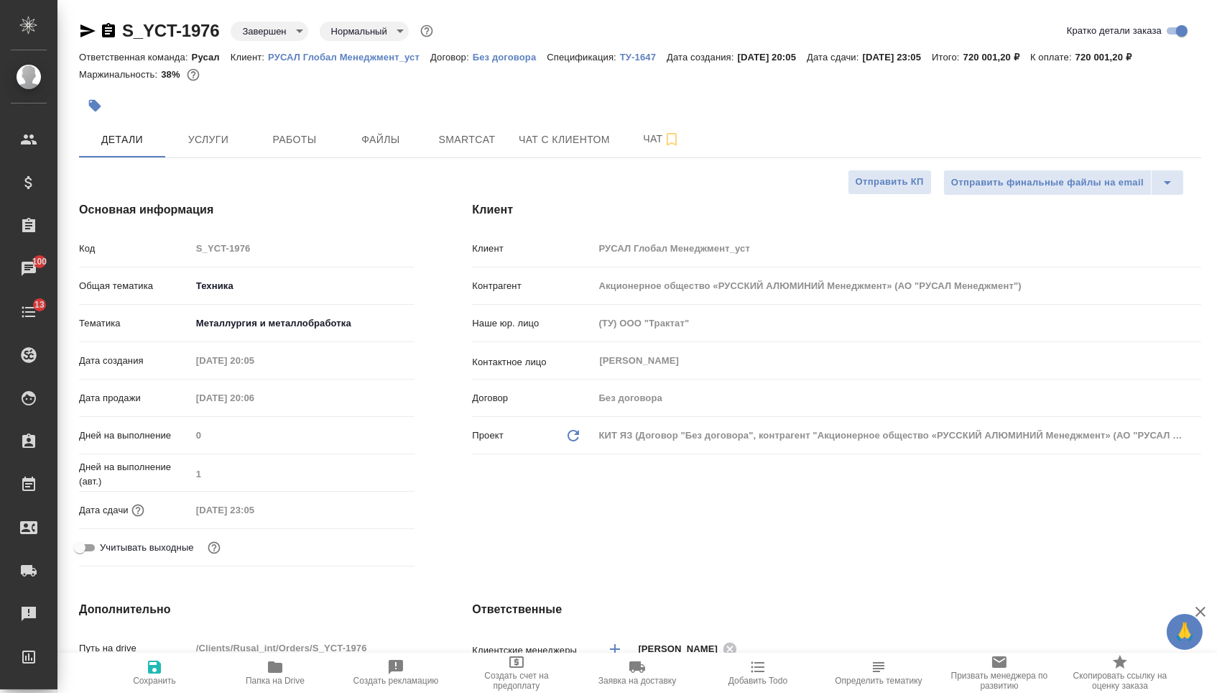
type textarea "x"
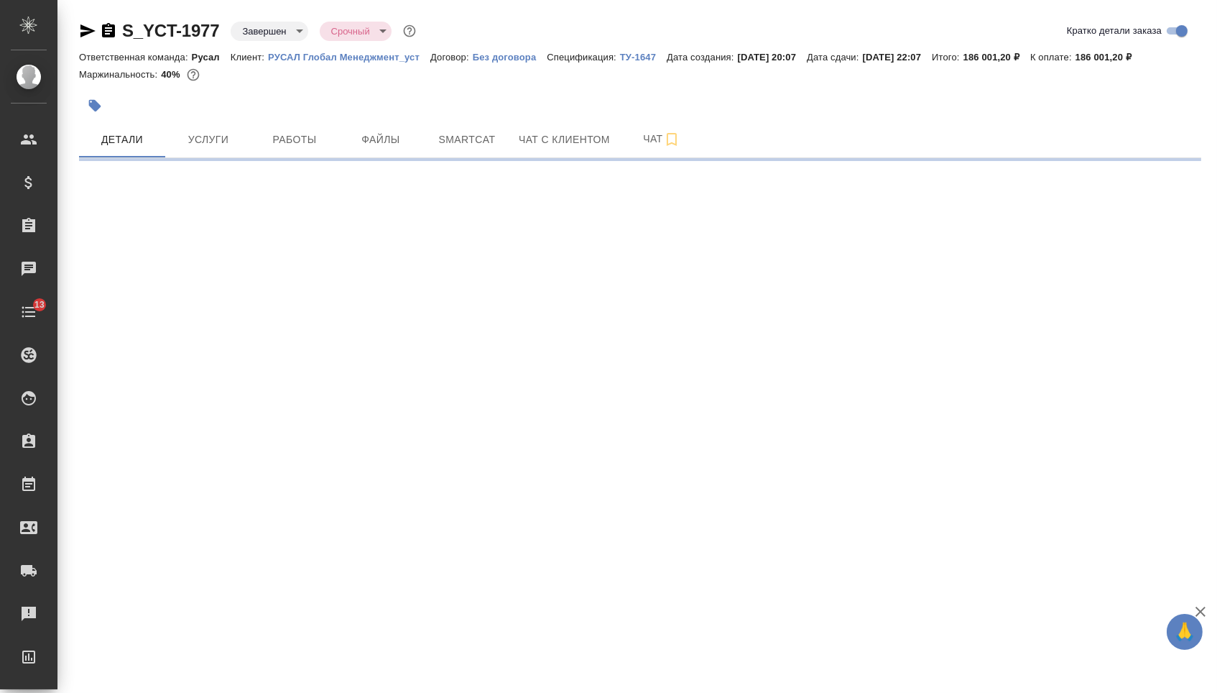
select select "RU"
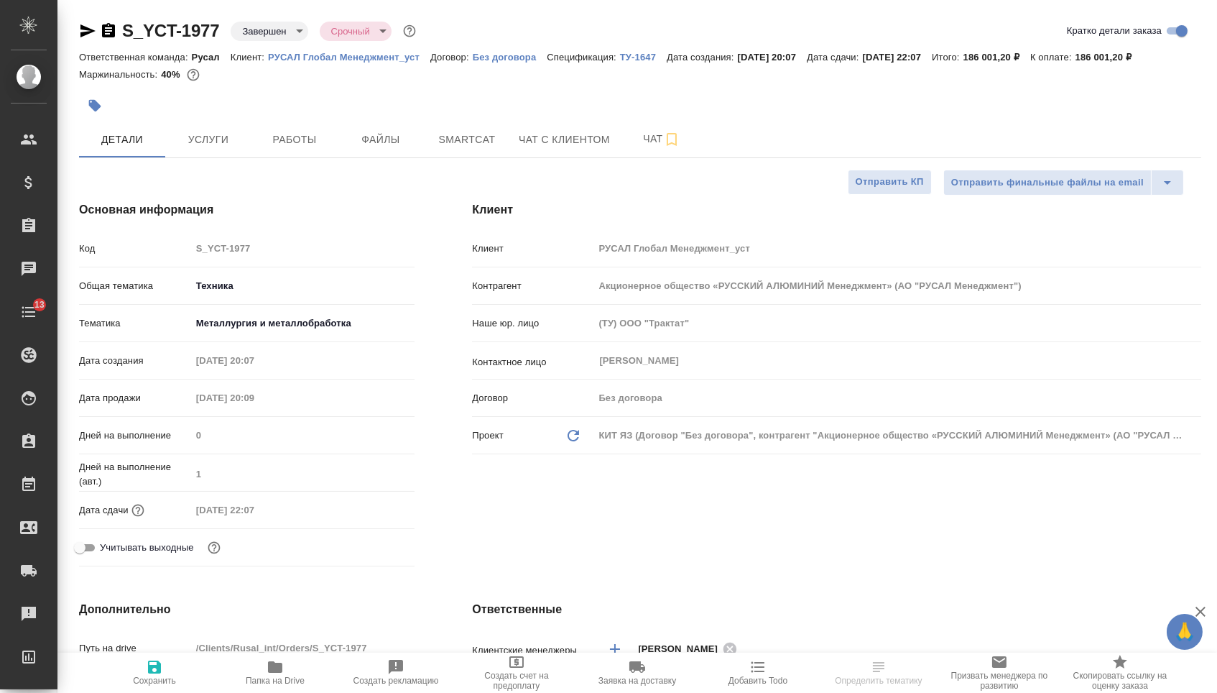
type textarea "x"
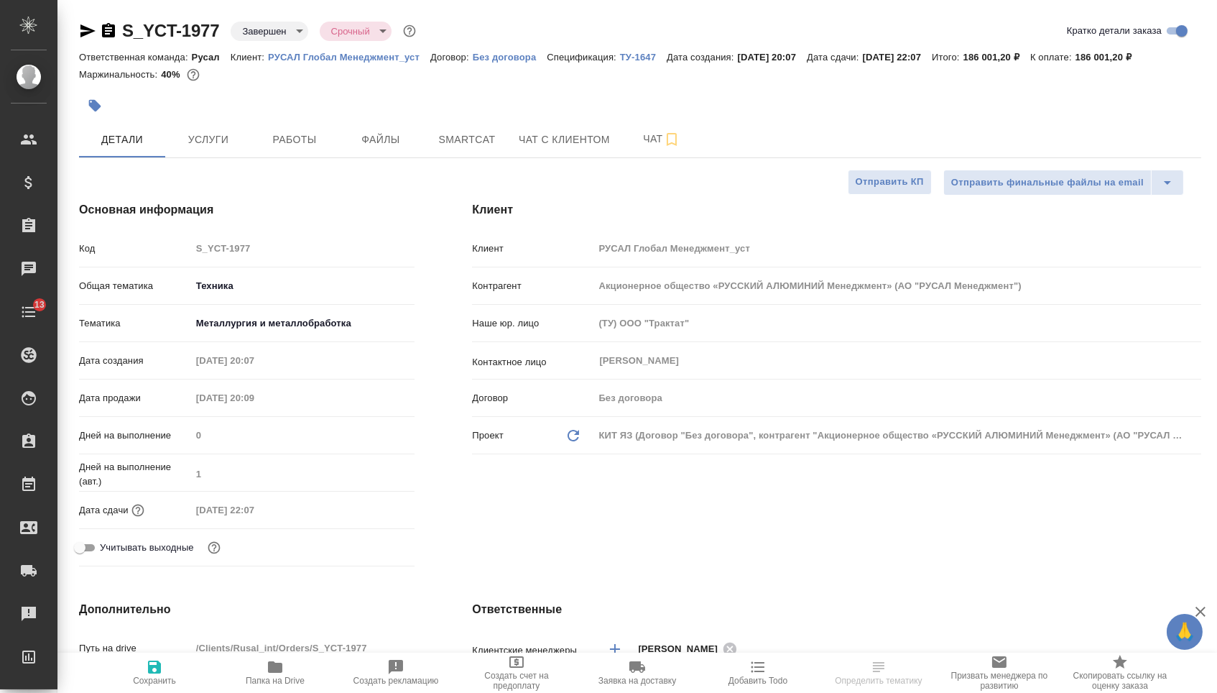
type textarea "x"
click at [92, 30] on icon "button" at bounding box center [87, 30] width 15 height 13
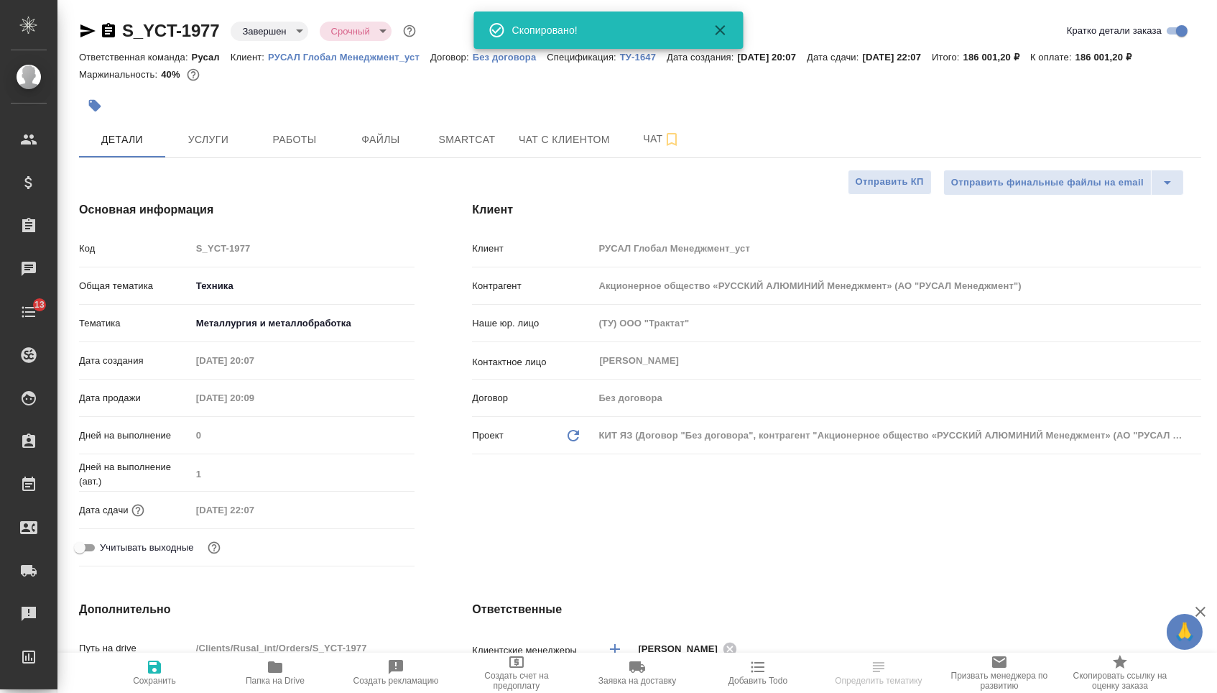
type textarea "x"
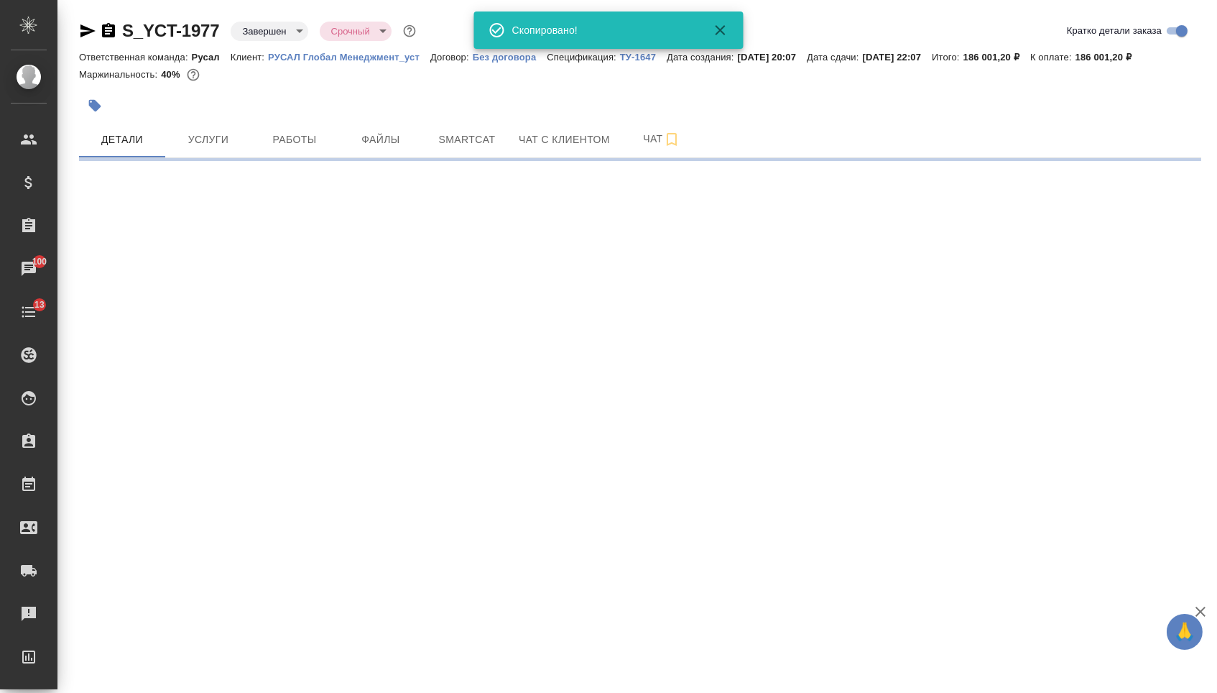
select select "RU"
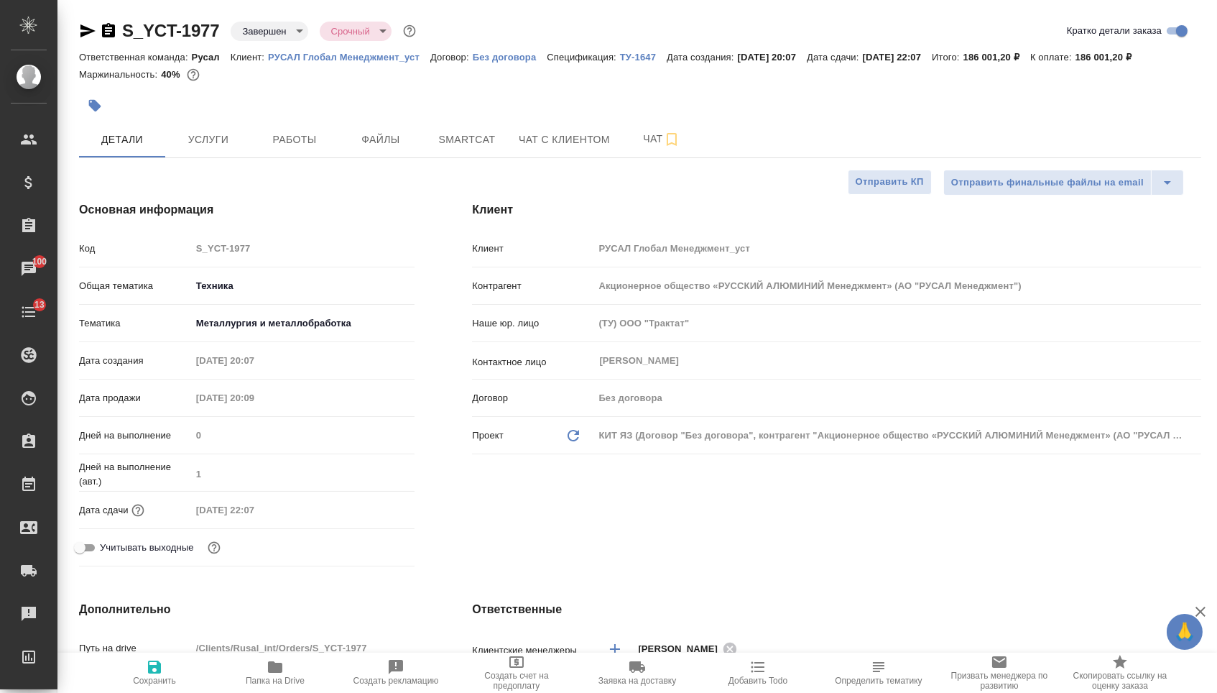
type textarea "x"
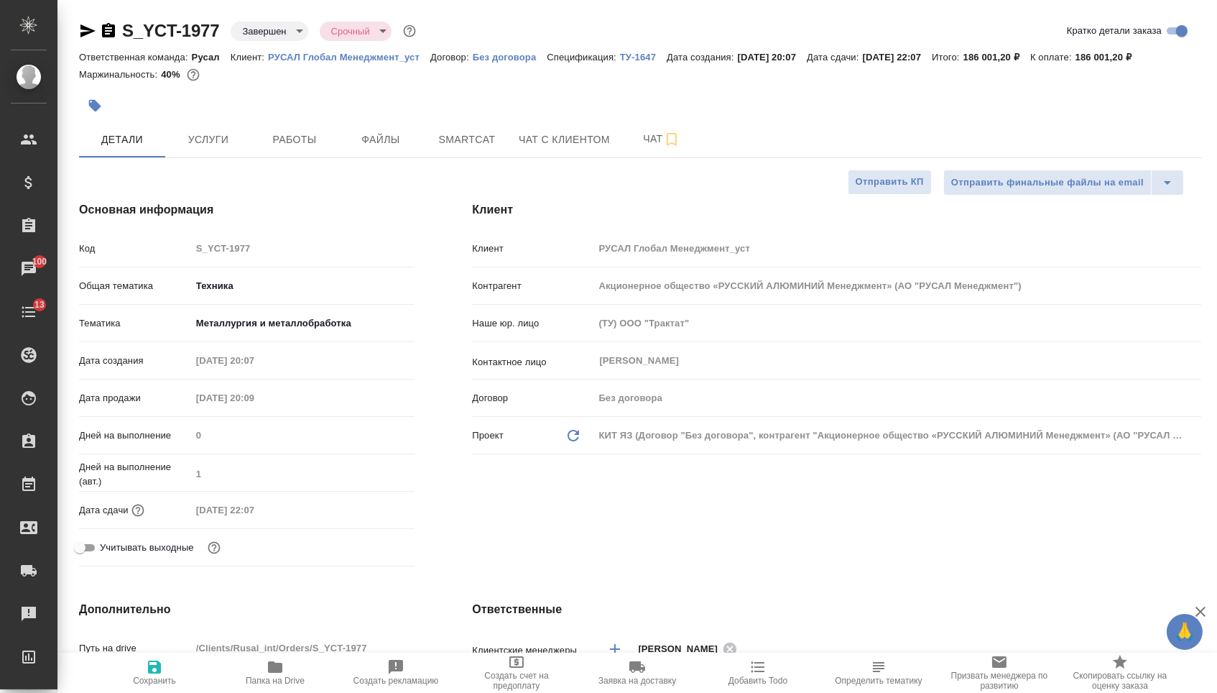
type textarea "x"
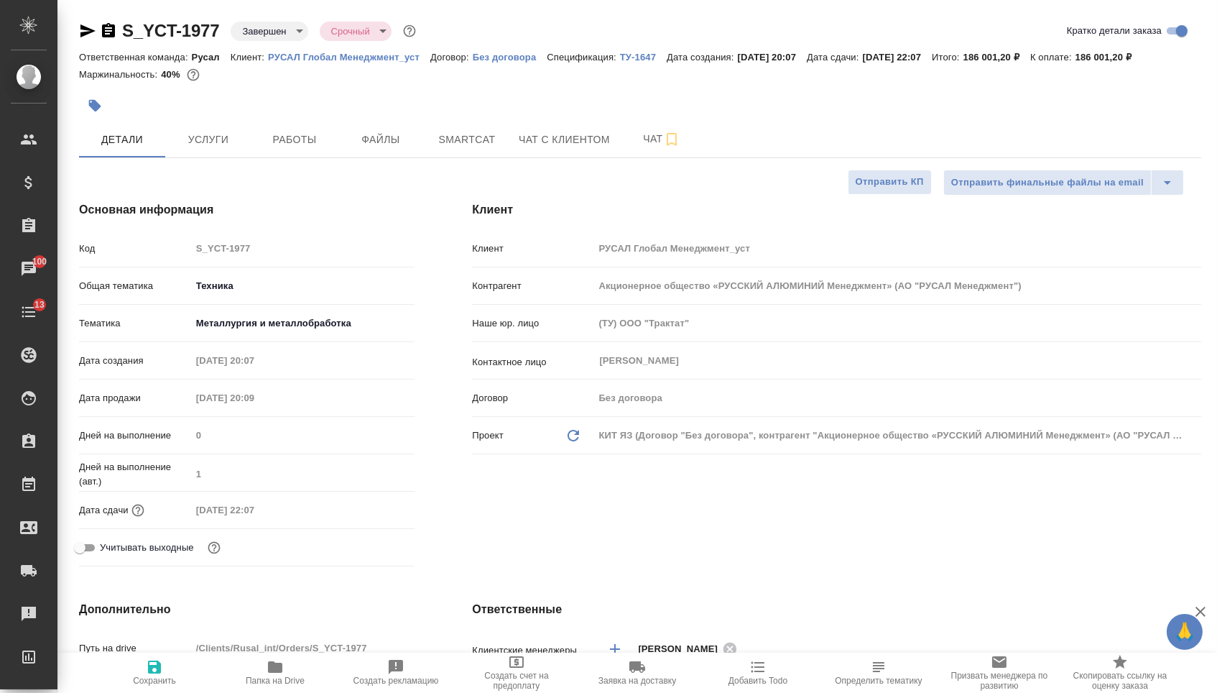
type textarea "x"
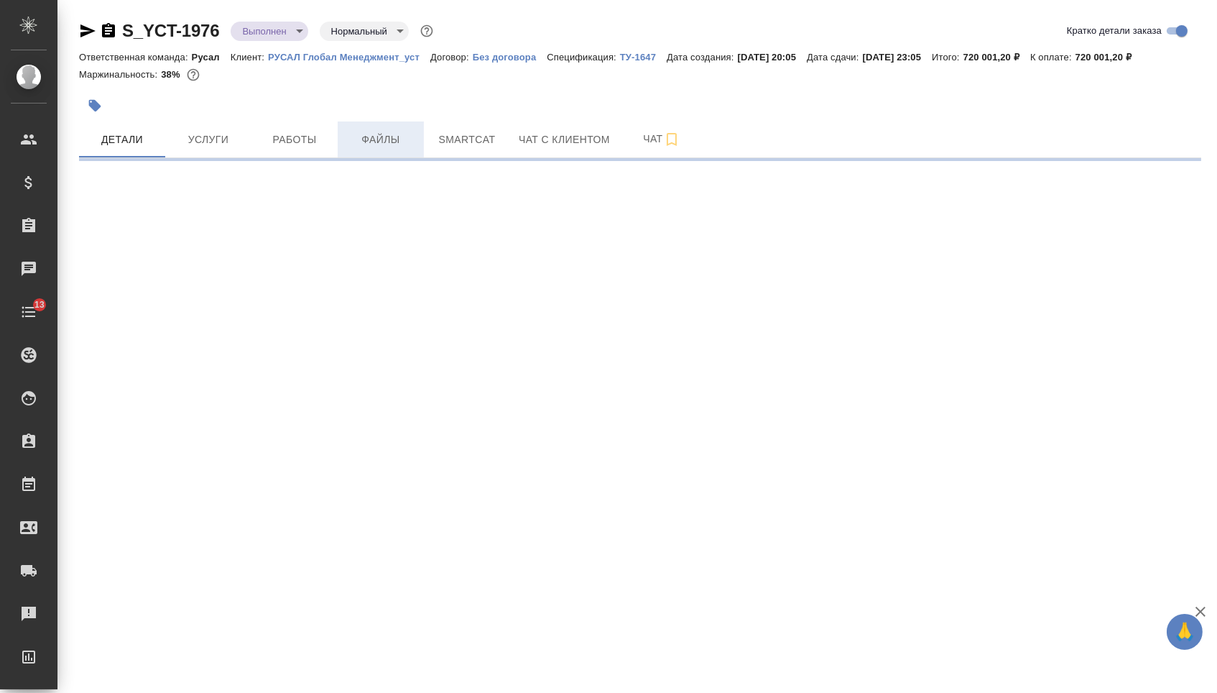
select select "RU"
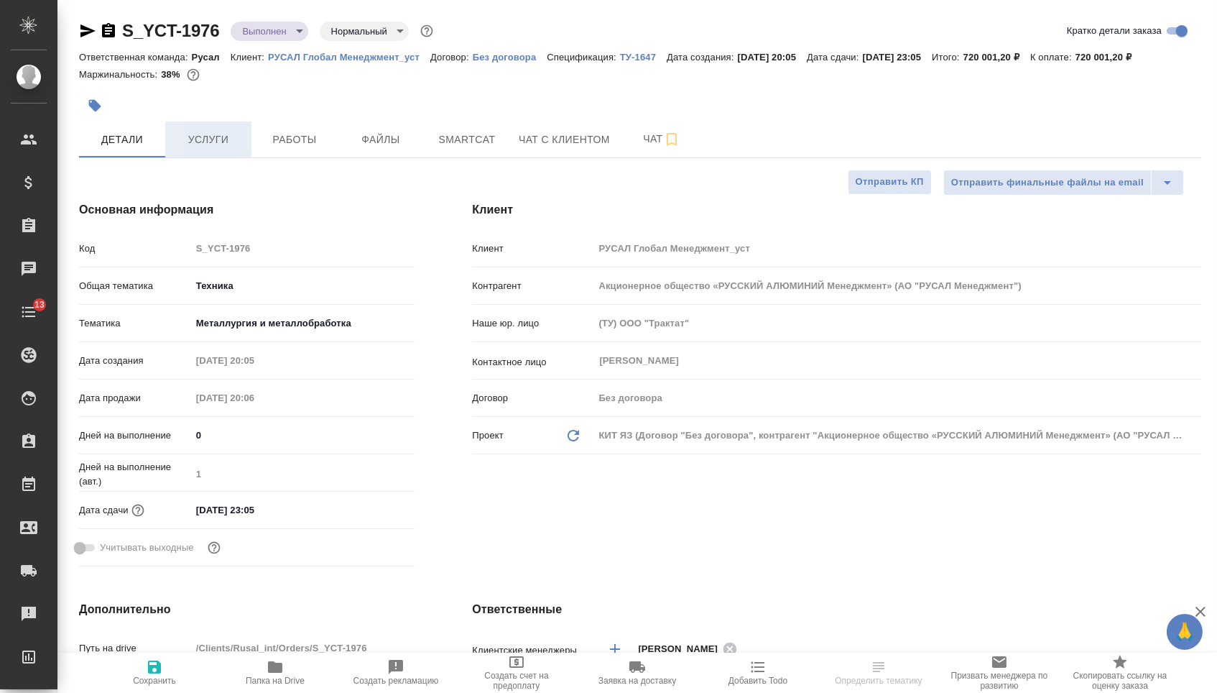
click at [188, 142] on span "Услуги" at bounding box center [208, 140] width 69 height 18
type textarea "x"
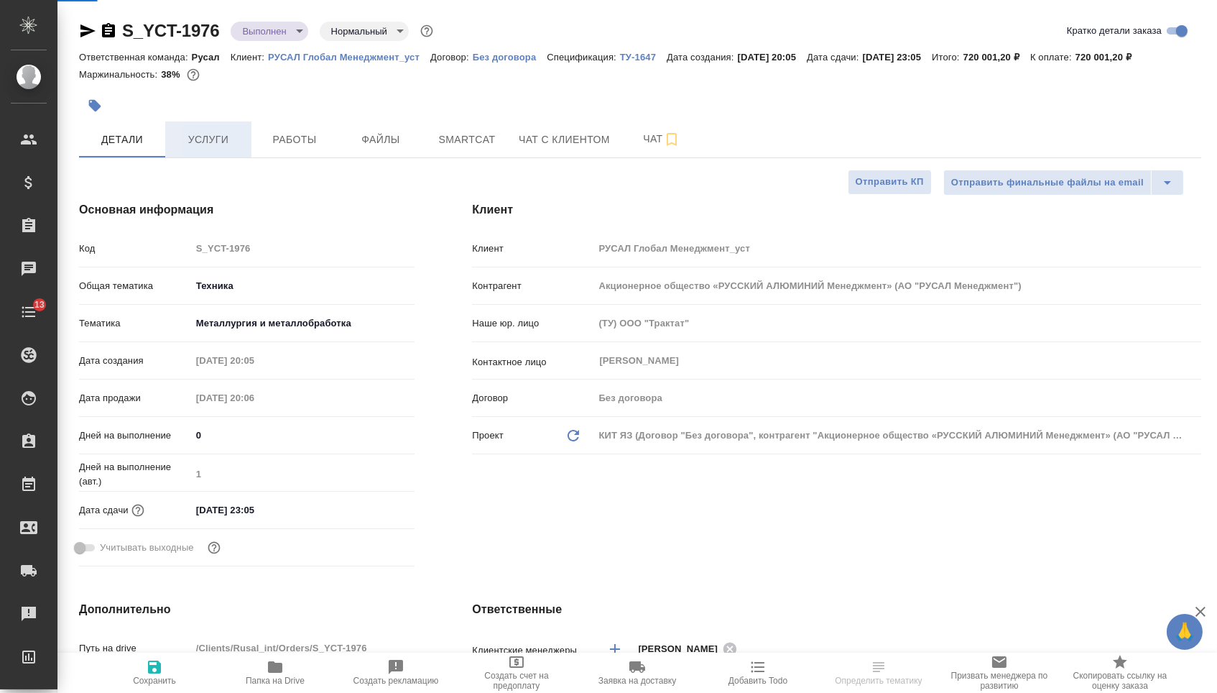
type textarea "x"
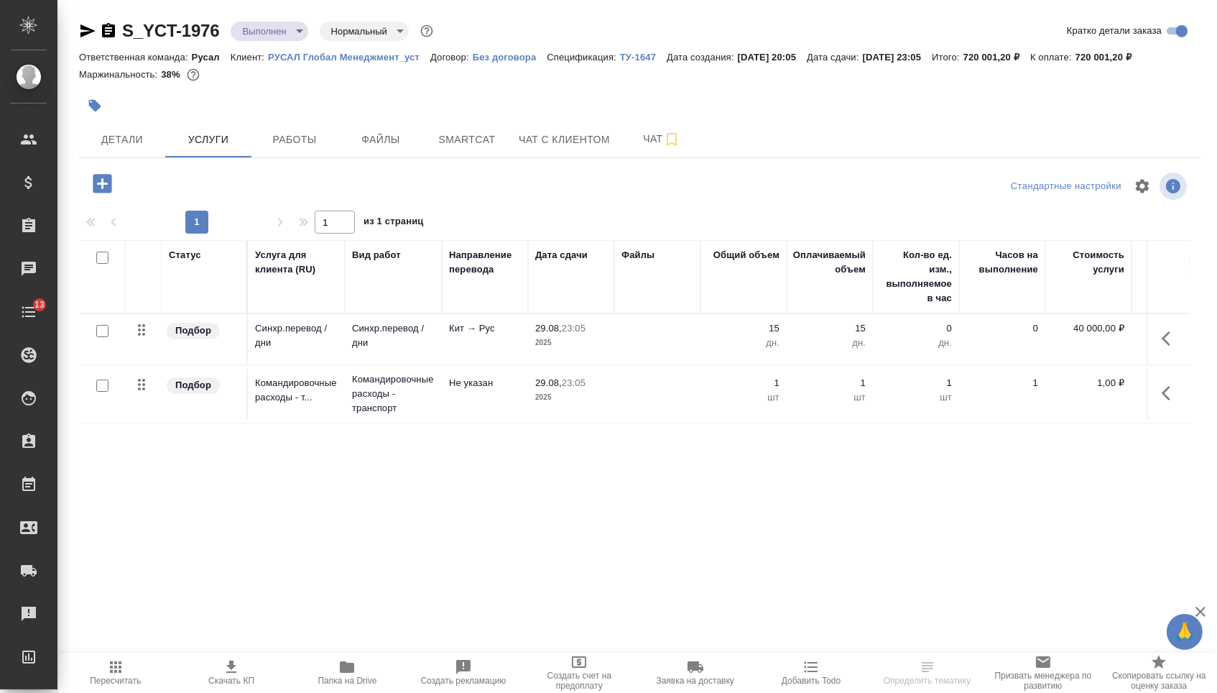
click at [107, 396] on div at bounding box center [102, 386] width 32 height 20
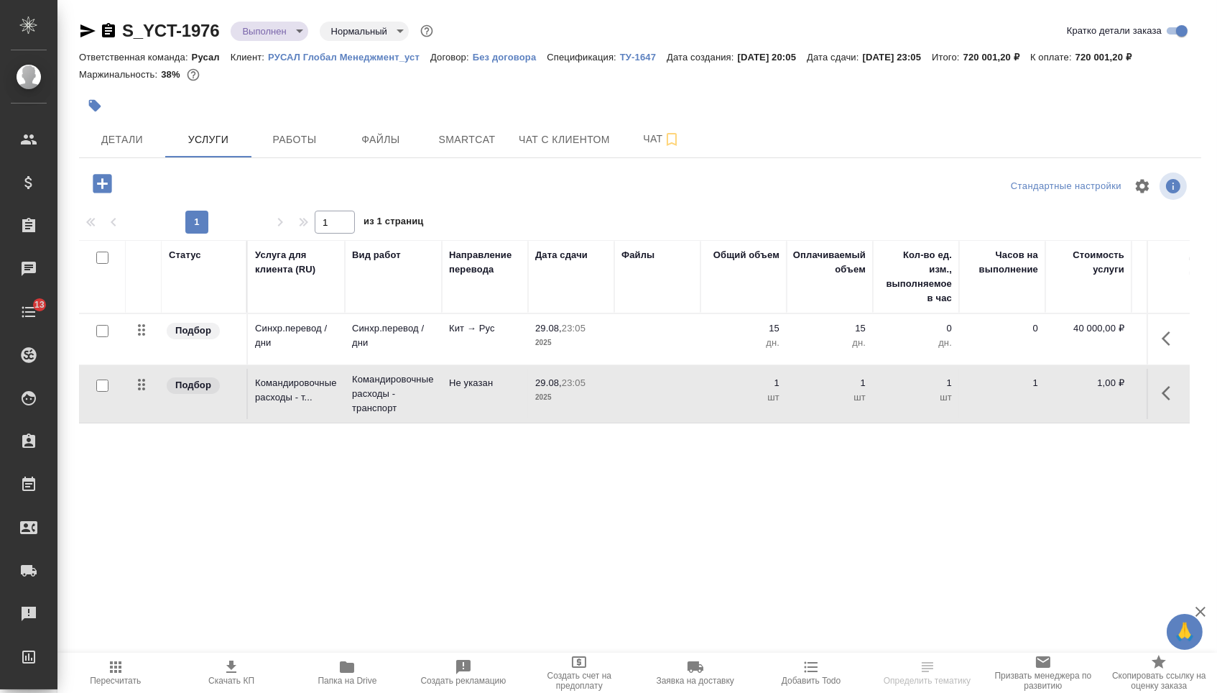
click at [103, 392] on input "checkbox" at bounding box center [102, 385] width 12 height 12
checkbox input "true"
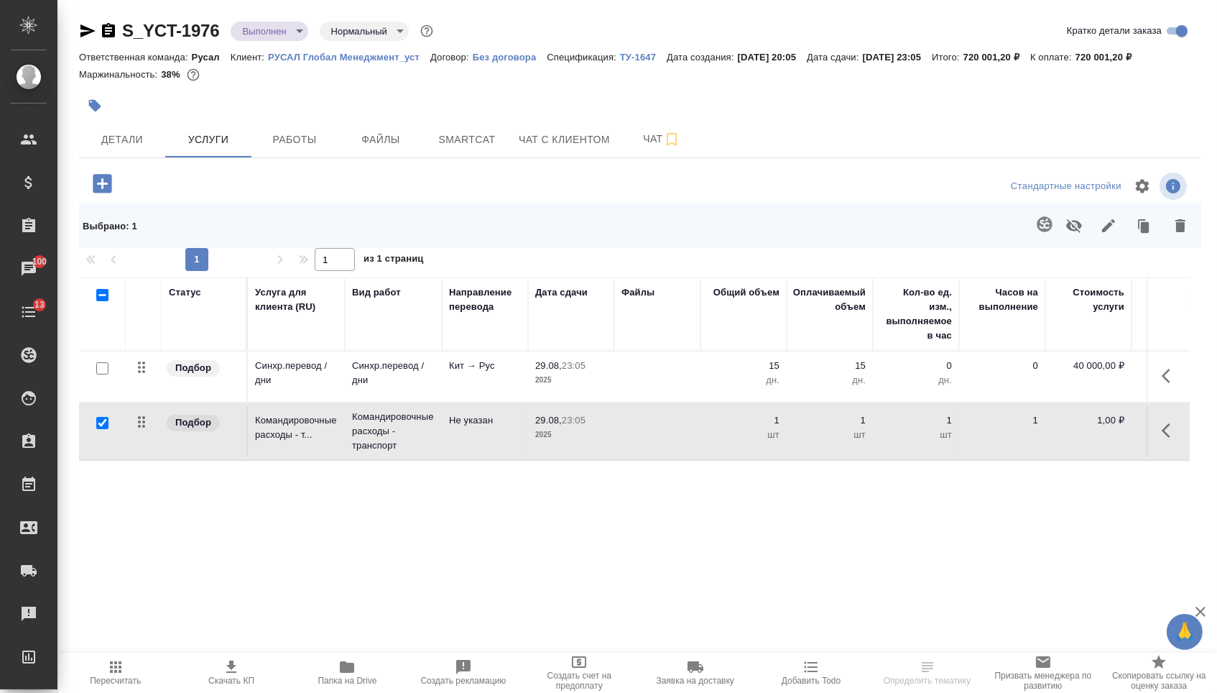
click at [1066, 233] on icon "button" at bounding box center [1074, 226] width 16 height 14
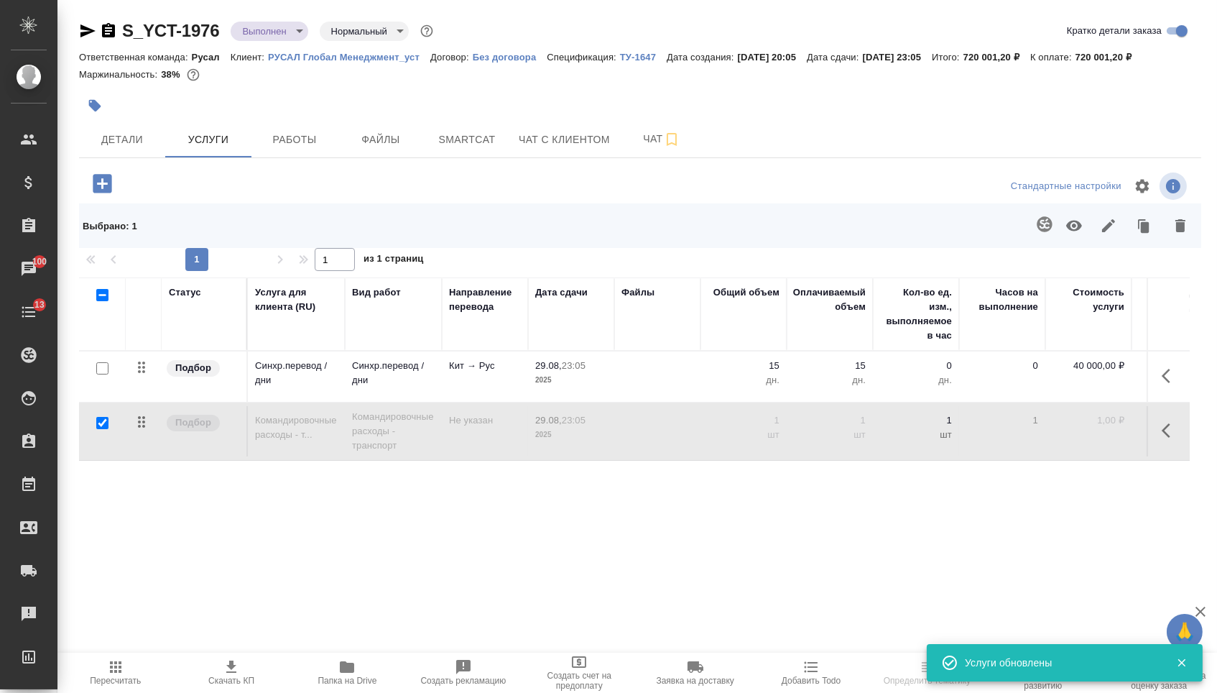
click at [99, 675] on span "Пересчитать" at bounding box center [115, 671] width 98 height 27
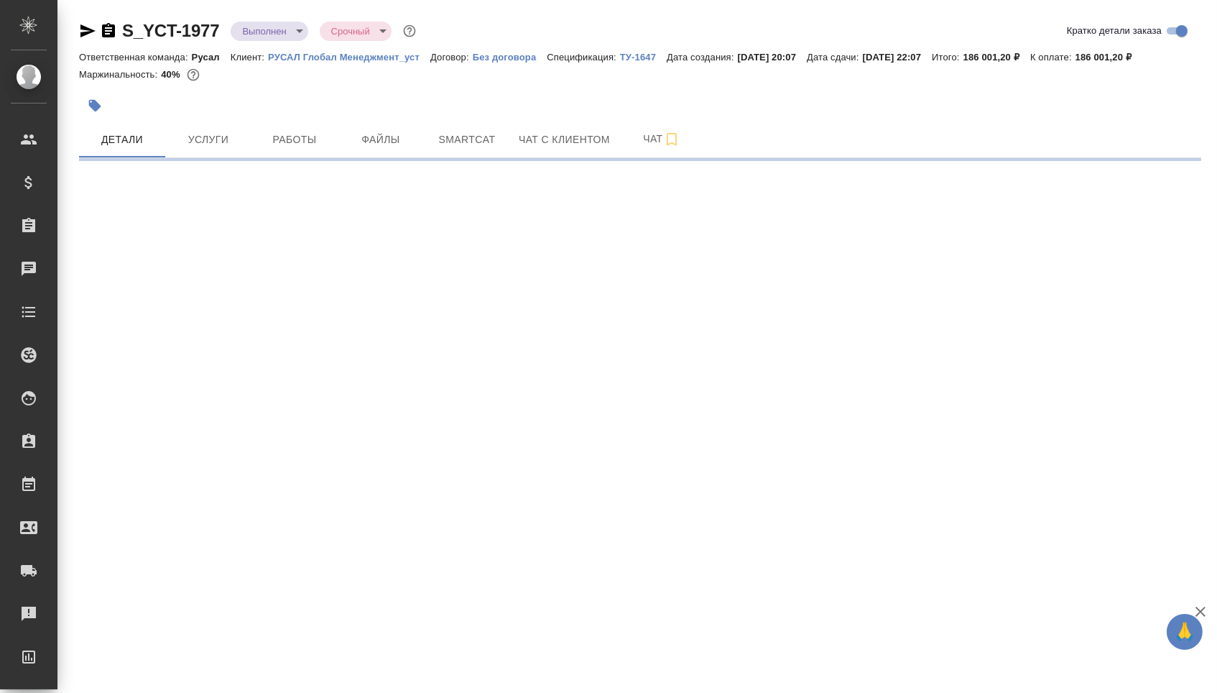
select select "RU"
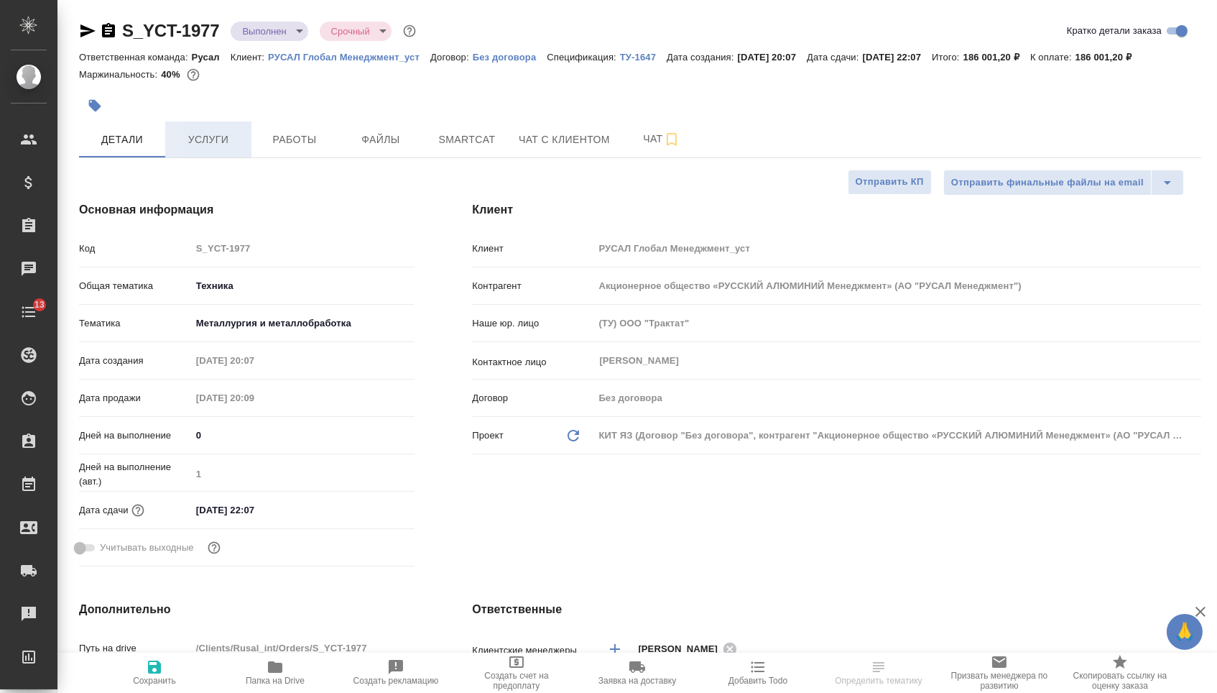
type textarea "x"
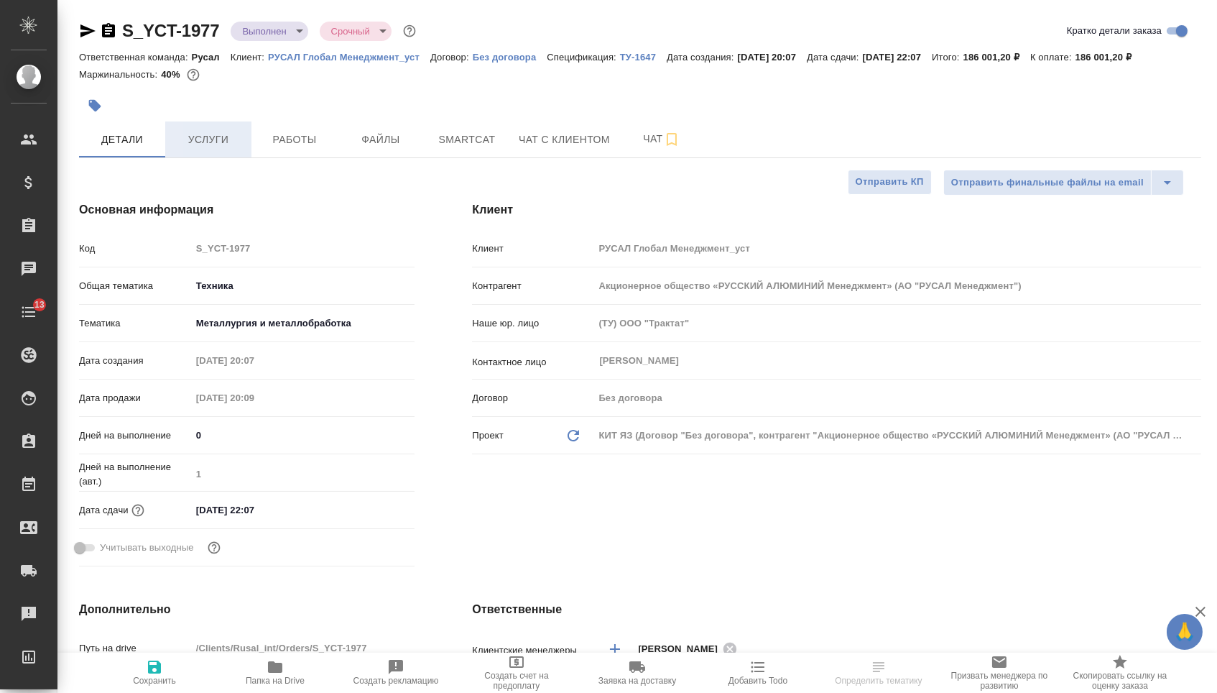
type textarea "x"
click at [212, 126] on button "Услуги" at bounding box center [208, 139] width 86 height 36
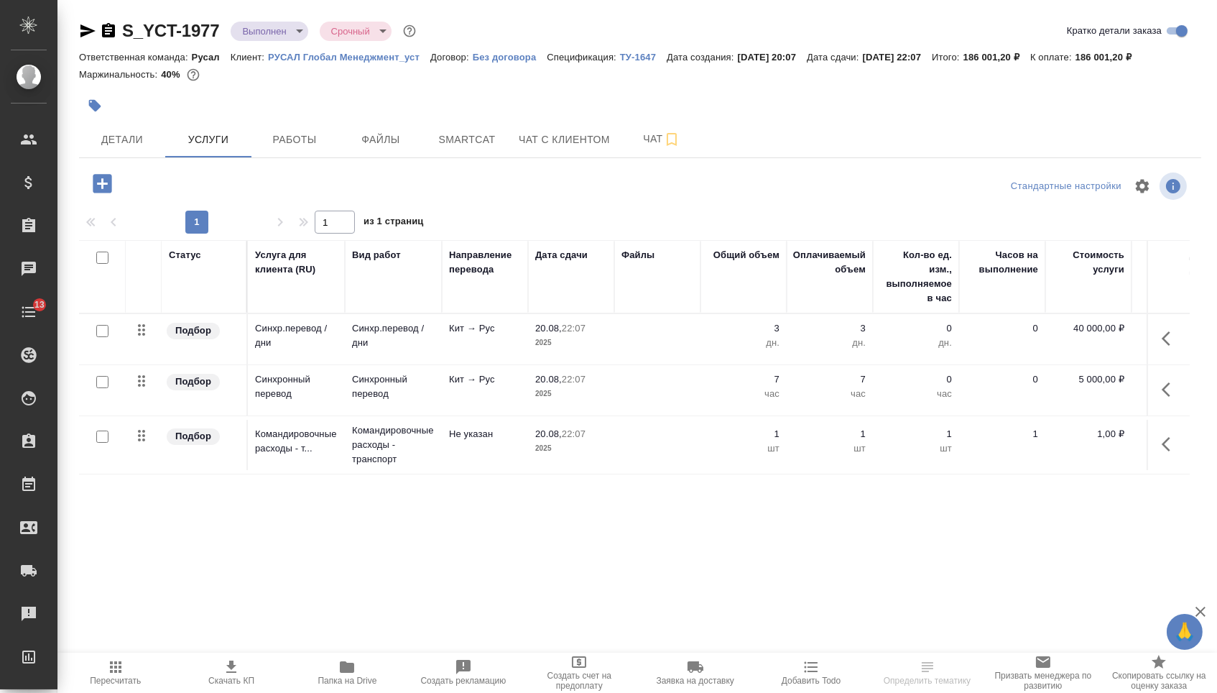
click at [101, 443] on input "checkbox" at bounding box center [102, 436] width 12 height 12
checkbox input "true"
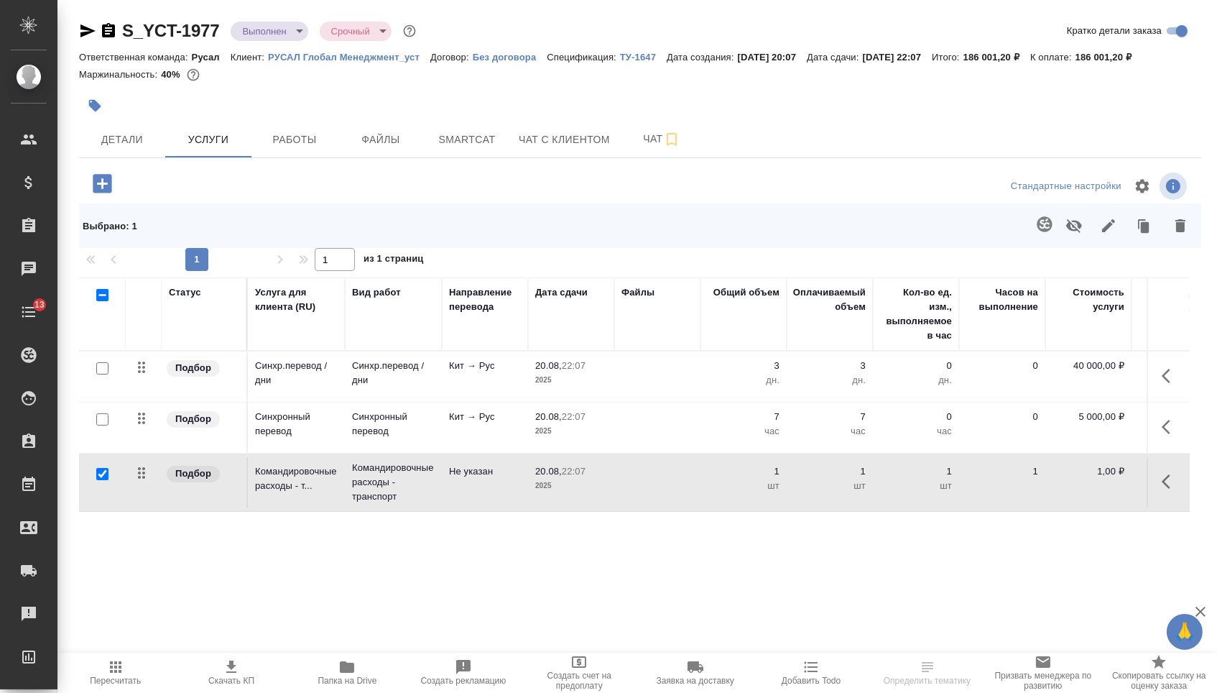
click at [1067, 233] on icon "button" at bounding box center [1074, 226] width 16 height 14
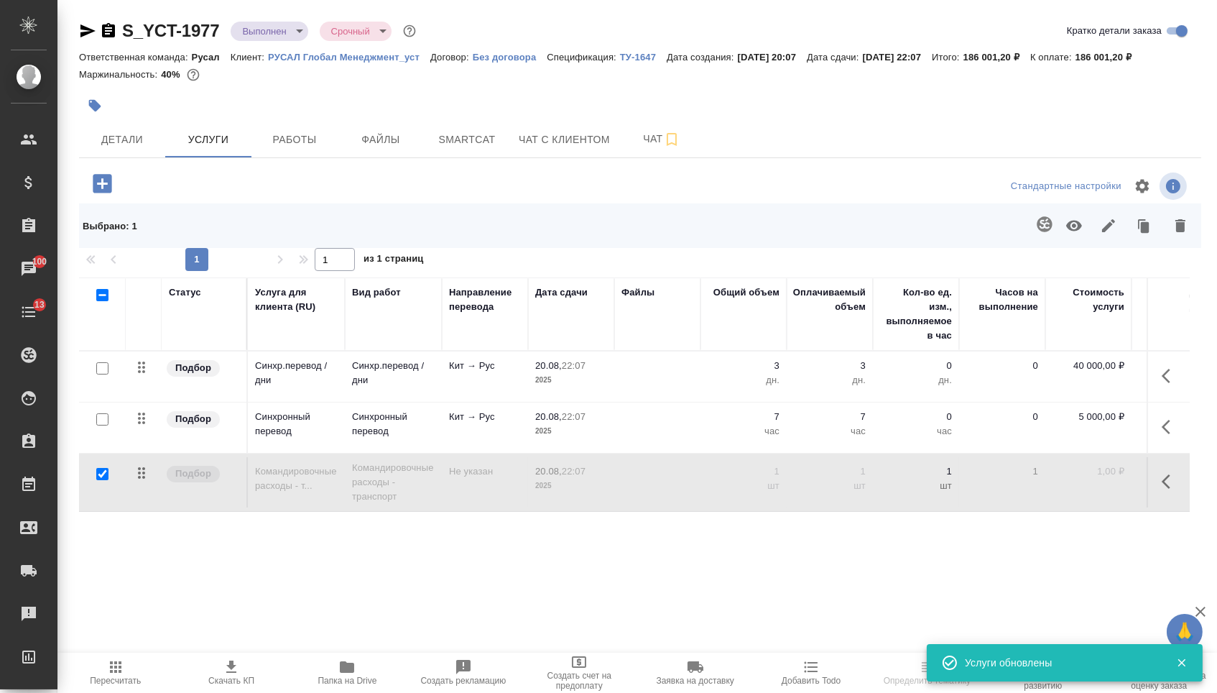
click at [146, 669] on span "Пересчитать" at bounding box center [115, 671] width 98 height 27
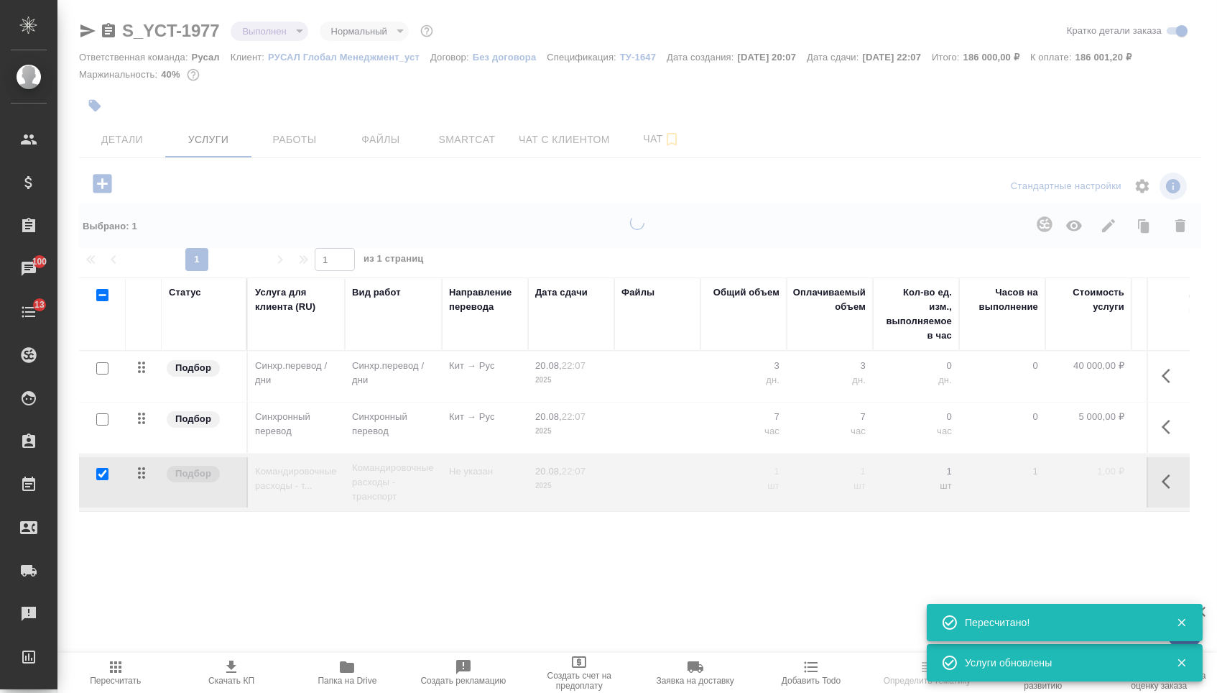
type input "normal"
